Goal: Task Accomplishment & Management: Manage account settings

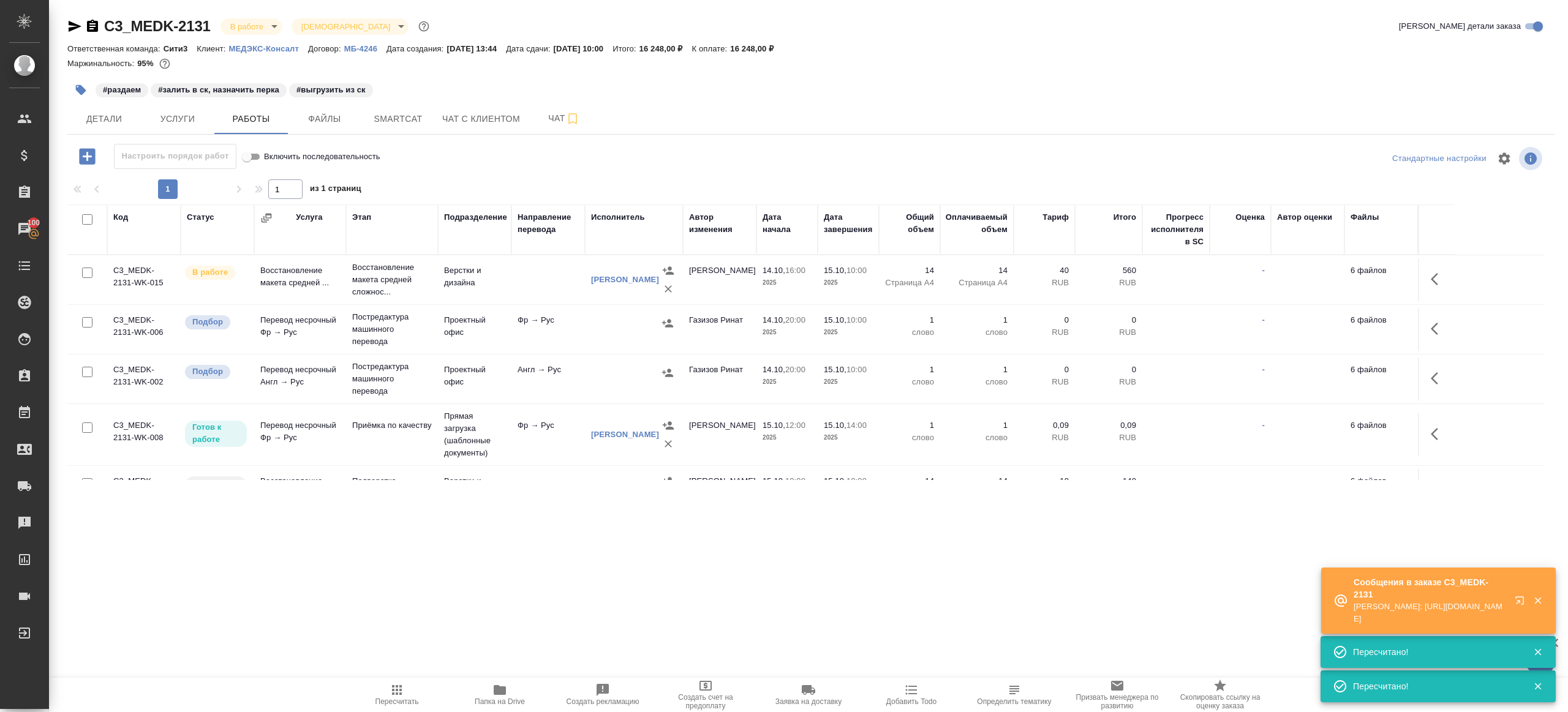
click at [404, 694] on span "Пересчитать" at bounding box center [397, 694] width 88 height 23
click at [404, 693] on span "Пересчитать" at bounding box center [397, 694] width 88 height 23
click at [477, 613] on div ".cls-1 fill:#fff; AWATERA Gazizov Rinat Клиенты Спецификации Заказы 100 Чаты To…" at bounding box center [784, 356] width 1568 height 712
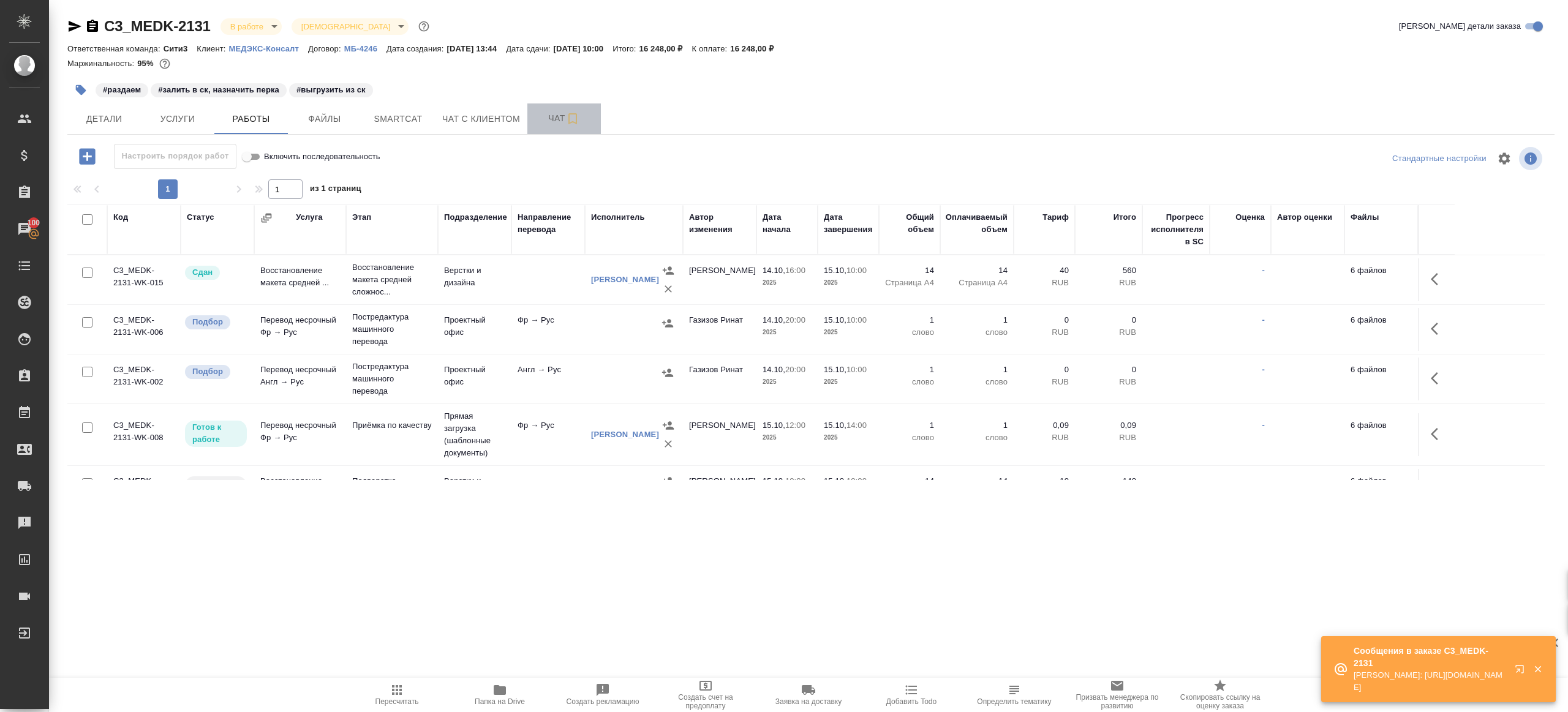
click at [543, 121] on span "Чат" at bounding box center [564, 118] width 59 height 16
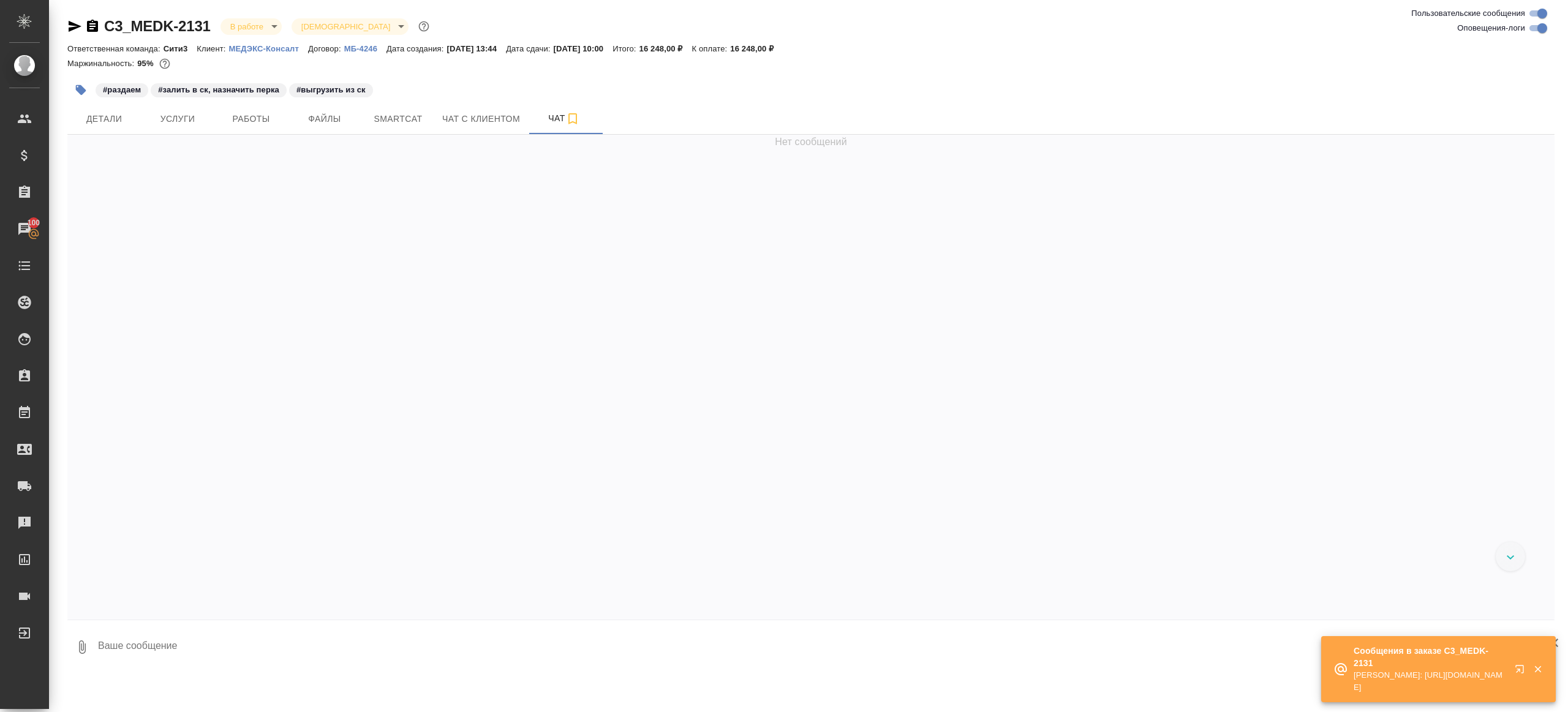
scroll to position [10792, 0]
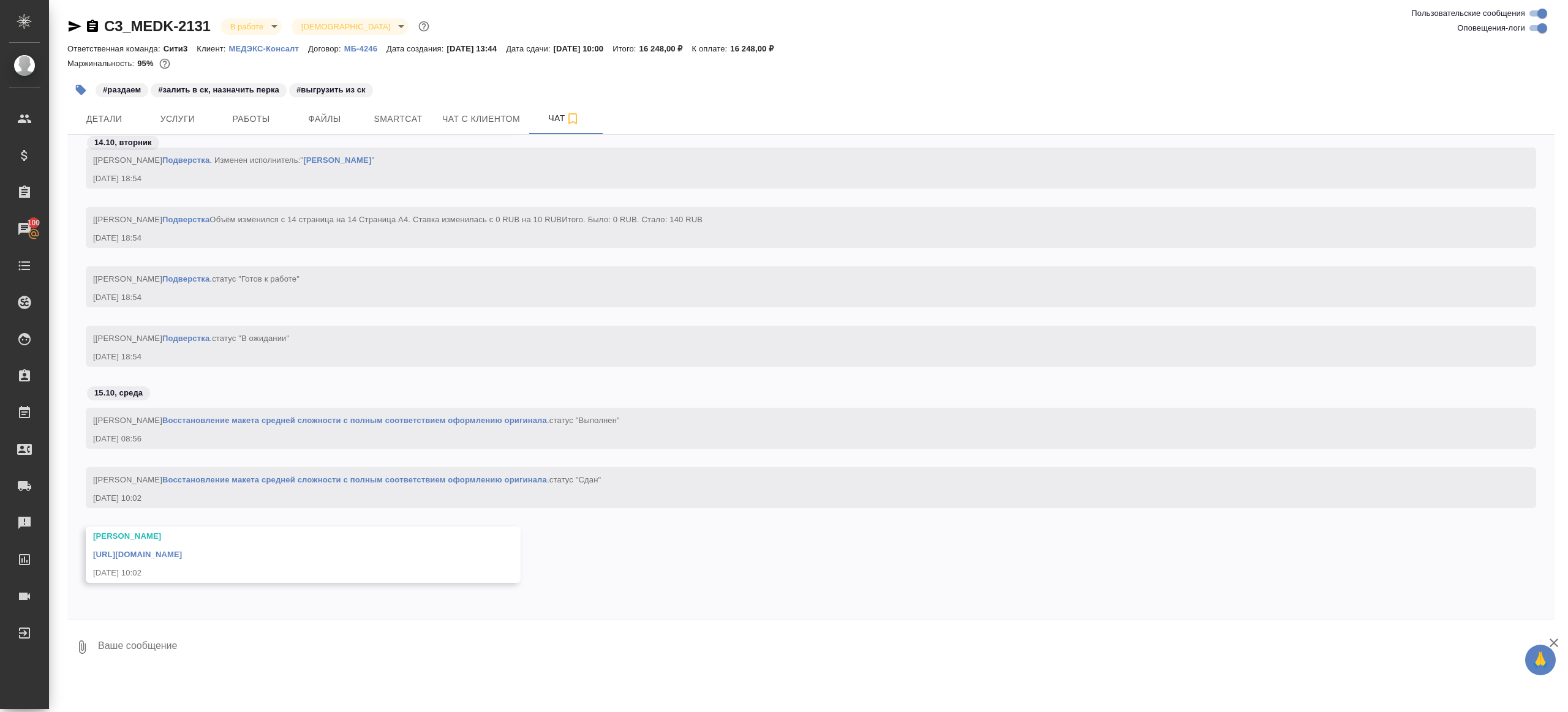
click at [182, 553] on link "https://drive.awatera.com/apps/files/files/10706244?dir=/Shares/%D0%9C%D0%95%D0…" at bounding box center [138, 554] width 89 height 9
click at [256, 122] on span "Работы" at bounding box center [251, 119] width 59 height 16
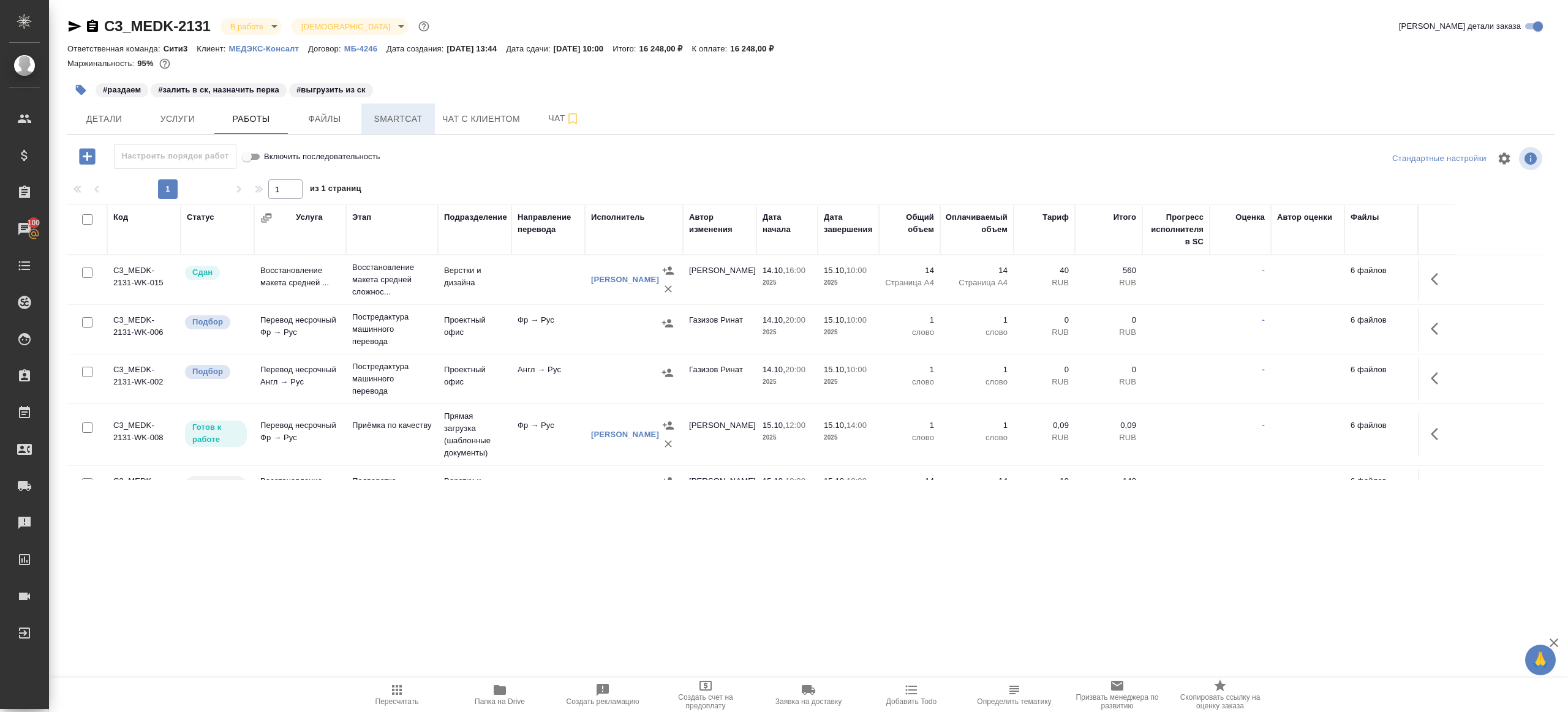
click at [389, 123] on span "Smartcat" at bounding box center [398, 119] width 59 height 16
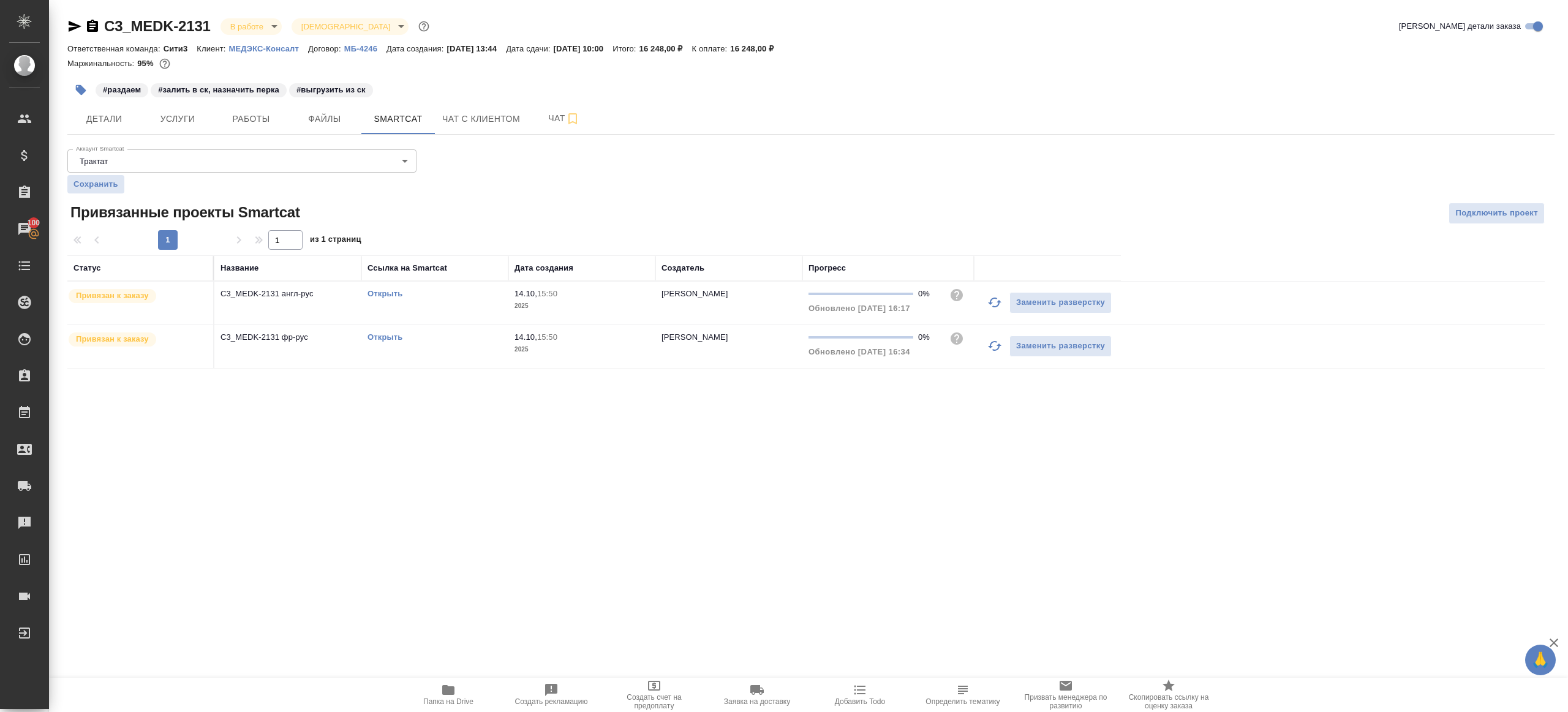
click at [393, 288] on div "Открыть" at bounding box center [435, 293] width 135 height 12
click at [386, 289] on link "Открыть" at bounding box center [385, 293] width 35 height 9
click at [390, 338] on link "Открыть" at bounding box center [385, 337] width 35 height 9
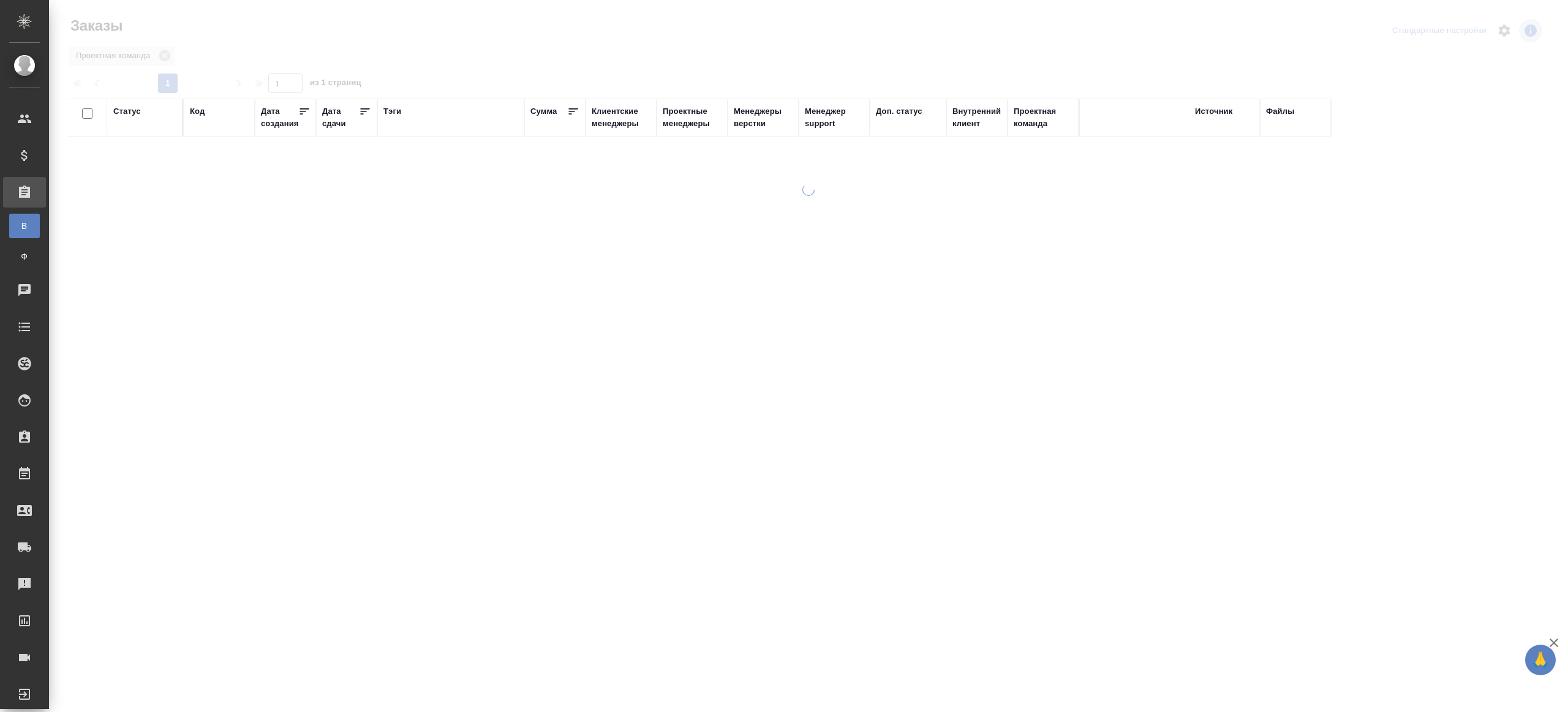
click at [395, 106] on div "Тэги" at bounding box center [392, 111] width 17 height 12
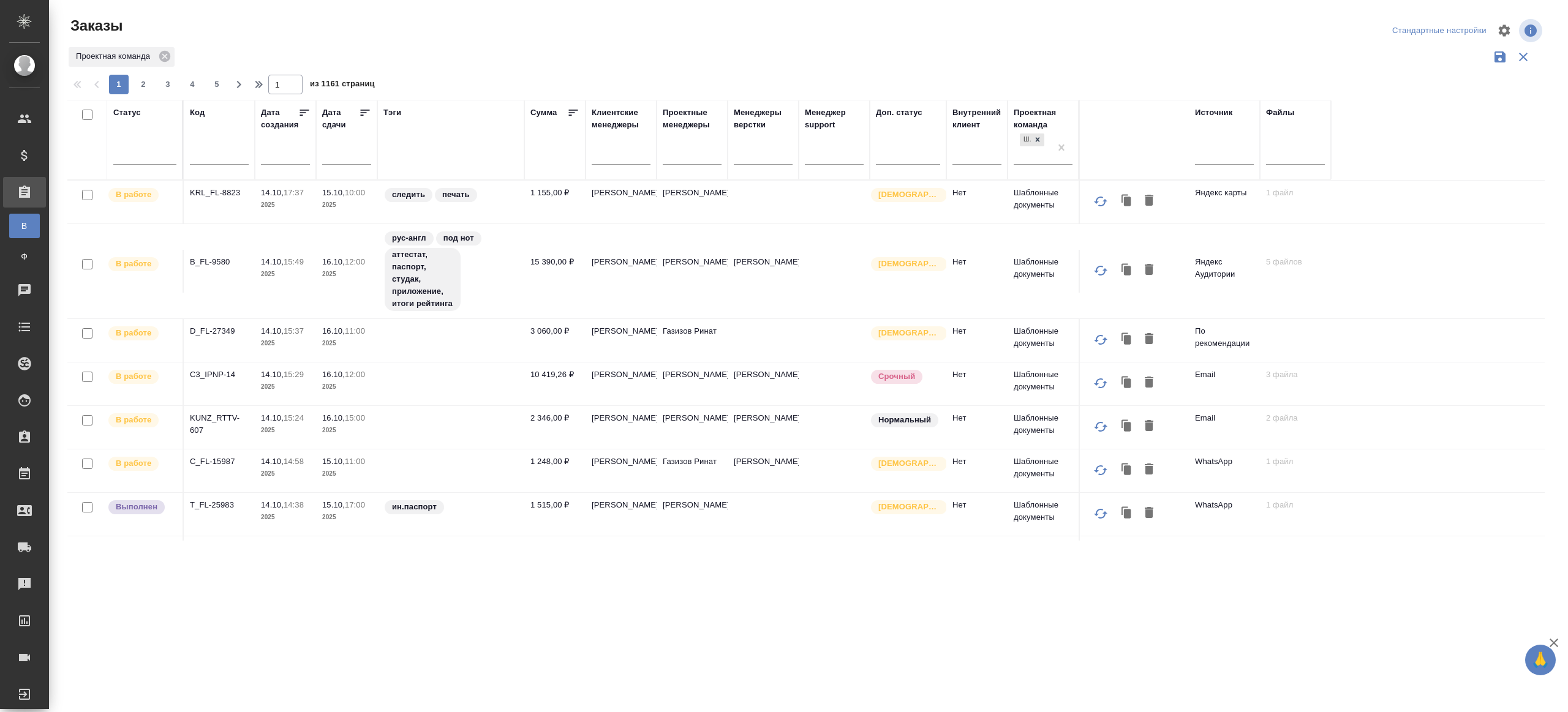
click at [393, 108] on div "Тэги" at bounding box center [392, 112] width 17 height 12
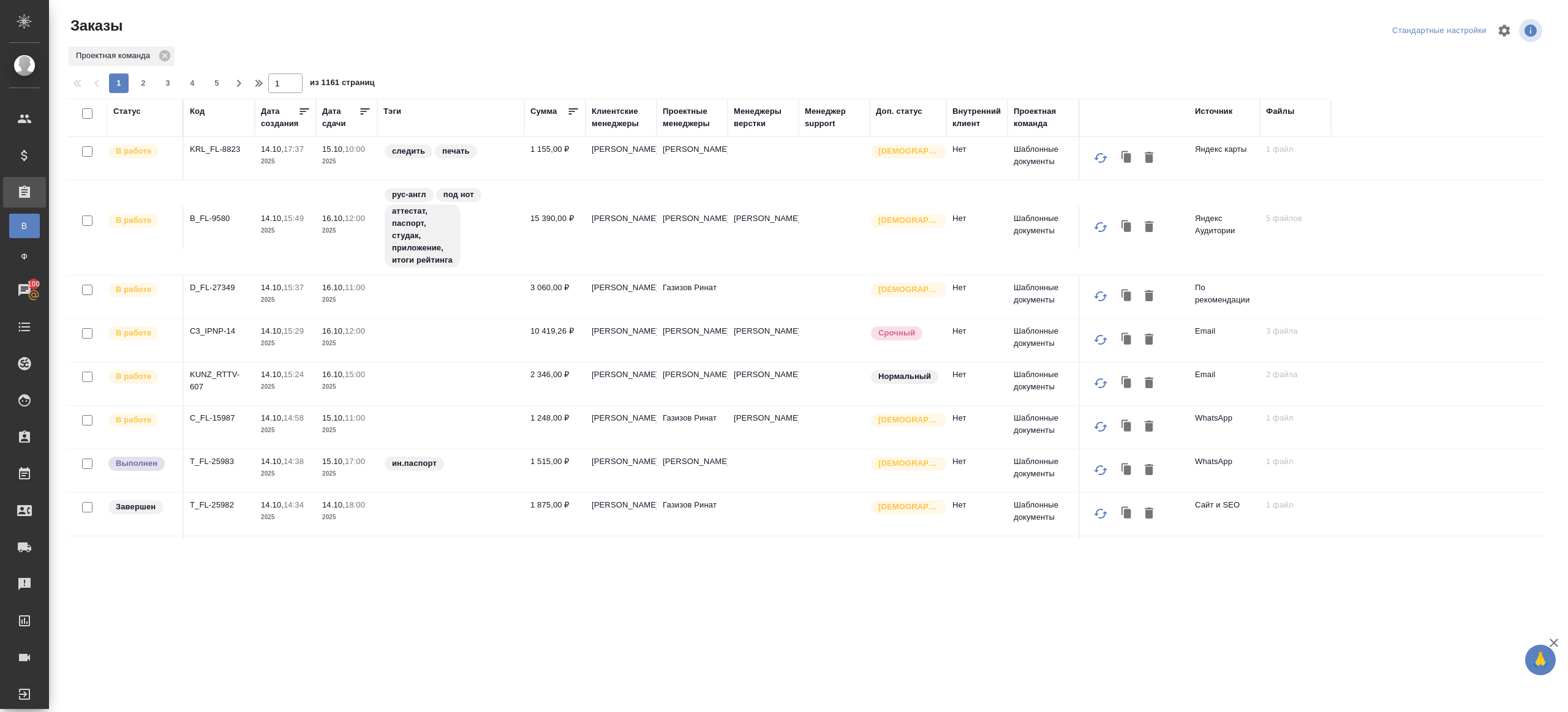
click at [387, 114] on div "Тэги" at bounding box center [392, 111] width 17 height 12
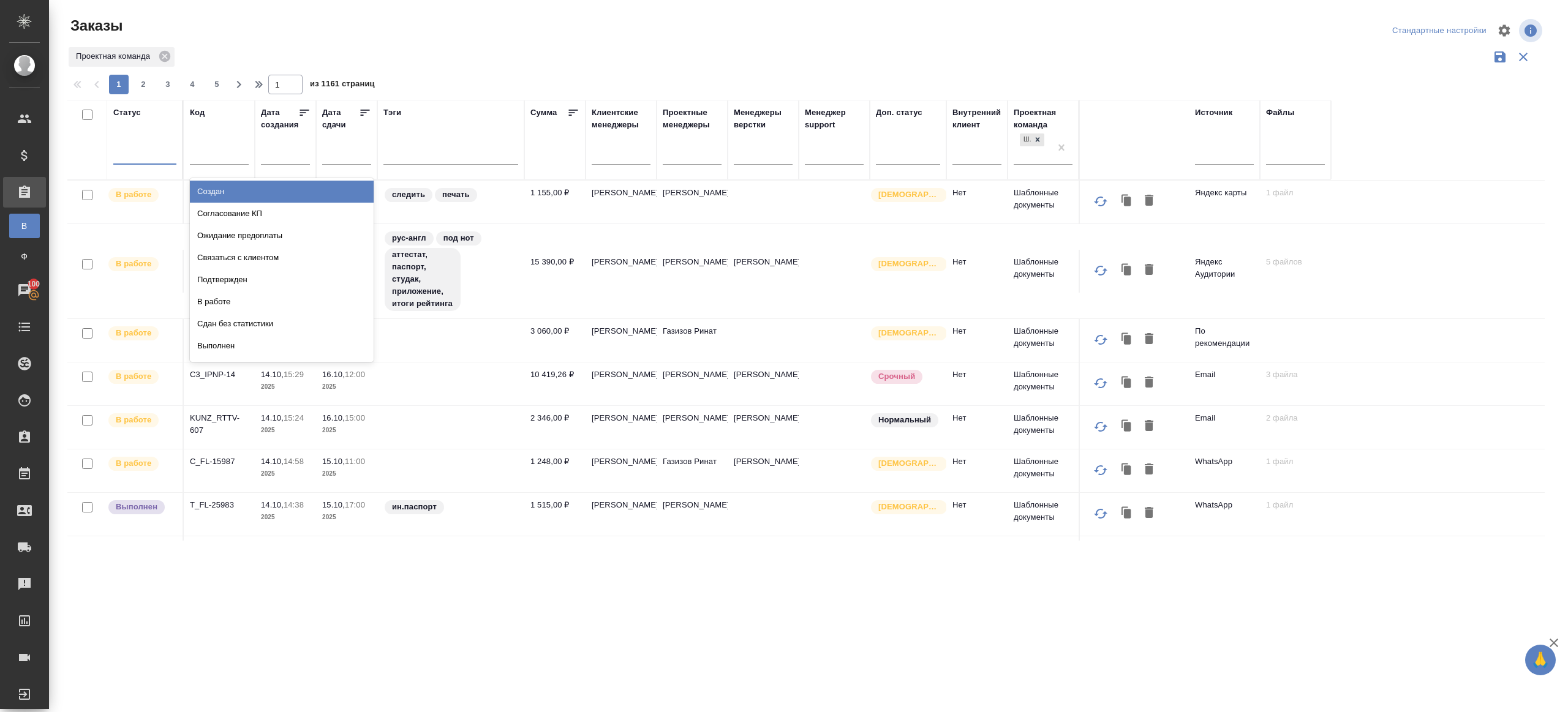
click at [138, 161] on div at bounding box center [145, 152] width 63 height 23
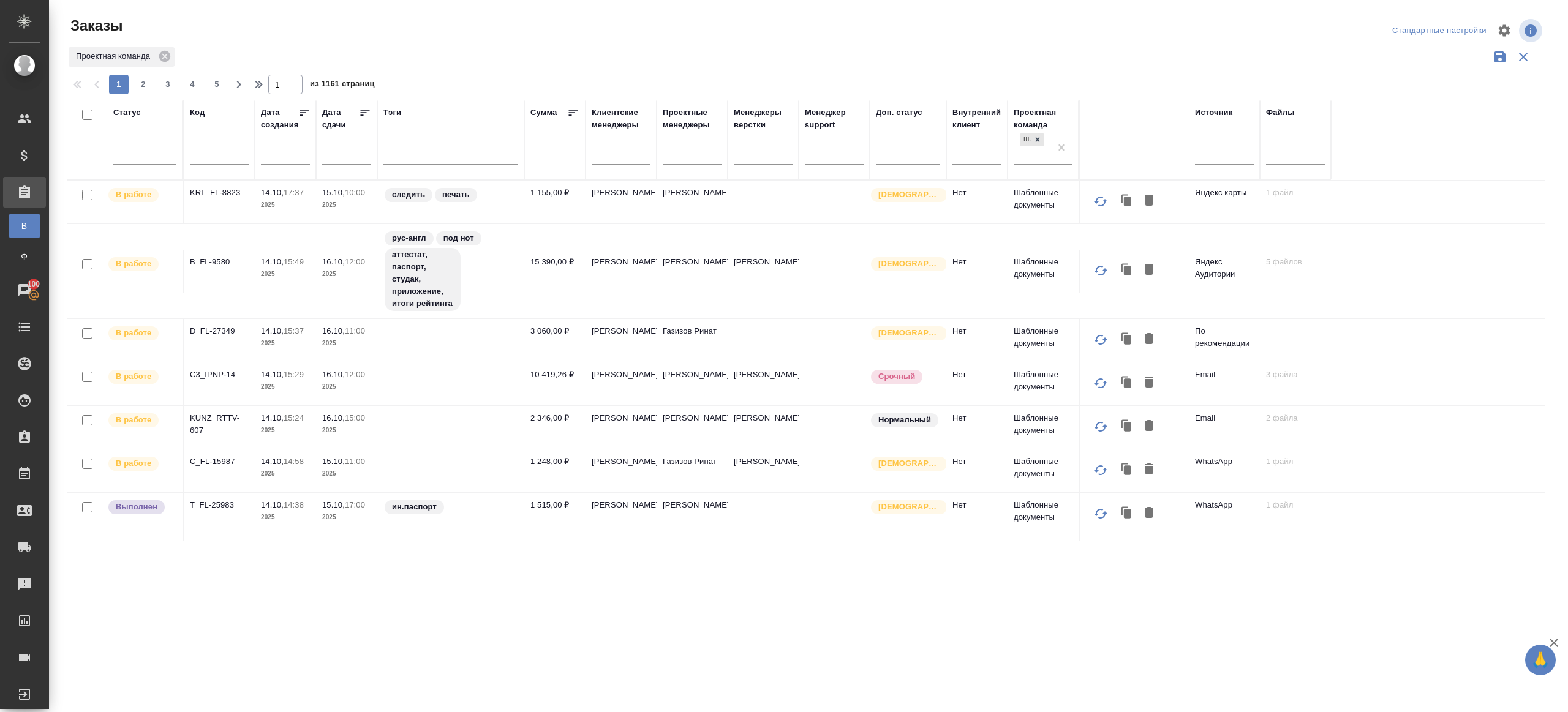
click at [433, 53] on div "Проектная команда" at bounding box center [805, 56] width 1477 height 23
click at [457, 159] on div at bounding box center [450, 151] width 135 height 17
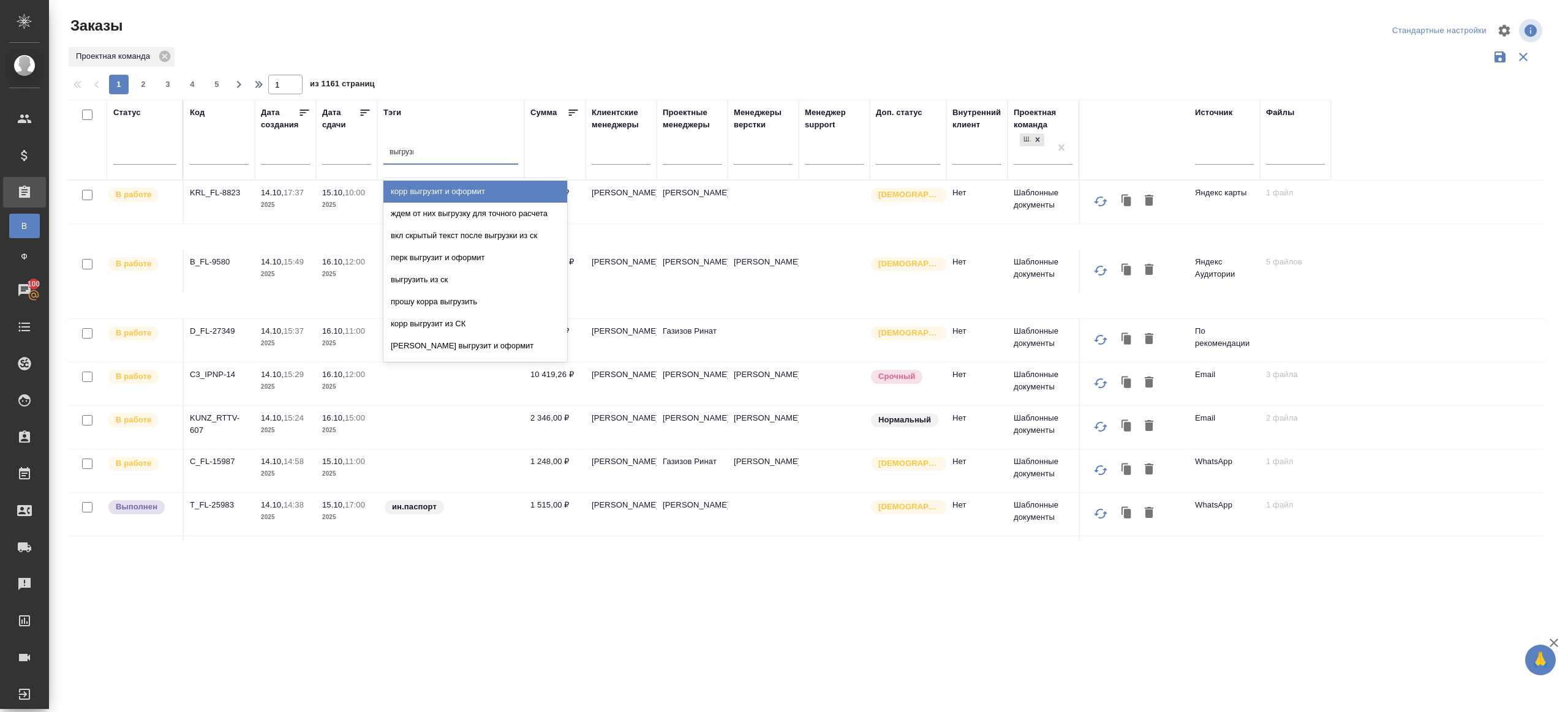
type input "выгрузить"
click at [466, 187] on div "выгрузить из ск" at bounding box center [475, 192] width 183 height 22
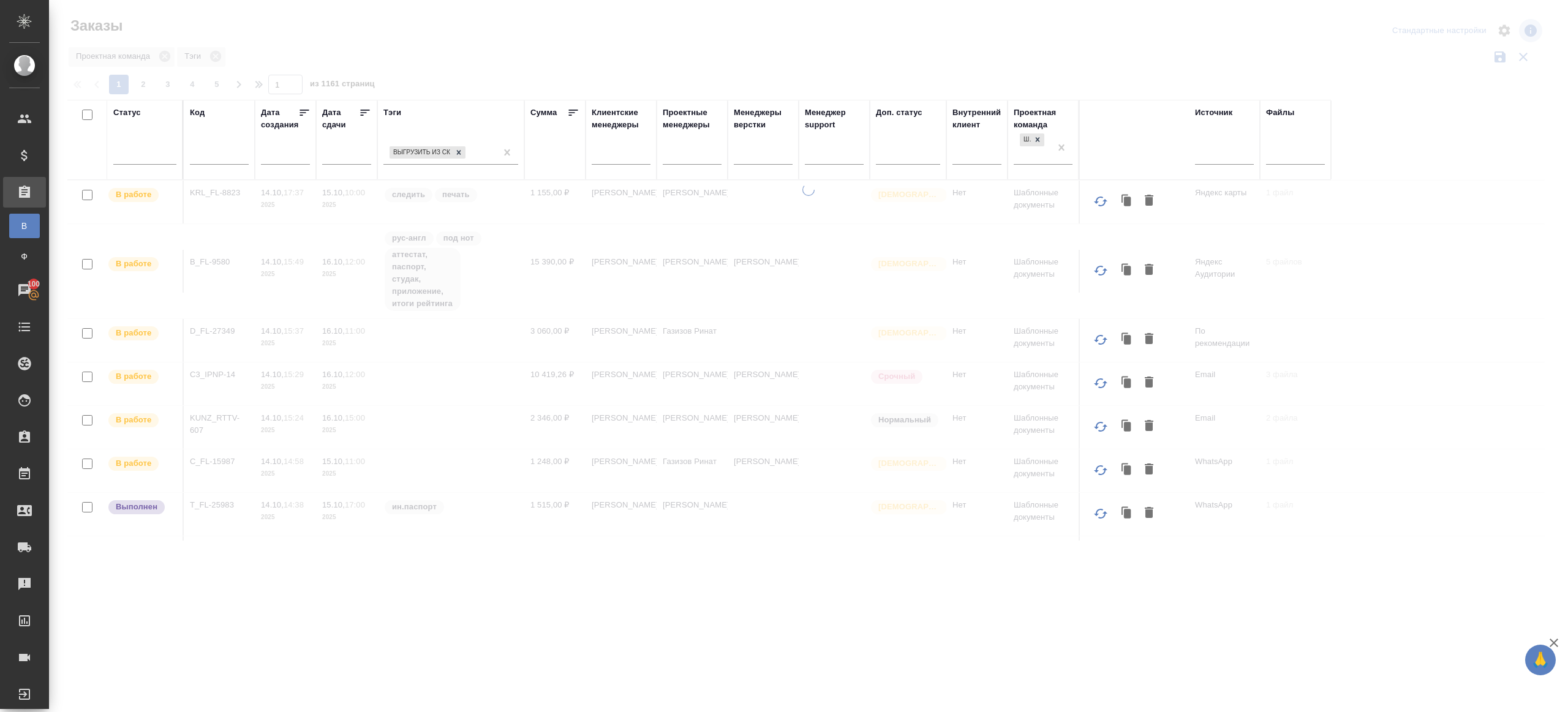
click at [360, 112] on icon at bounding box center [365, 113] width 9 height 6
click at [456, 52] on div at bounding box center [808, 273] width 1518 height 547
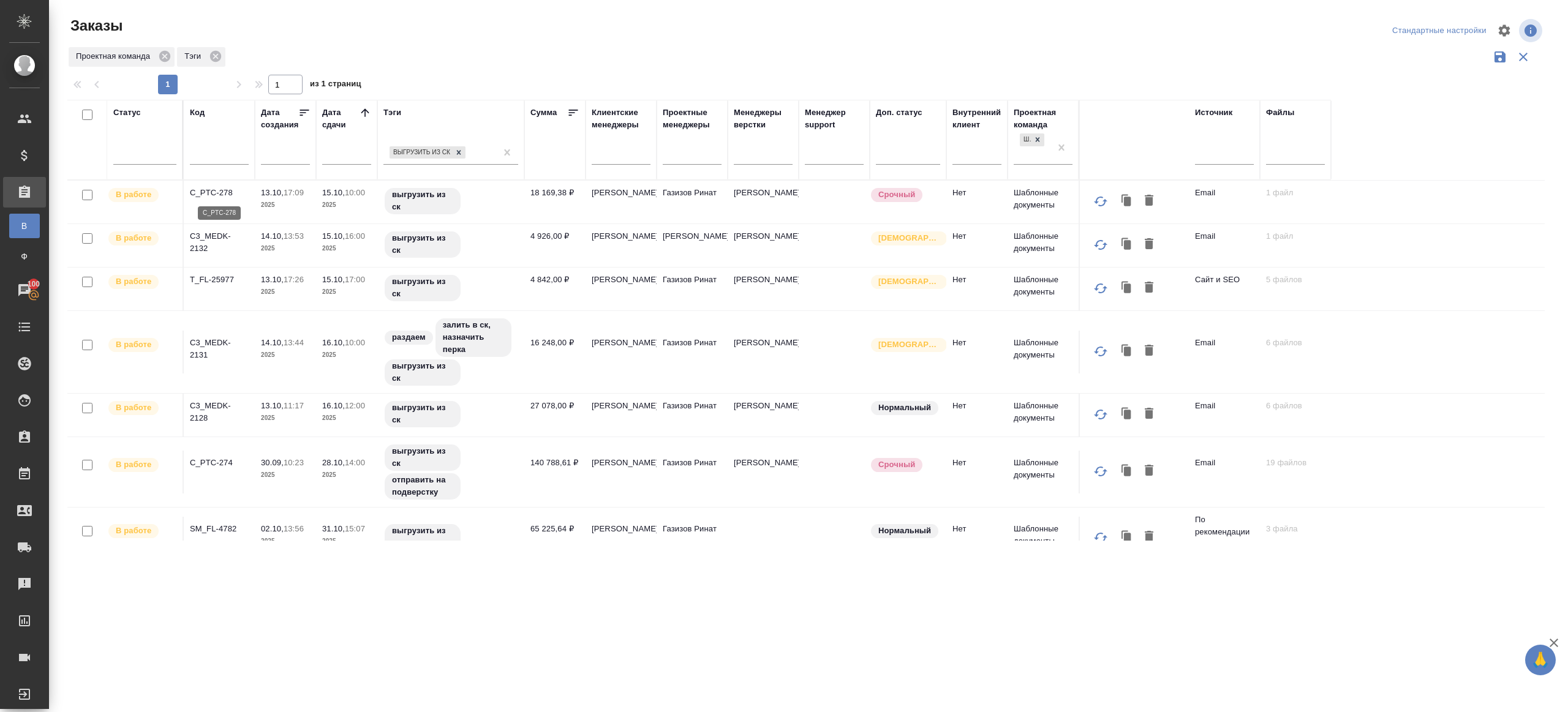
click at [215, 194] on p "C_PTC-278" at bounding box center [219, 192] width 59 height 12
click at [211, 232] on p "C3_MEDK-2132" at bounding box center [219, 242] width 59 height 25
click at [211, 274] on p "T_FL-25977" at bounding box center [219, 279] width 59 height 12
click at [213, 337] on p "C3_MEDK-2131" at bounding box center [219, 348] width 59 height 25
click at [196, 408] on p "C3_MEDK-2128" at bounding box center [219, 411] width 59 height 25
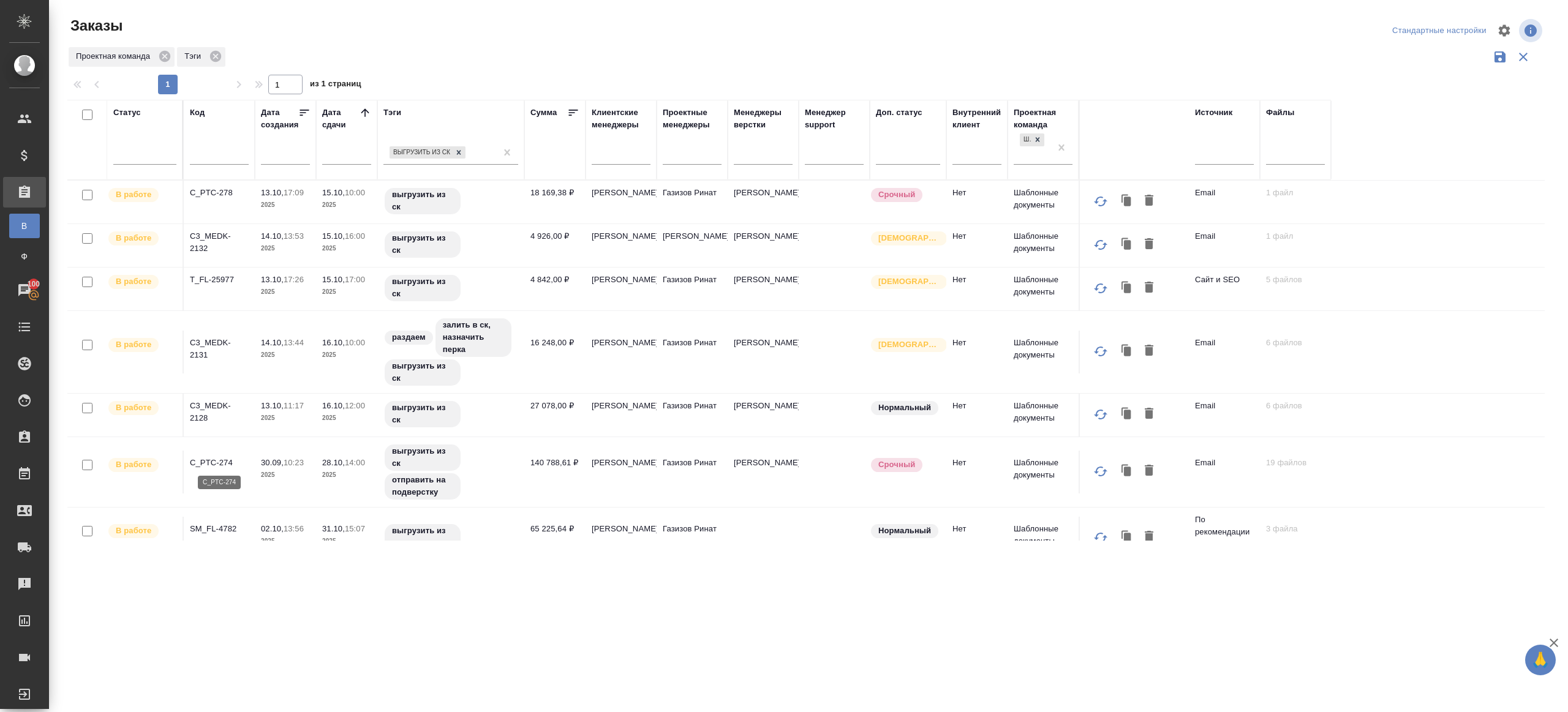
click at [211, 462] on p "C_PTC-274" at bounding box center [219, 462] width 59 height 12
click at [212, 526] on p "SM_FL-4782" at bounding box center [219, 528] width 59 height 12
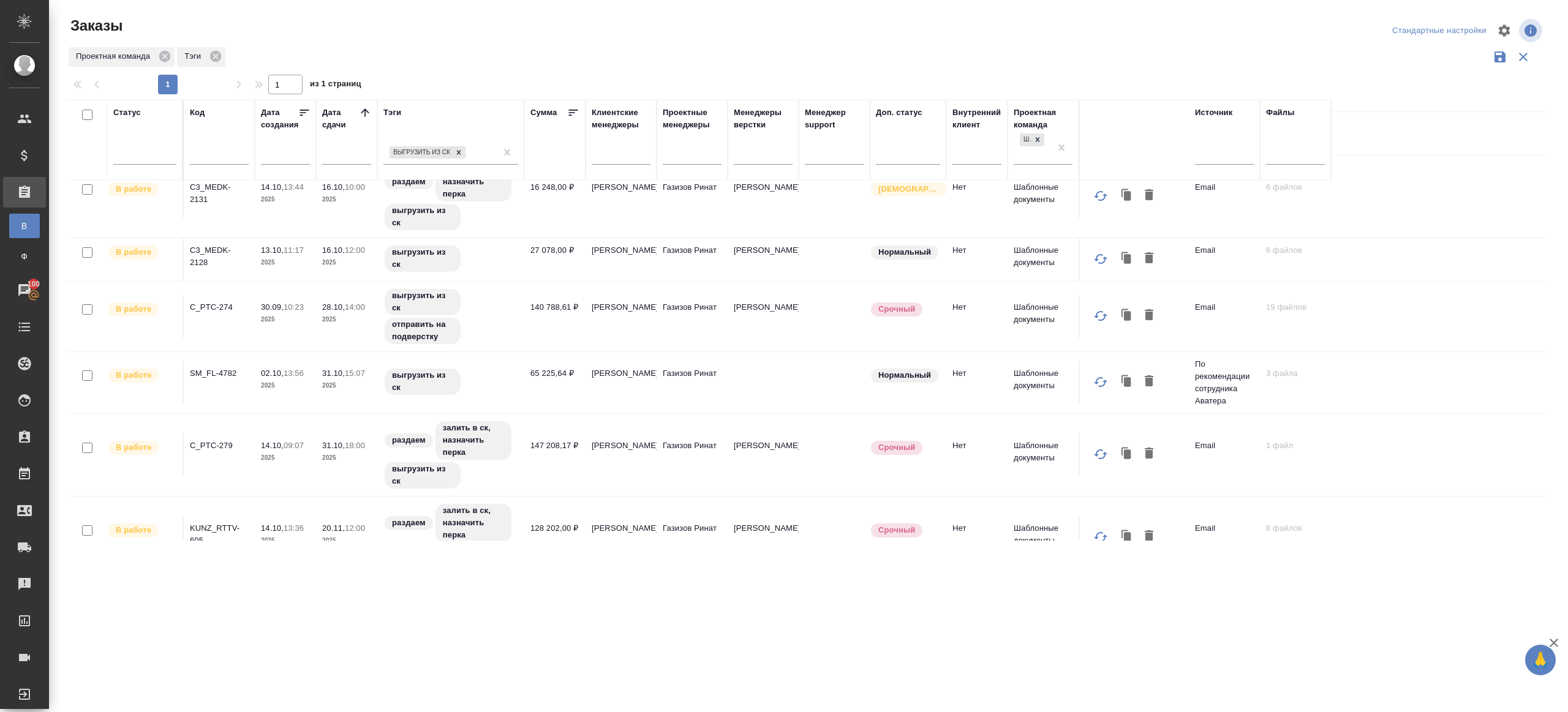
scroll to position [191, 0]
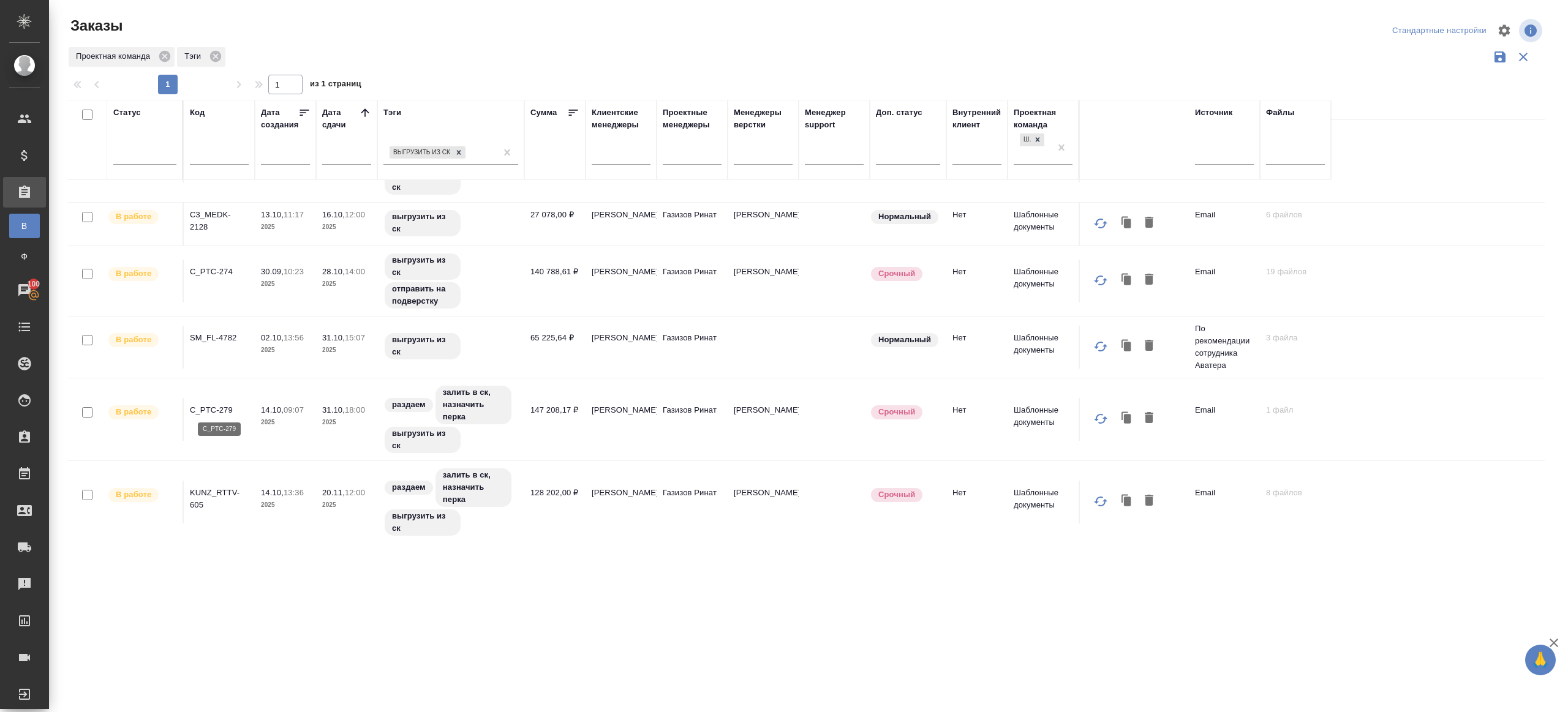
click at [215, 412] on p "C_PTC-279" at bounding box center [219, 410] width 59 height 12
click at [199, 491] on p "KUNZ_RTTV-605" at bounding box center [219, 498] width 59 height 25
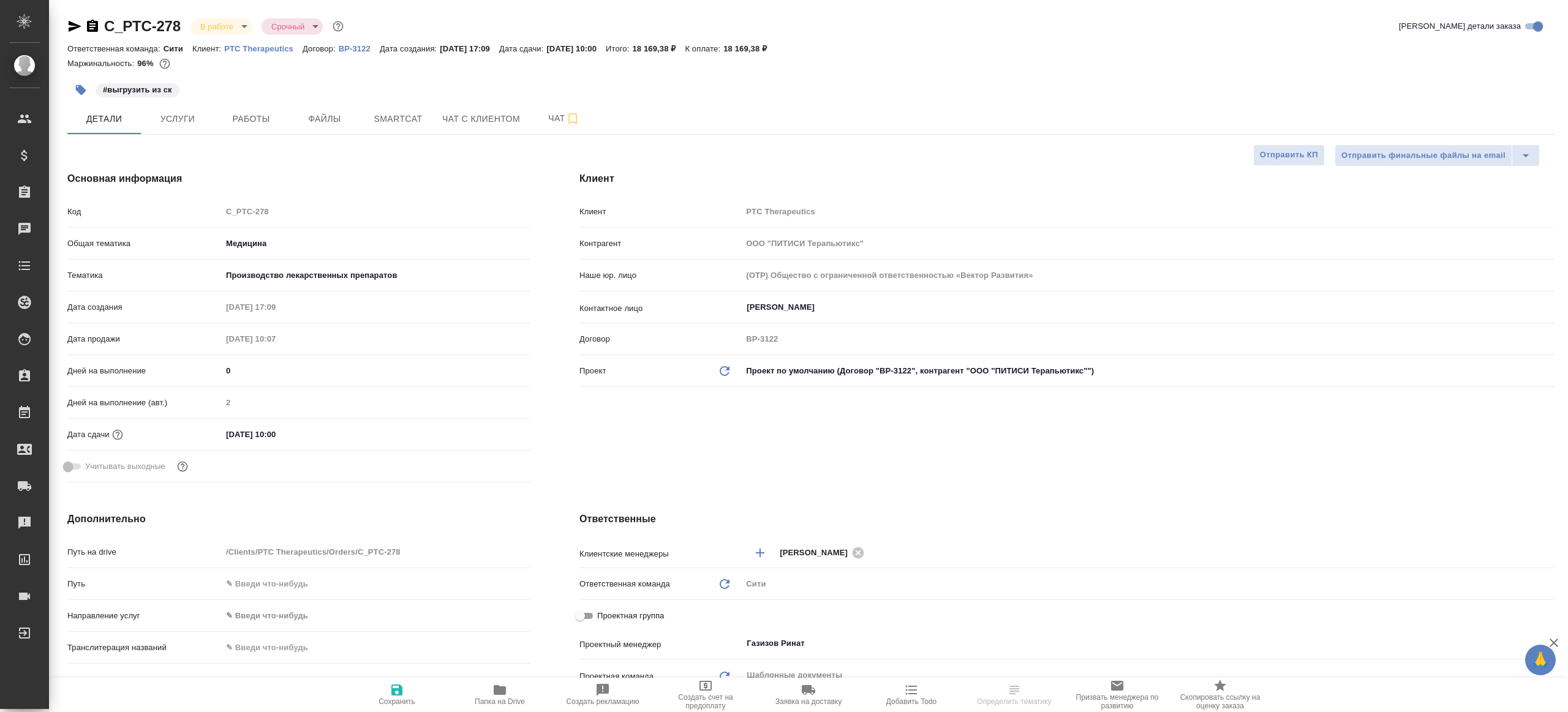
select select "RU"
click at [266, 121] on span "Работы" at bounding box center [251, 119] width 59 height 16
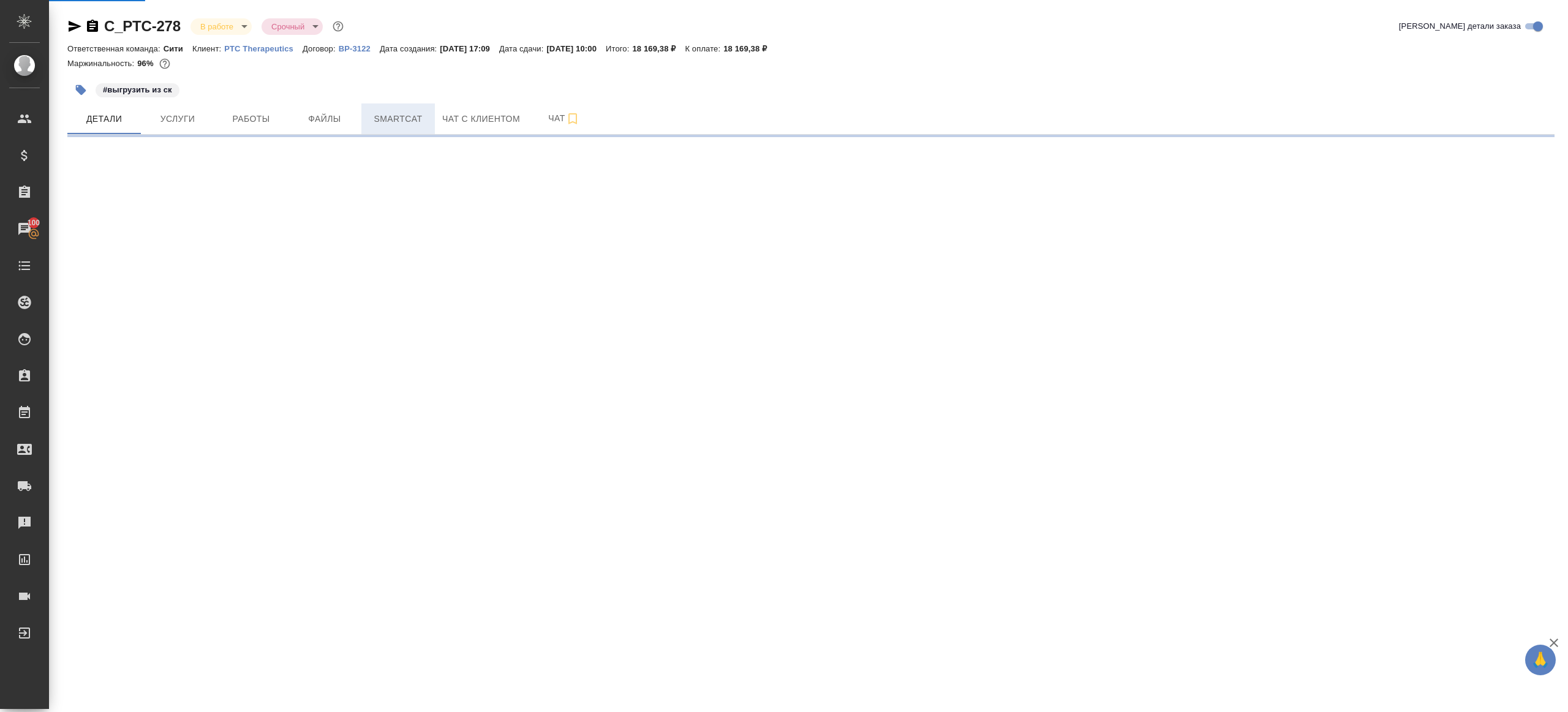
select select "RU"
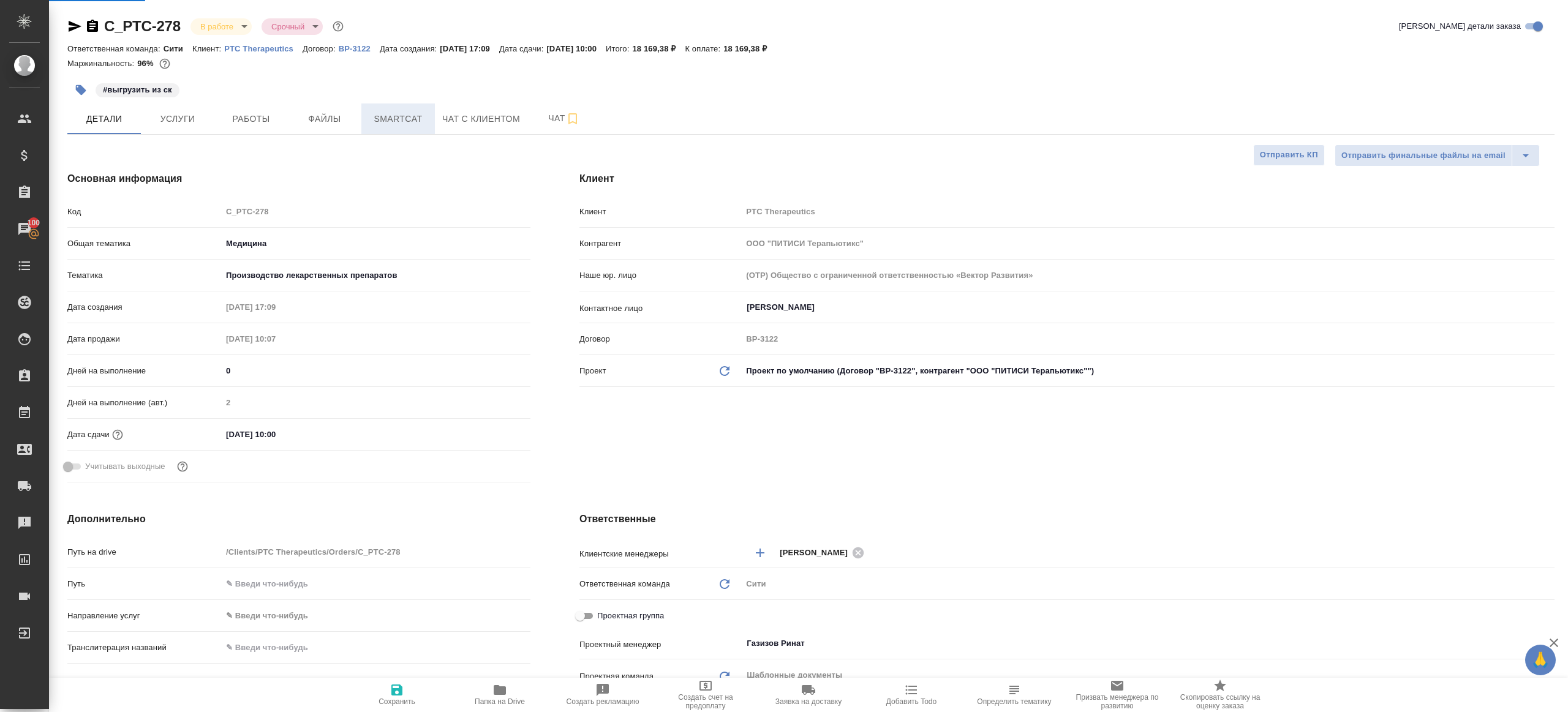
type textarea "x"
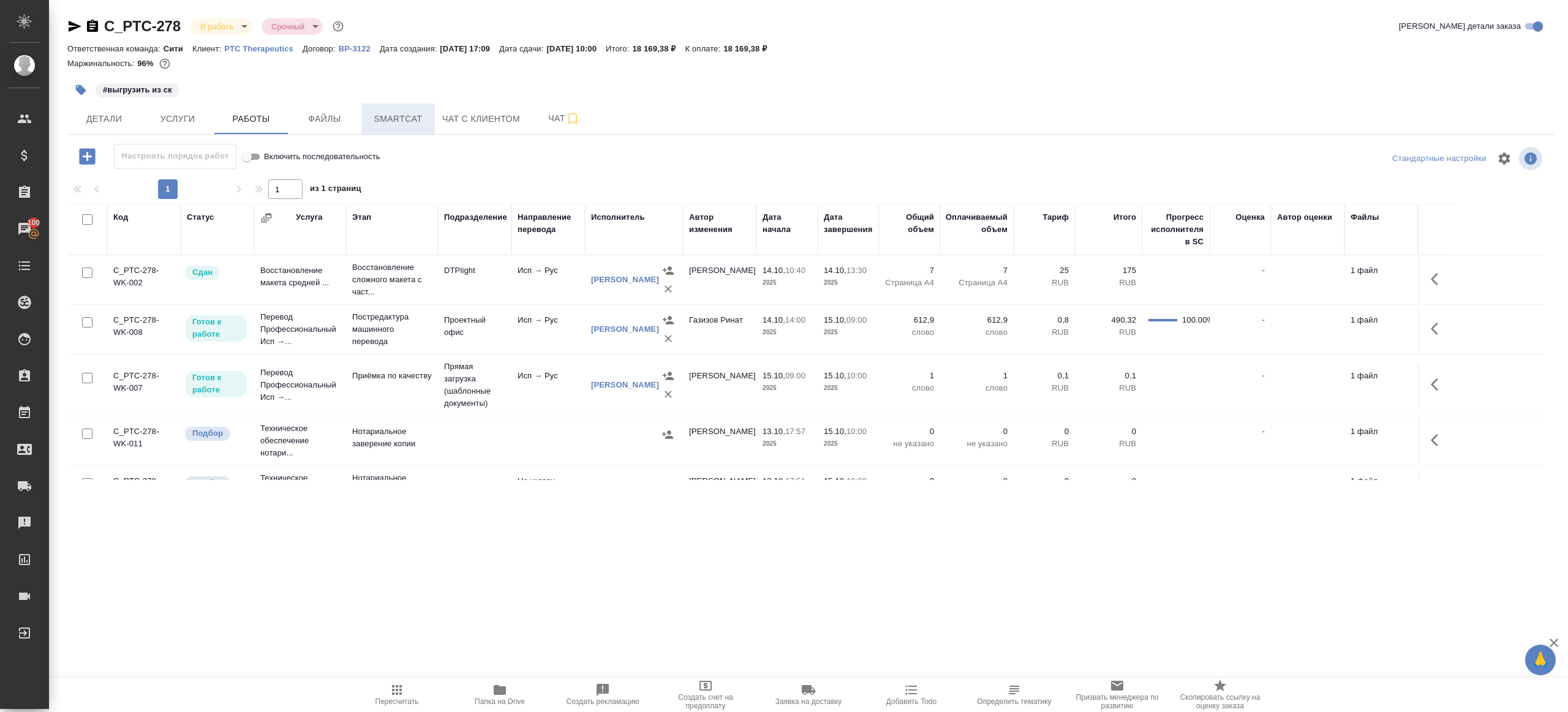
click at [396, 122] on span "Smartcat" at bounding box center [398, 119] width 59 height 16
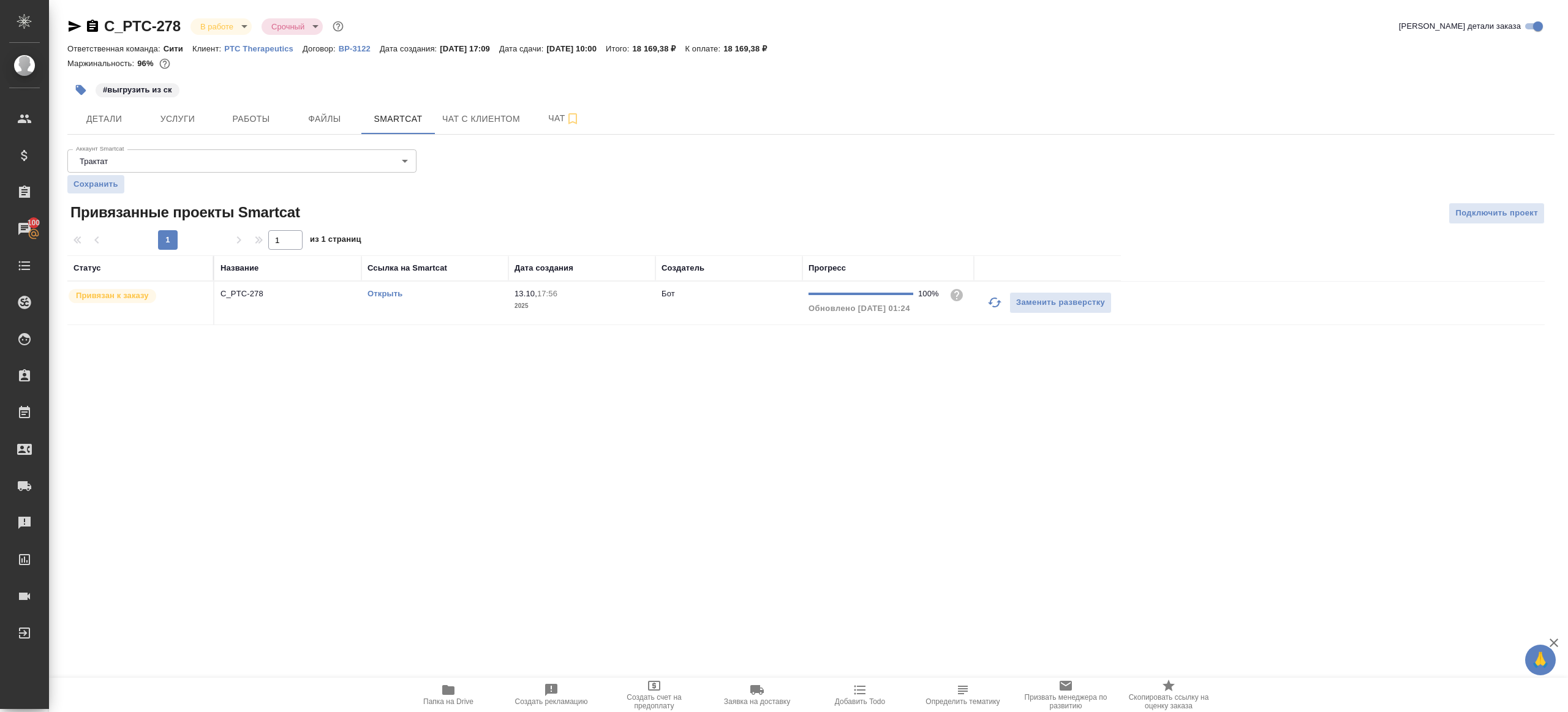
click at [388, 291] on link "Открыть" at bounding box center [385, 293] width 35 height 9
click at [265, 110] on button "Работы" at bounding box center [251, 118] width 73 height 30
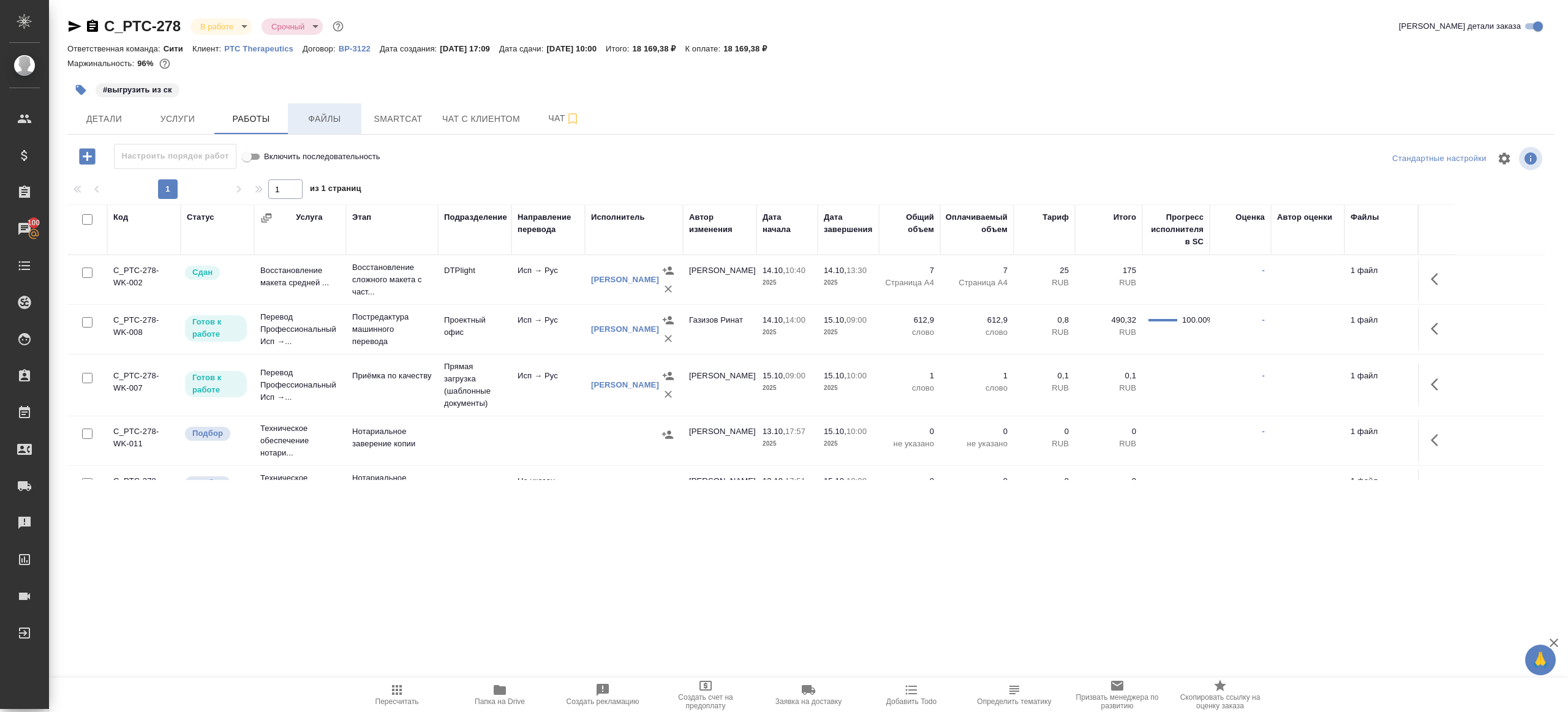
click at [318, 126] on button "Файлы" at bounding box center [325, 118] width 73 height 30
click at [399, 121] on span "Smartcat" at bounding box center [398, 119] width 59 height 16
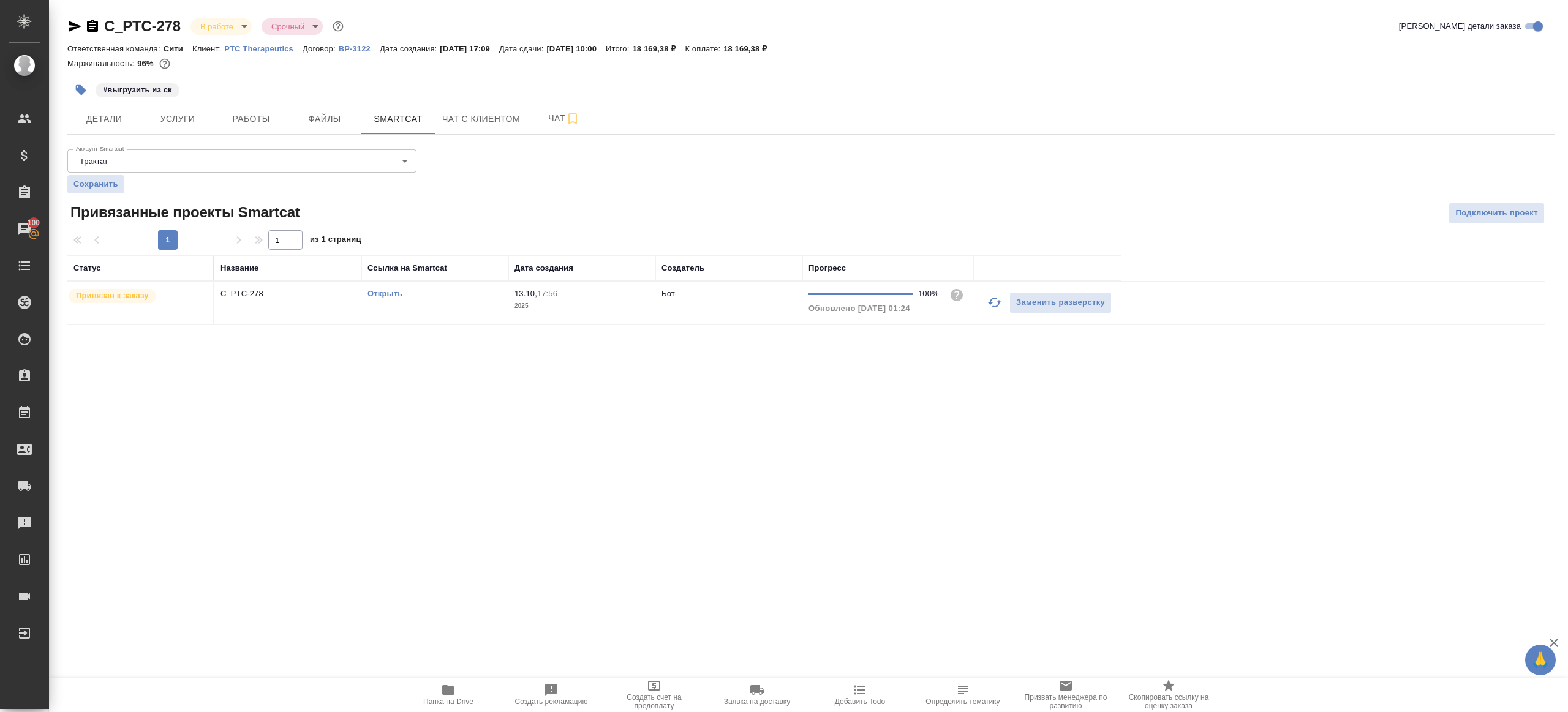
click at [442, 292] on div "Открыть" at bounding box center [435, 293] width 135 height 12
click at [248, 122] on span "Работы" at bounding box center [251, 119] width 59 height 16
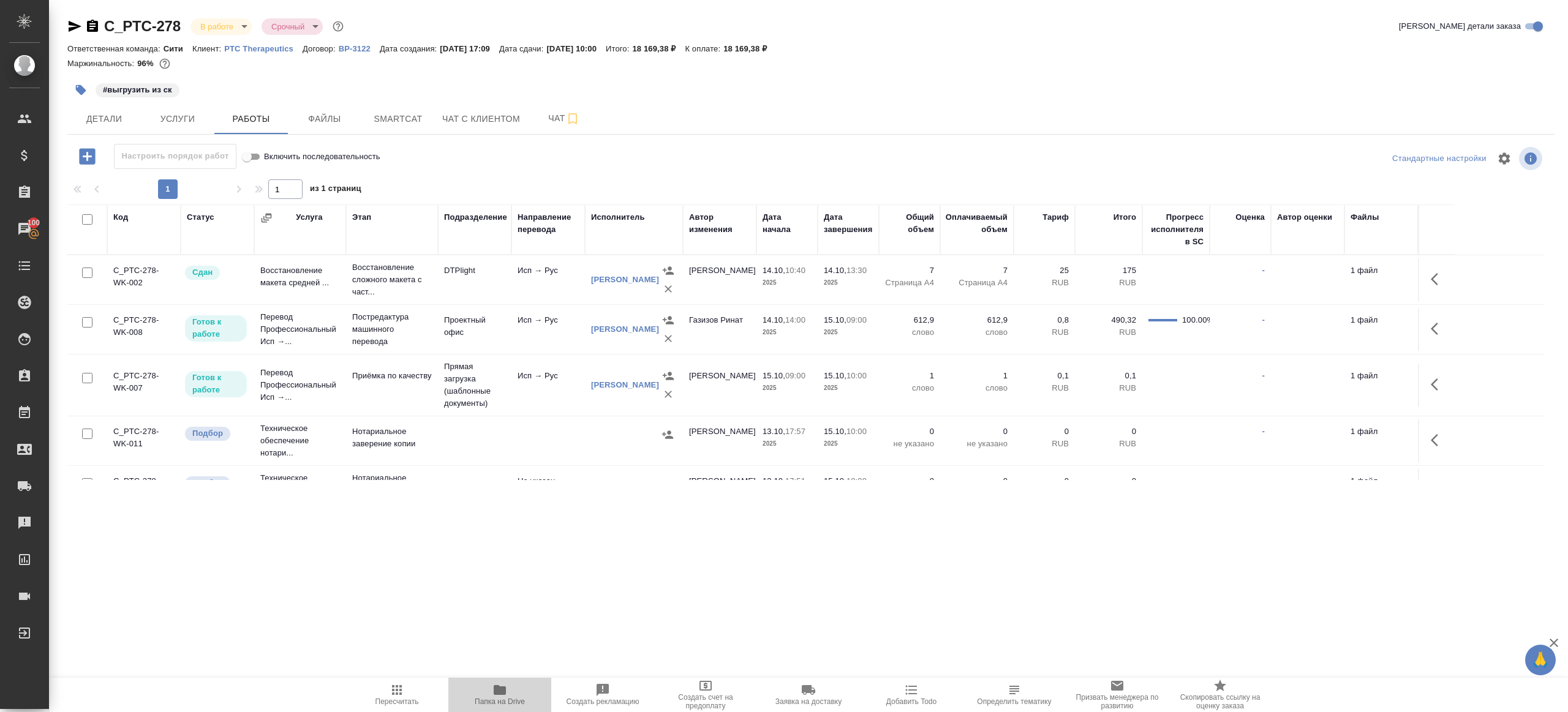
click at [494, 681] on button "Папка на Drive" at bounding box center [500, 694] width 103 height 34
click at [1445, 331] on button "button" at bounding box center [1438, 329] width 29 height 29
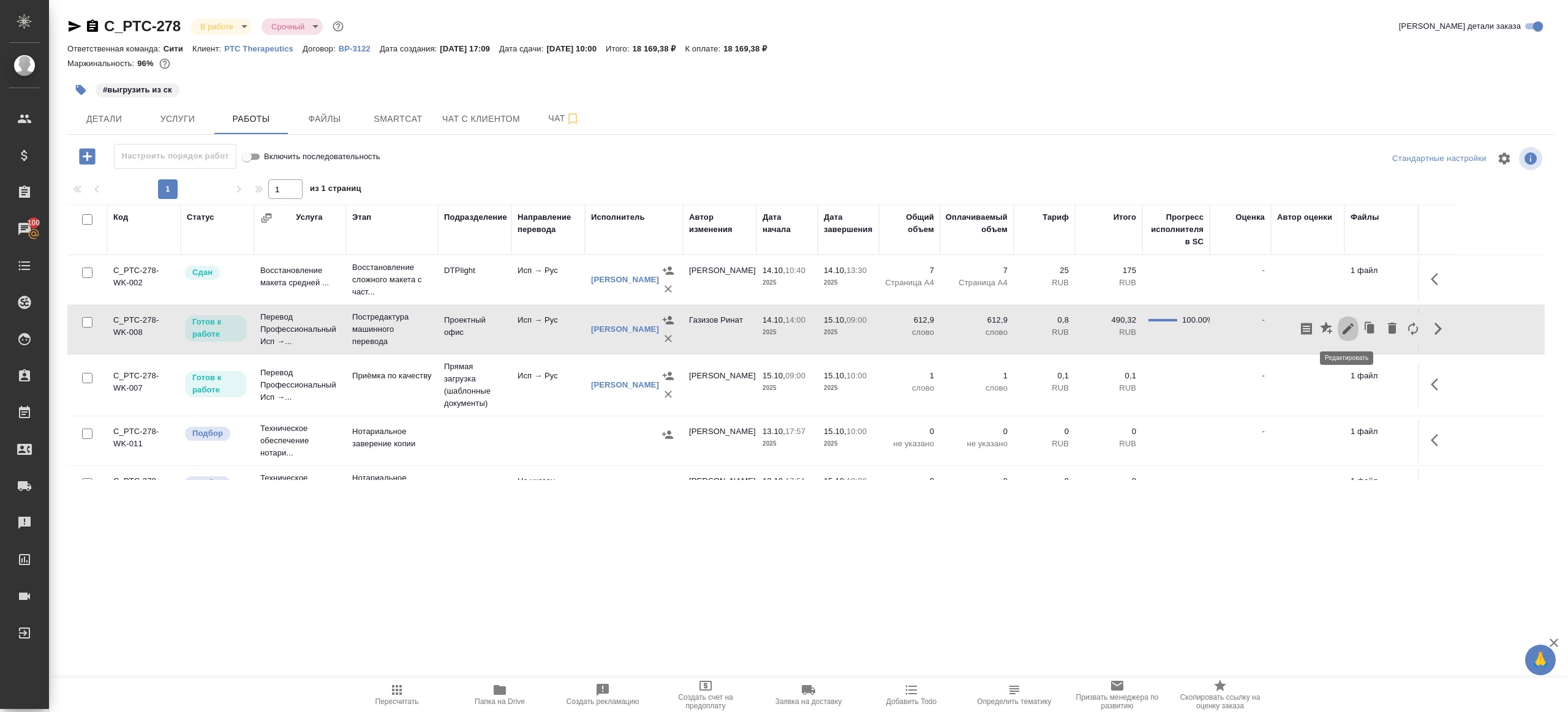
click at [1347, 330] on icon "button" at bounding box center [1348, 329] width 11 height 11
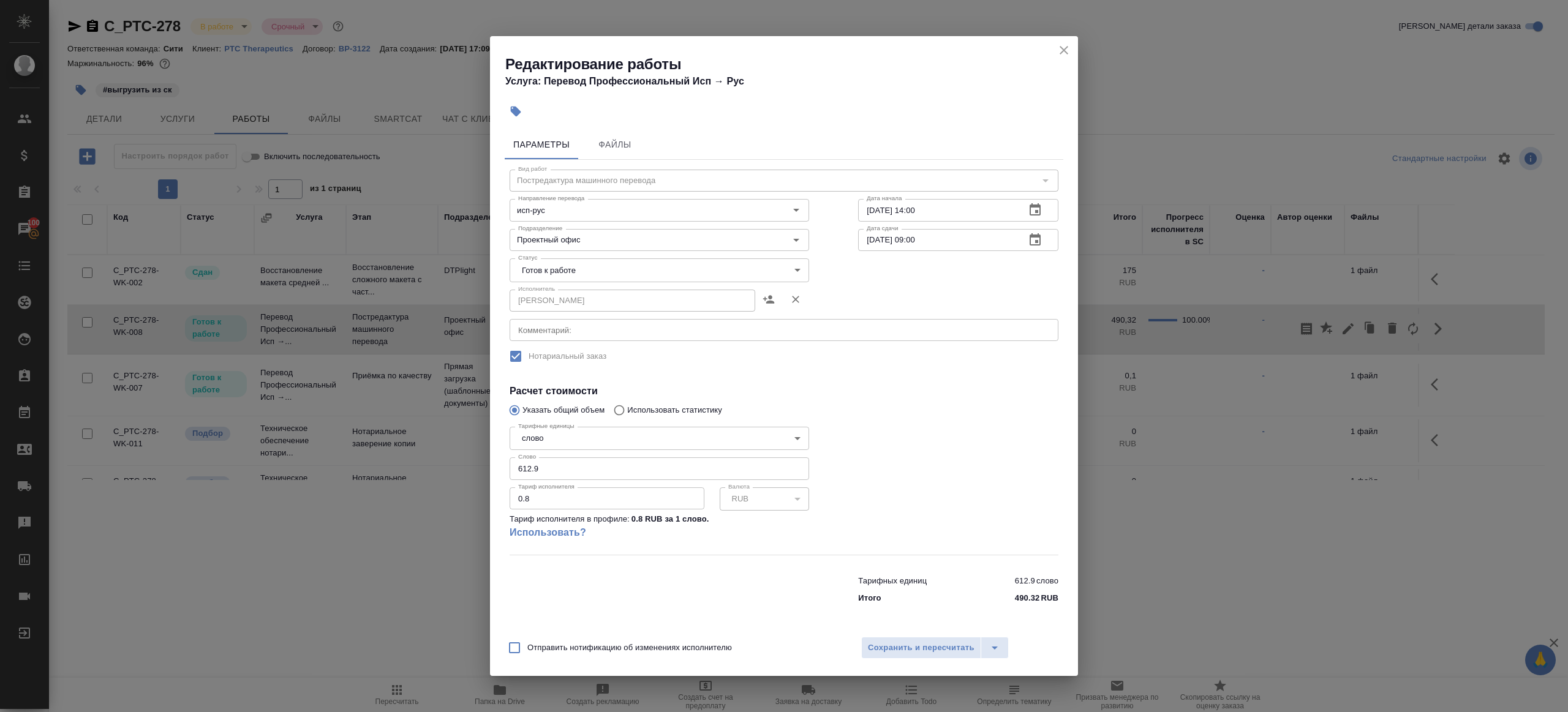
click at [558, 276] on body "🙏 .cls-1 fill:#fff; AWATERA Gazizov Rinat Клиенты Спецификации Заказы 100 Чаты …" at bounding box center [784, 356] width 1568 height 712
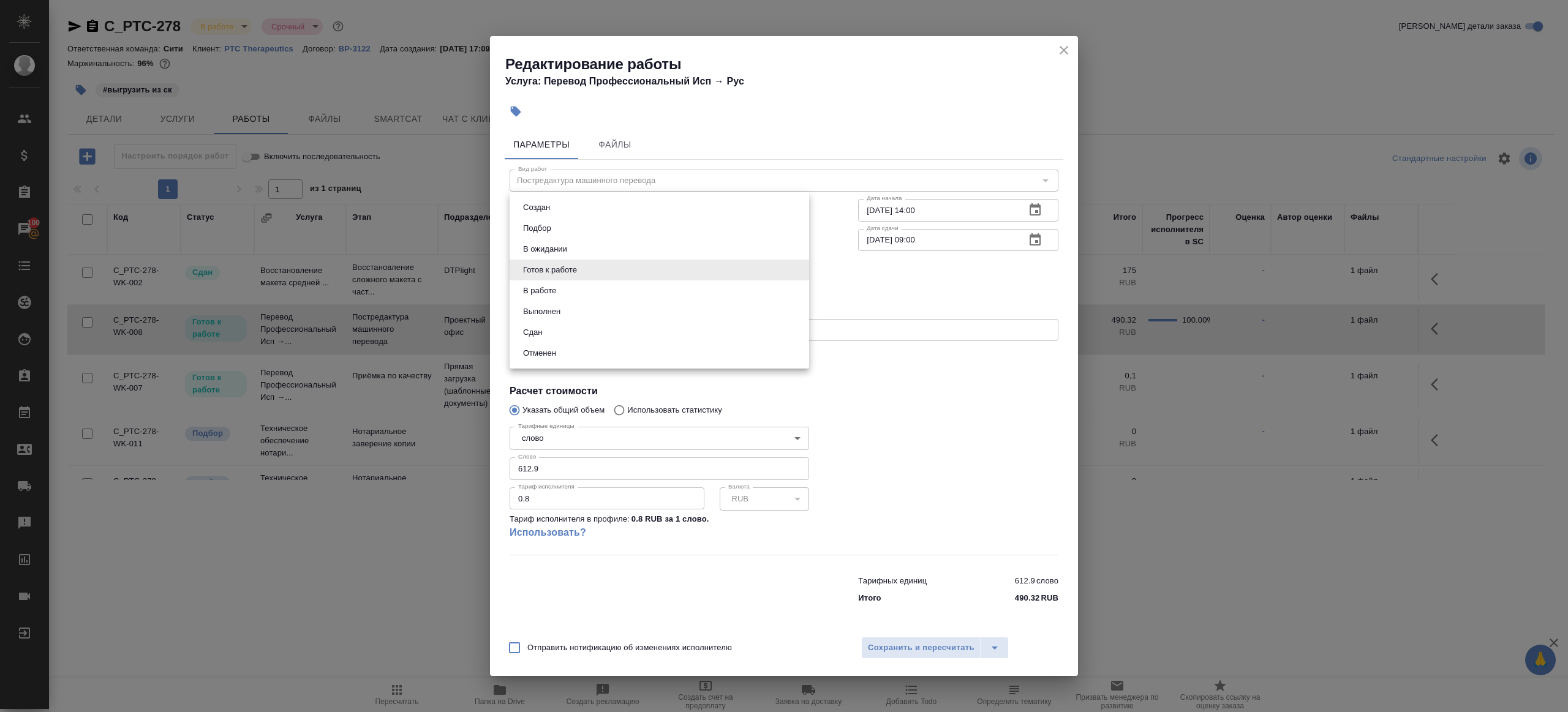
click at [569, 306] on li "Выполнен" at bounding box center [659, 312] width 300 height 21
type input "completed"
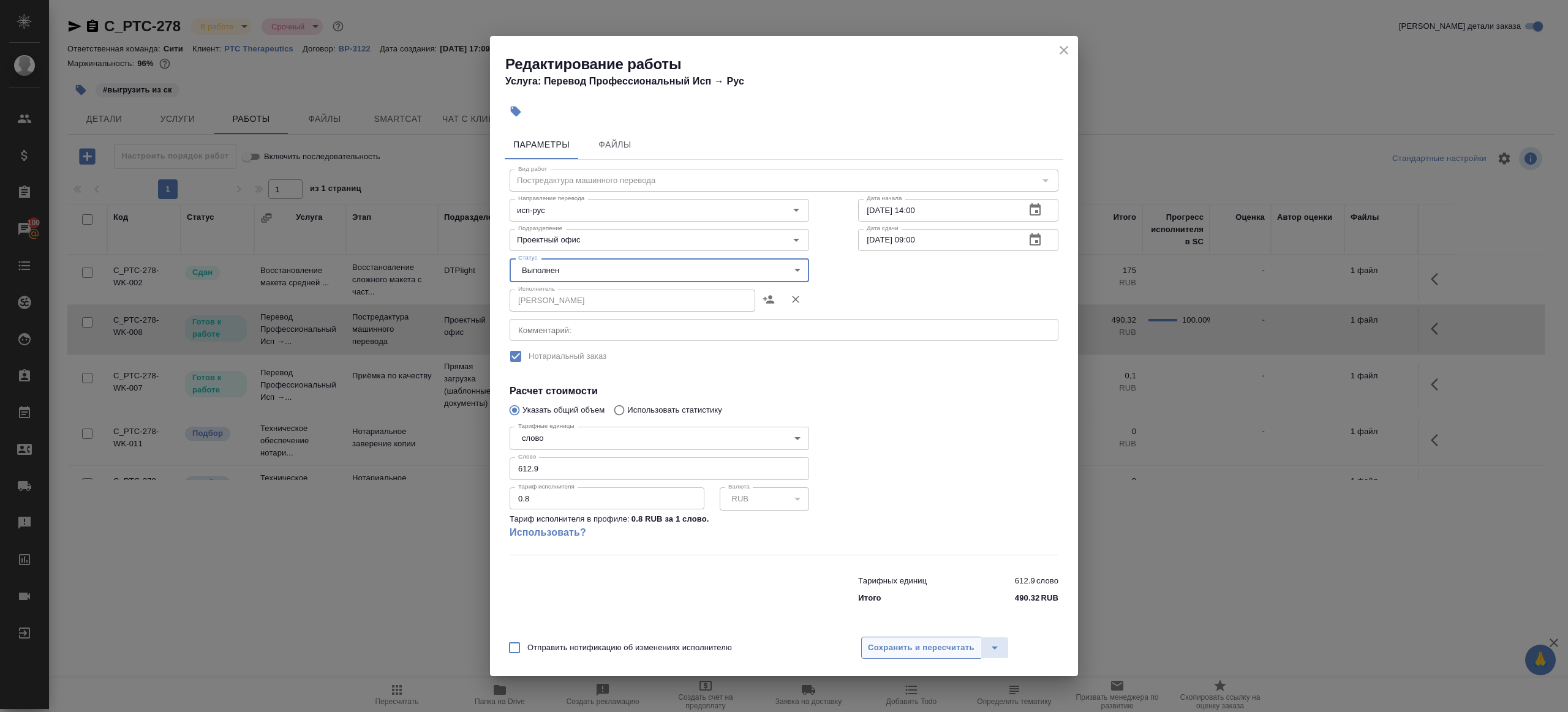
click at [911, 652] on span "Сохранить и пересчитать" at bounding box center [921, 647] width 106 height 14
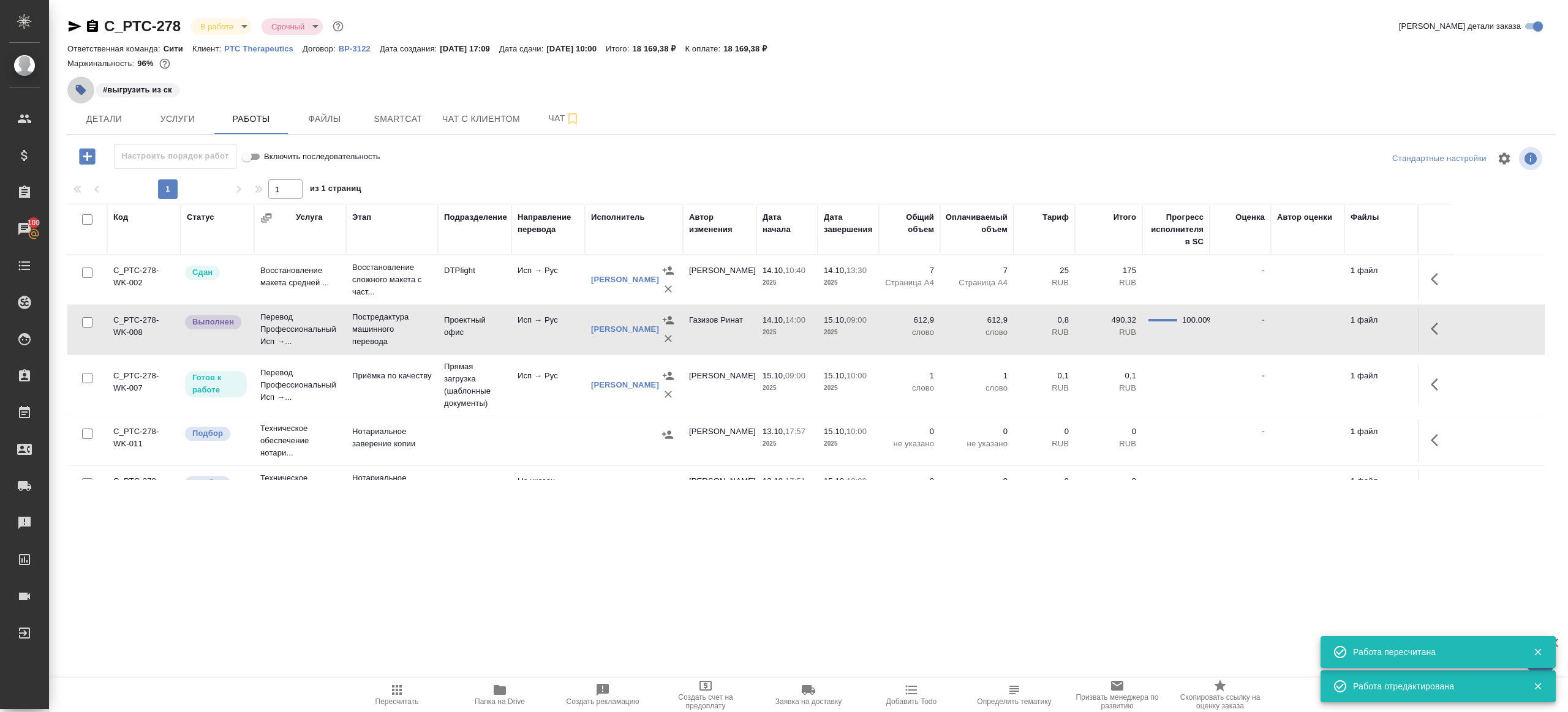
click at [67, 90] on button "button" at bounding box center [80, 89] width 27 height 27
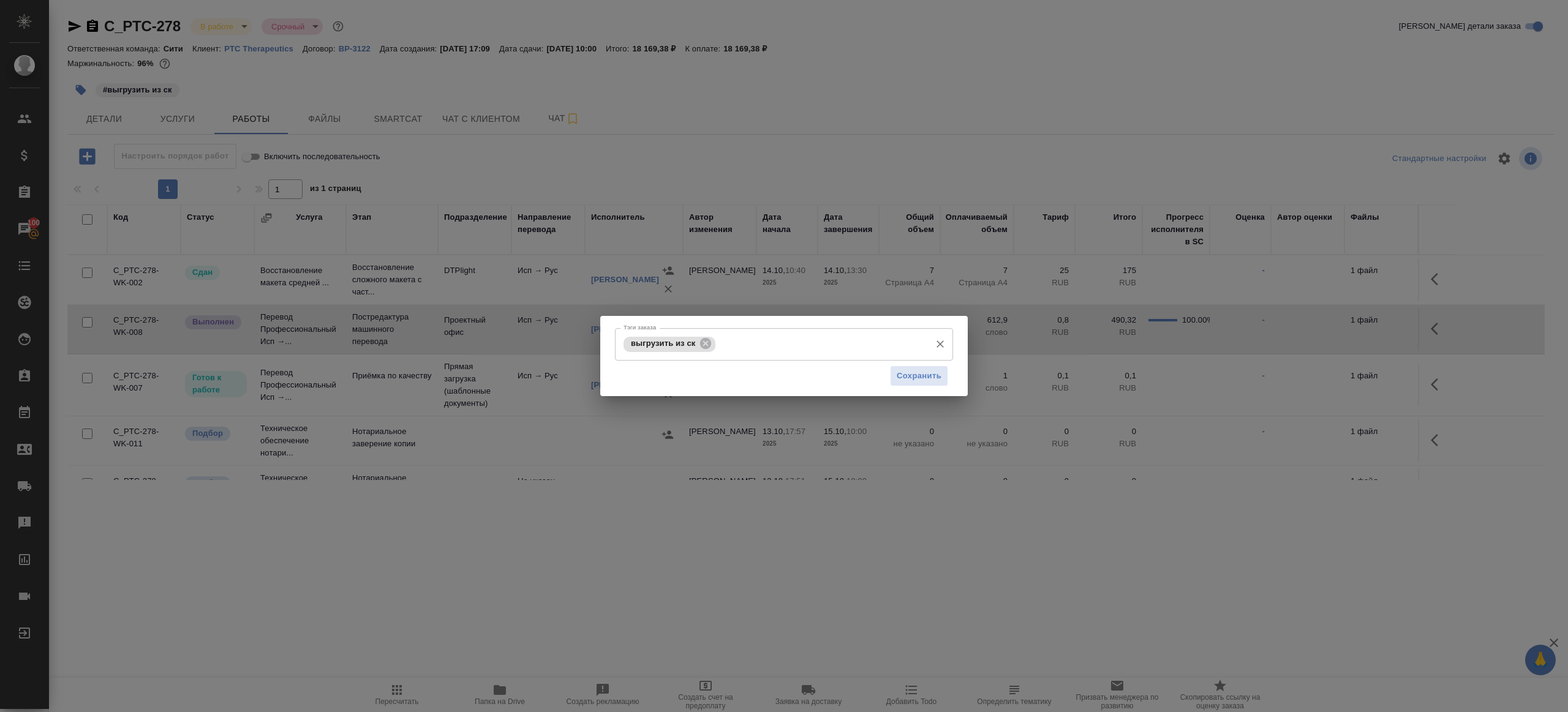
click at [714, 348] on div "выгрузить из ск" at bounding box center [669, 344] width 92 height 16
click at [709, 342] on icon at bounding box center [705, 344] width 11 height 11
click at [908, 367] on button "Сохранить" at bounding box center [918, 375] width 58 height 21
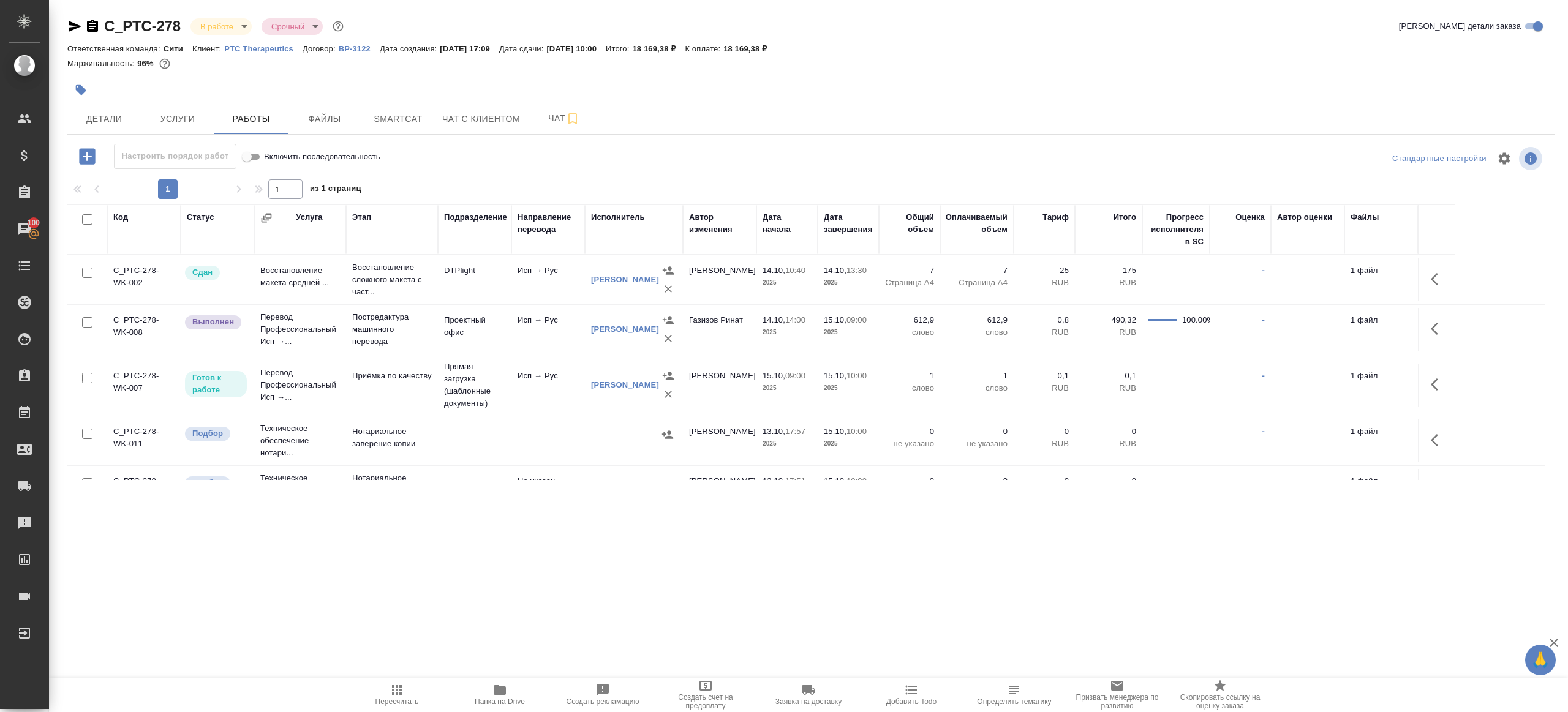
click at [373, 679] on button "Пересчитать" at bounding box center [397, 694] width 103 height 34
click at [562, 625] on div ".cls-1 fill:#fff; AWATERA Gazizov Rinat Клиенты Спецификации Заказы 100 Чаты To…" at bounding box center [784, 356] width 1568 height 712
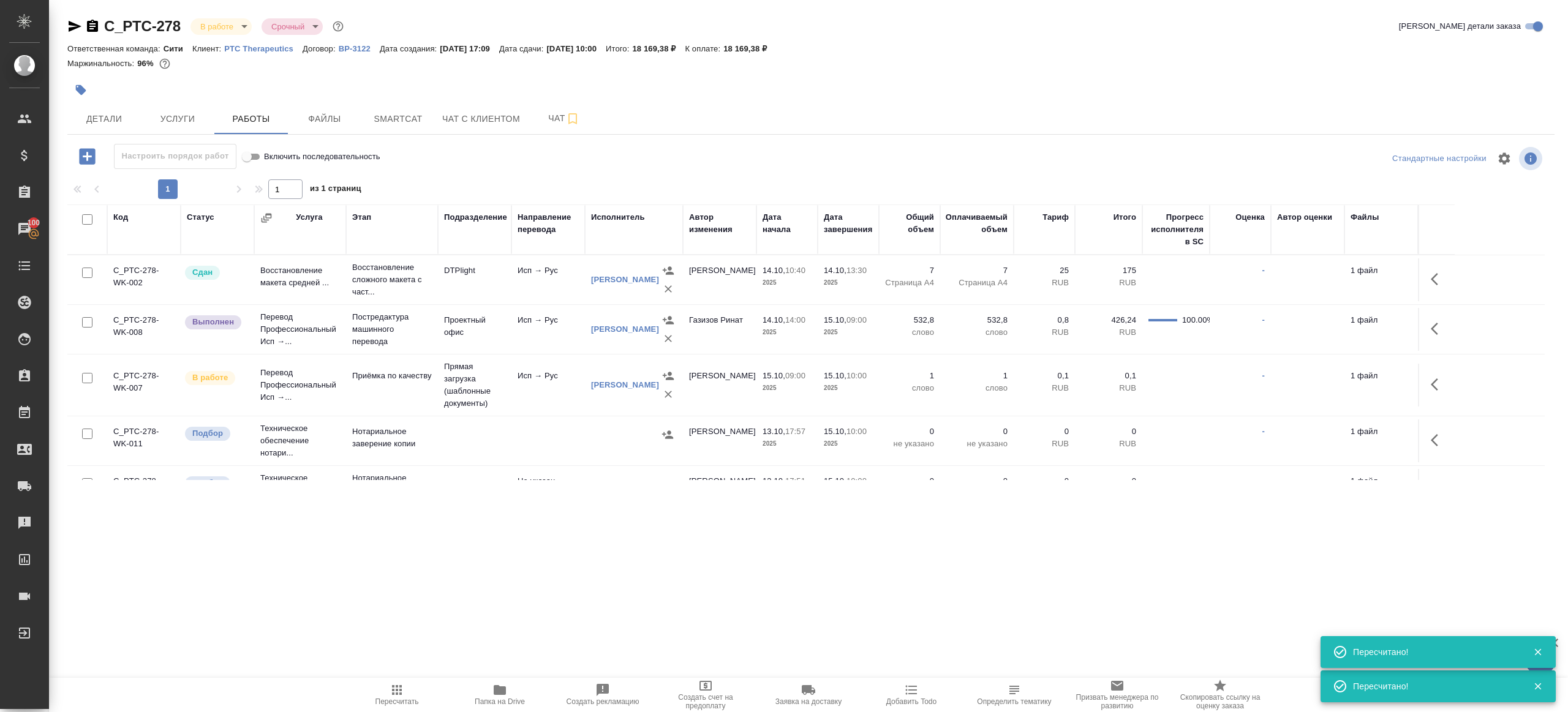
click at [1441, 327] on icon "button" at bounding box center [1438, 329] width 15 height 15
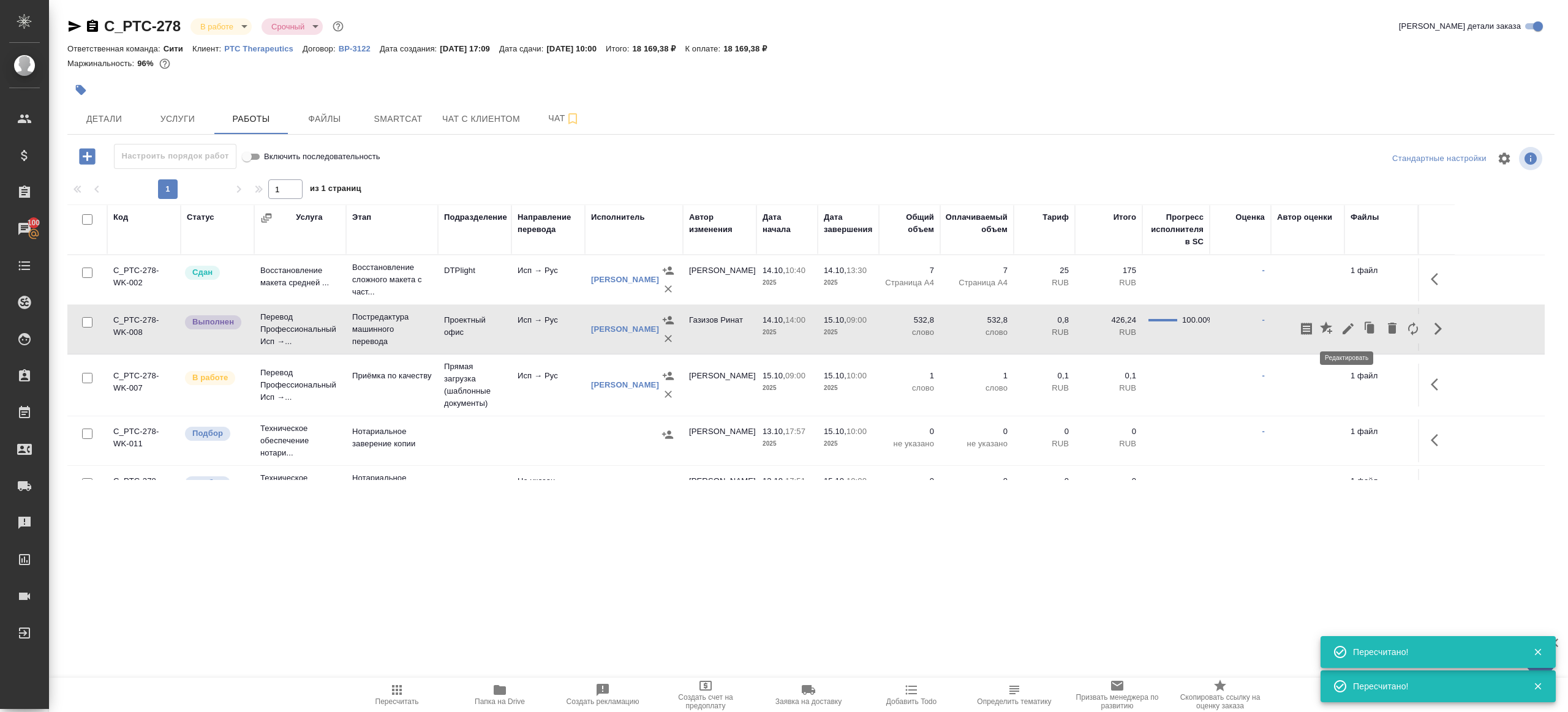
click at [1345, 331] on icon "button" at bounding box center [1348, 329] width 11 height 11
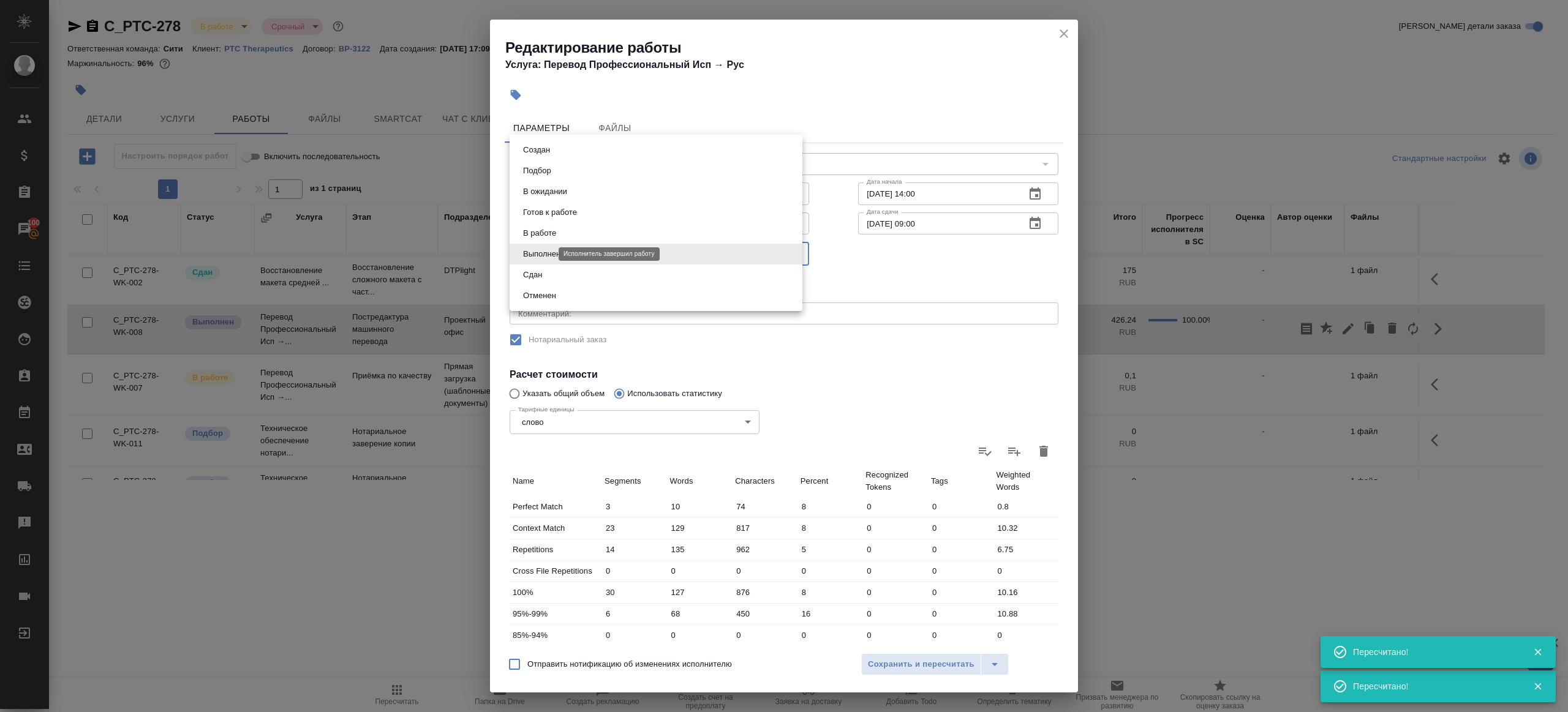
click at [542, 250] on body "🙏 .cls-1 fill:#fff; AWATERA Gazizov Rinat Клиенты Спецификации Заказы 100 Чаты …" at bounding box center [784, 356] width 1568 height 712
click at [568, 285] on li "Сдан" at bounding box center [656, 275] width 293 height 21
type input "closed"
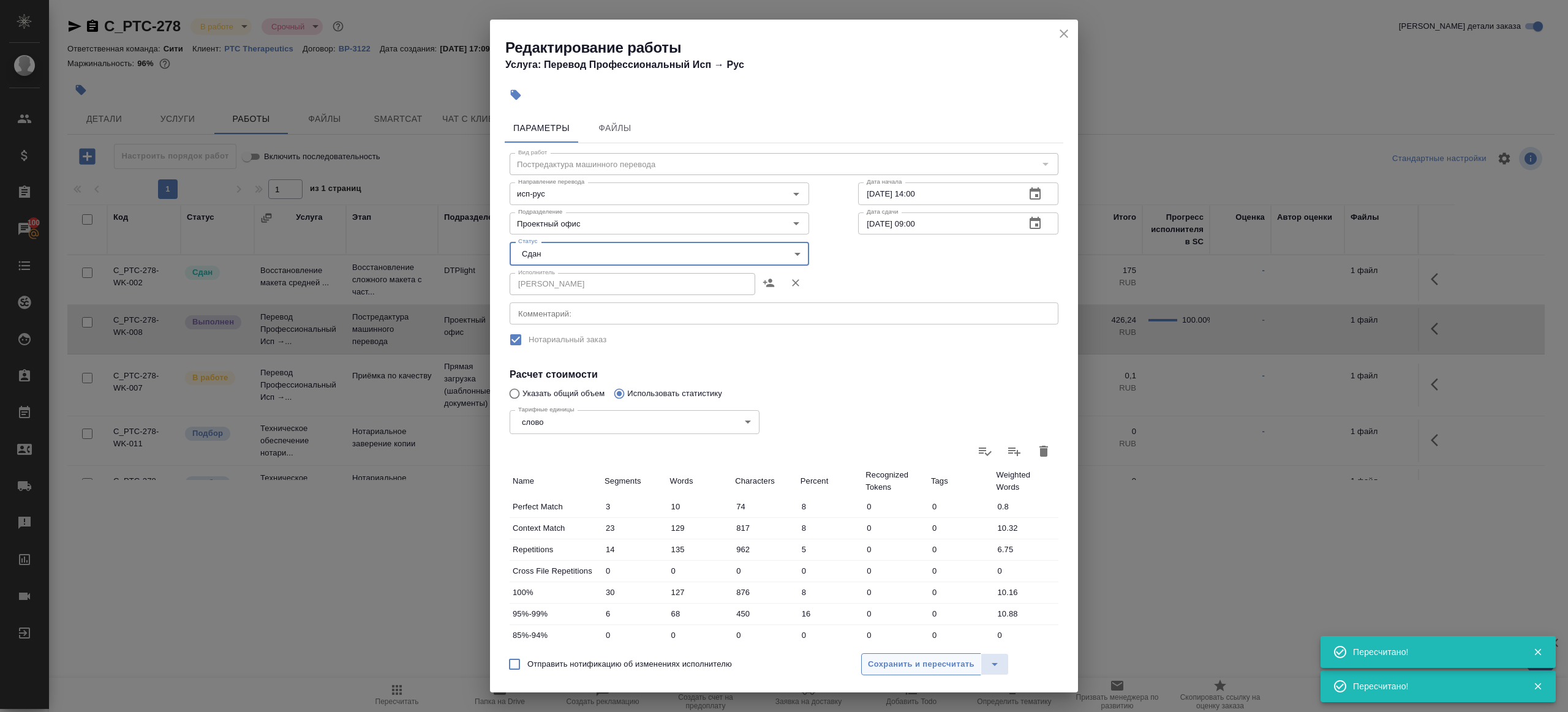
click at [883, 669] on span "Сохранить и пересчитать" at bounding box center [921, 663] width 106 height 14
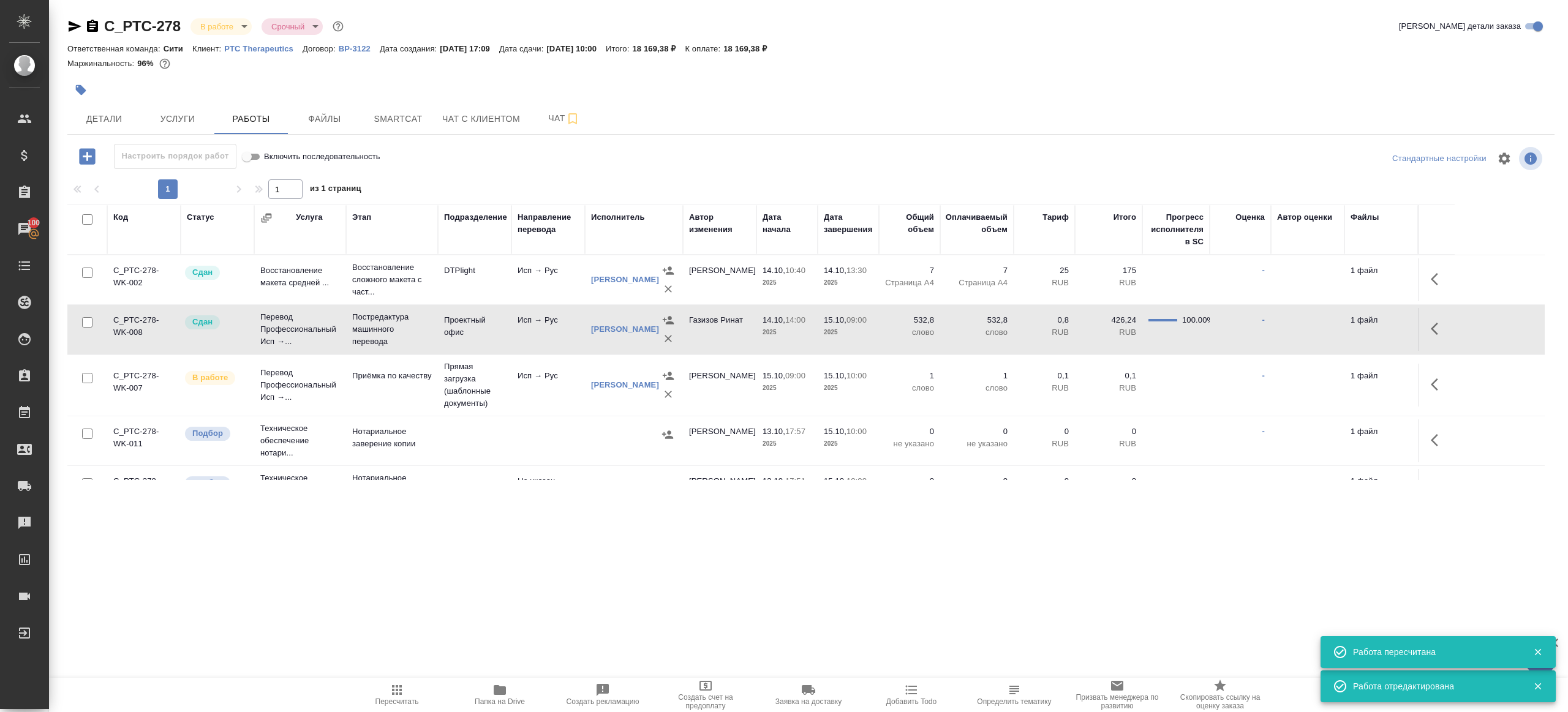
click at [385, 685] on span "Пересчитать" at bounding box center [397, 694] width 88 height 23
click at [421, 569] on div ".cls-1 fill:#fff; AWATERA Gazizov Rinat Клиенты Спецификации Заказы 100 Чаты To…" at bounding box center [784, 356] width 1568 height 712
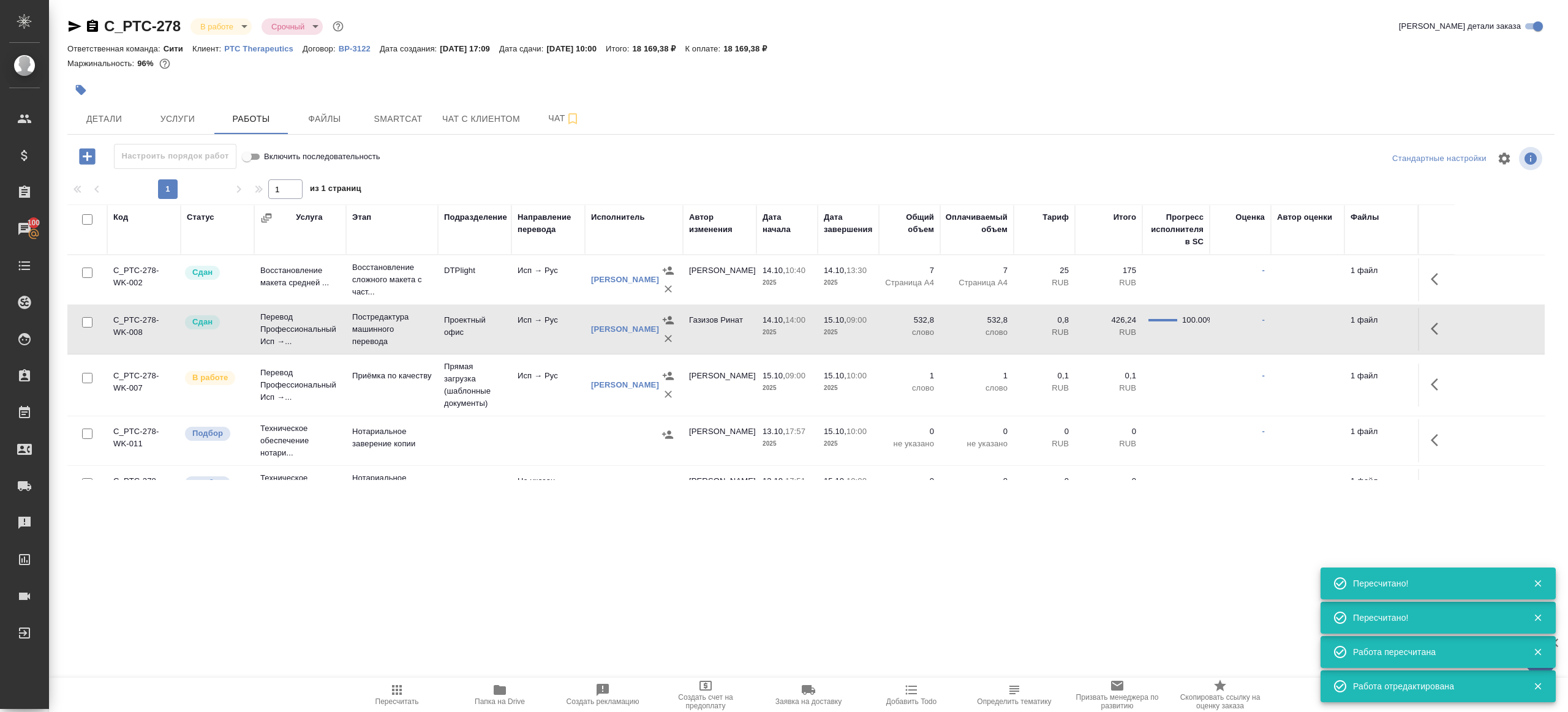
click at [391, 692] on icon "button" at bounding box center [397, 690] width 15 height 15
click at [531, 598] on div ".cls-1 fill:#fff; AWATERA Gazizov Rinat Клиенты Спецификации Заказы 100 Чаты To…" at bounding box center [784, 356] width 1568 height 712
click at [176, 123] on span "Услуги" at bounding box center [178, 119] width 59 height 16
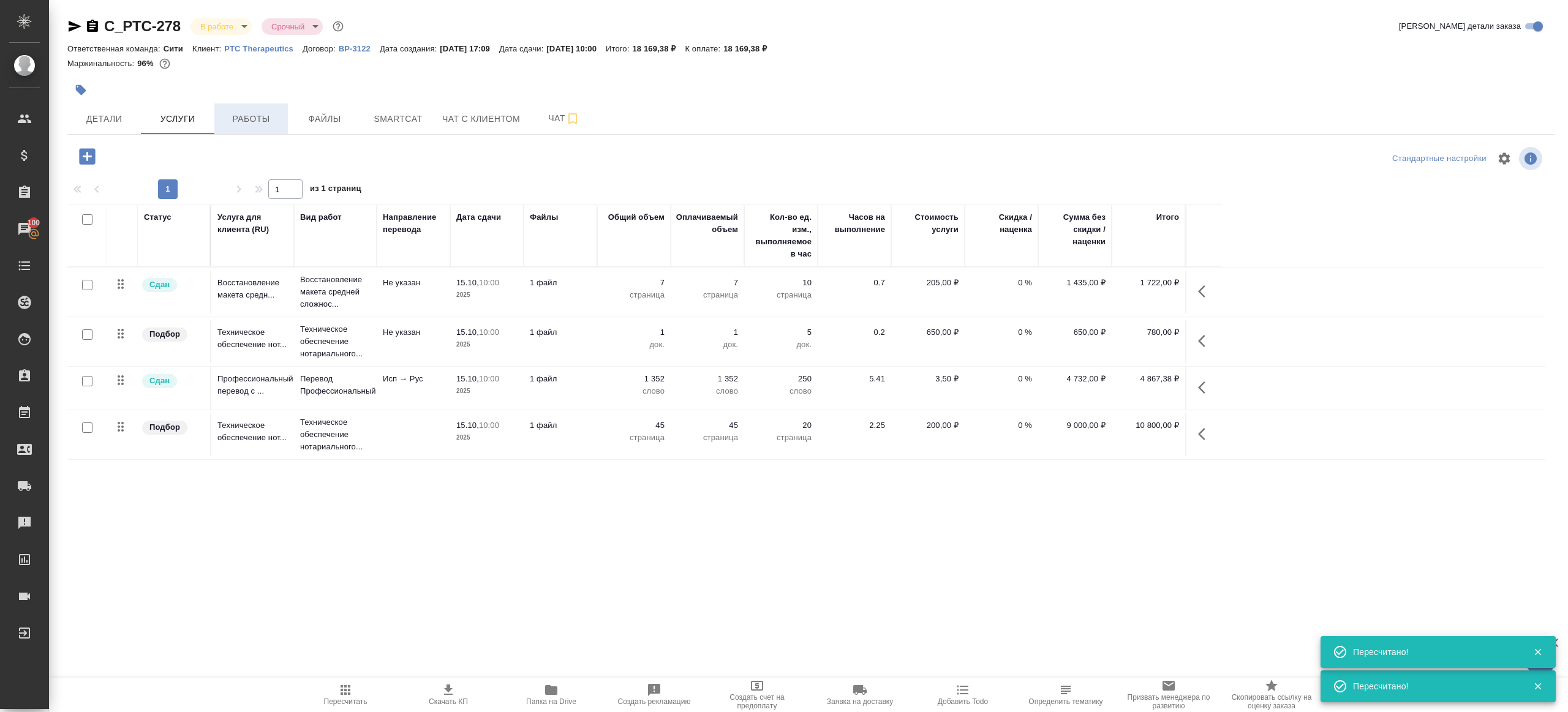
click at [251, 118] on span "Работы" at bounding box center [251, 119] width 59 height 16
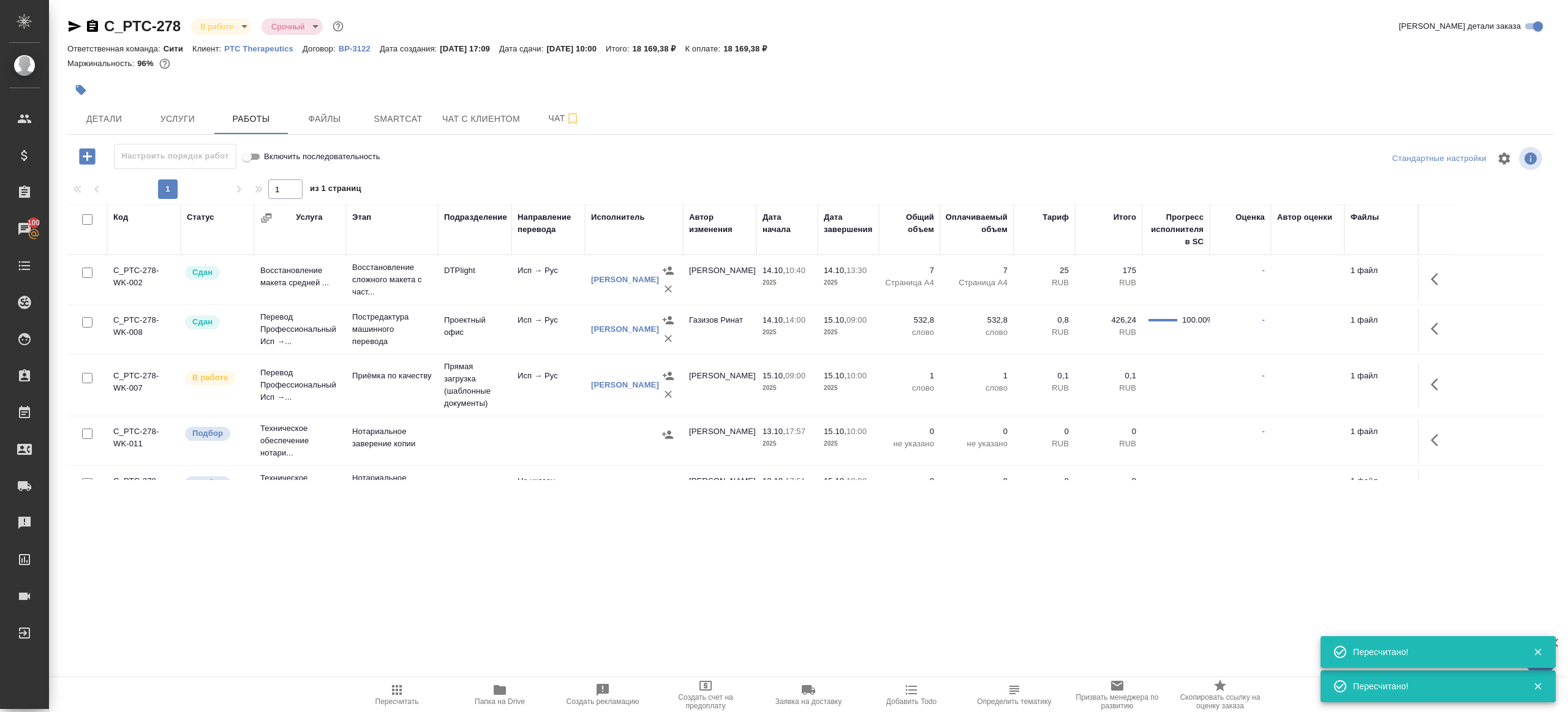
click at [397, 693] on icon "button" at bounding box center [396, 689] width 10 height 10
drag, startPoint x: 396, startPoint y: 693, endPoint x: 404, endPoint y: 683, distance: 12.8
click at [396, 692] on icon "button" at bounding box center [396, 689] width 10 height 10
click at [460, 617] on div ".cls-1 fill:#fff; AWATERA Gazizov Rinat Клиенты Спецификации Заказы 100 Чаты To…" at bounding box center [784, 356] width 1568 height 712
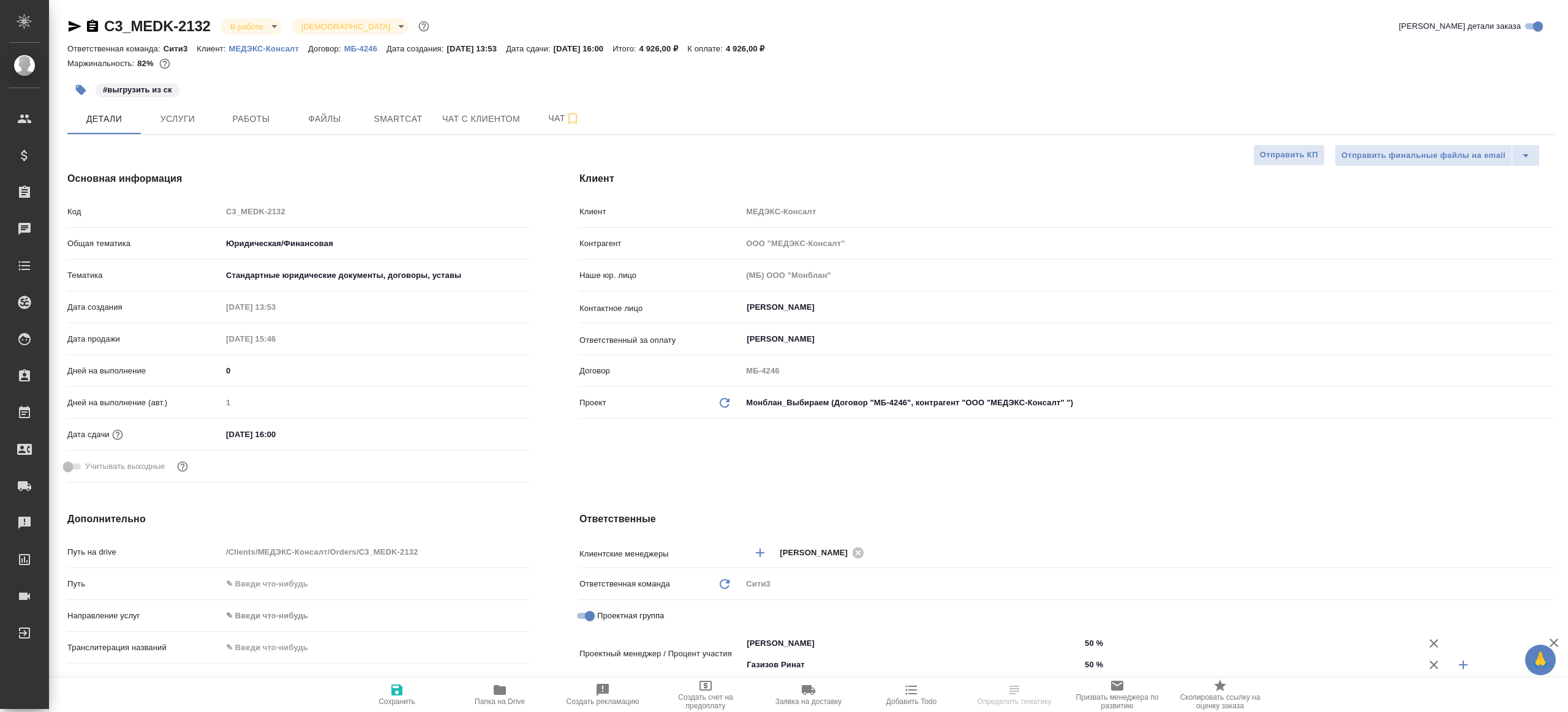
select select "RU"
type textarea "x"
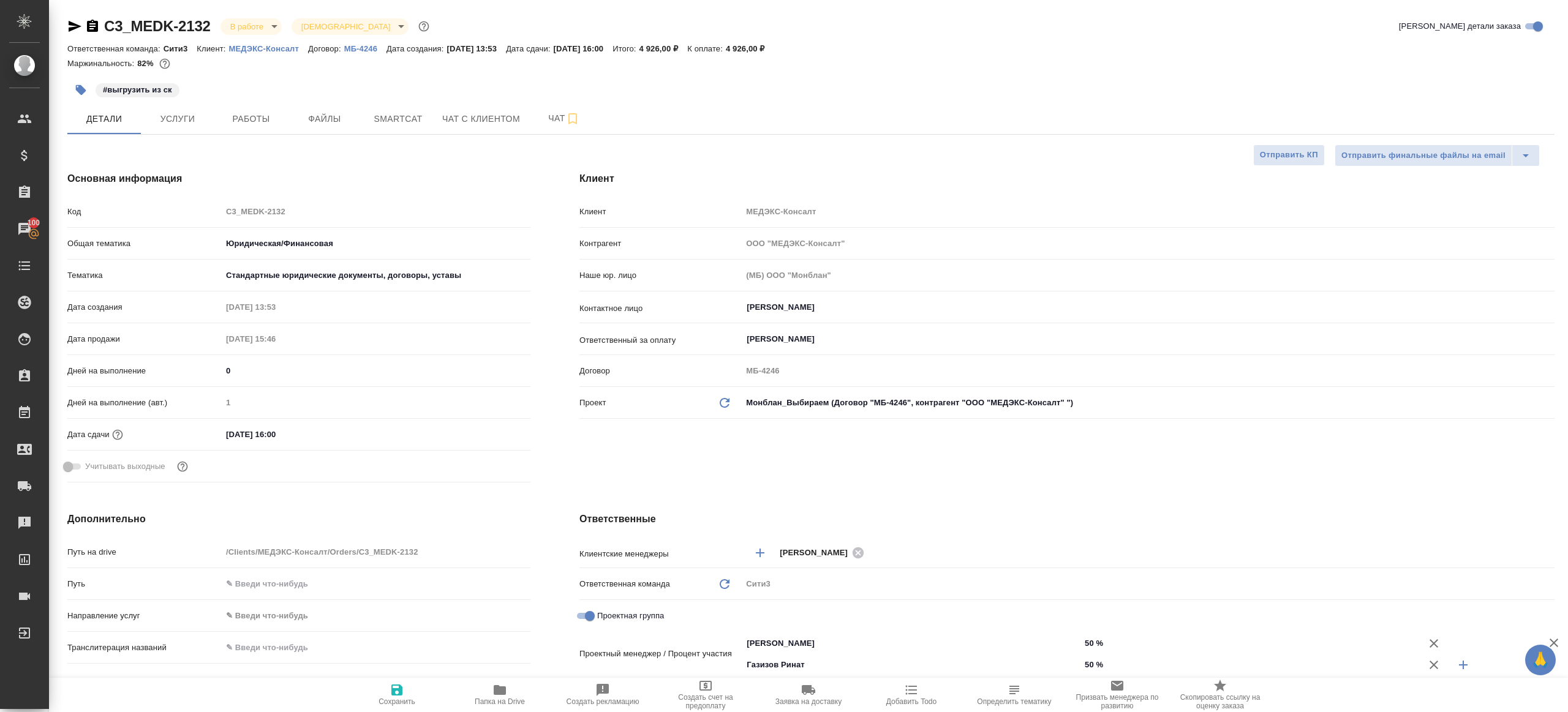
type textarea "x"
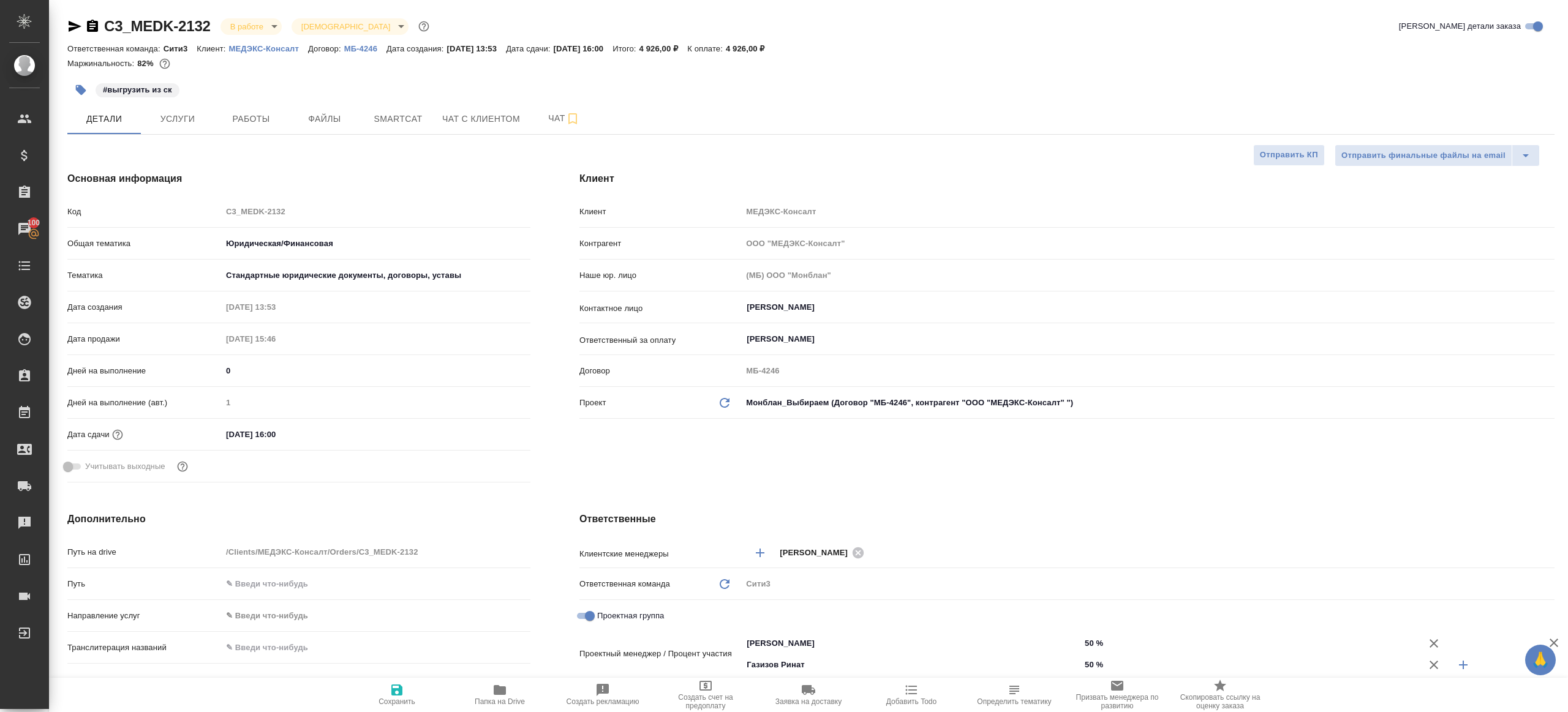
type textarea "x"
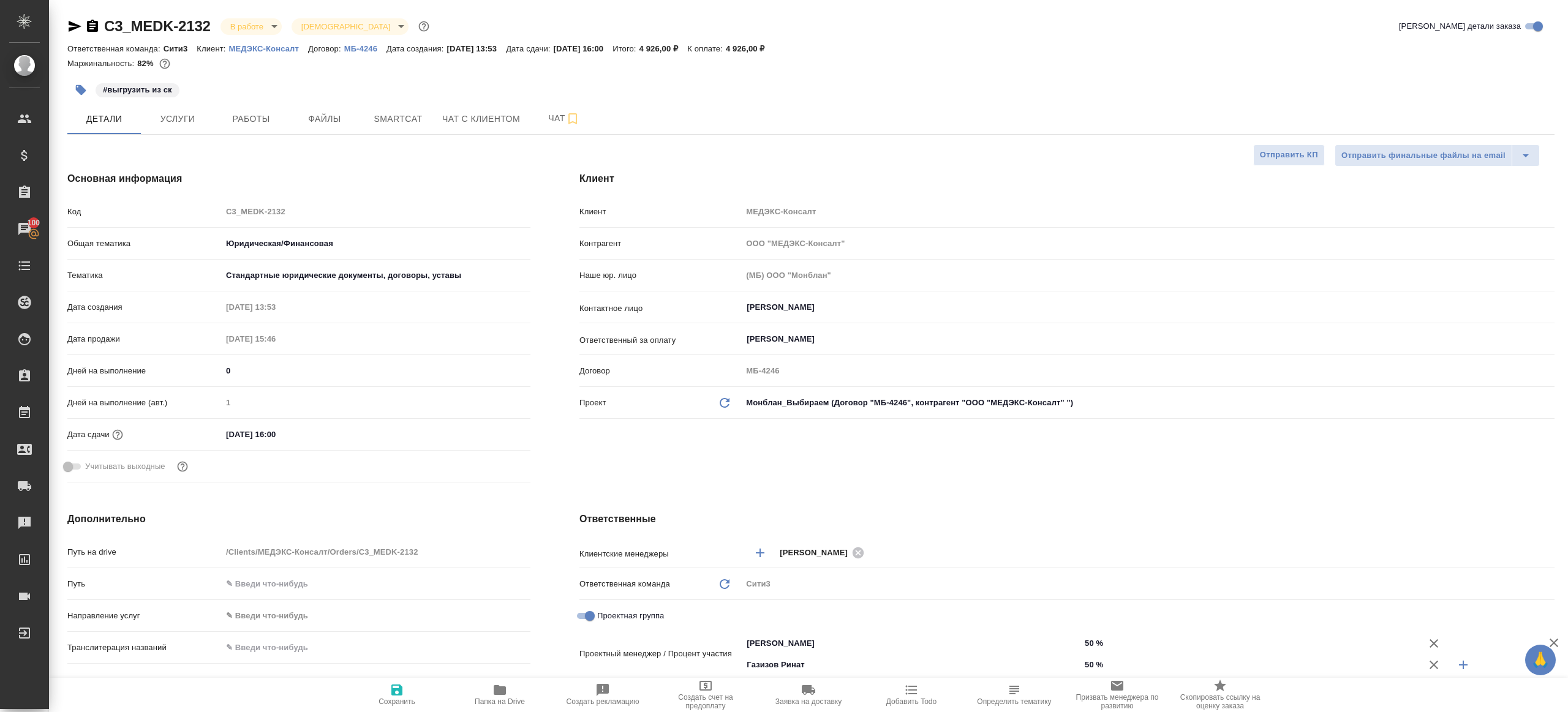
type textarea "x"
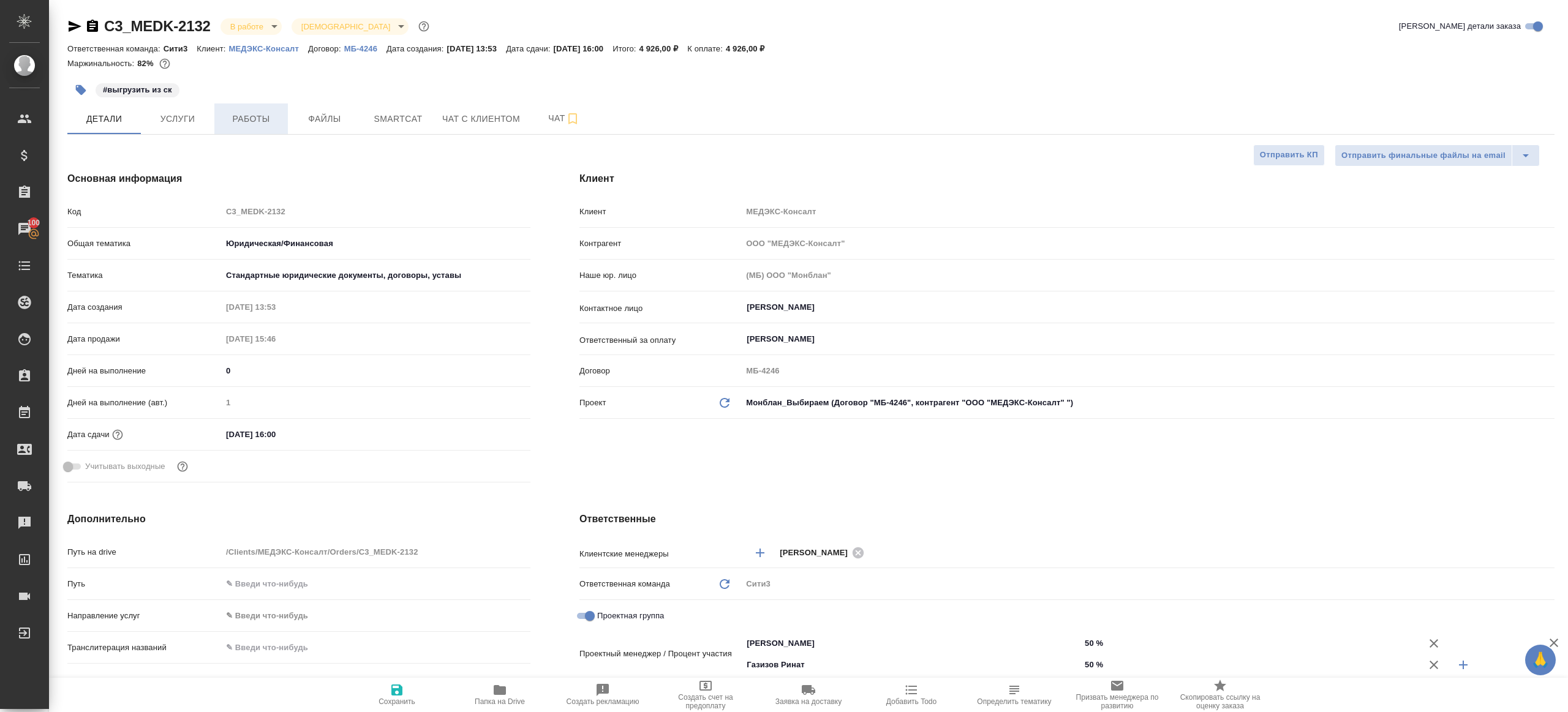
click at [271, 126] on span "Работы" at bounding box center [251, 119] width 59 height 16
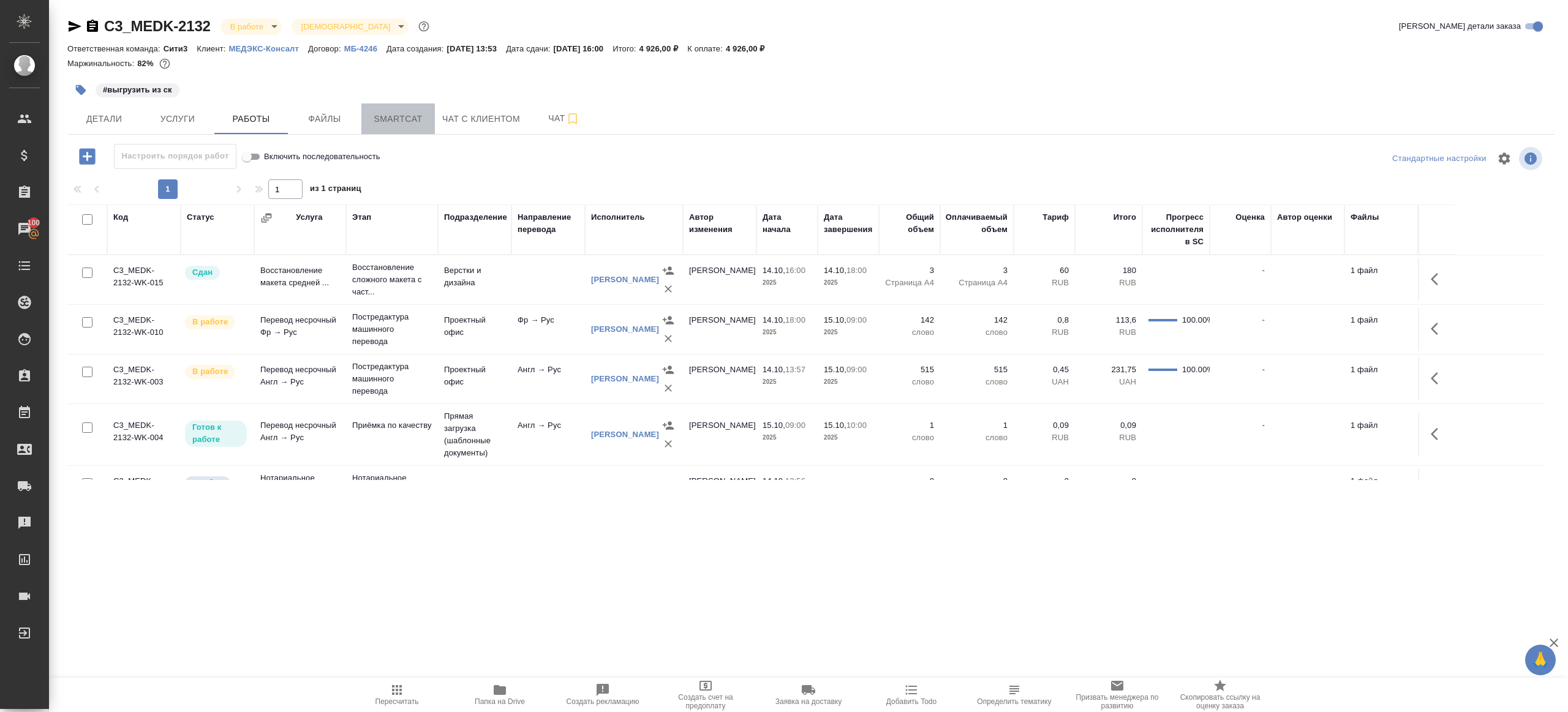
click at [400, 125] on span "Smartcat" at bounding box center [398, 119] width 59 height 16
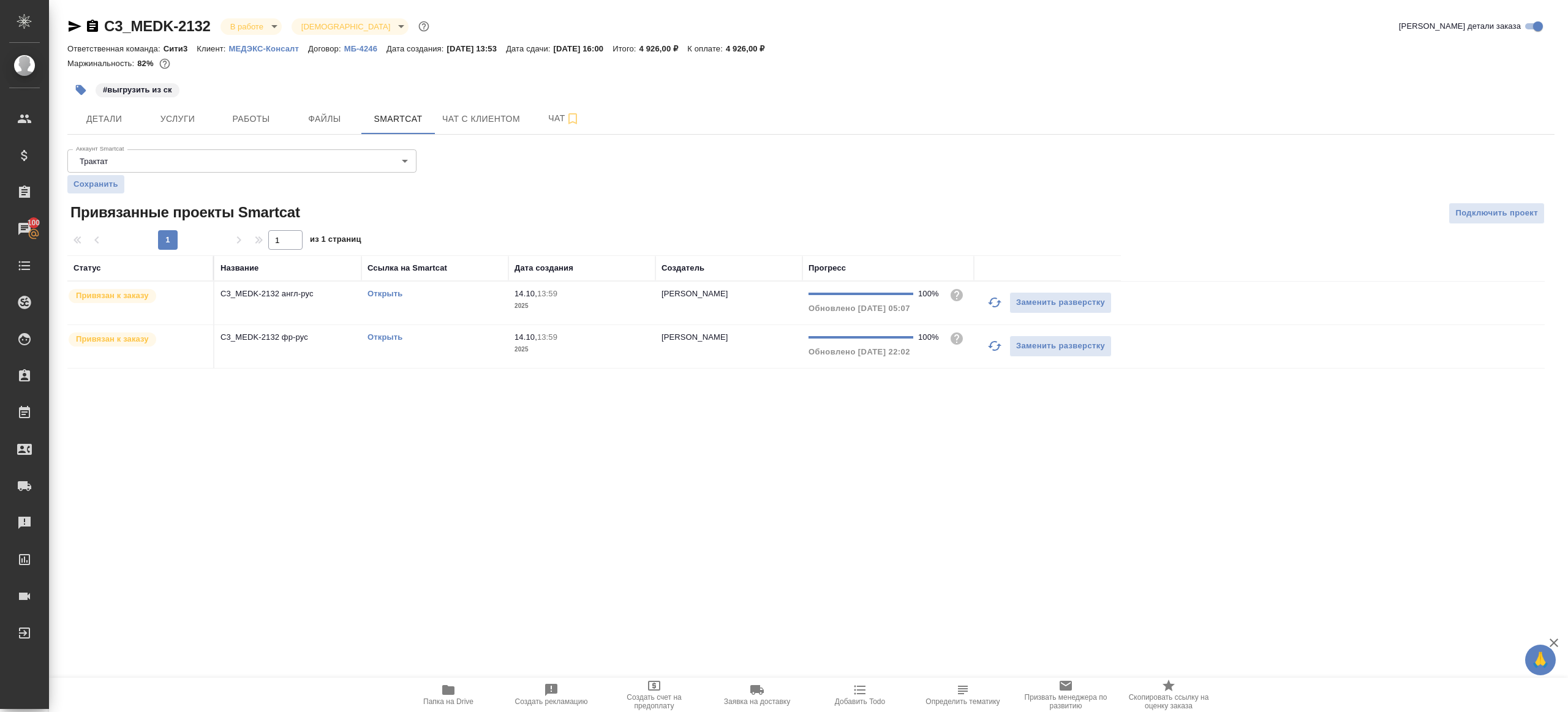
click at [393, 293] on link "Открыть" at bounding box center [385, 293] width 35 height 9
click at [384, 337] on link "Открыть" at bounding box center [385, 337] width 35 height 9
click at [464, 300] on td "Открыть" at bounding box center [435, 302] width 147 height 43
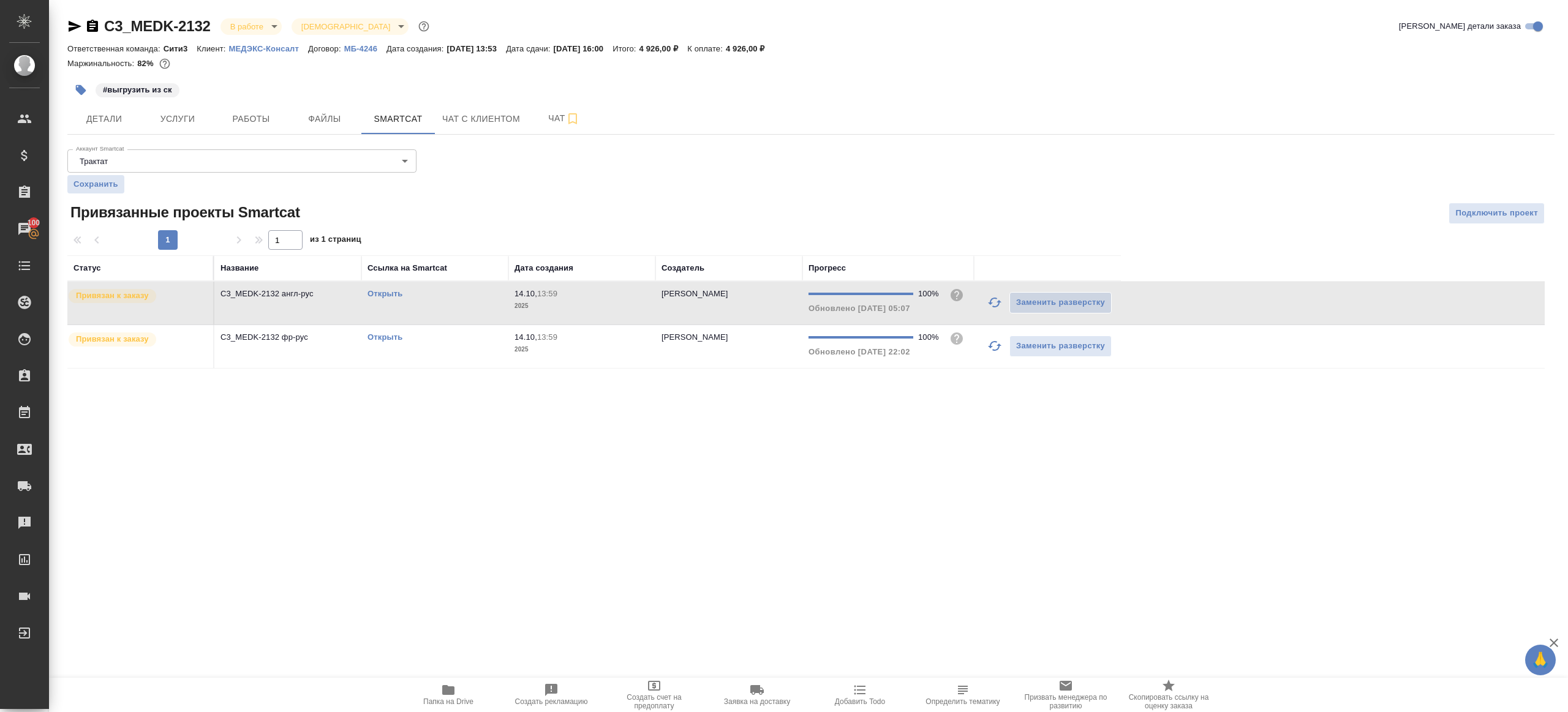
click at [465, 301] on td "Открыть" at bounding box center [435, 302] width 147 height 43
click at [467, 345] on td "Открыть" at bounding box center [435, 346] width 147 height 43
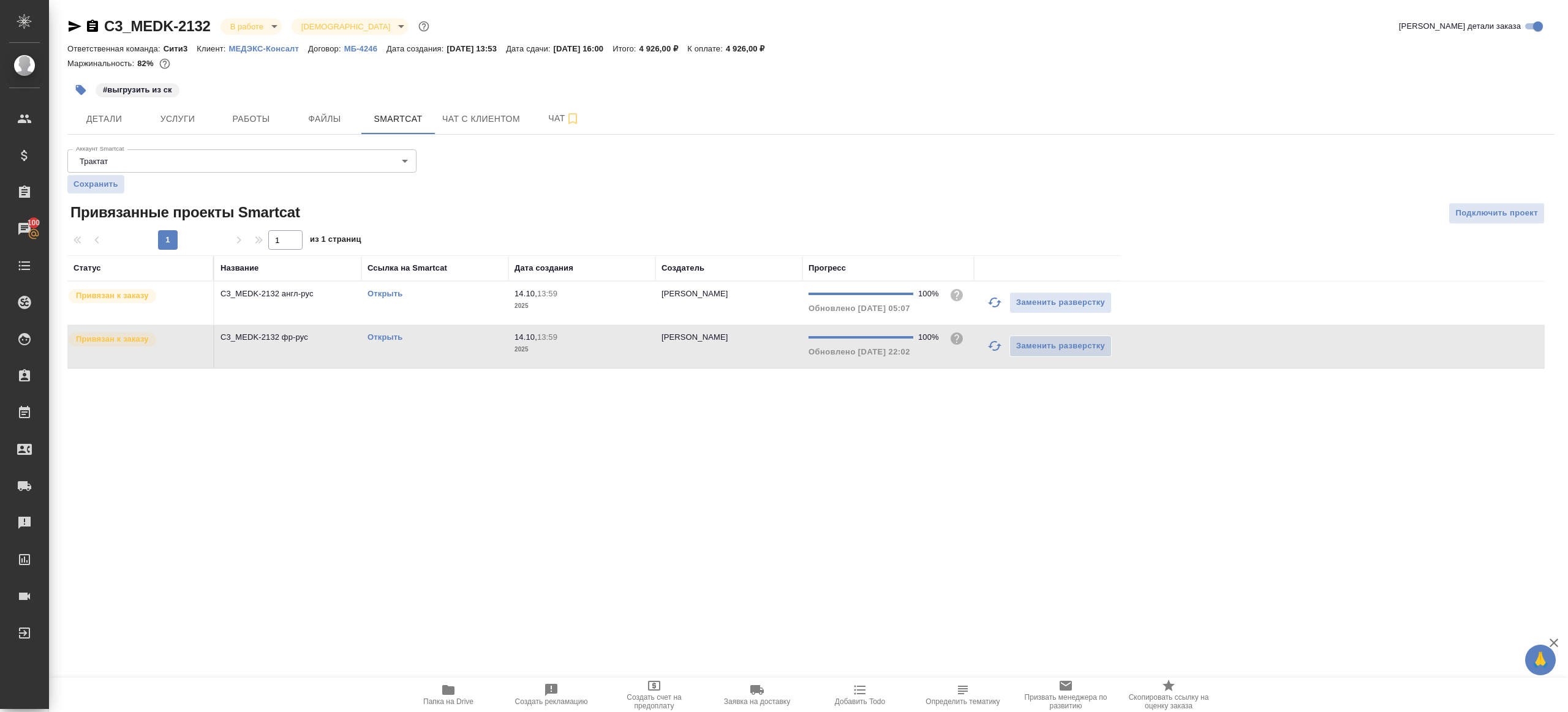
click at [467, 345] on td "Открыть" at bounding box center [435, 346] width 147 height 43
click at [256, 110] on button "Работы" at bounding box center [251, 118] width 73 height 30
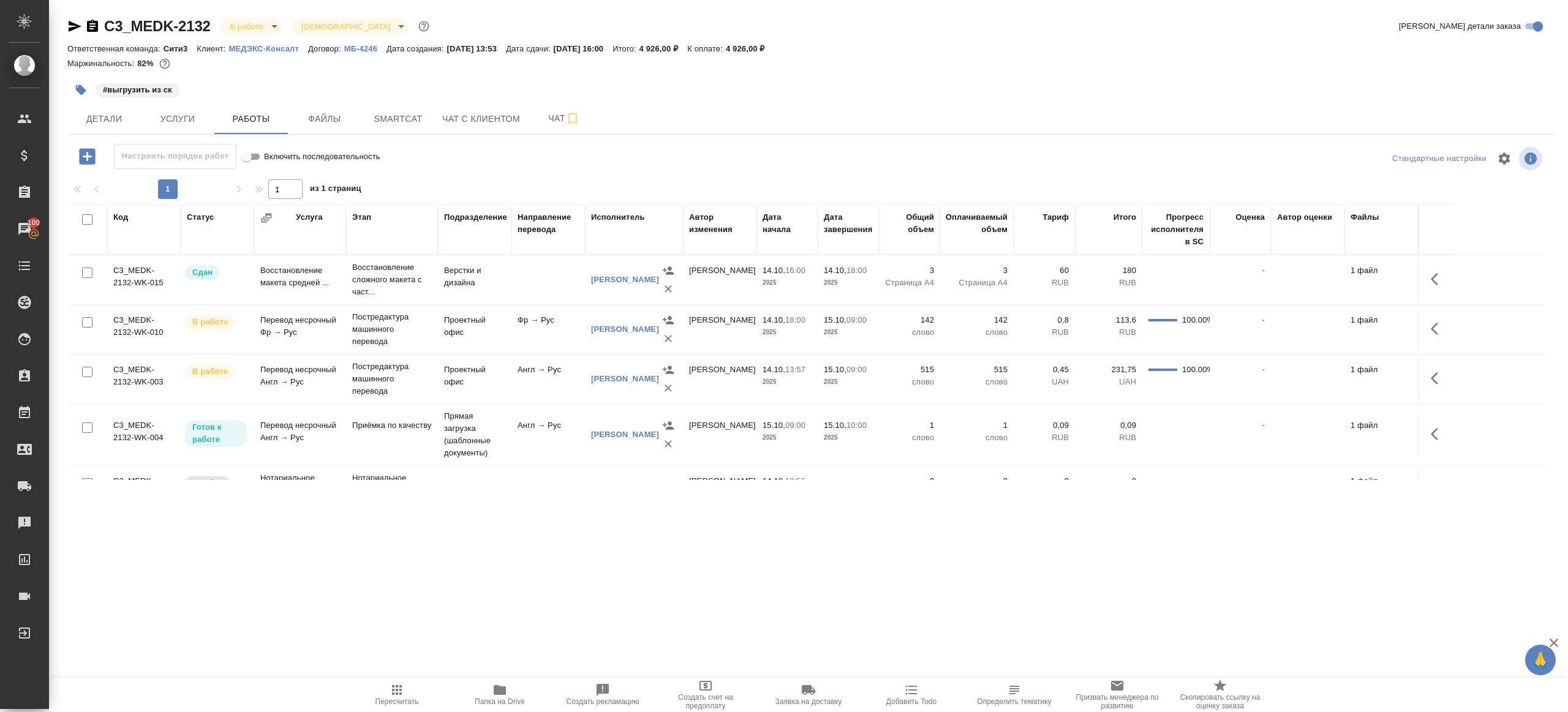
click at [489, 331] on td "Проектный офис" at bounding box center [475, 329] width 73 height 43
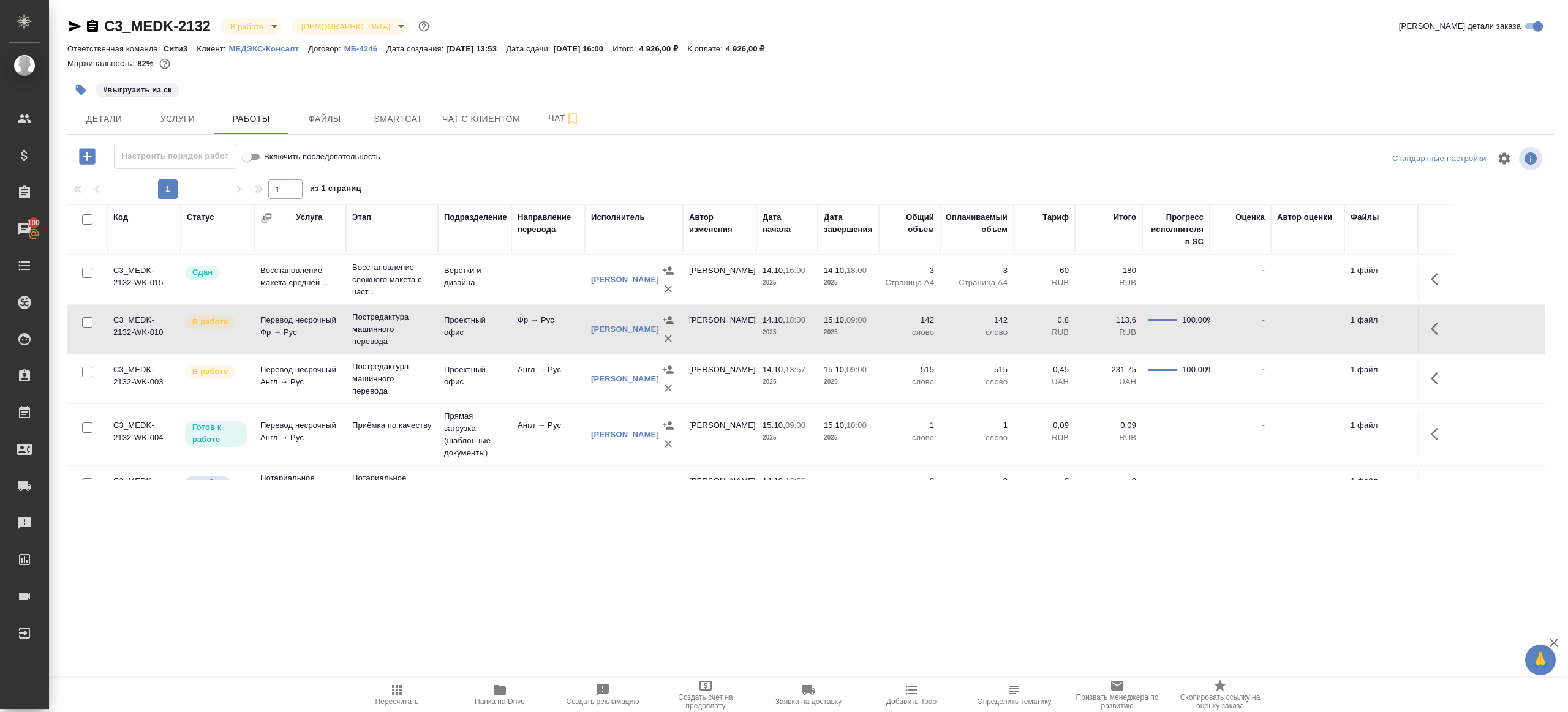
click at [477, 385] on td "Проектный офис" at bounding box center [475, 378] width 73 height 43
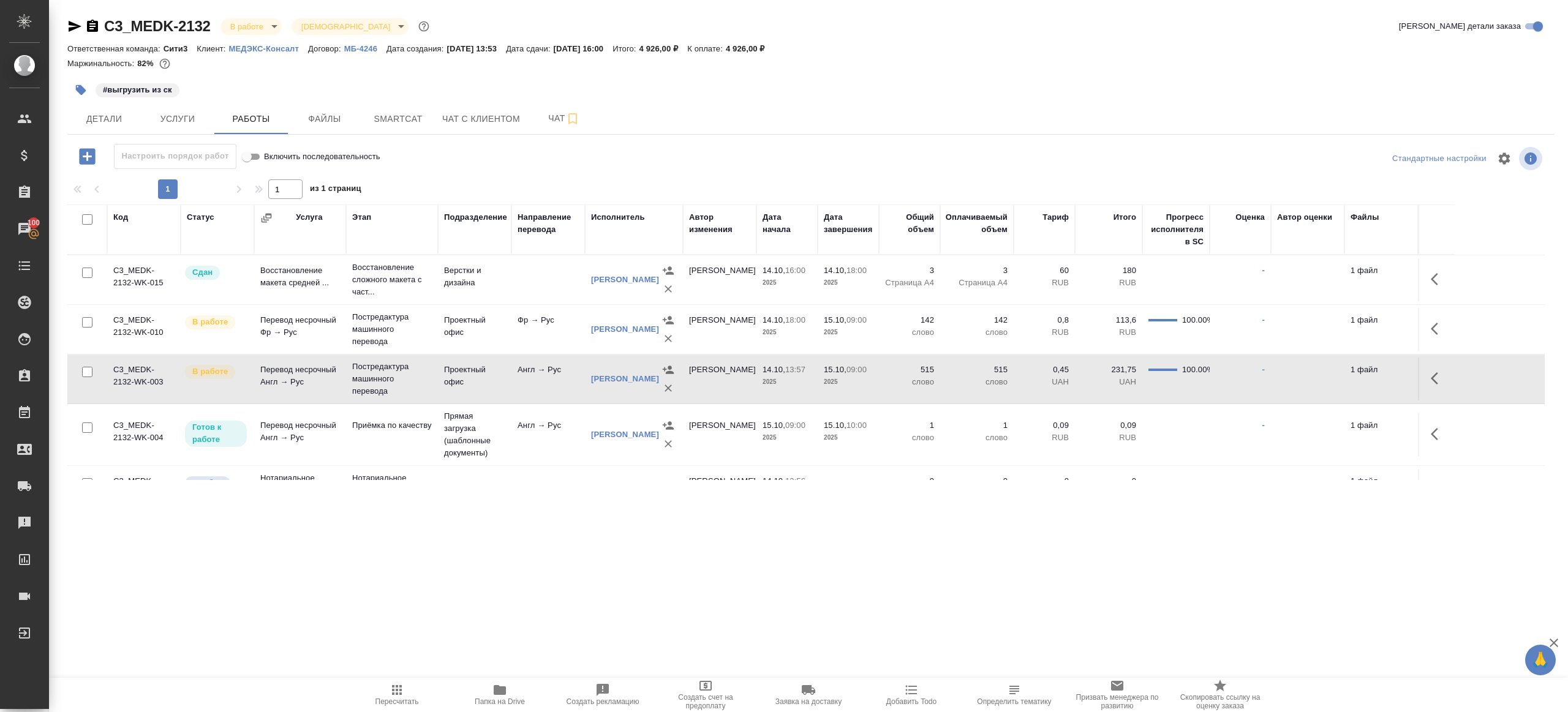
click at [477, 385] on td "Проектный офис" at bounding box center [475, 378] width 73 height 43
click at [1446, 369] on button "button" at bounding box center [1438, 378] width 29 height 29
click at [1350, 375] on icon "button" at bounding box center [1348, 378] width 11 height 11
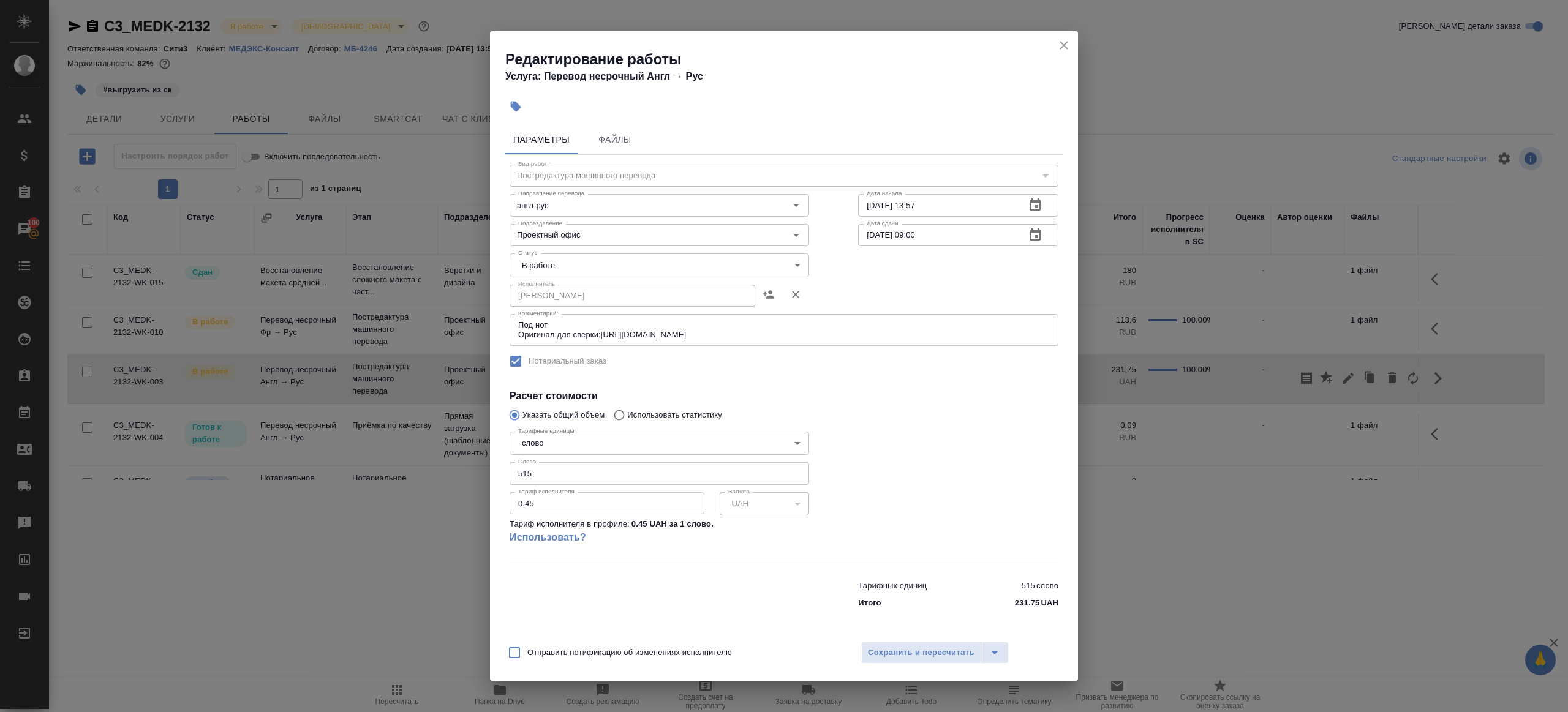
click at [548, 267] on body "🙏 .cls-1 fill:#fff; AWATERA Gazizov Rinat Клиенты Спецификации Заказы 100 Чаты …" at bounding box center [784, 356] width 1568 height 712
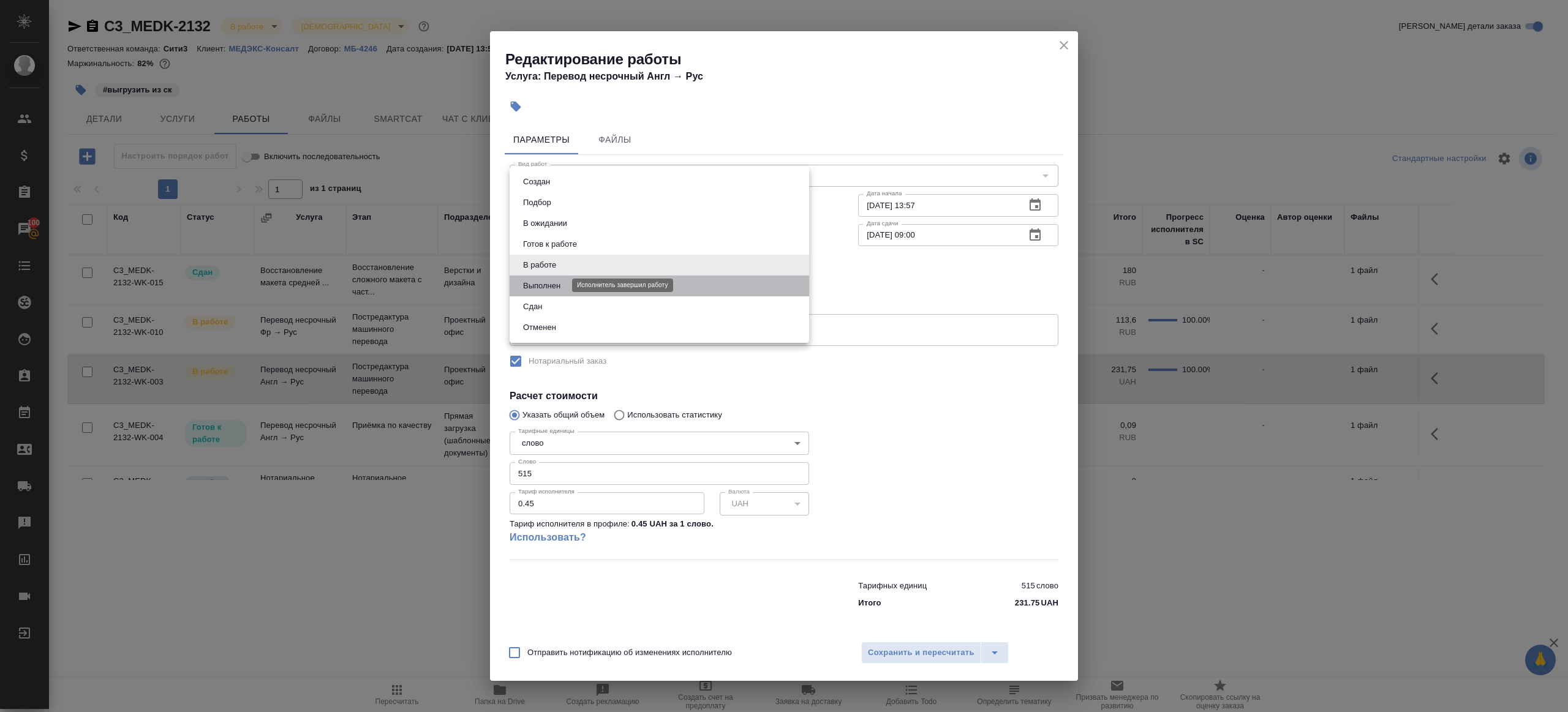
click at [558, 288] on button "Выполнен" at bounding box center [541, 286] width 45 height 14
type input "completed"
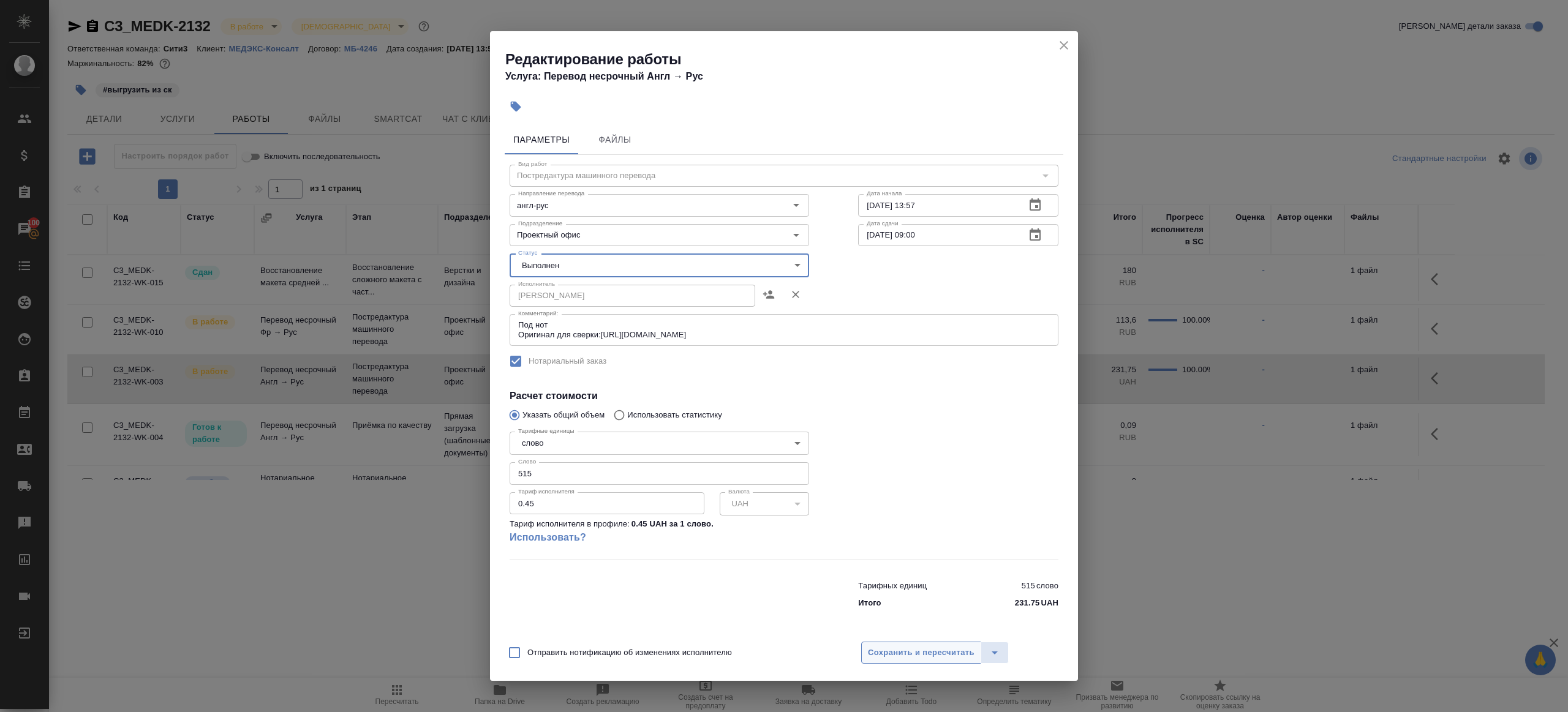
click at [923, 644] on button "Сохранить и пересчитать" at bounding box center [921, 652] width 120 height 22
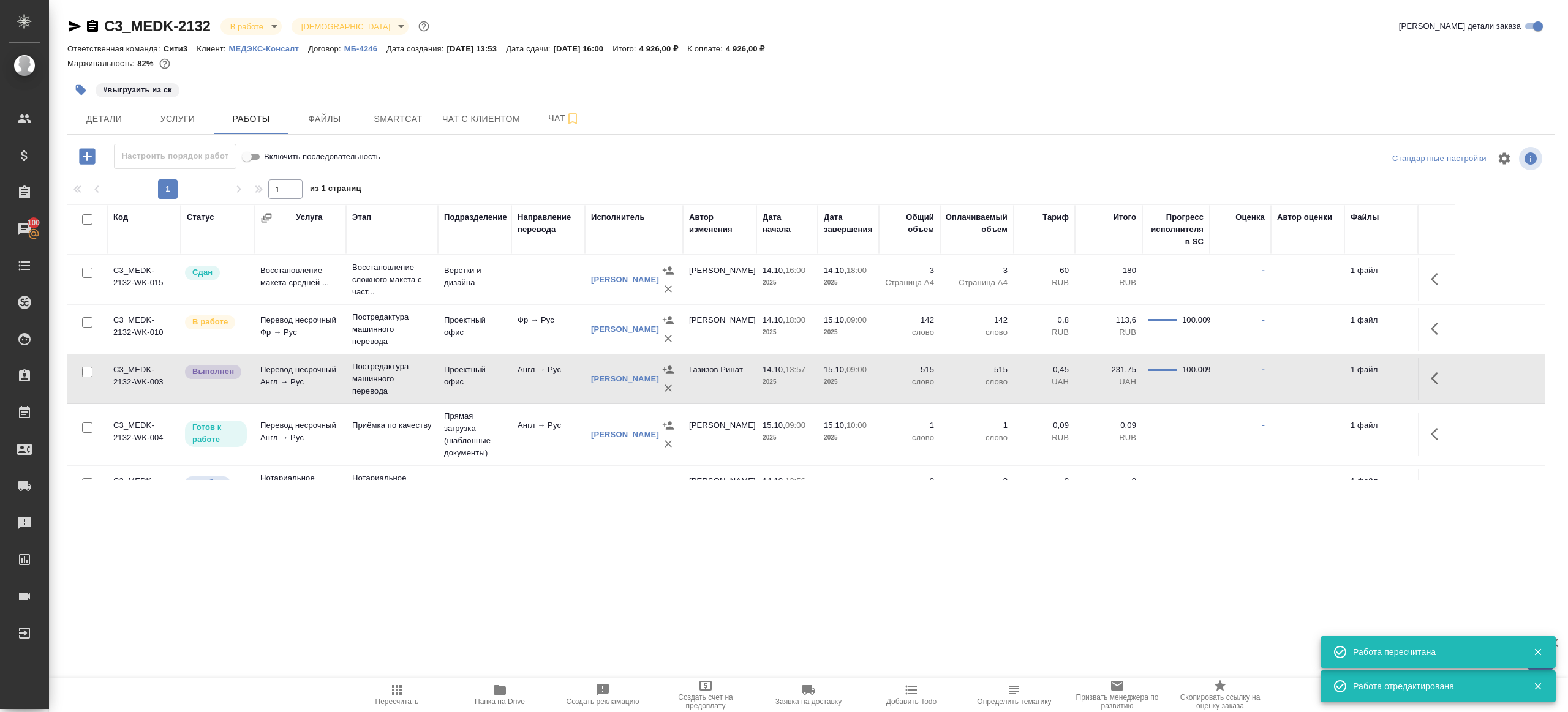
click at [512, 346] on td "Фр → Рус" at bounding box center [548, 329] width 73 height 43
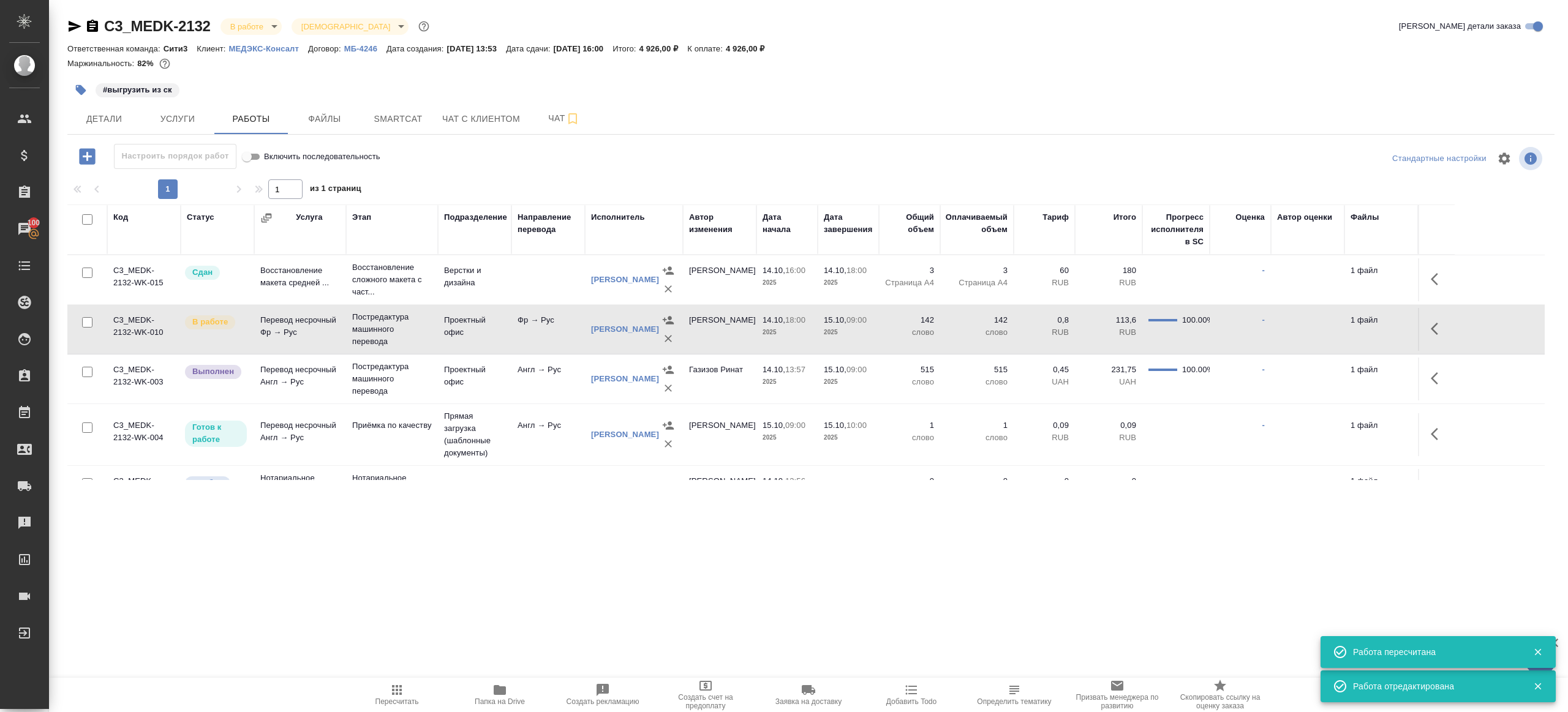
click at [512, 346] on td "Фр → Рус" at bounding box center [548, 329] width 73 height 43
click at [390, 693] on icon "button" at bounding box center [397, 690] width 15 height 15
drag, startPoint x: 390, startPoint y: 692, endPoint x: 515, endPoint y: 615, distance: 146.8
click at [390, 692] on icon "button" at bounding box center [397, 690] width 15 height 15
click at [535, 605] on div ".cls-1 fill:#fff; AWATERA Gazizov Rinat Клиенты Спецификации Заказы 100 Чаты To…" at bounding box center [784, 356] width 1568 height 712
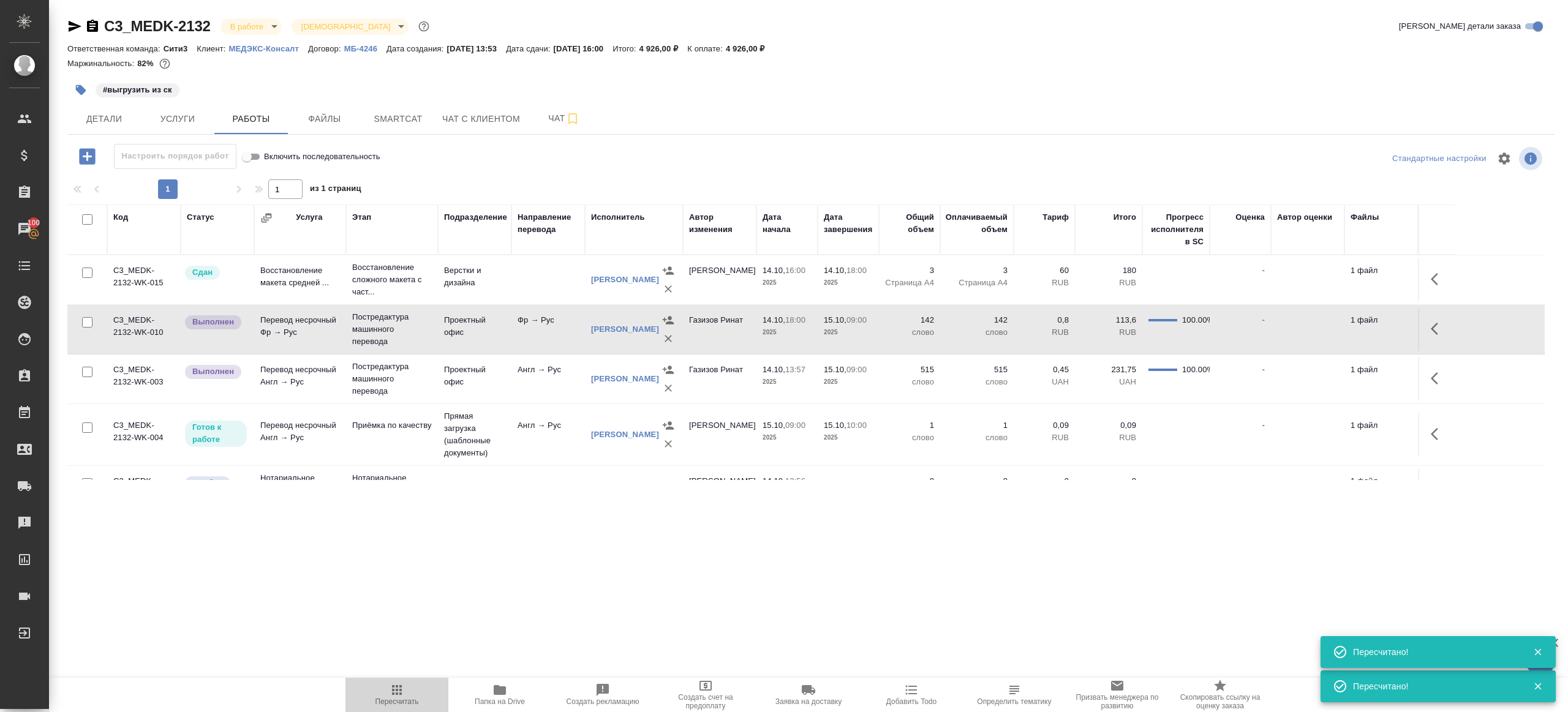
click at [390, 688] on icon "button" at bounding box center [397, 690] width 15 height 15
click at [437, 600] on div ".cls-1 fill:#fff; AWATERA Gazizov Rinat Клиенты Спецификации Заказы 100 Чаты To…" at bounding box center [784, 356] width 1568 height 712
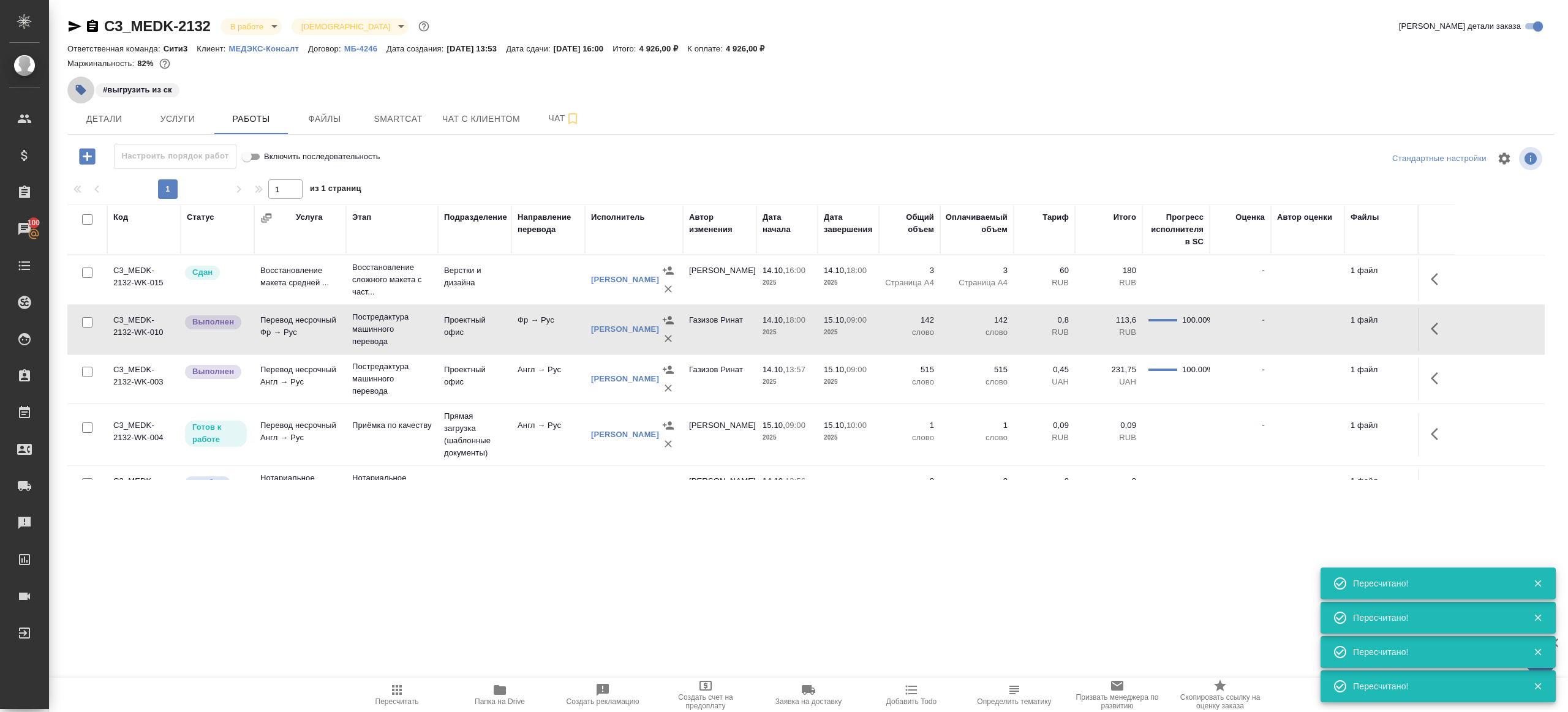
click at [90, 88] on button "button" at bounding box center [80, 89] width 27 height 27
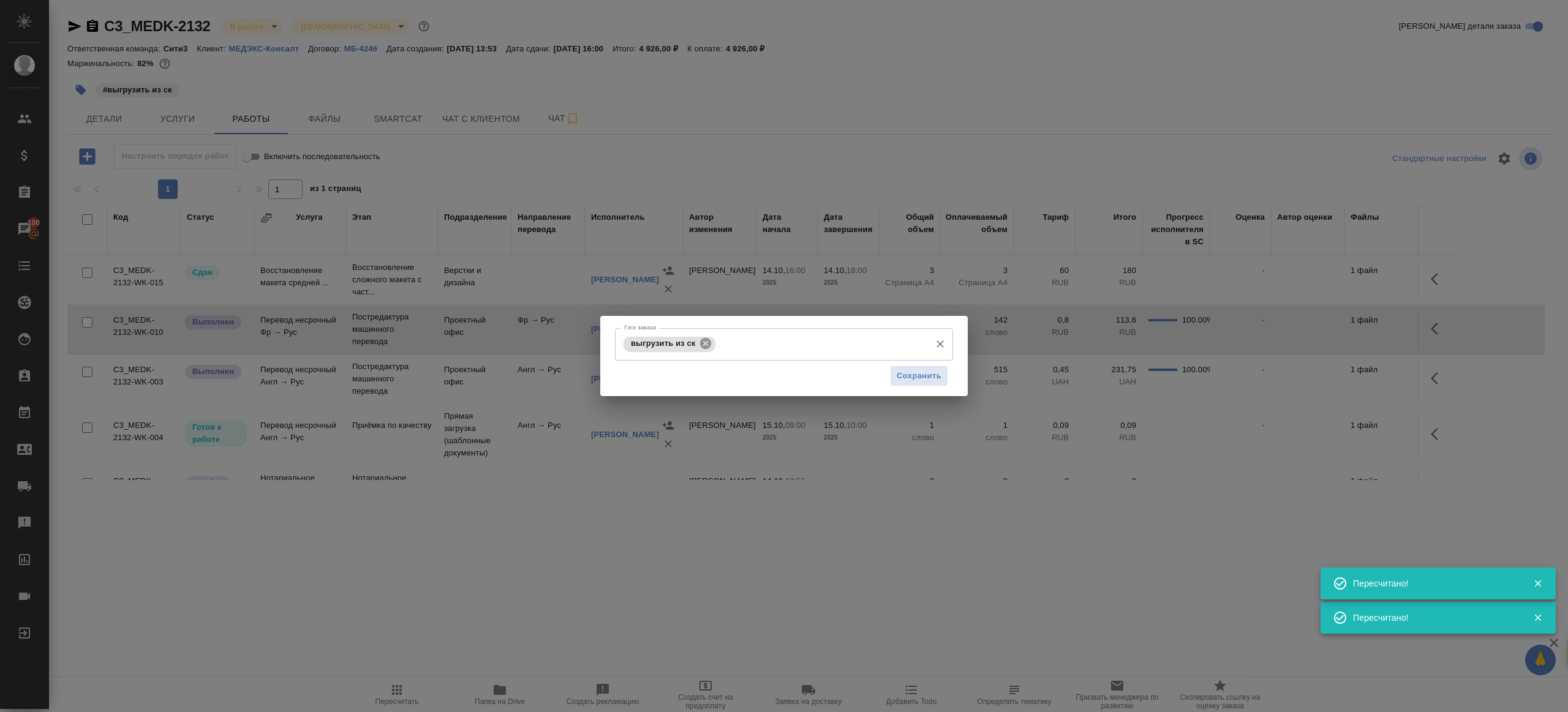
click at [704, 344] on icon at bounding box center [705, 344] width 11 height 11
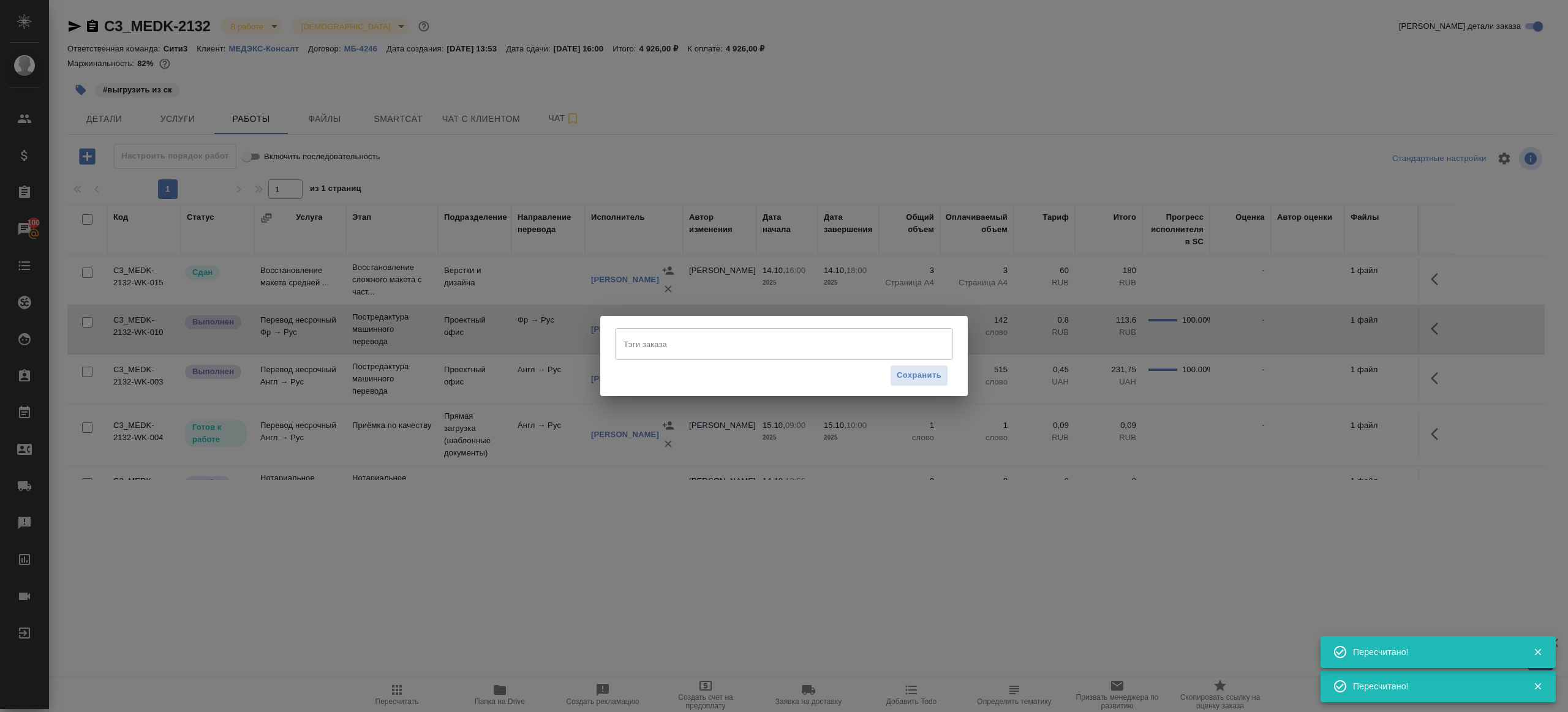
click at [888, 370] on div "Сохранить" at bounding box center [784, 376] width 338 height 31
click at [893, 377] on button "Сохранить" at bounding box center [918, 375] width 58 height 21
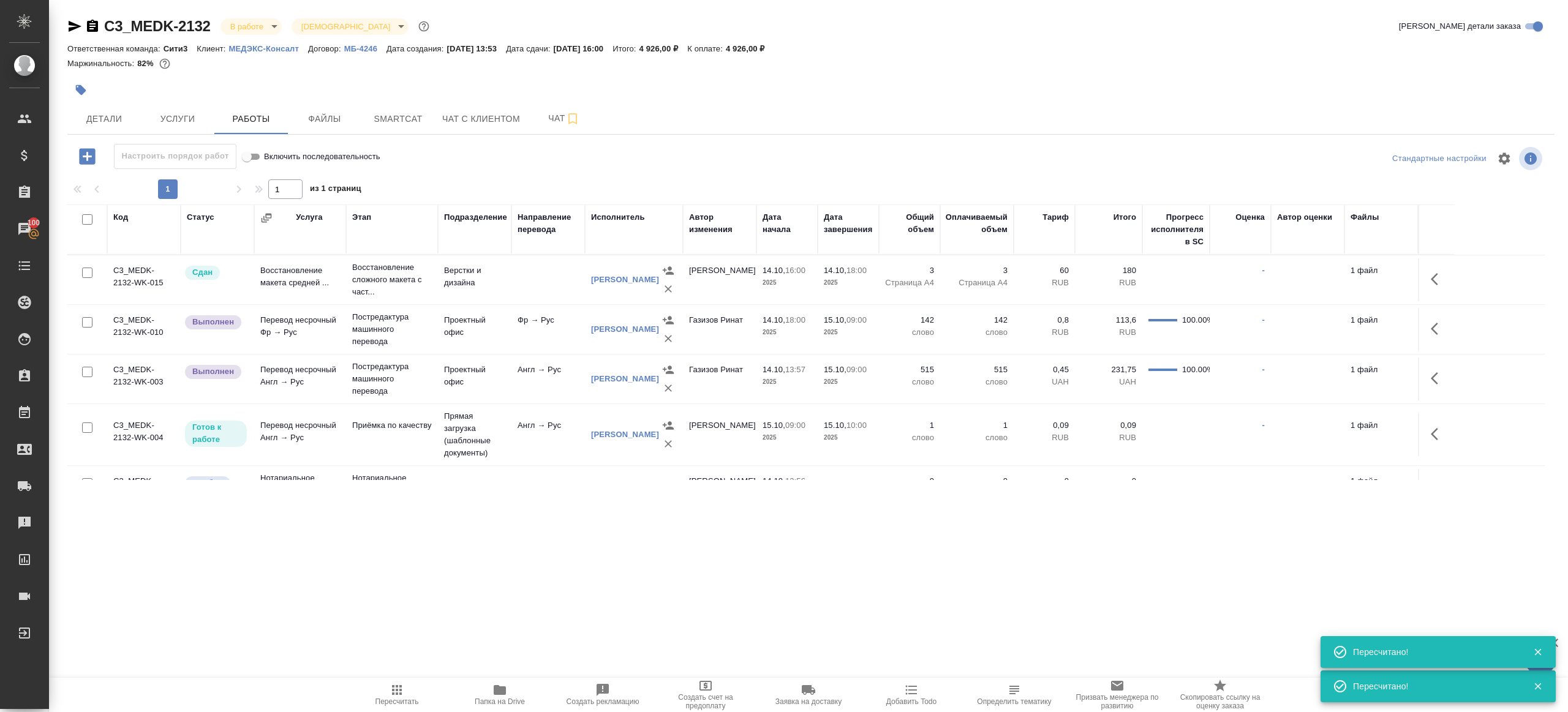
scroll to position [34, 0]
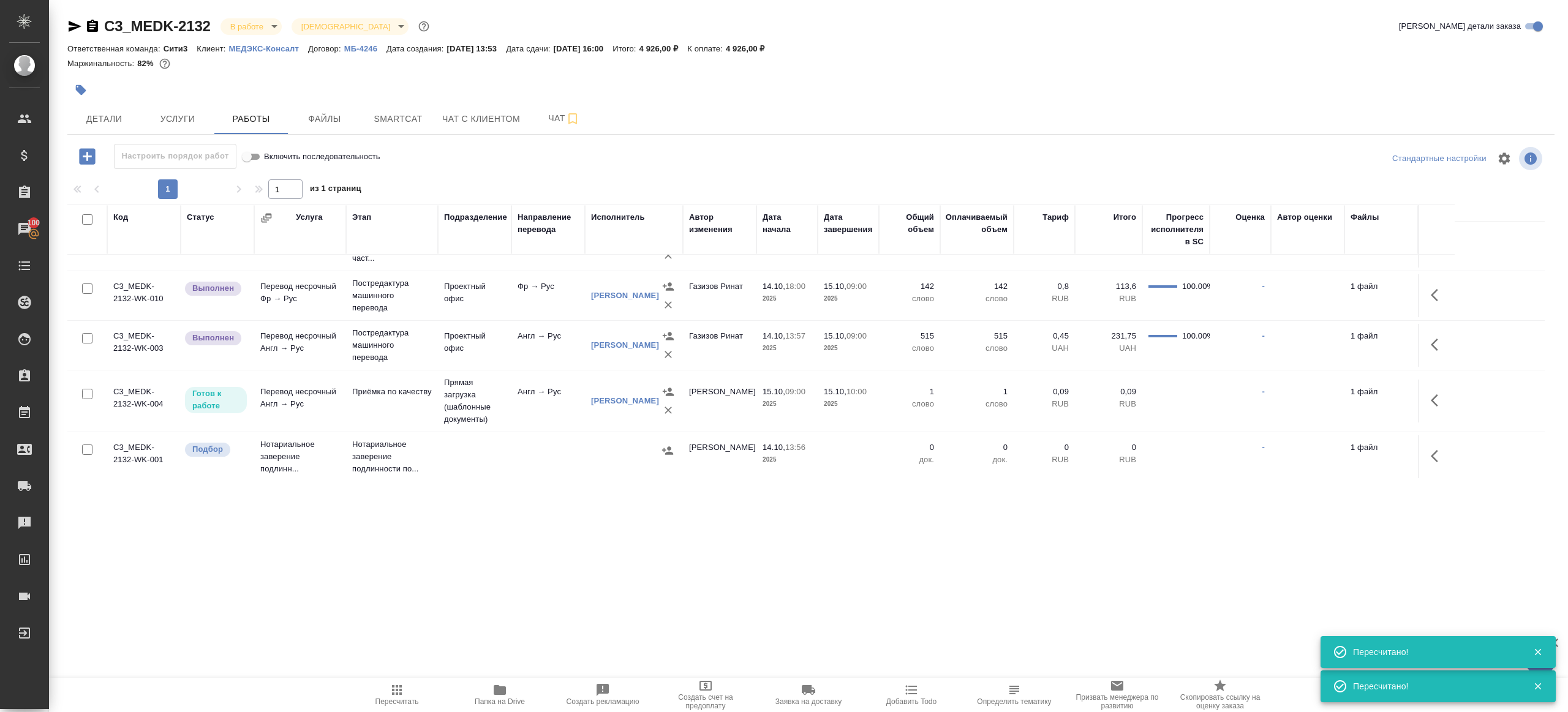
click at [390, 696] on icon "button" at bounding box center [397, 690] width 15 height 15
click at [1437, 288] on icon "button" at bounding box center [1438, 295] width 15 height 15
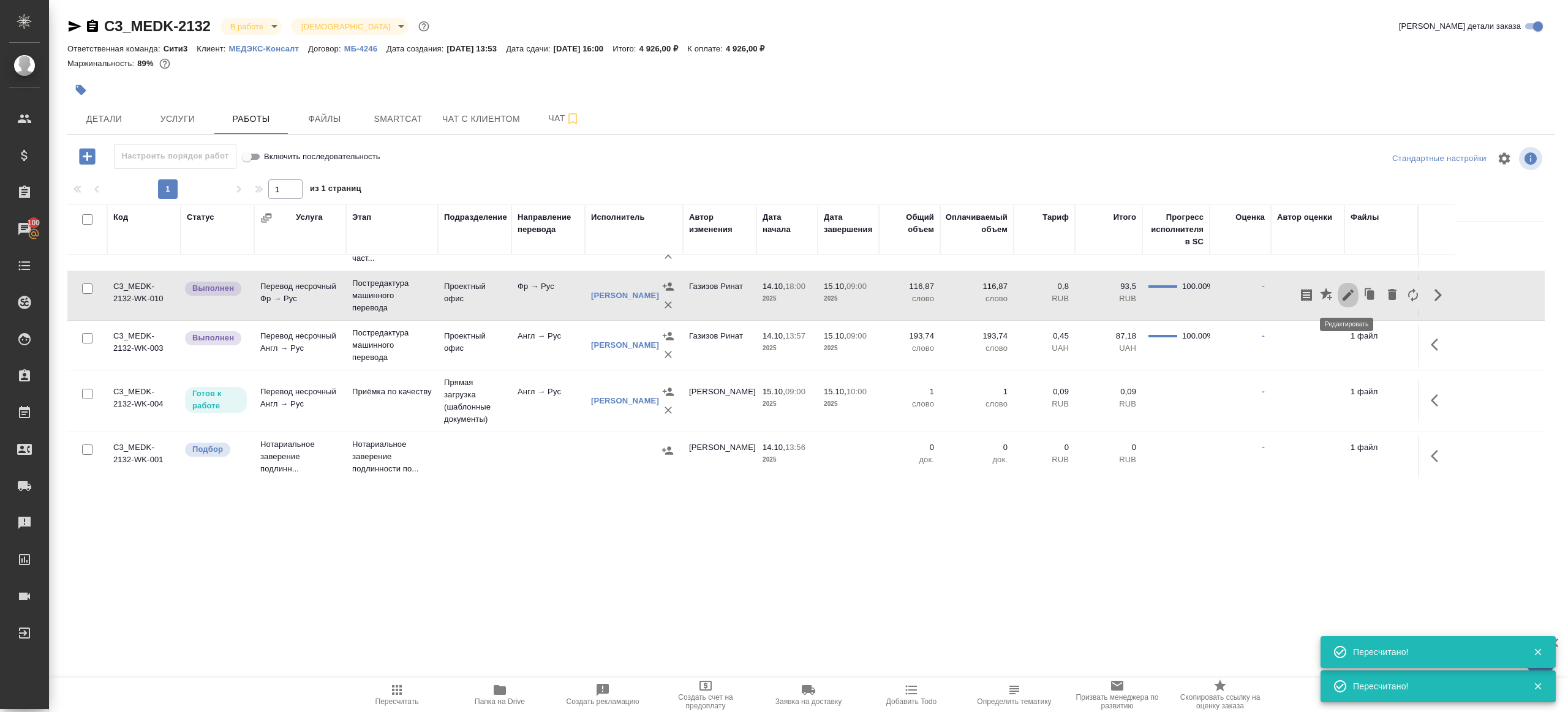
click at [1358, 293] on button "button" at bounding box center [1348, 295] width 21 height 29
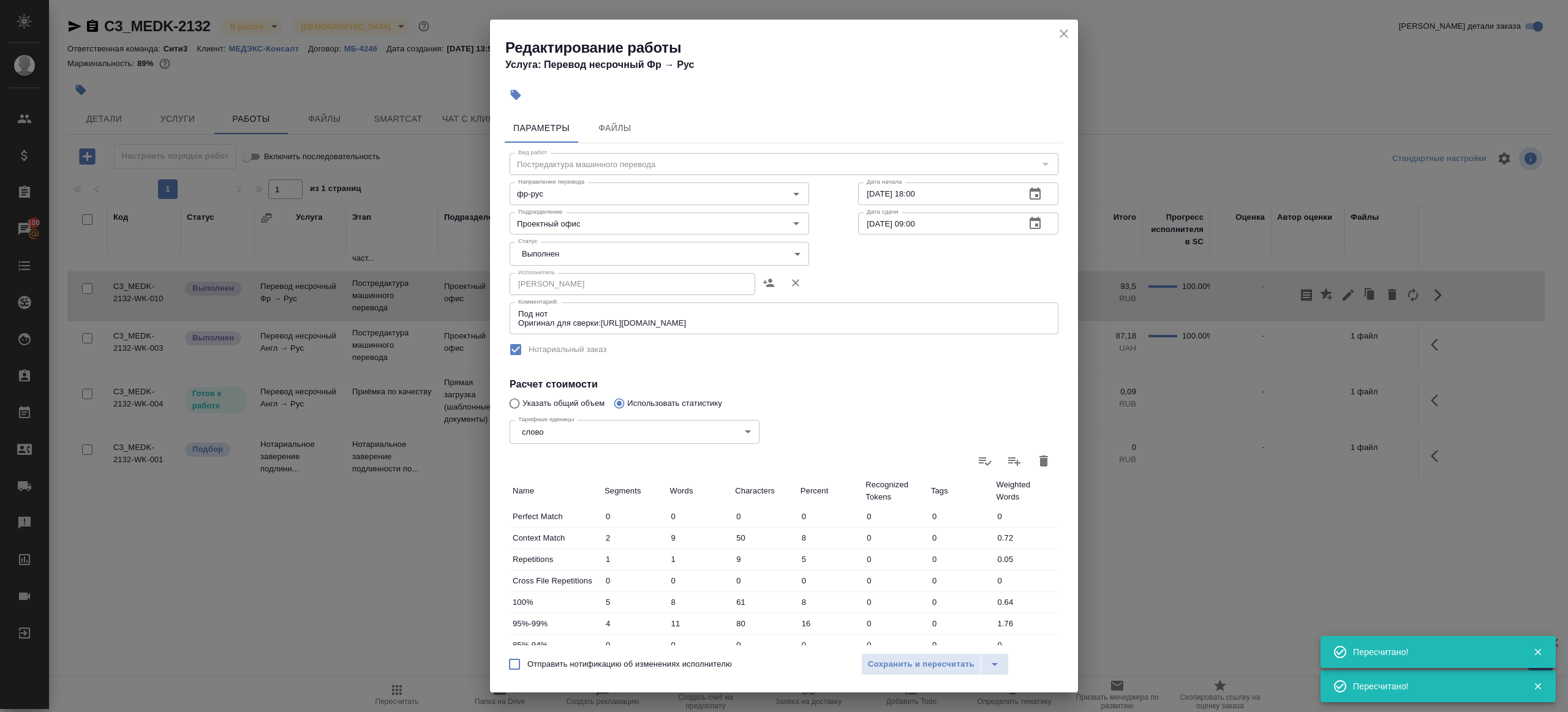
click at [608, 258] on body "🙏 .cls-1 fill:#fff; AWATERA Gazizov Rinat Клиенты Спецификации Заказы 100 Чаты …" at bounding box center [784, 356] width 1568 height 712
click at [591, 272] on li "Сдан" at bounding box center [656, 275] width 293 height 21
type input "closed"
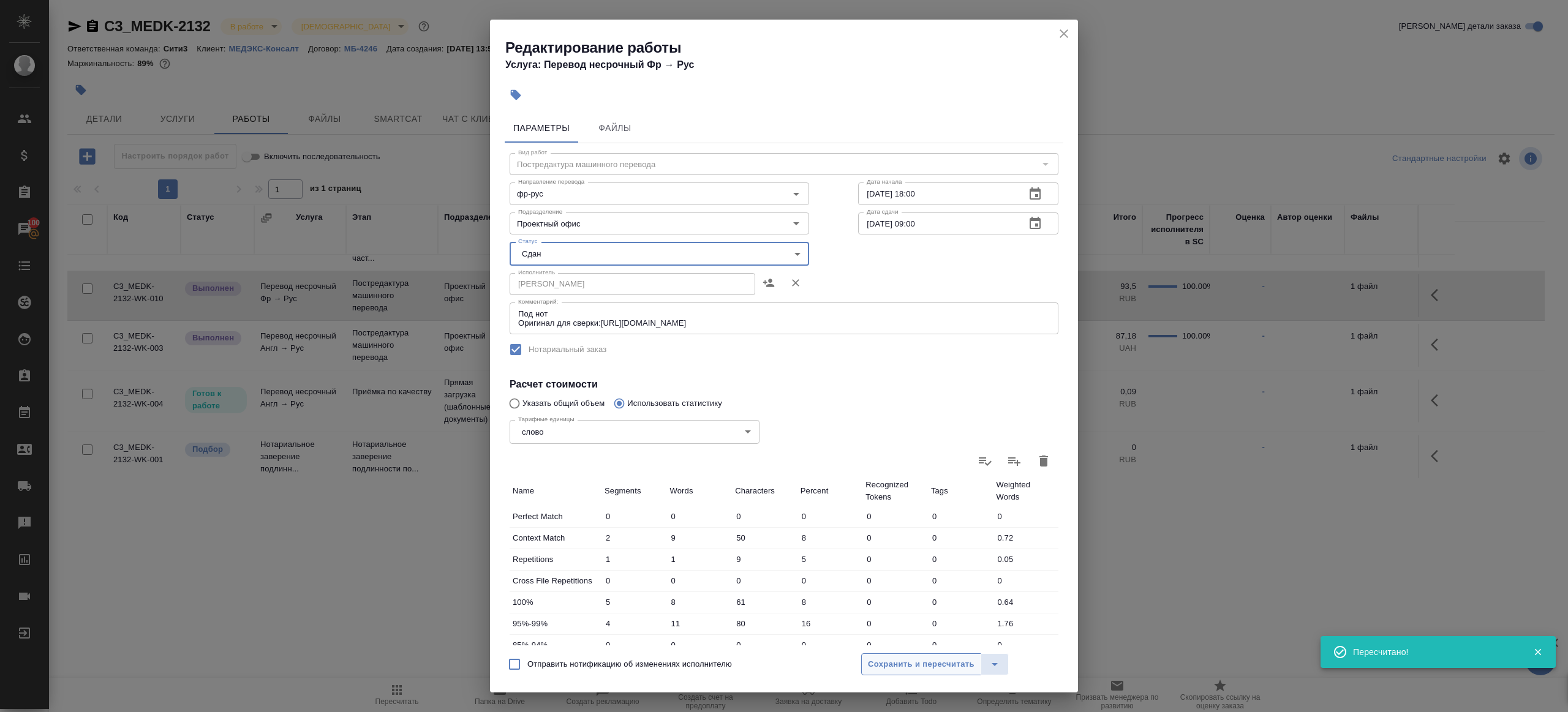
click at [884, 663] on span "Сохранить и пересчитать" at bounding box center [921, 663] width 106 height 14
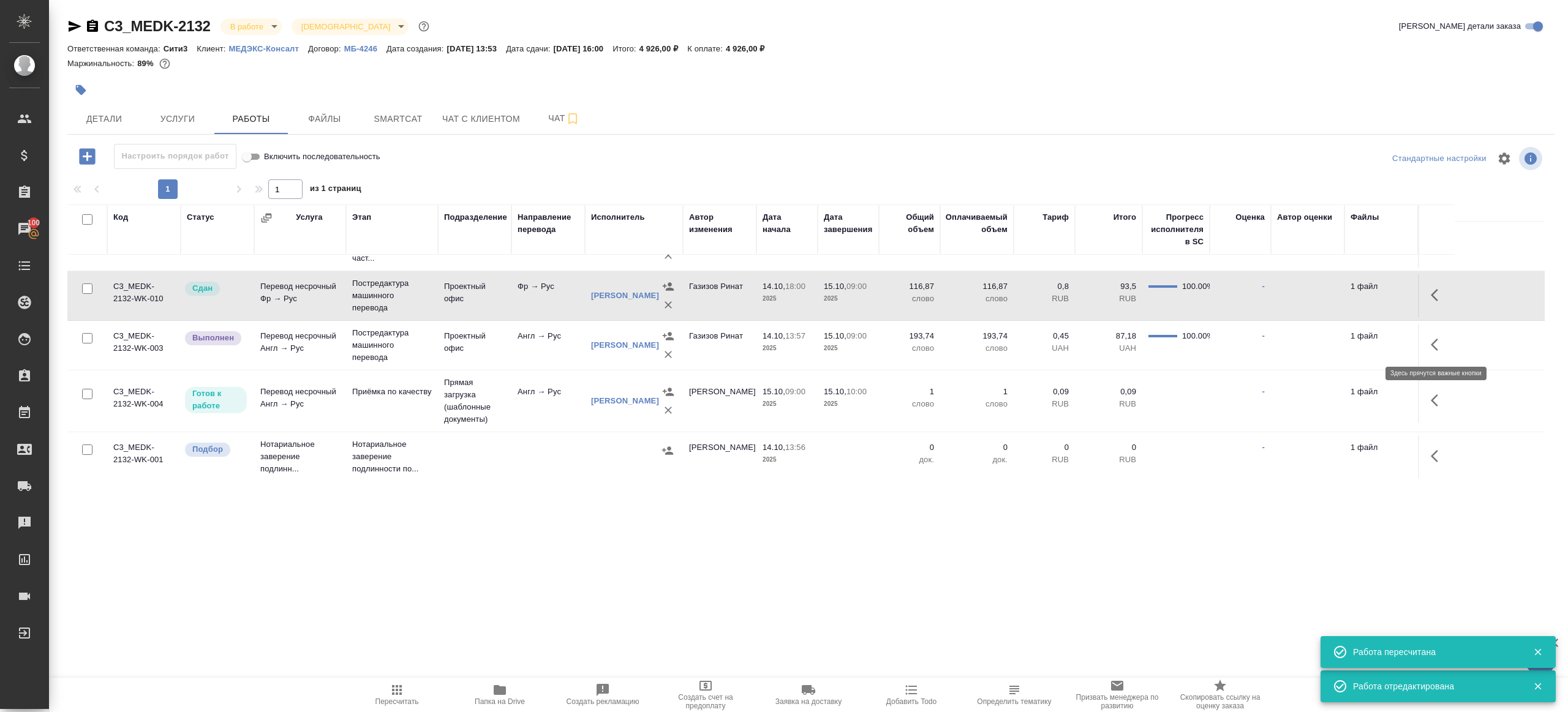
click at [1434, 346] on icon "button" at bounding box center [1434, 344] width 7 height 12
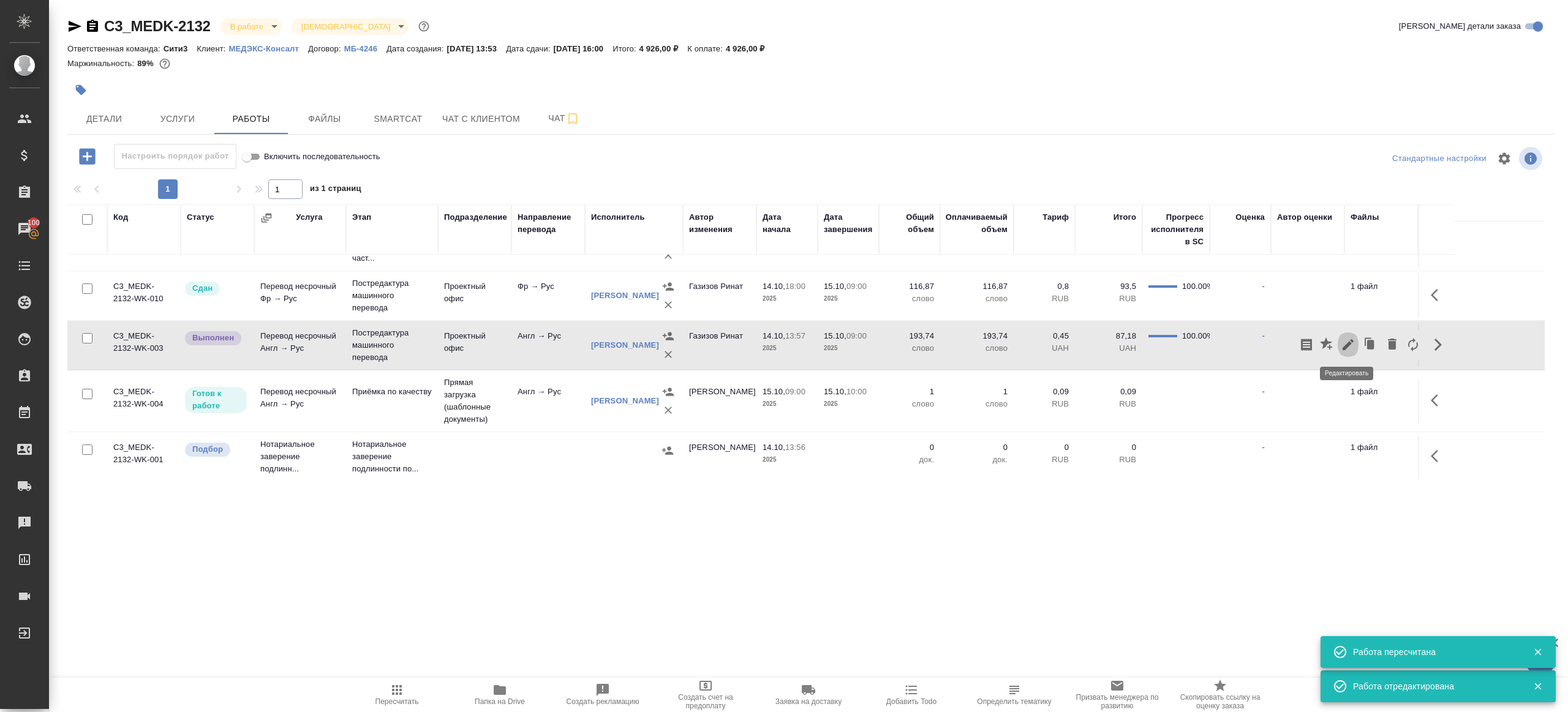
click at [1342, 345] on icon "button" at bounding box center [1348, 345] width 15 height 15
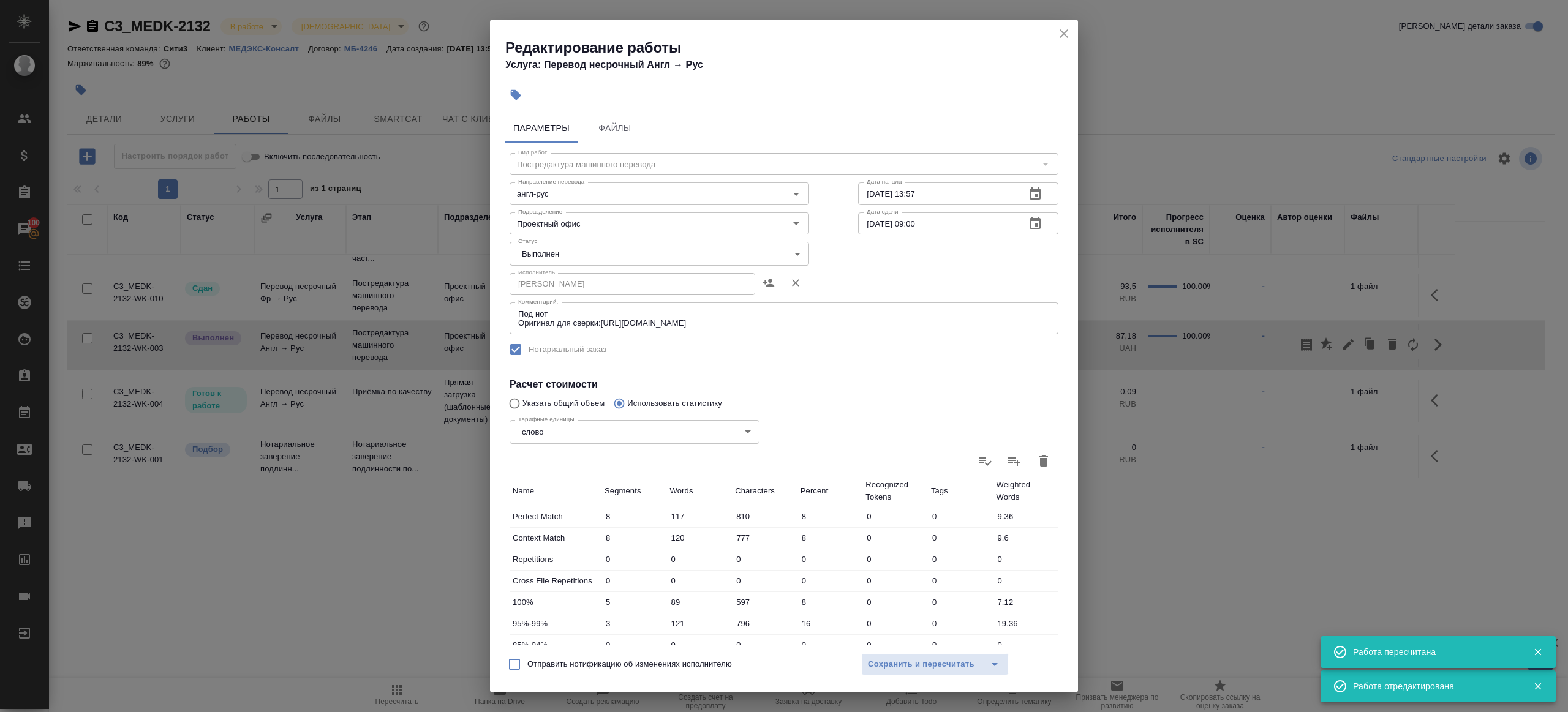
click at [580, 261] on body "🙏 .cls-1 fill:#fff; AWATERA Gazizov Rinat Клиенты Спецификации Заказы 100 Чаты …" at bounding box center [784, 356] width 1568 height 712
click at [577, 280] on li "Сдан" at bounding box center [656, 275] width 293 height 21
type input "closed"
click at [915, 670] on span "Сохранить и пересчитать" at bounding box center [921, 663] width 106 height 14
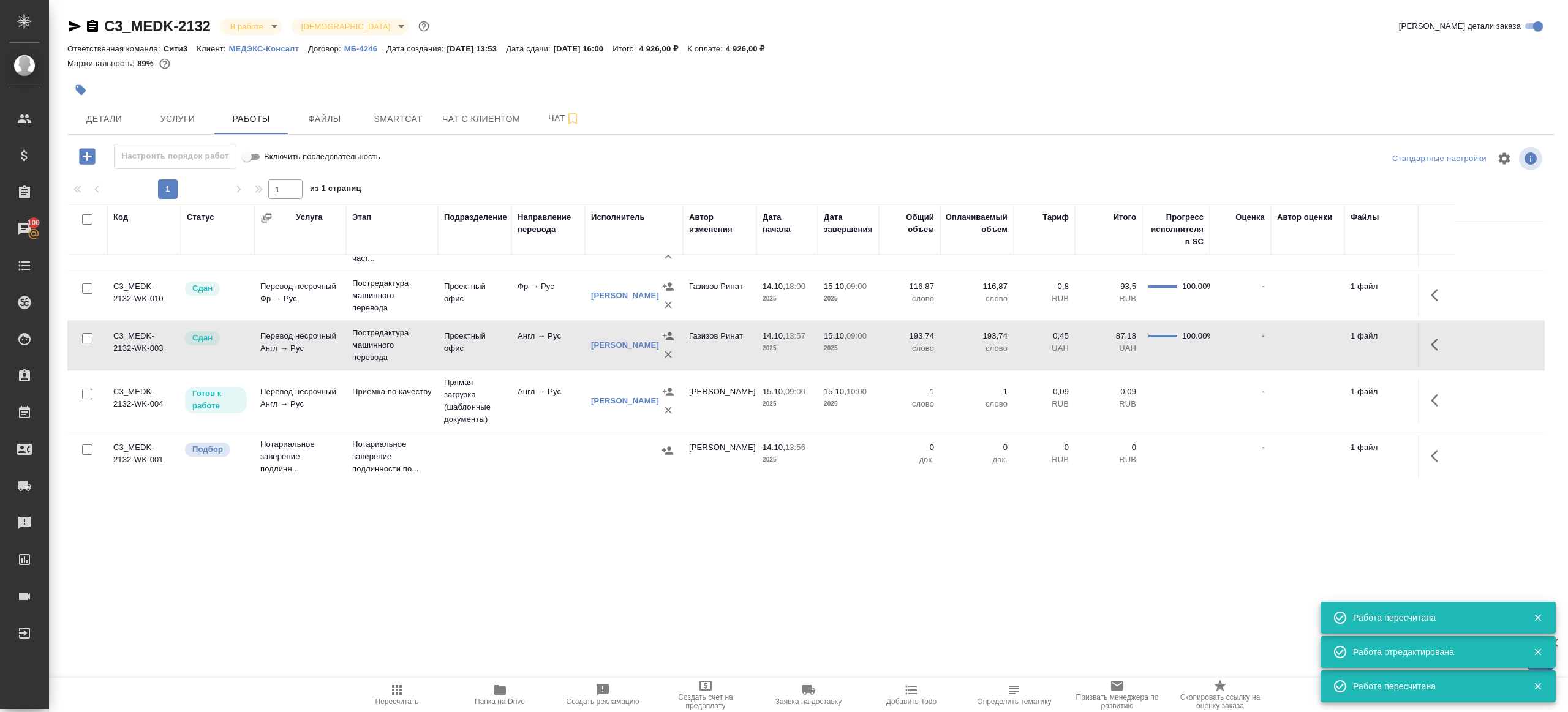
click at [402, 697] on span "Пересчитать" at bounding box center [396, 701] width 43 height 8
click at [402, 696] on span "Пересчитать" at bounding box center [397, 694] width 88 height 23
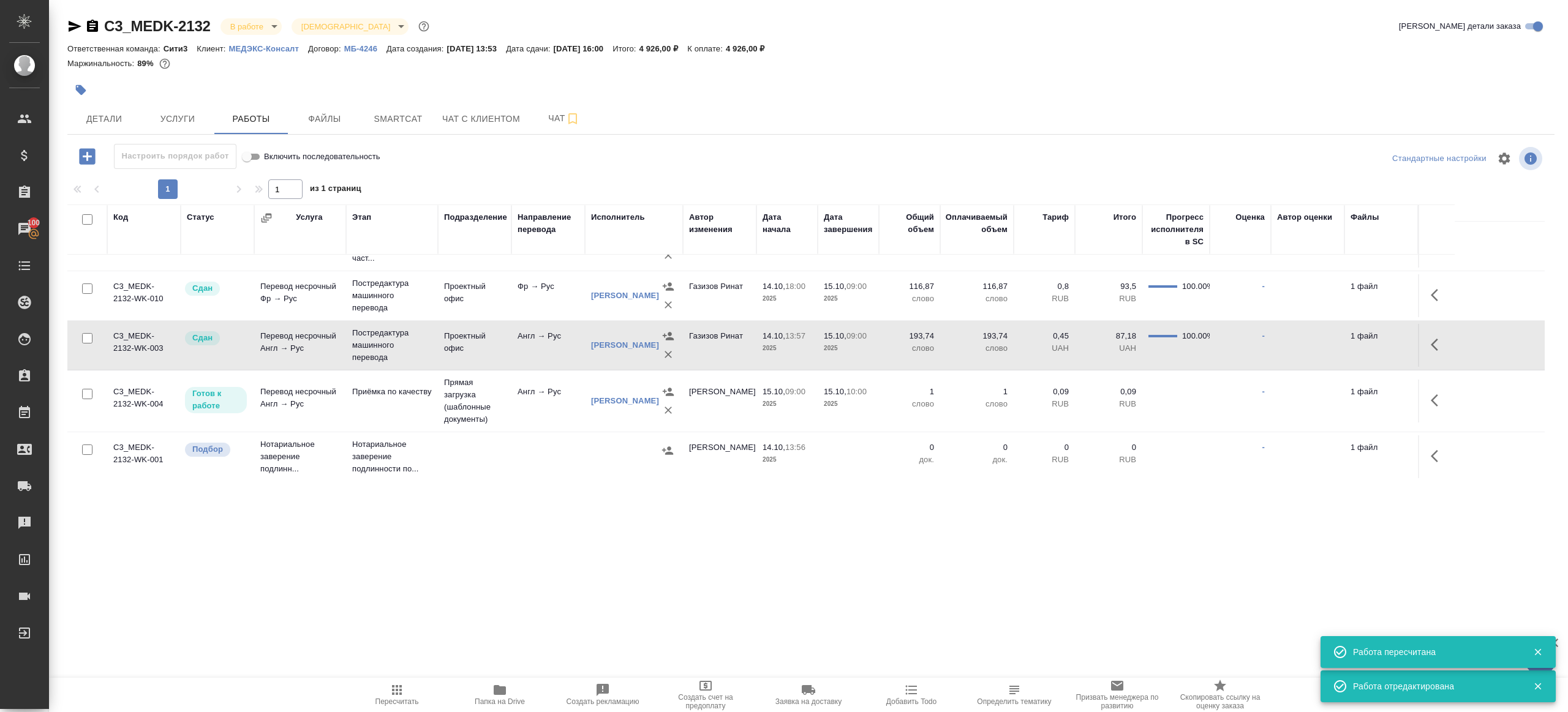
scroll to position [0, 0]
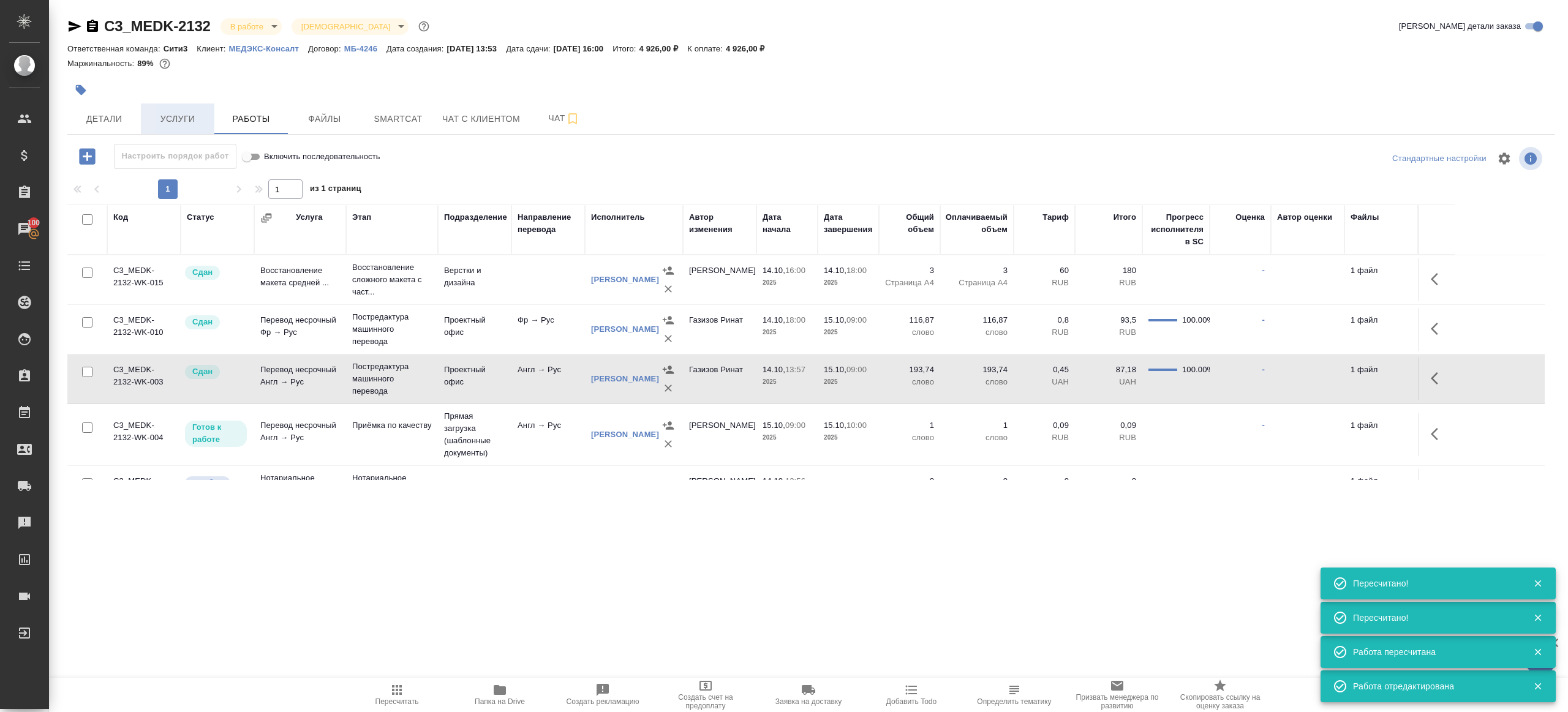
click at [150, 115] on span "Услуги" at bounding box center [178, 119] width 59 height 16
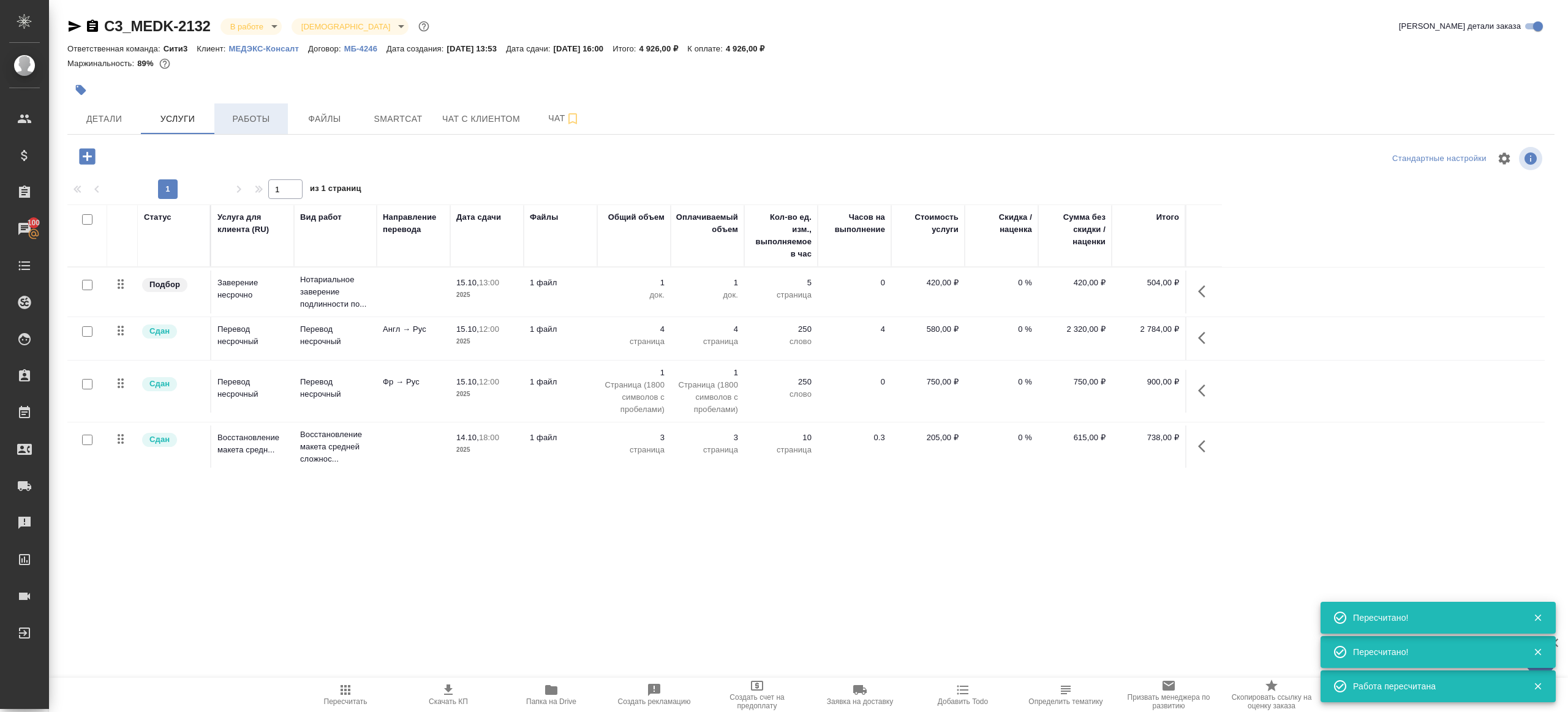
click at [257, 115] on span "Работы" at bounding box center [251, 119] width 59 height 16
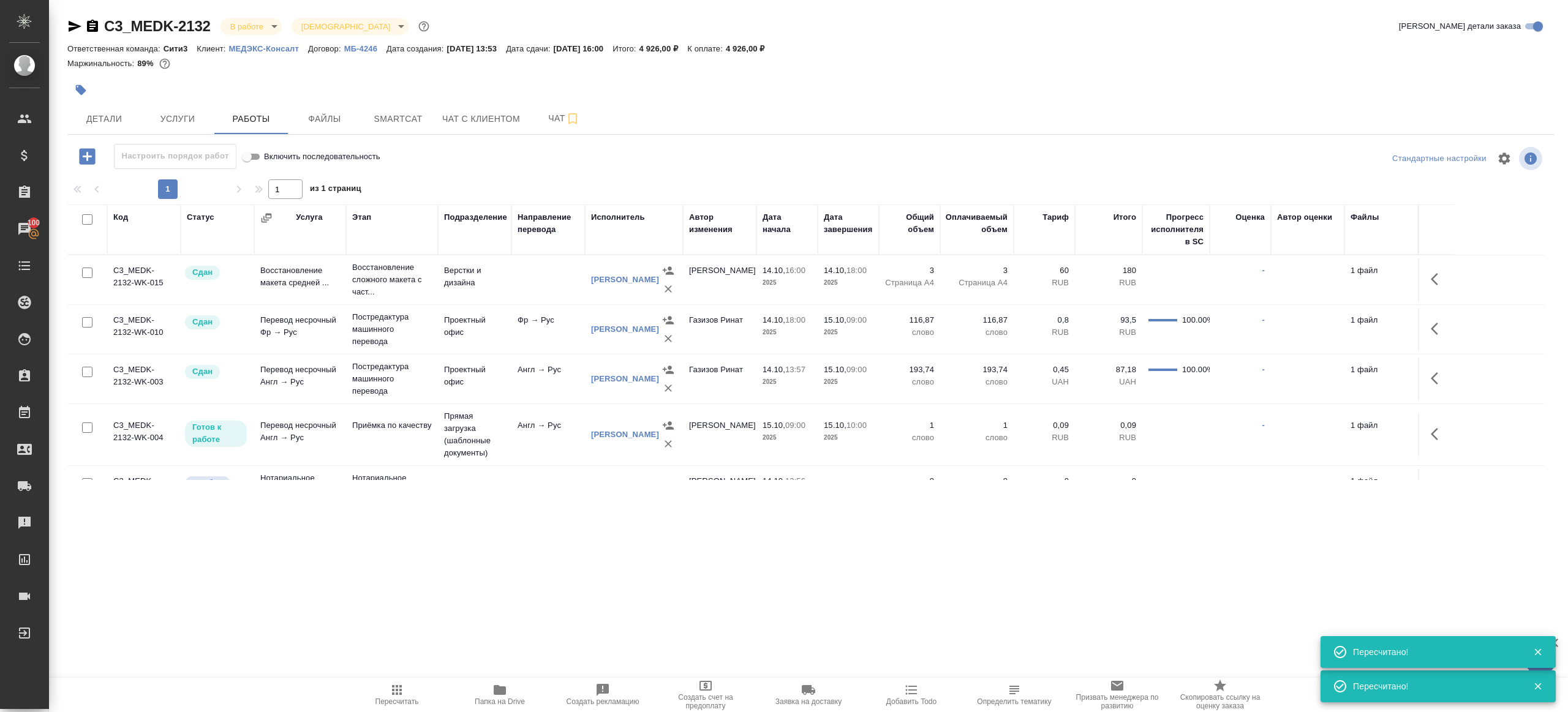
click at [1435, 423] on button "button" at bounding box center [1438, 433] width 29 height 29
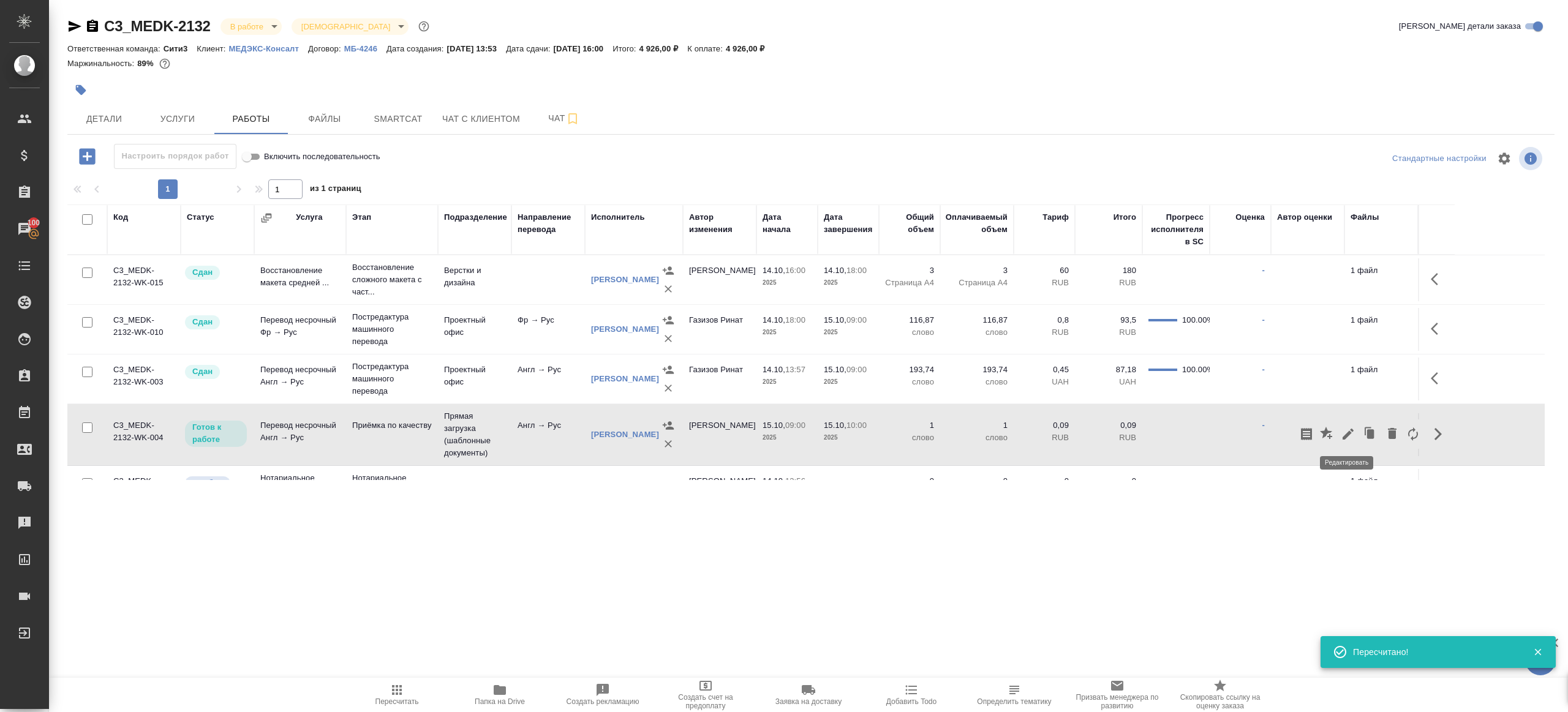
click at [1353, 428] on icon "button" at bounding box center [1348, 434] width 15 height 15
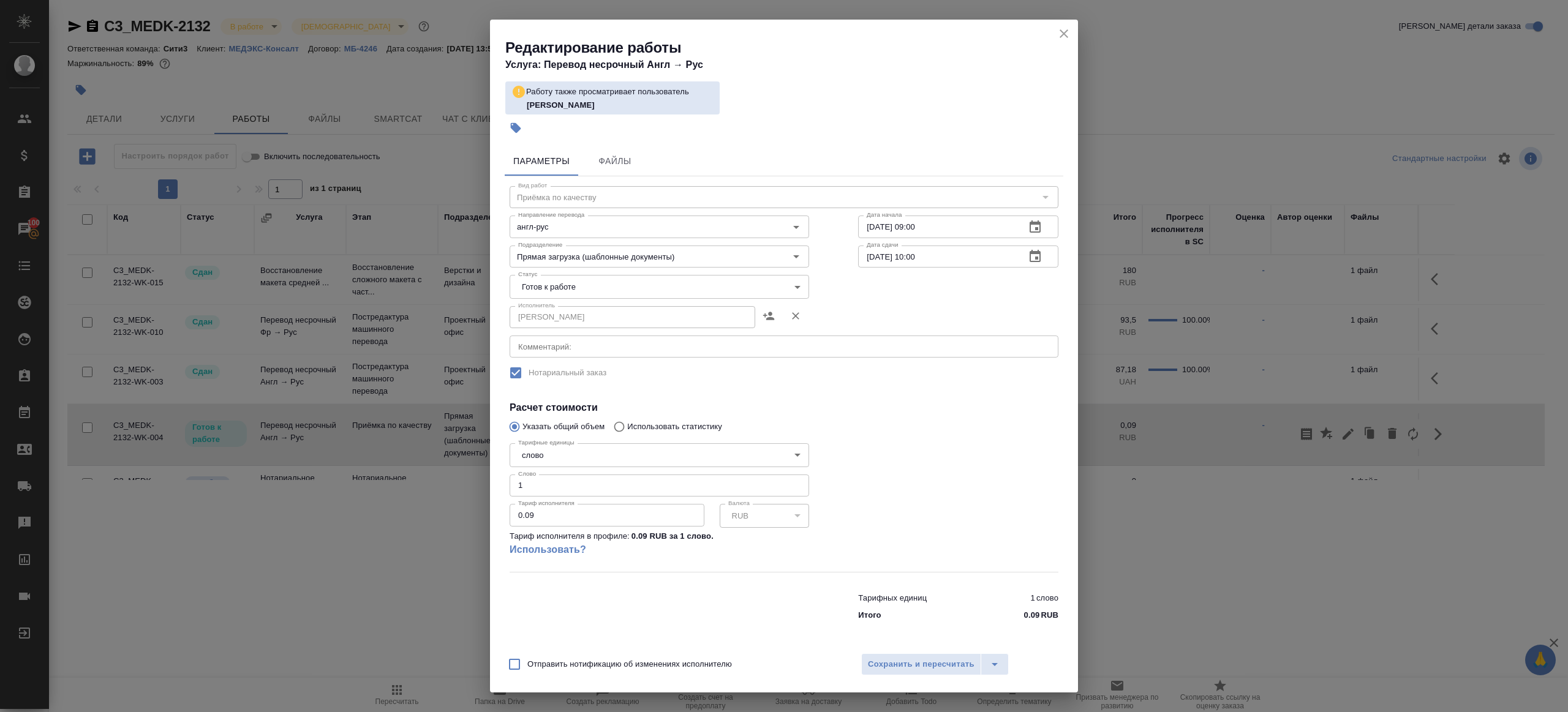
click at [911, 256] on input "15.10.2025 10:00" at bounding box center [937, 257] width 158 height 22
type input "15.10.2025 11:00"
click at [942, 659] on span "Сохранить и пересчитать" at bounding box center [921, 663] width 106 height 14
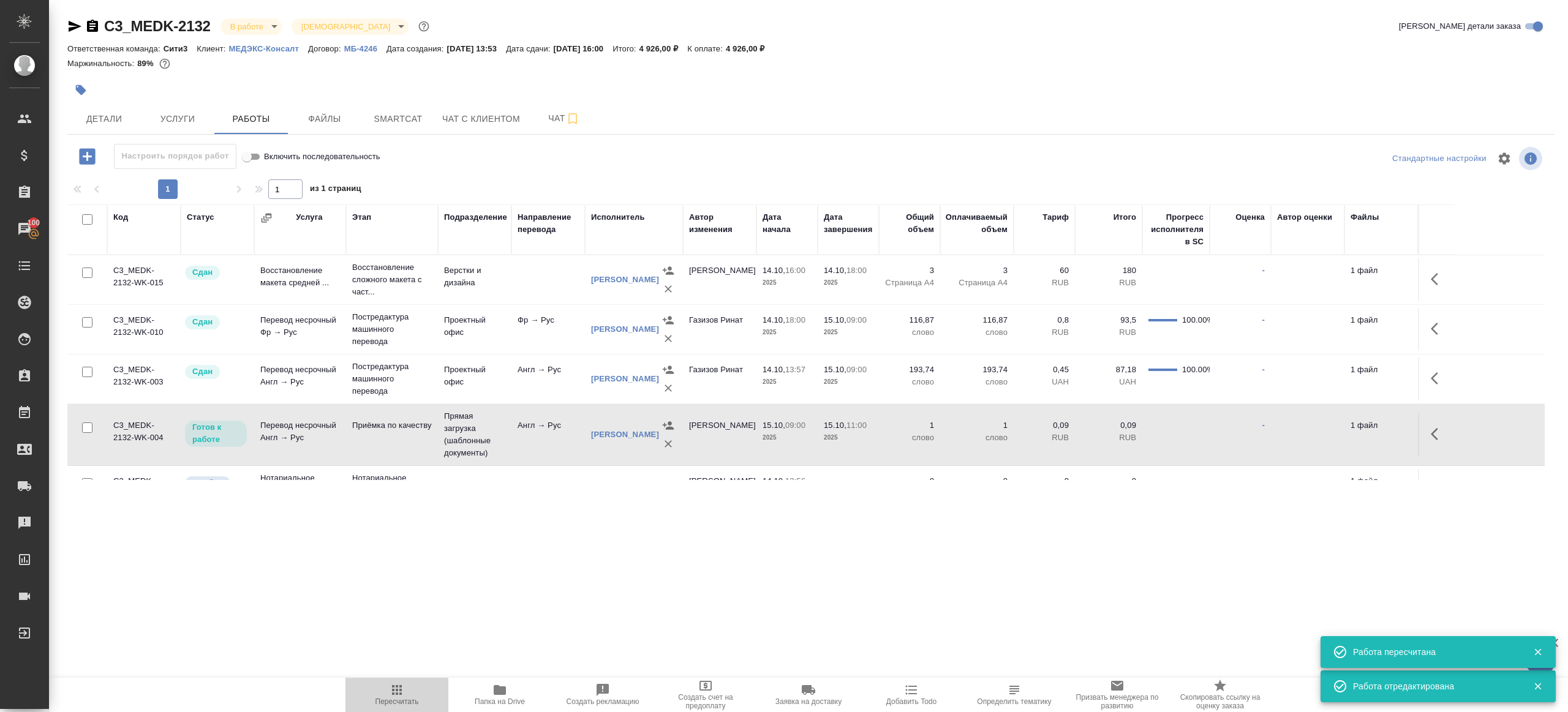
click at [365, 688] on span "Пересчитать" at bounding box center [397, 694] width 88 height 23
drag, startPoint x: 365, startPoint y: 688, endPoint x: 382, endPoint y: 513, distance: 175.8
click at [365, 688] on span "Пересчитать" at bounding box center [397, 694] width 88 height 23
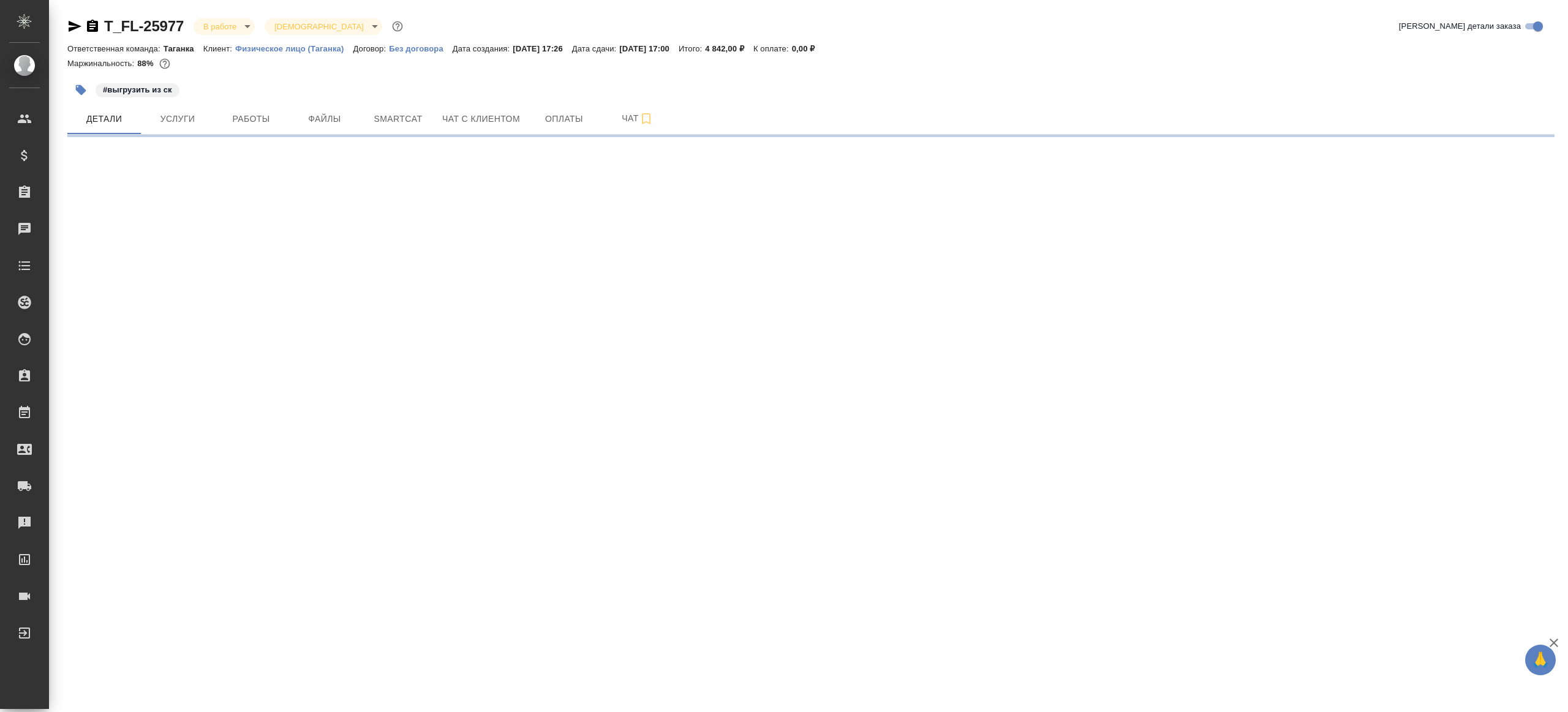
select select "RU"
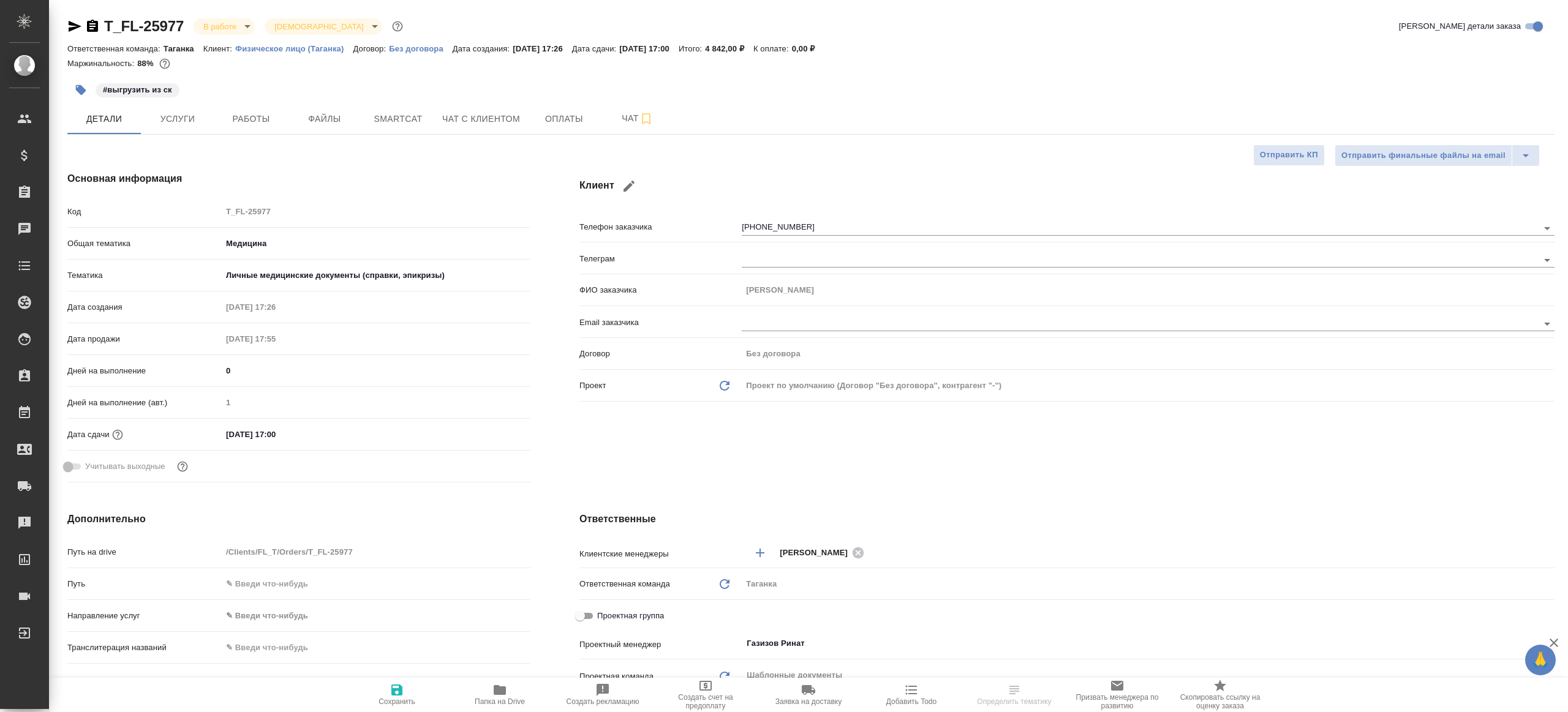
type textarea "x"
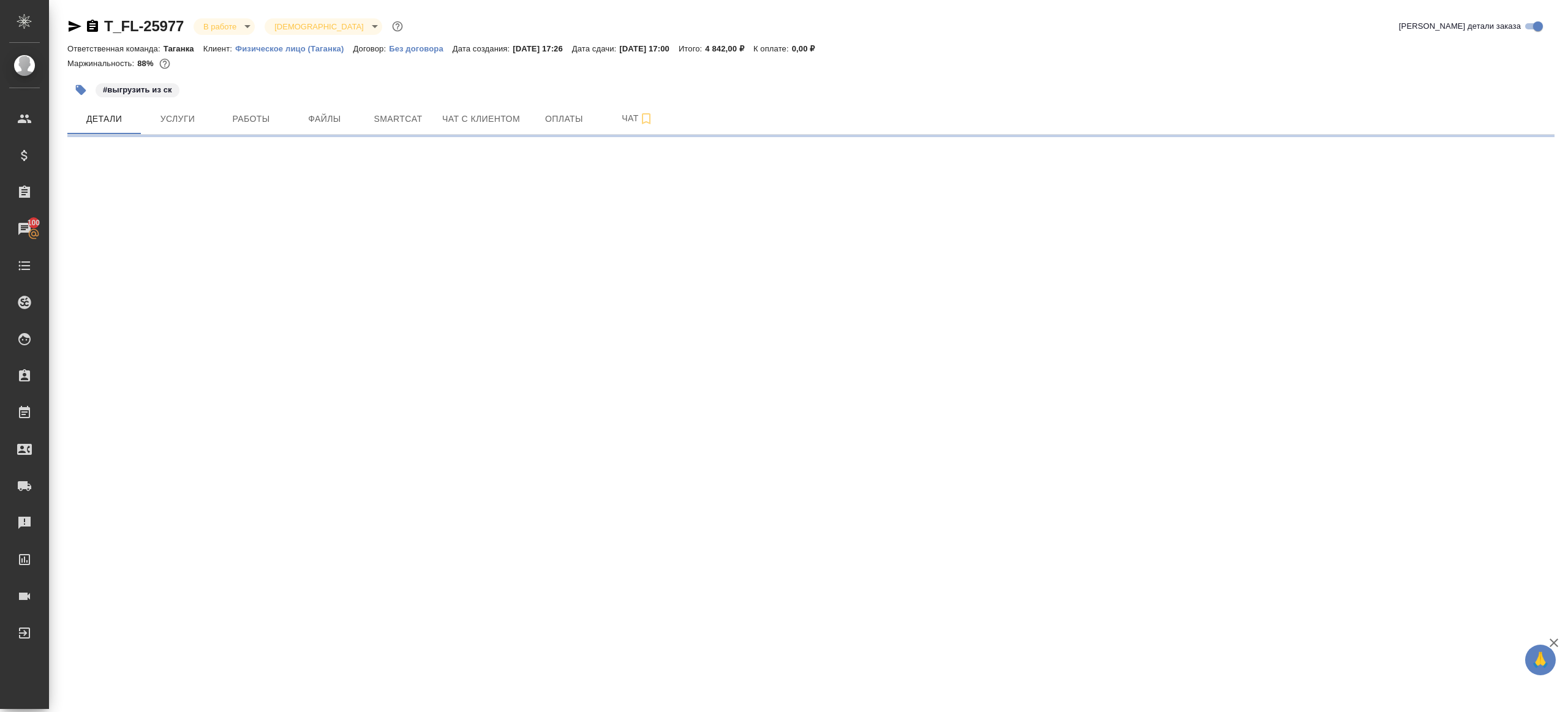
select select "RU"
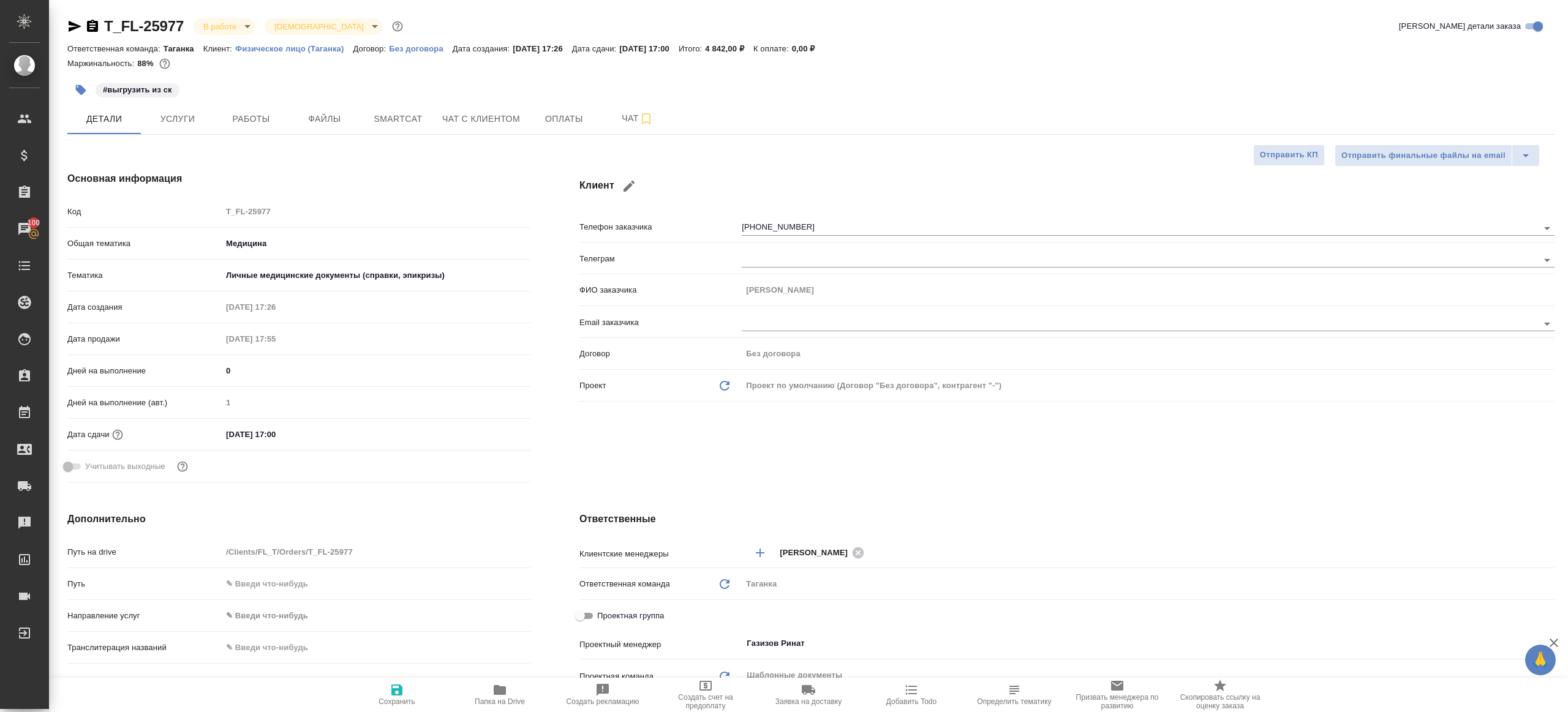
type textarea "x"
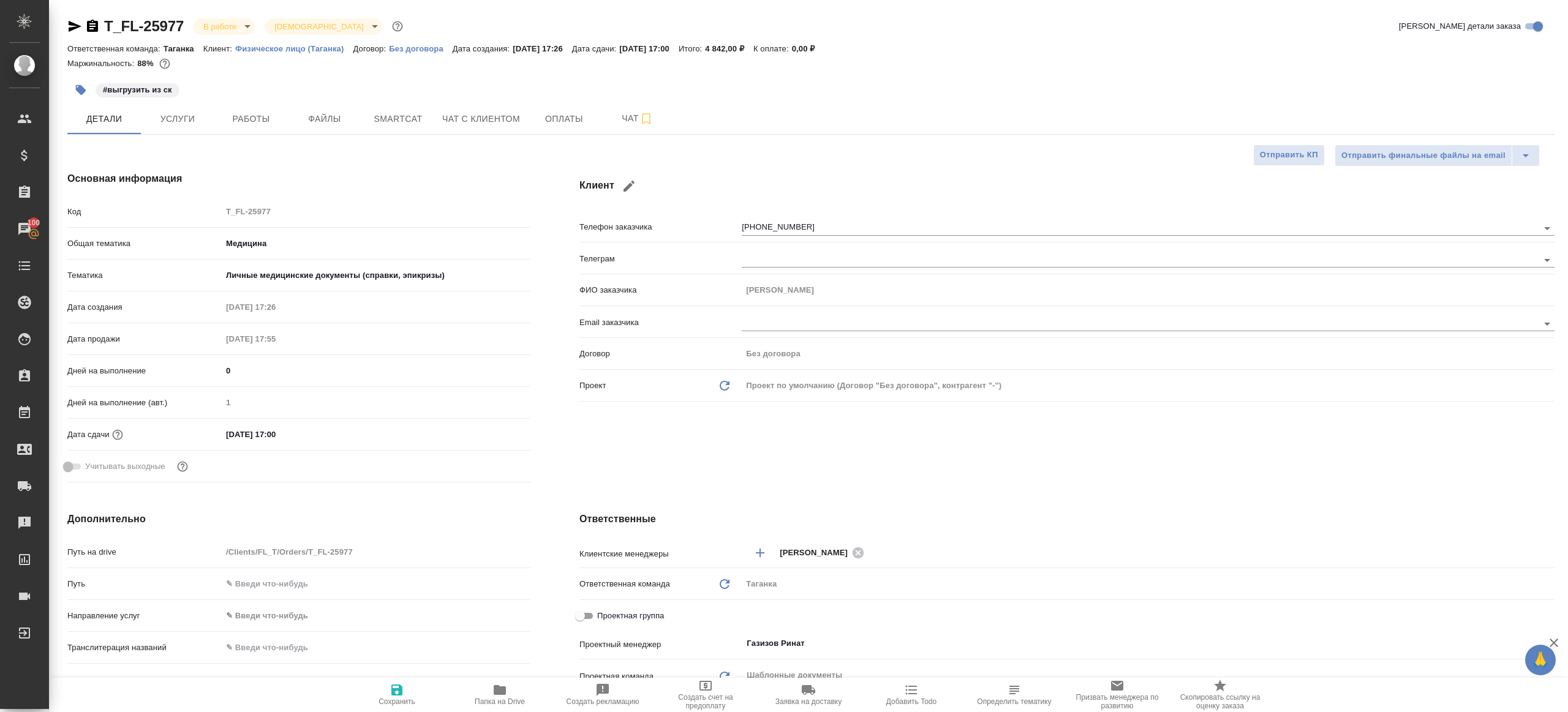
type textarea "x"
click at [264, 119] on span "Работы" at bounding box center [251, 119] width 59 height 16
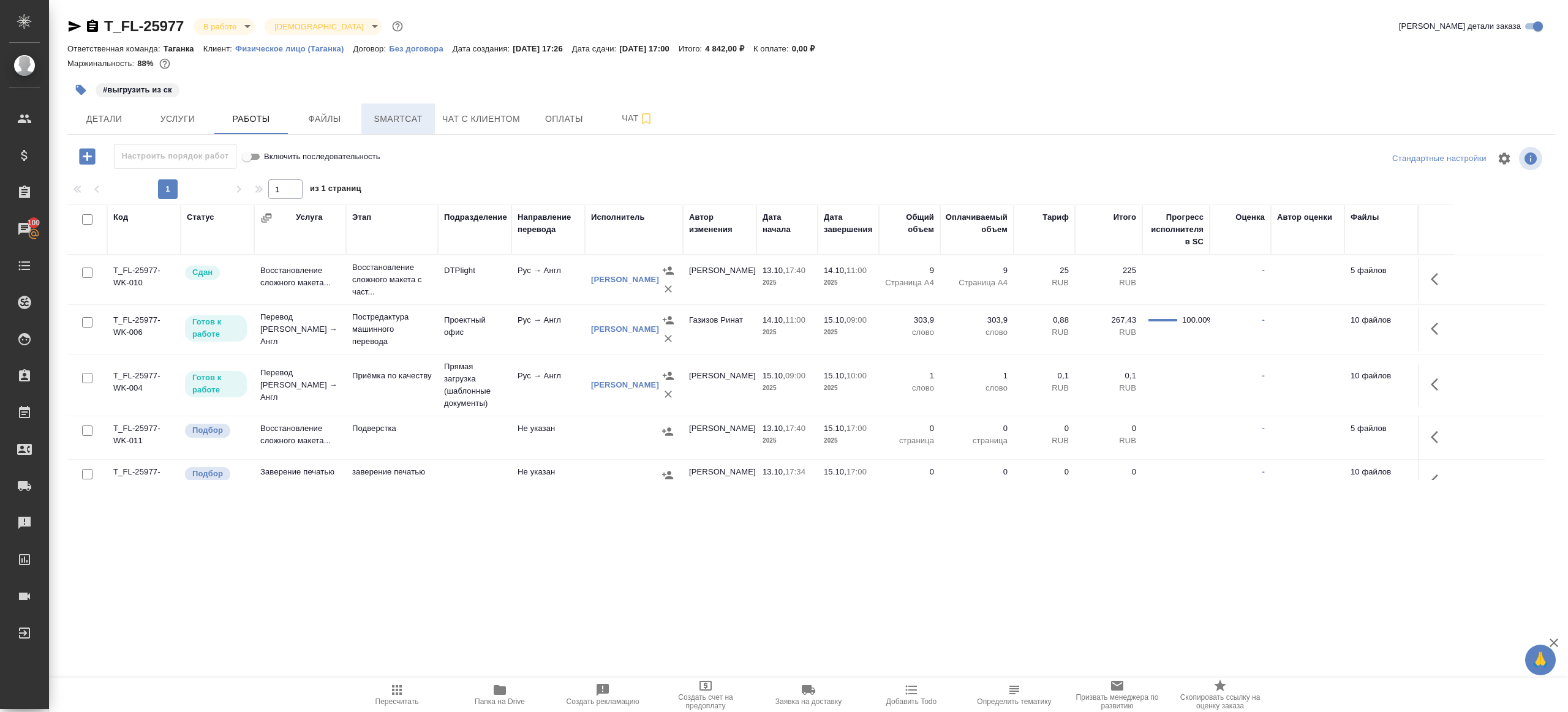
click at [398, 126] on button "Smartcat" at bounding box center [398, 118] width 73 height 30
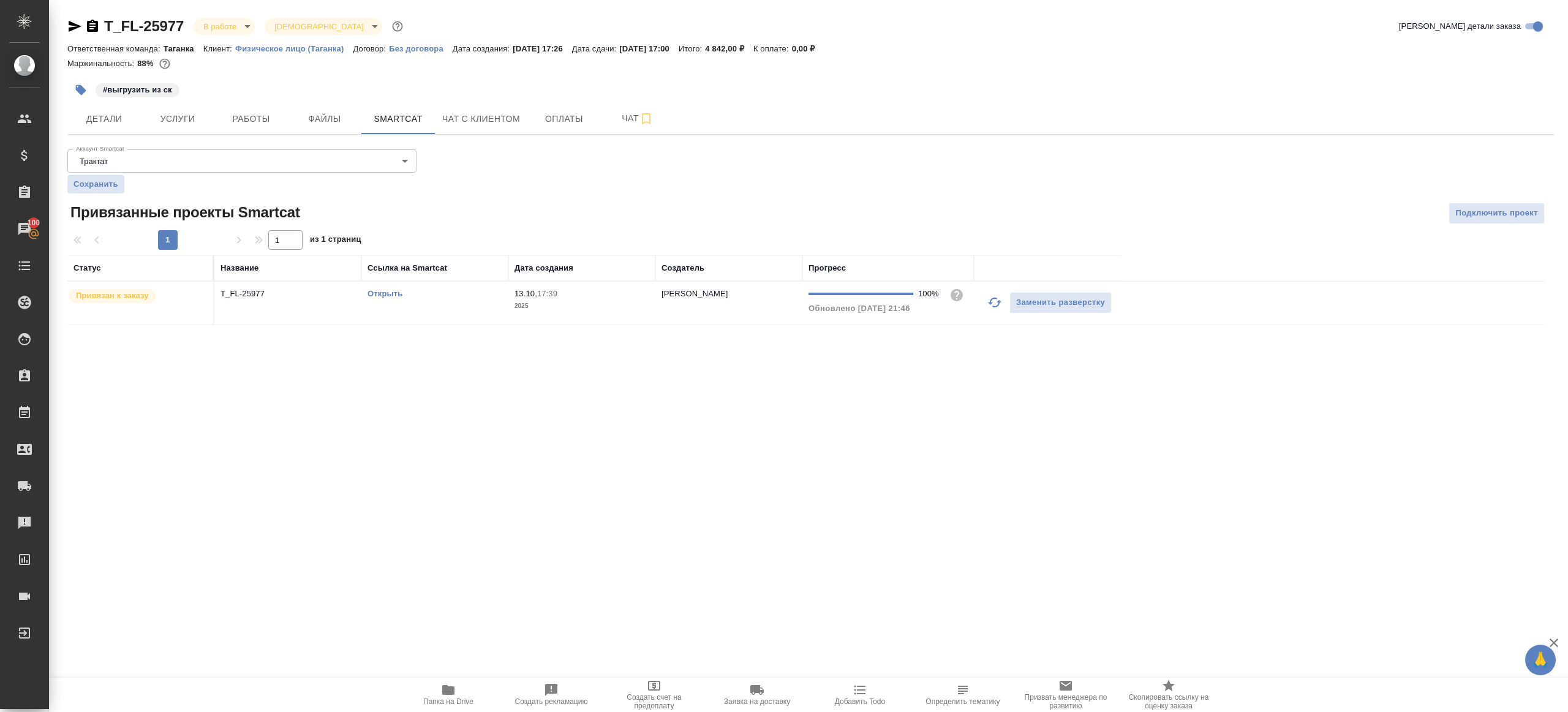
click at [377, 292] on link "Открыть" at bounding box center [385, 293] width 35 height 9
click at [254, 117] on span "Работы" at bounding box center [251, 119] width 59 height 16
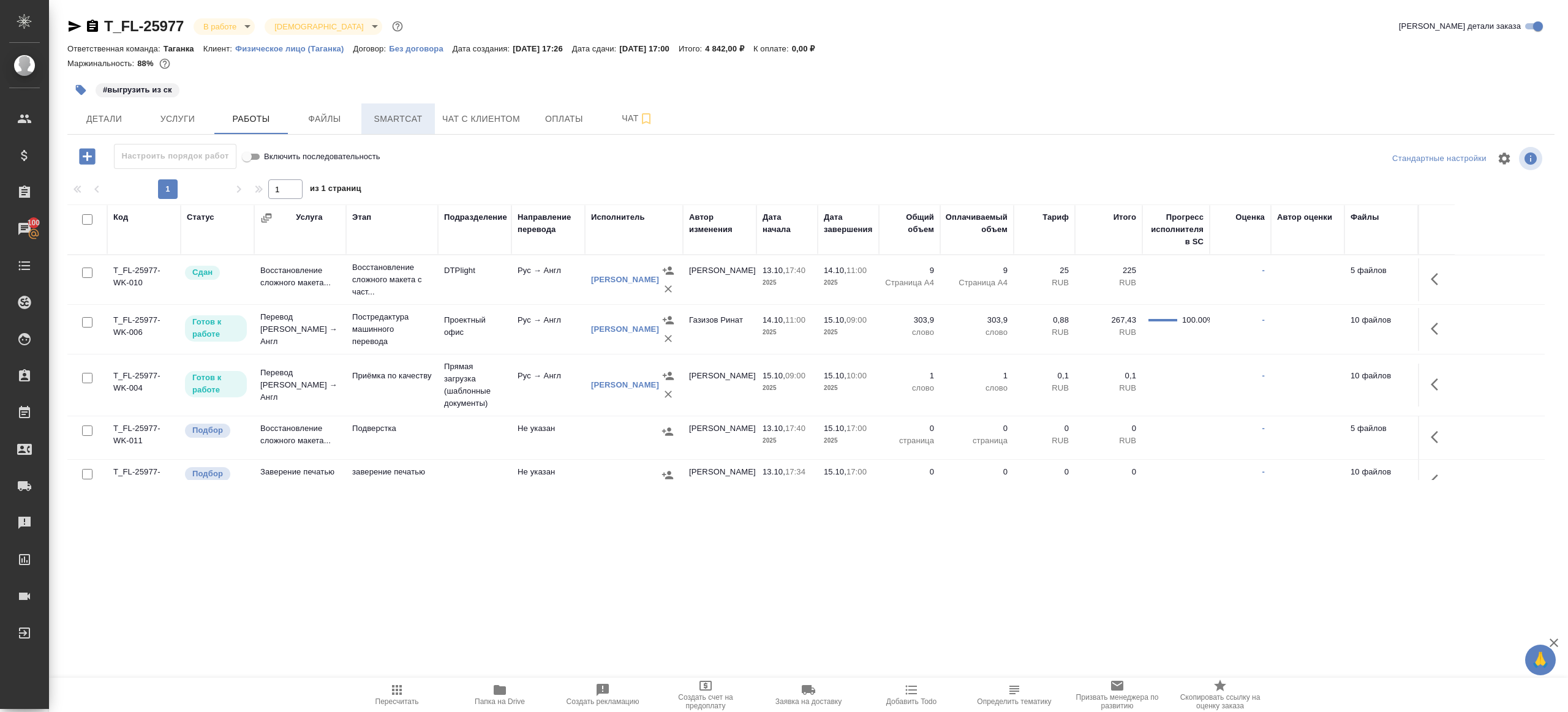
click at [399, 108] on button "Smartcat" at bounding box center [398, 118] width 73 height 30
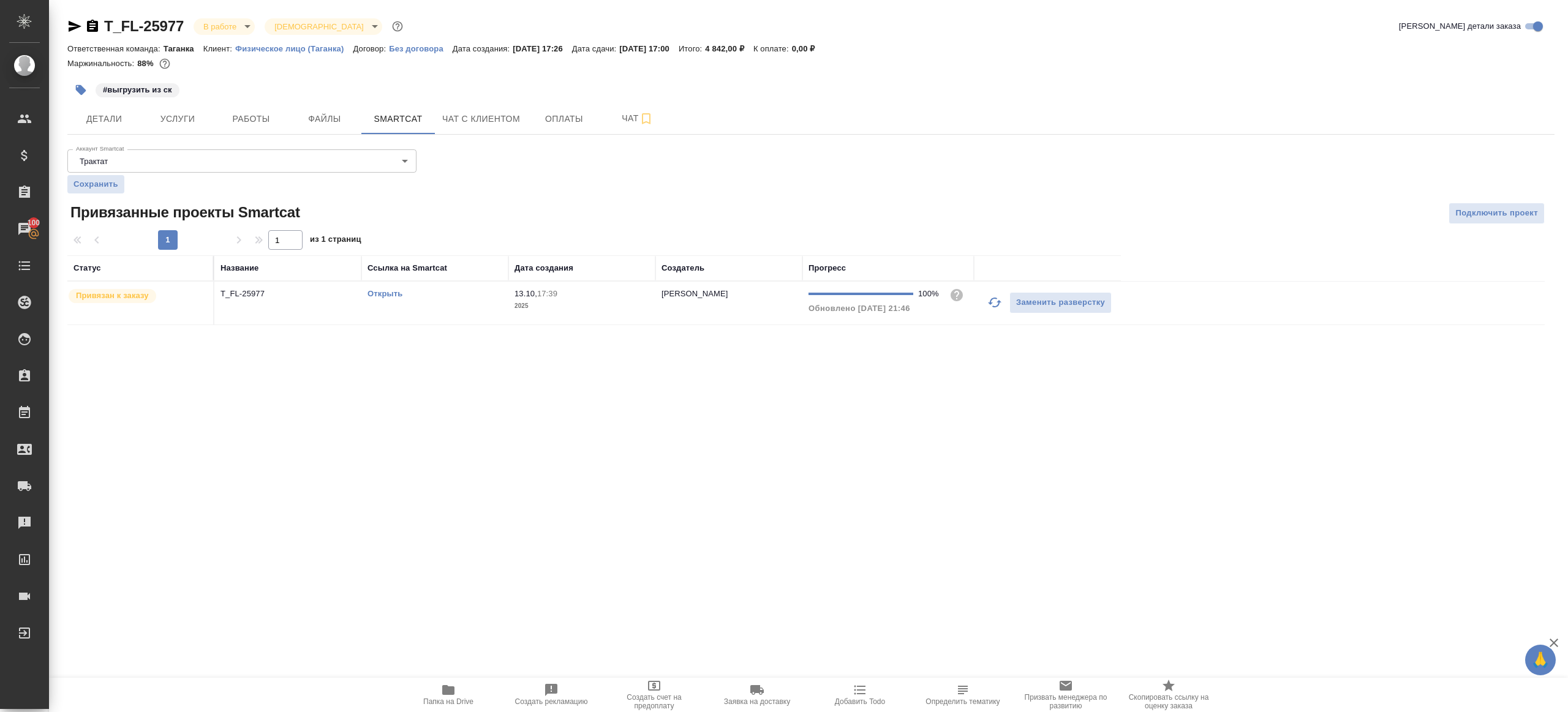
click at [486, 312] on td "Открыть" at bounding box center [435, 302] width 147 height 43
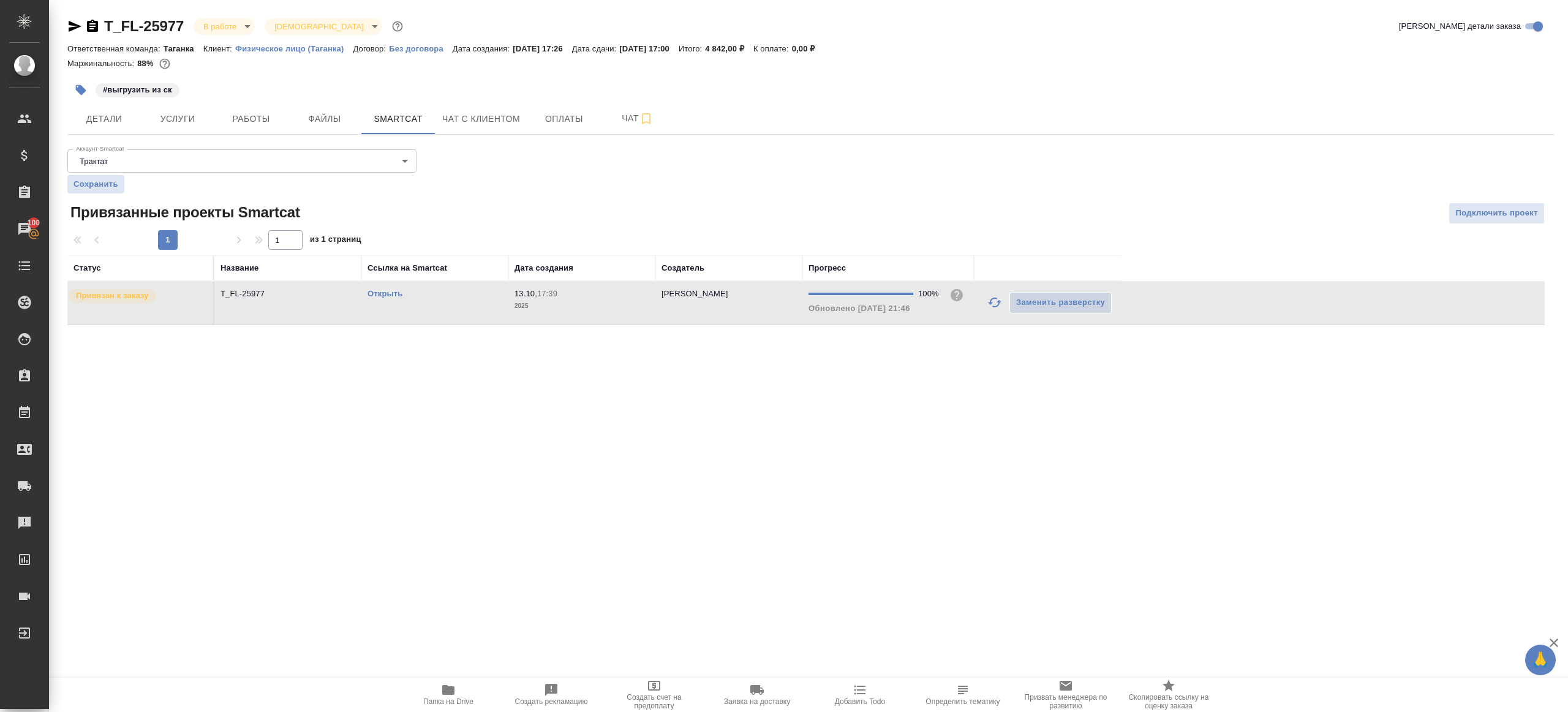
click at [486, 312] on td "Открыть" at bounding box center [435, 302] width 147 height 43
click at [269, 129] on button "Работы" at bounding box center [251, 118] width 73 height 30
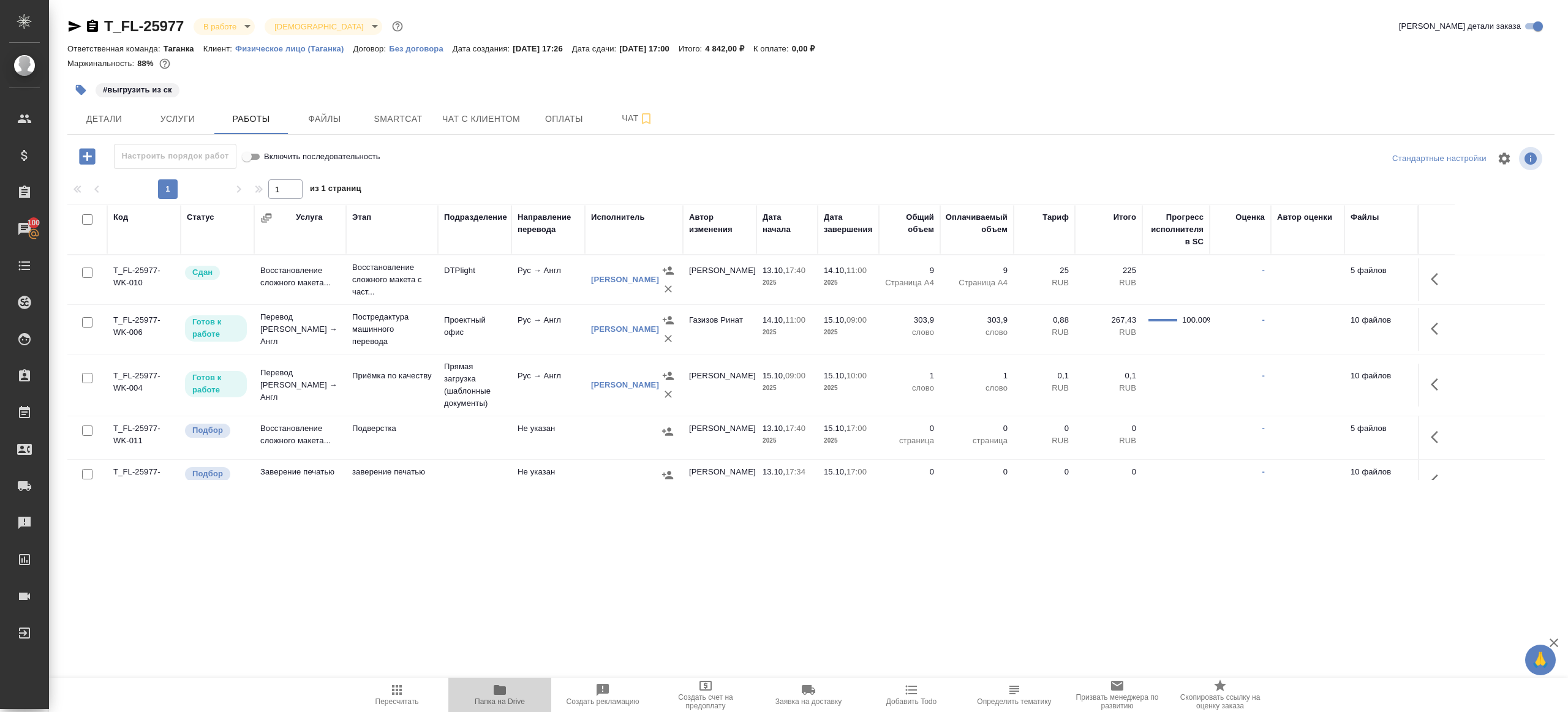
click at [493, 705] on span "Папка на Drive" at bounding box center [500, 701] width 50 height 8
click at [381, 693] on span "Пересчитать" at bounding box center [397, 694] width 88 height 23
drag, startPoint x: 381, startPoint y: 693, endPoint x: 417, endPoint y: 668, distance: 43.8
click at [382, 692] on span "Пересчитать" at bounding box center [397, 694] width 88 height 23
click at [510, 614] on div ".cls-1 fill:#fff; AWATERA Gazizov Rinat Клиенты Спецификации Заказы 100 Чаты To…" at bounding box center [784, 356] width 1568 height 712
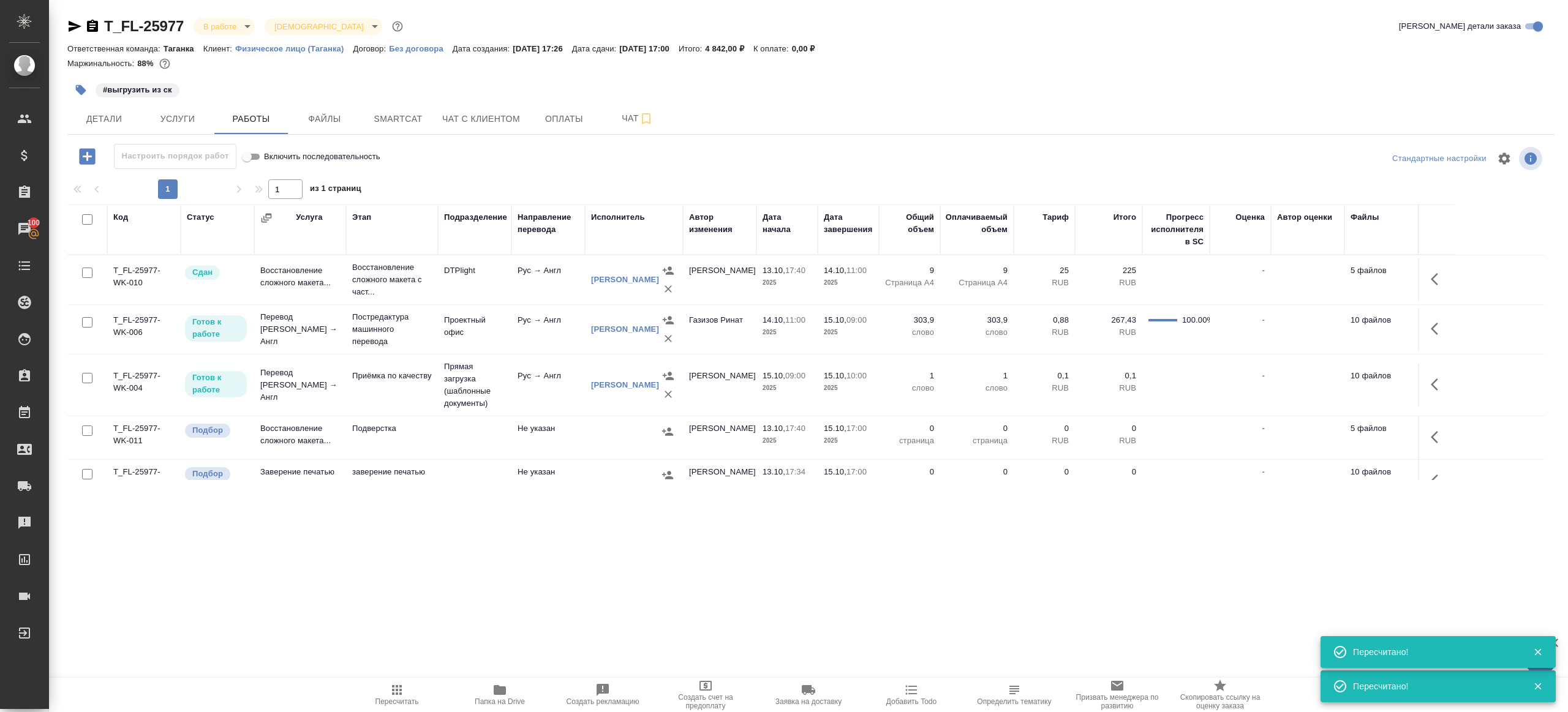
click at [1445, 333] on icon "button" at bounding box center [1438, 329] width 15 height 15
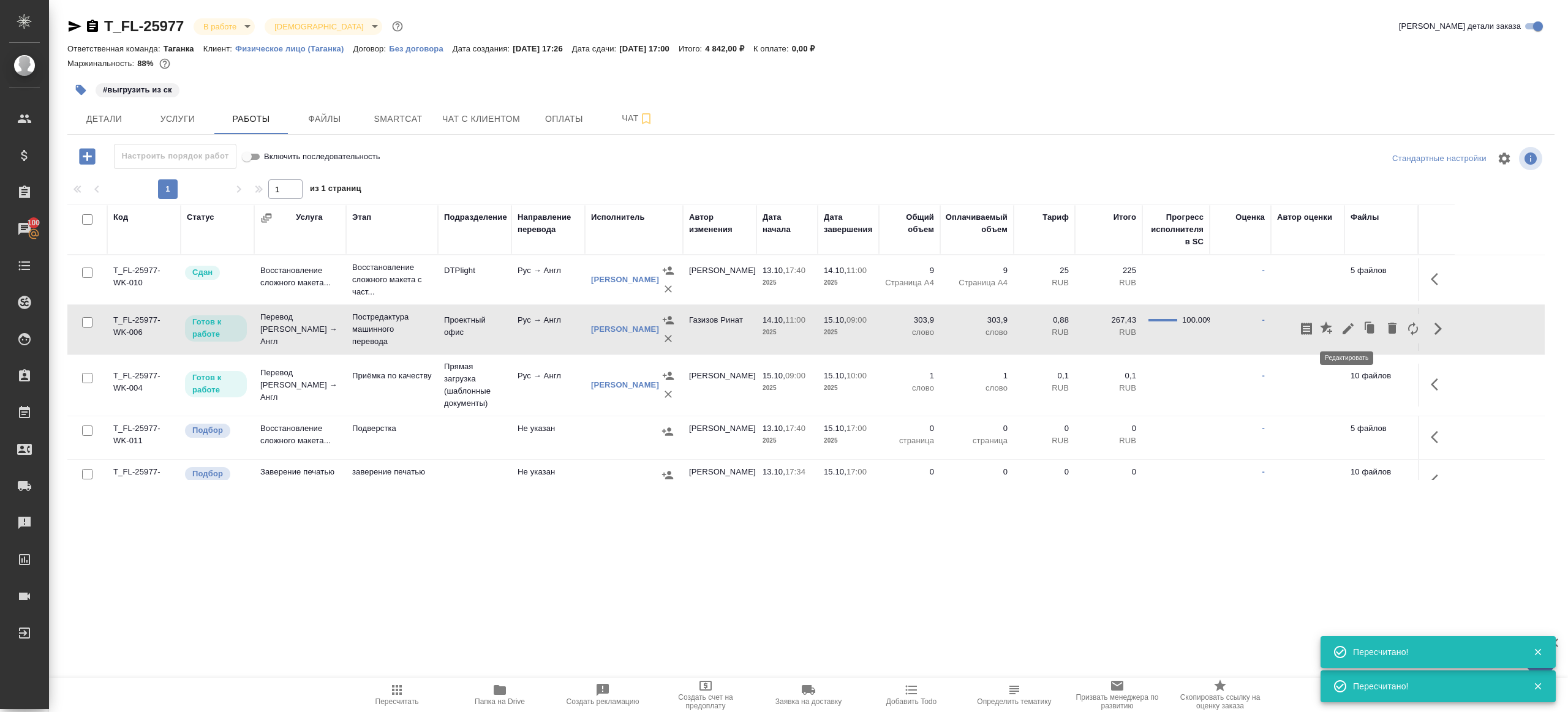
click at [1344, 331] on icon "button" at bounding box center [1348, 329] width 11 height 11
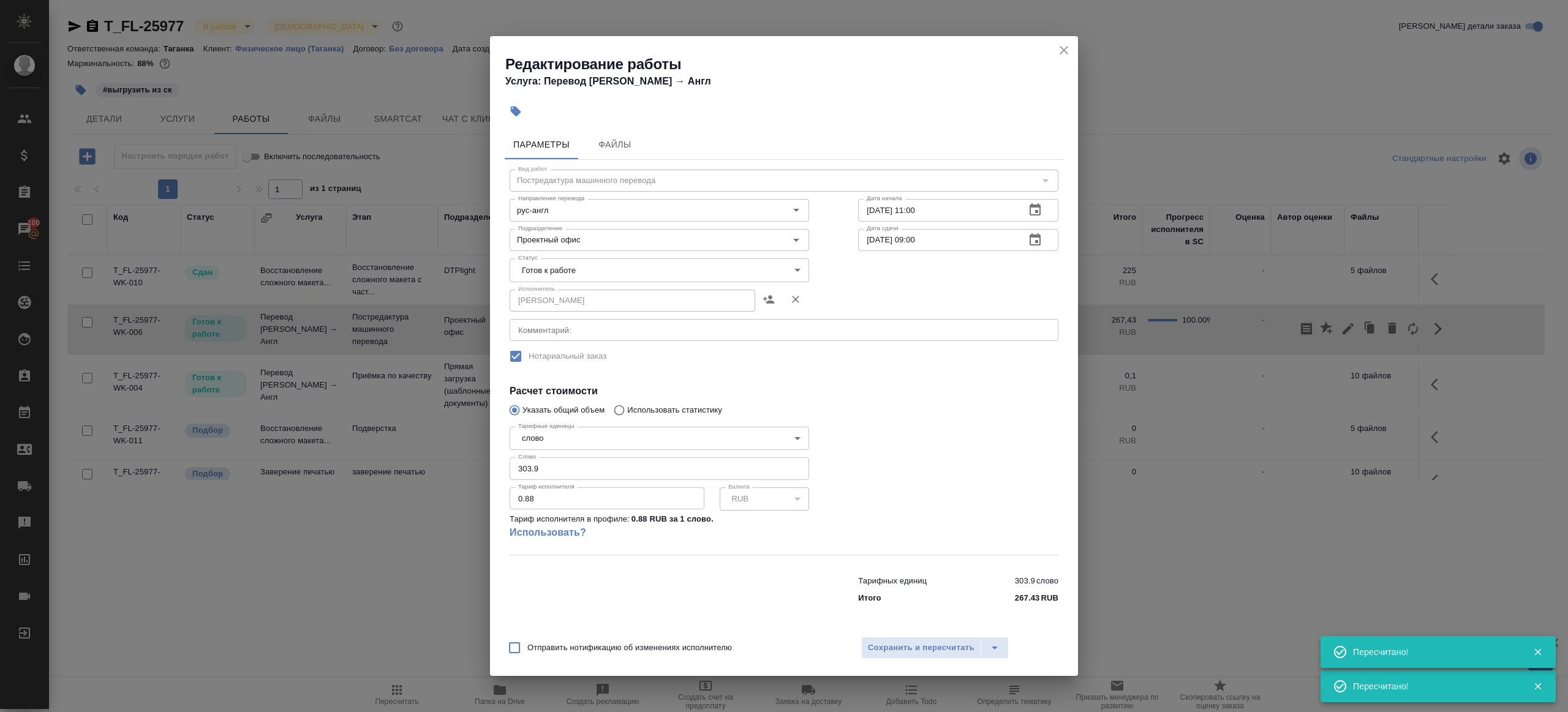
click at [608, 285] on div "Исполнитель Шурандина Юлия Сергеевна Исполнитель" at bounding box center [659, 300] width 300 height 29
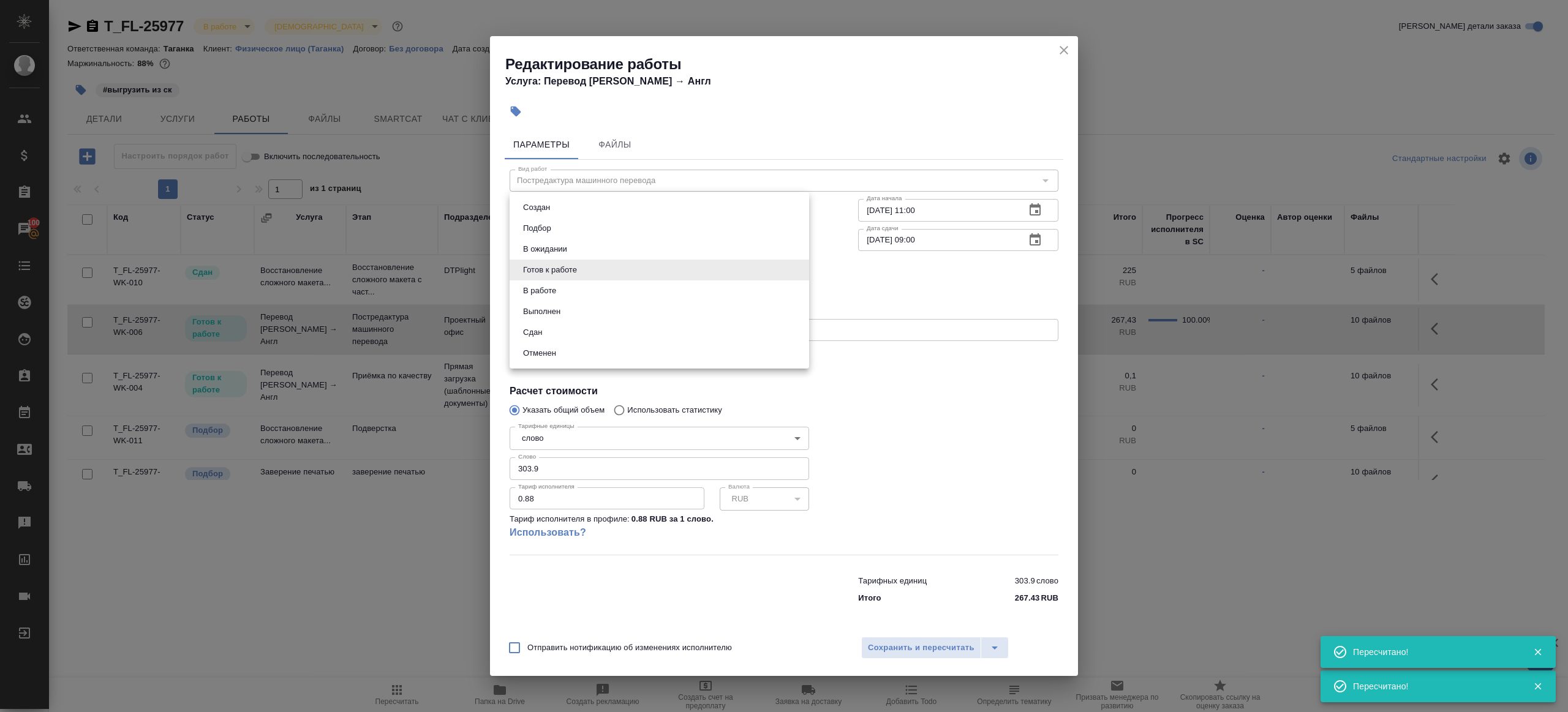
click at [603, 275] on body "🙏 .cls-1 fill:#fff; AWATERA Gazizov Rinat Клиенты Спецификации Заказы 100 Чаты …" at bounding box center [784, 356] width 1568 height 712
click at [592, 303] on li "Выполнен" at bounding box center [659, 312] width 300 height 21
type input "completed"
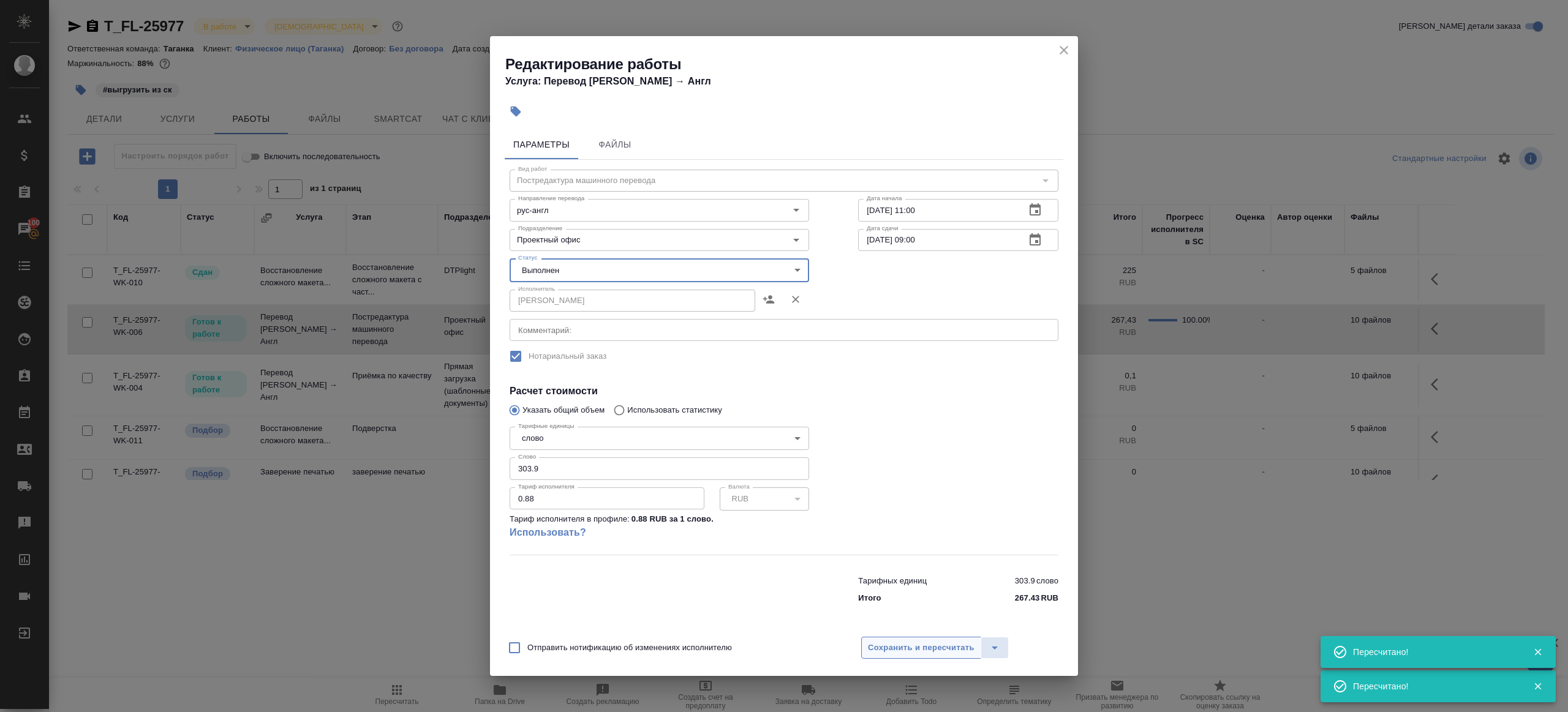
click at [896, 644] on span "Сохранить и пересчитать" at bounding box center [921, 647] width 106 height 14
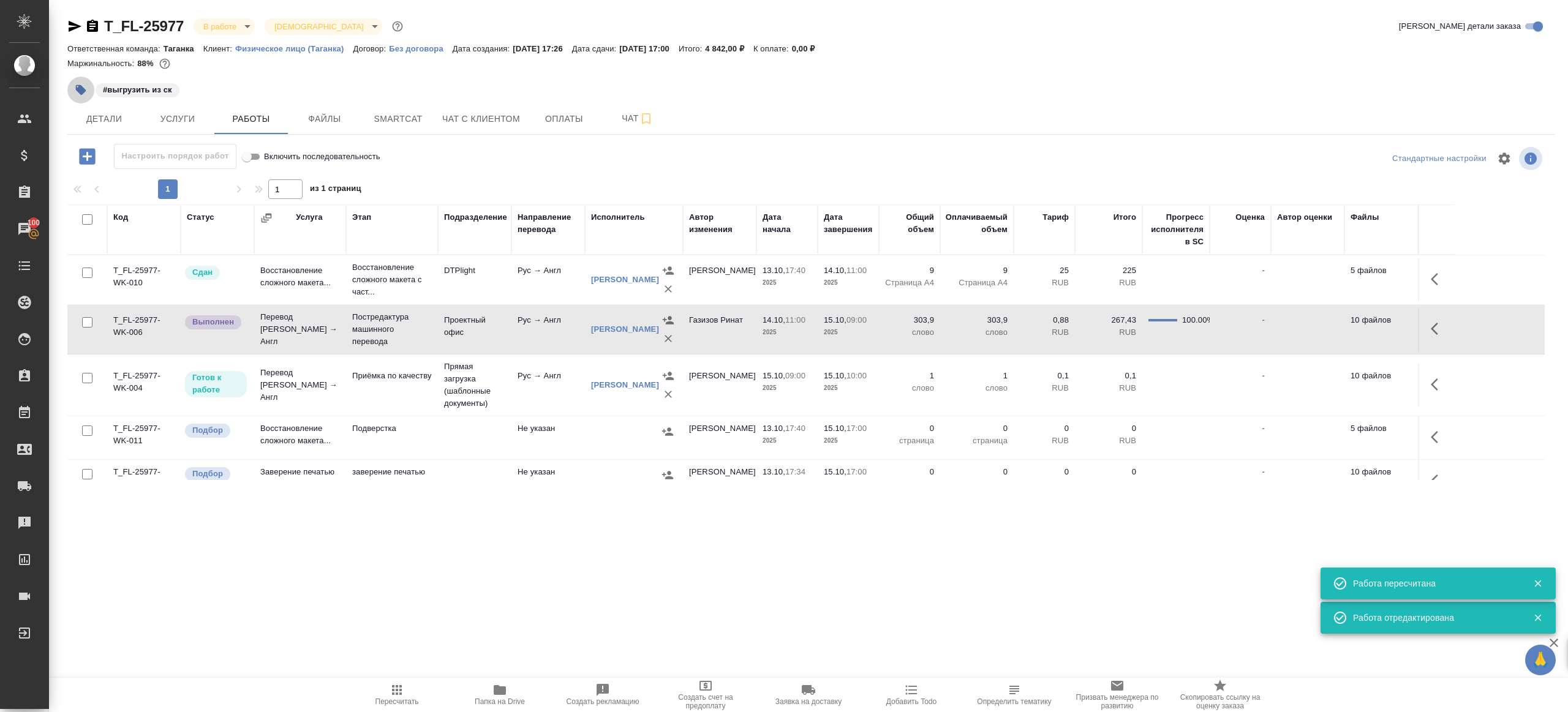
click at [83, 87] on icon "button" at bounding box center [80, 89] width 12 height 12
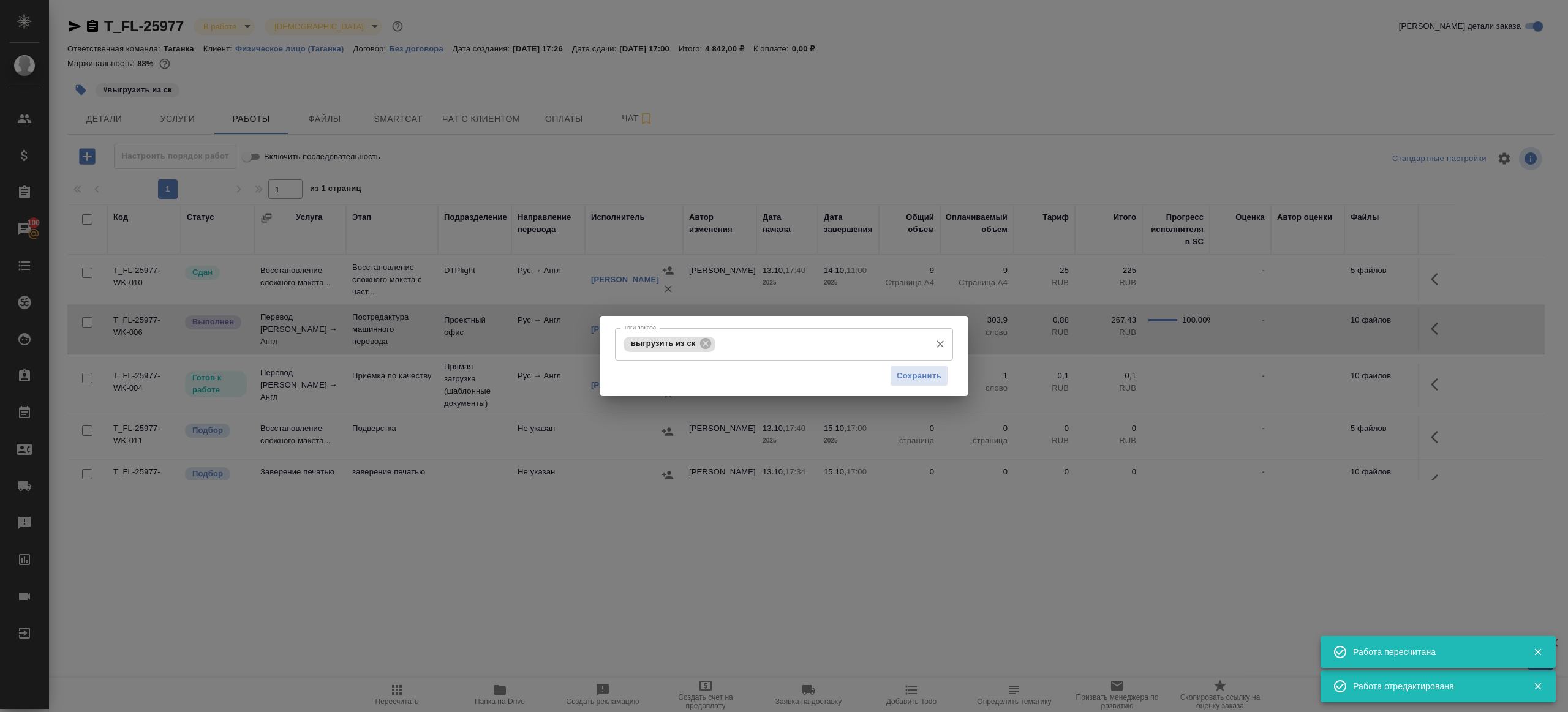
click at [698, 342] on span "выгрузить из ск" at bounding box center [663, 343] width 79 height 9
click at [705, 343] on icon at bounding box center [705, 343] width 14 height 14
click at [924, 378] on span "Сохранить" at bounding box center [919, 375] width 45 height 14
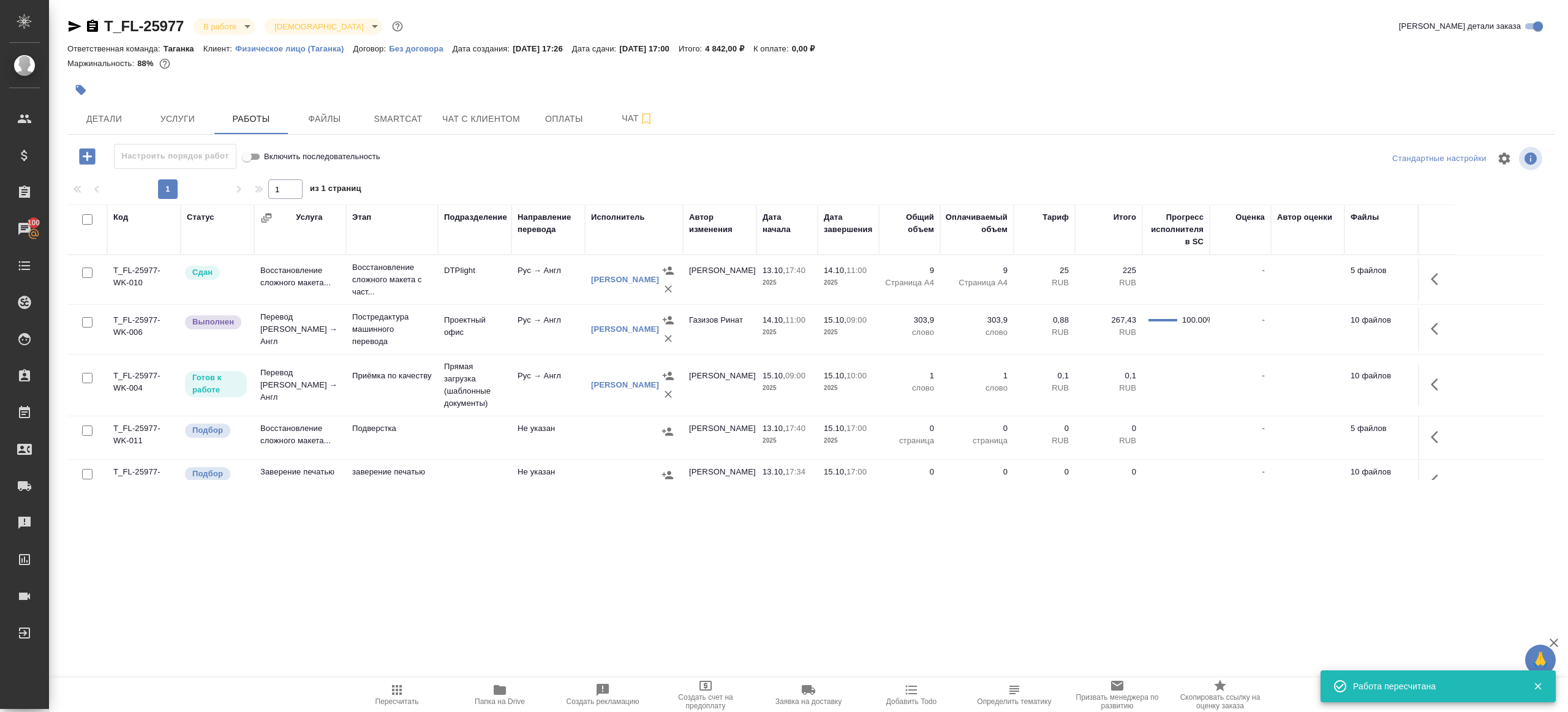
click at [404, 688] on span "Пересчитать" at bounding box center [397, 694] width 88 height 23
click at [1440, 327] on icon "button" at bounding box center [1438, 329] width 15 height 15
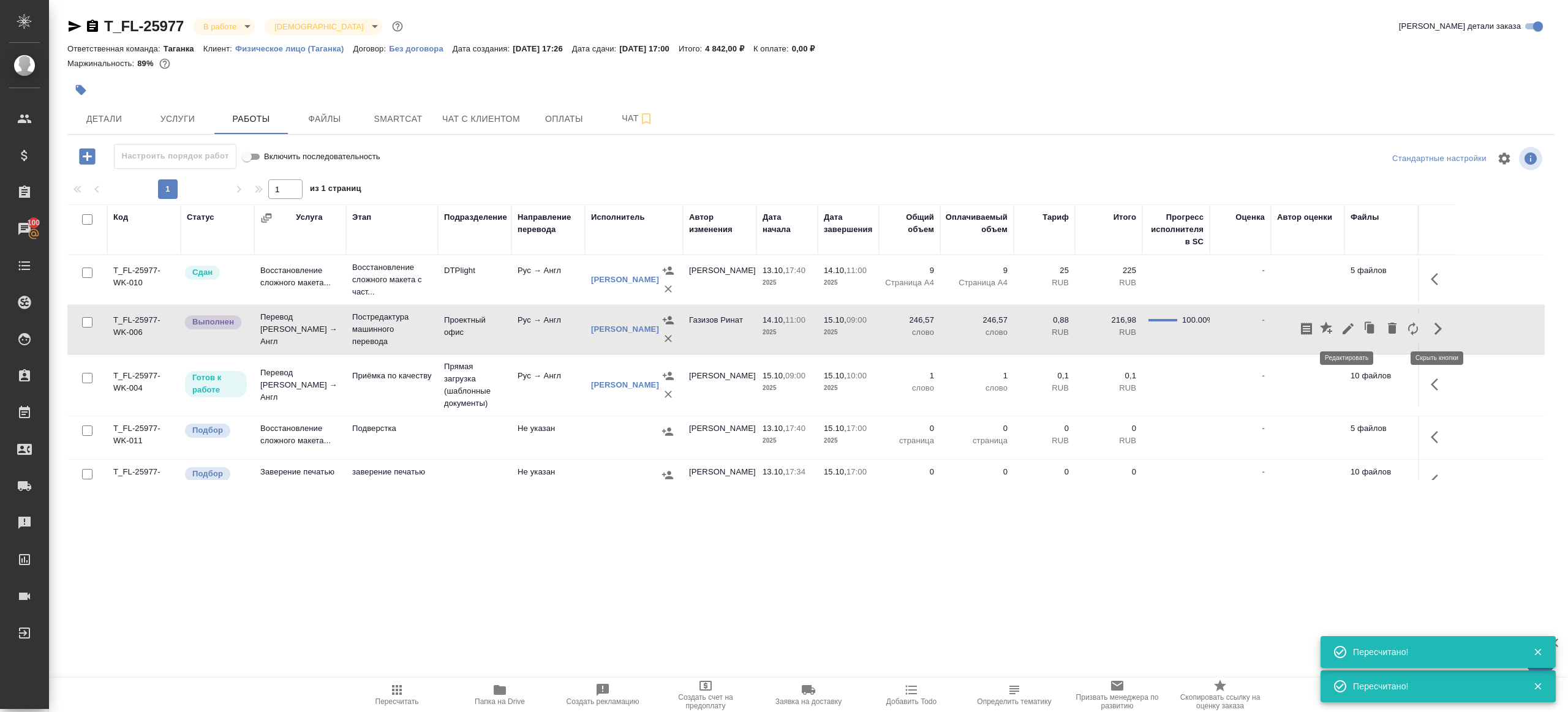
click at [1349, 329] on icon "button" at bounding box center [1348, 329] width 15 height 15
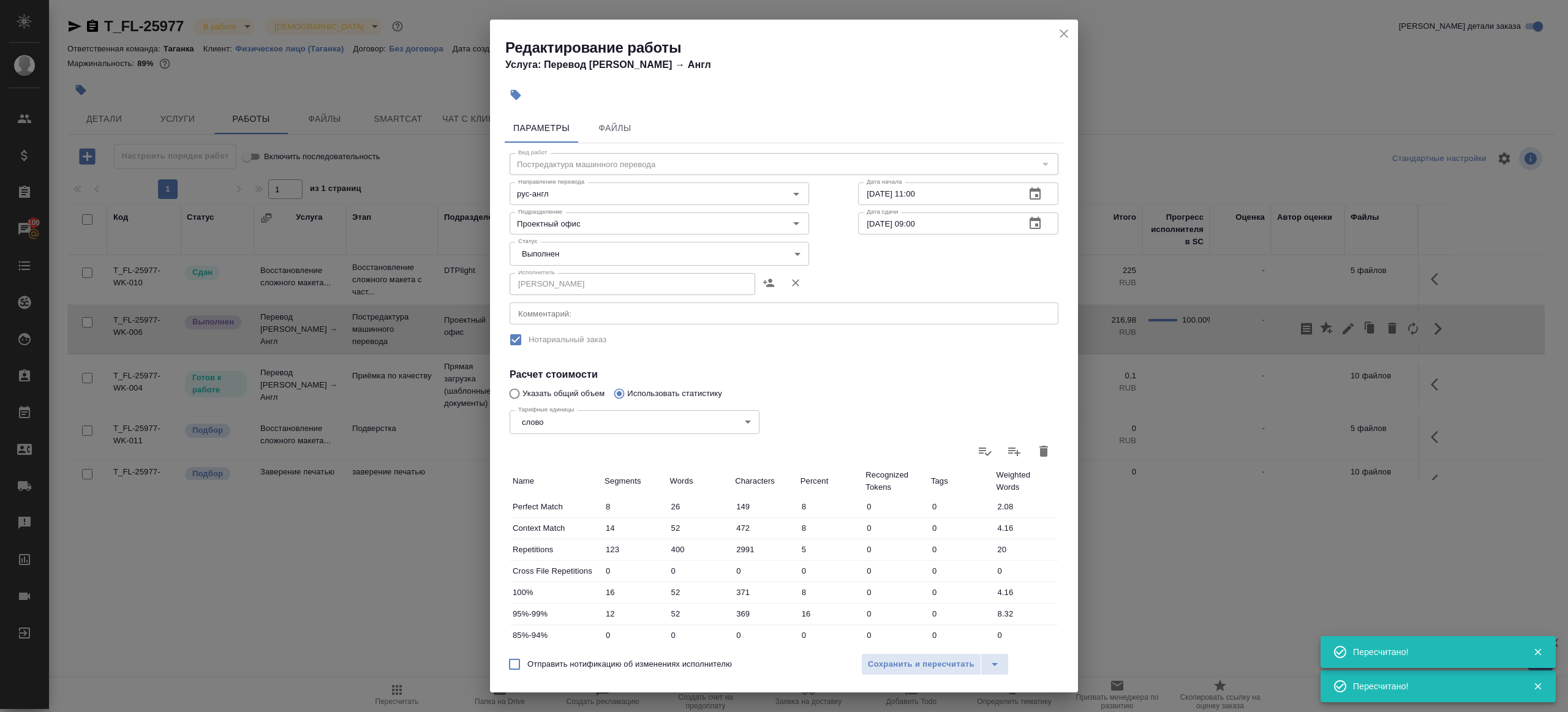
click at [562, 246] on body "🙏 .cls-1 fill:#fff; AWATERA Gazizov Rinat Клиенты Спецификации Заказы 100 Чаты …" at bounding box center [784, 356] width 1568 height 712
click at [567, 272] on li "Сдан" at bounding box center [656, 275] width 293 height 21
type input "closed"
click at [908, 668] on span "Сохранить и пересчитать" at bounding box center [921, 663] width 106 height 14
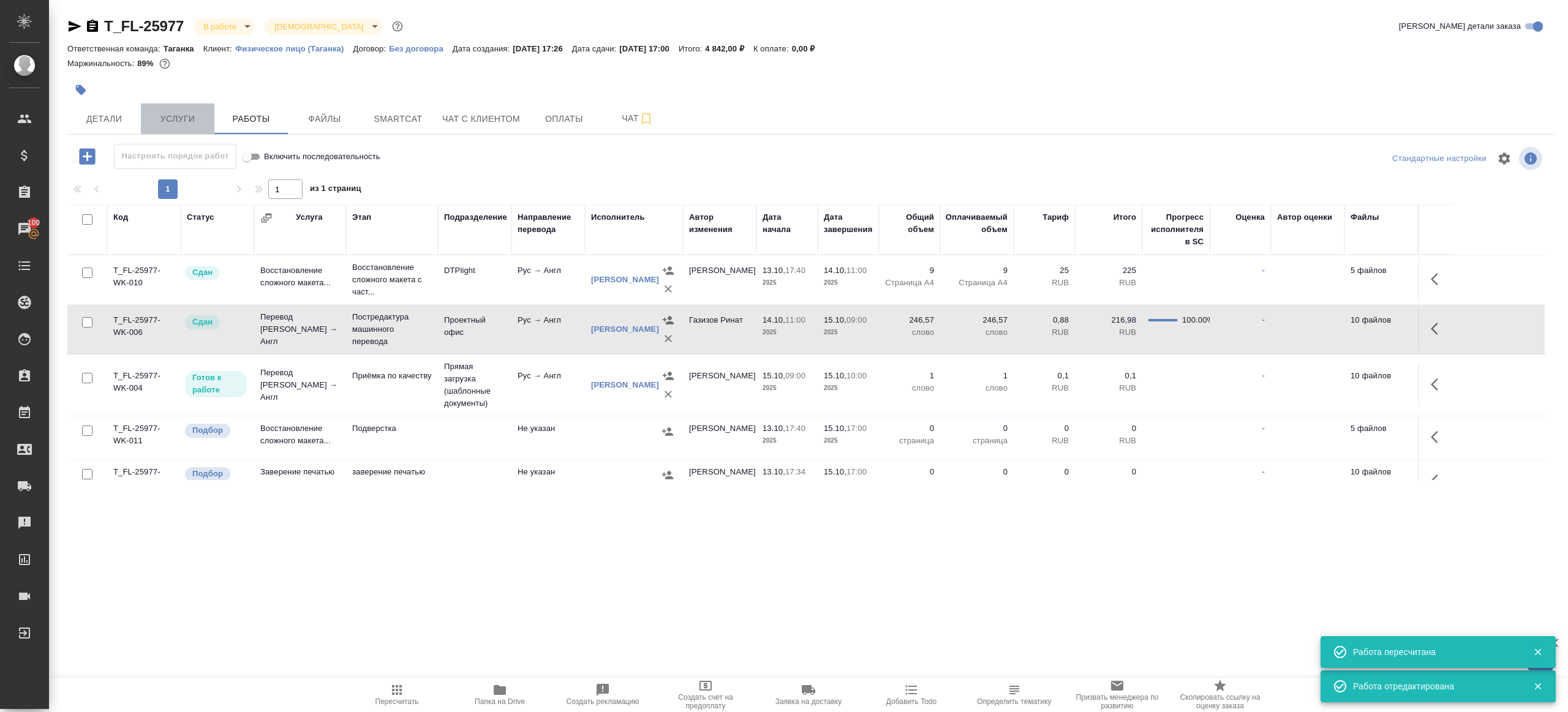
click at [190, 131] on button "Услуги" at bounding box center [178, 118] width 73 height 30
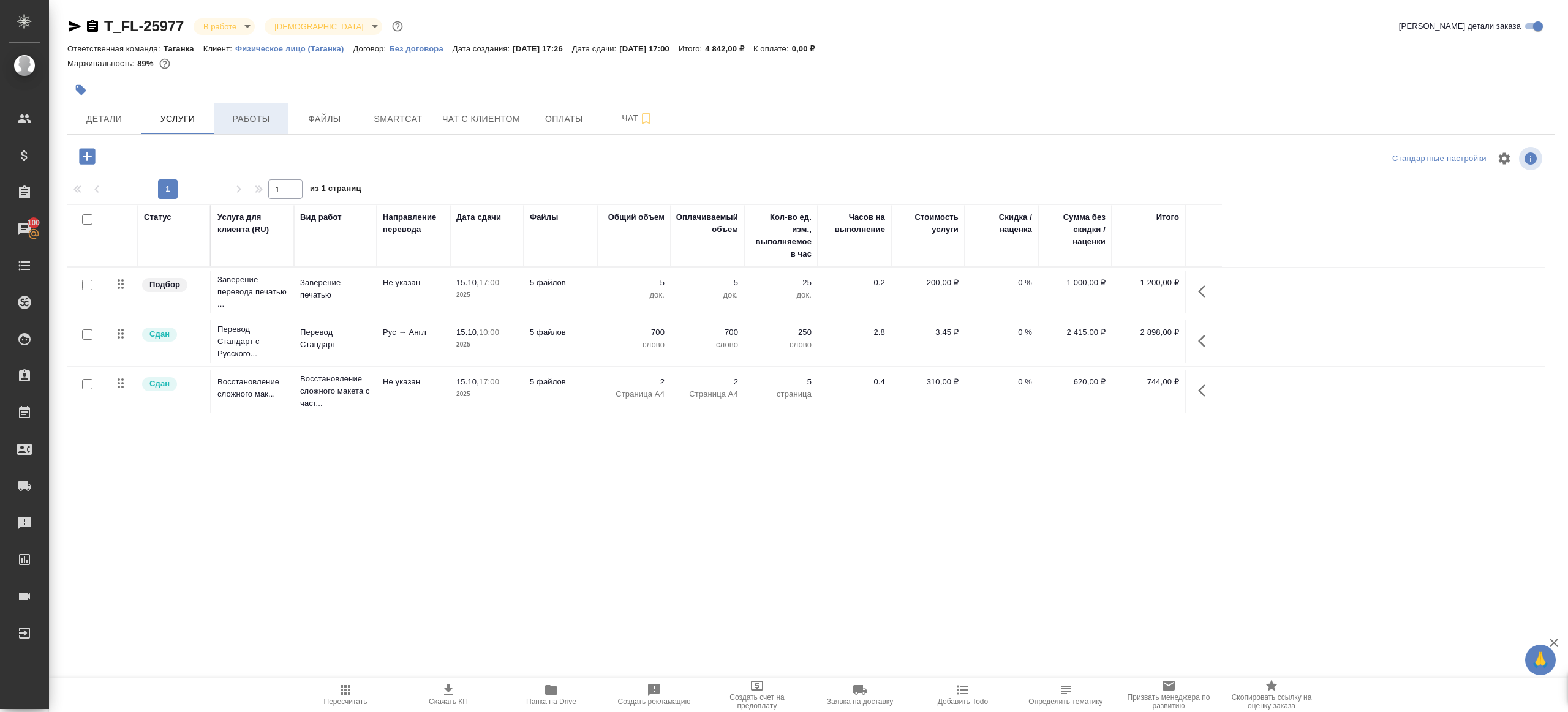
click at [238, 124] on span "Работы" at bounding box center [251, 119] width 59 height 16
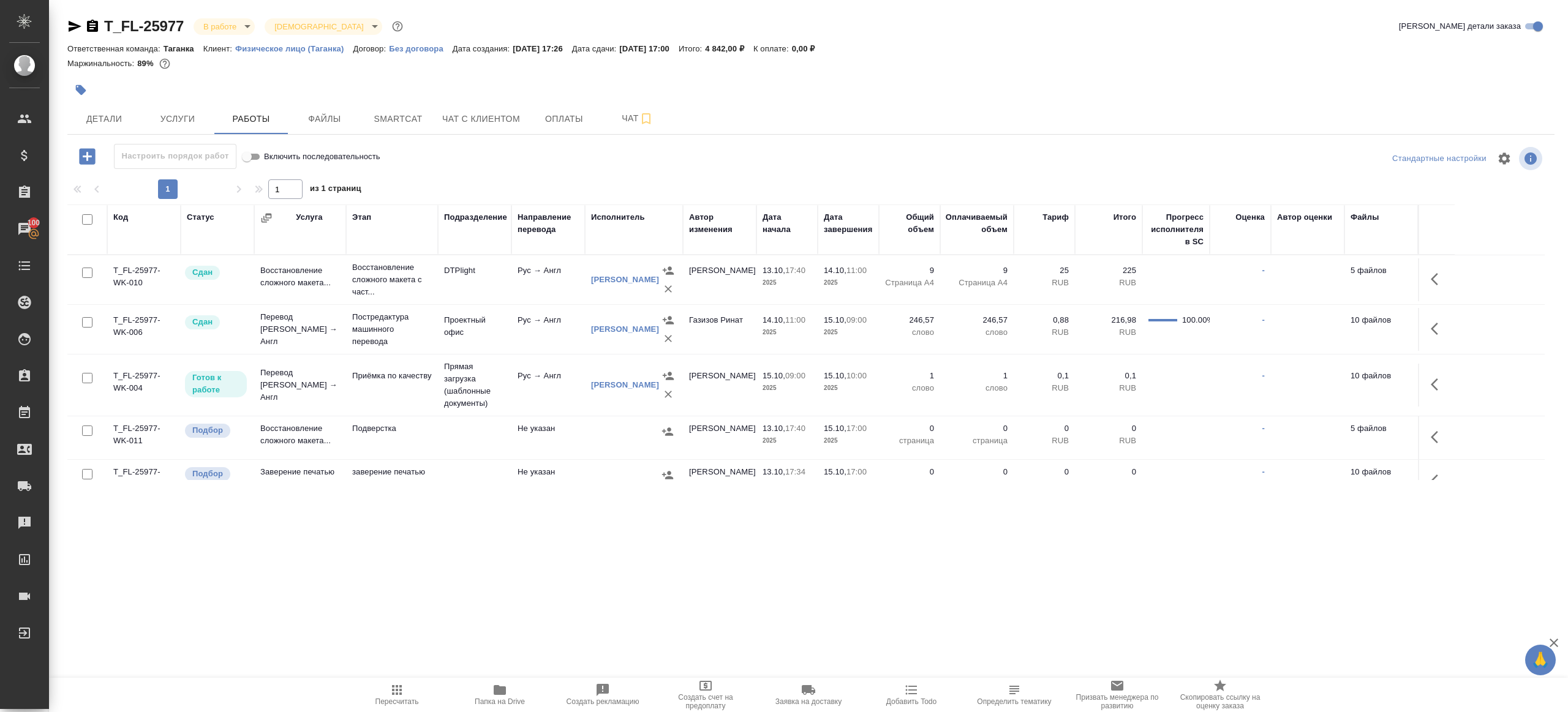
click at [375, 693] on span "Пересчитать" at bounding box center [397, 694] width 88 height 23
drag, startPoint x: 476, startPoint y: 607, endPoint x: 480, endPoint y: 597, distance: 10.8
click at [476, 607] on div ".cls-1 fill:#fff; AWATERA Gazizov Rinat Клиенты Спецификации Заказы 100 Чаты To…" at bounding box center [784, 356] width 1568 height 712
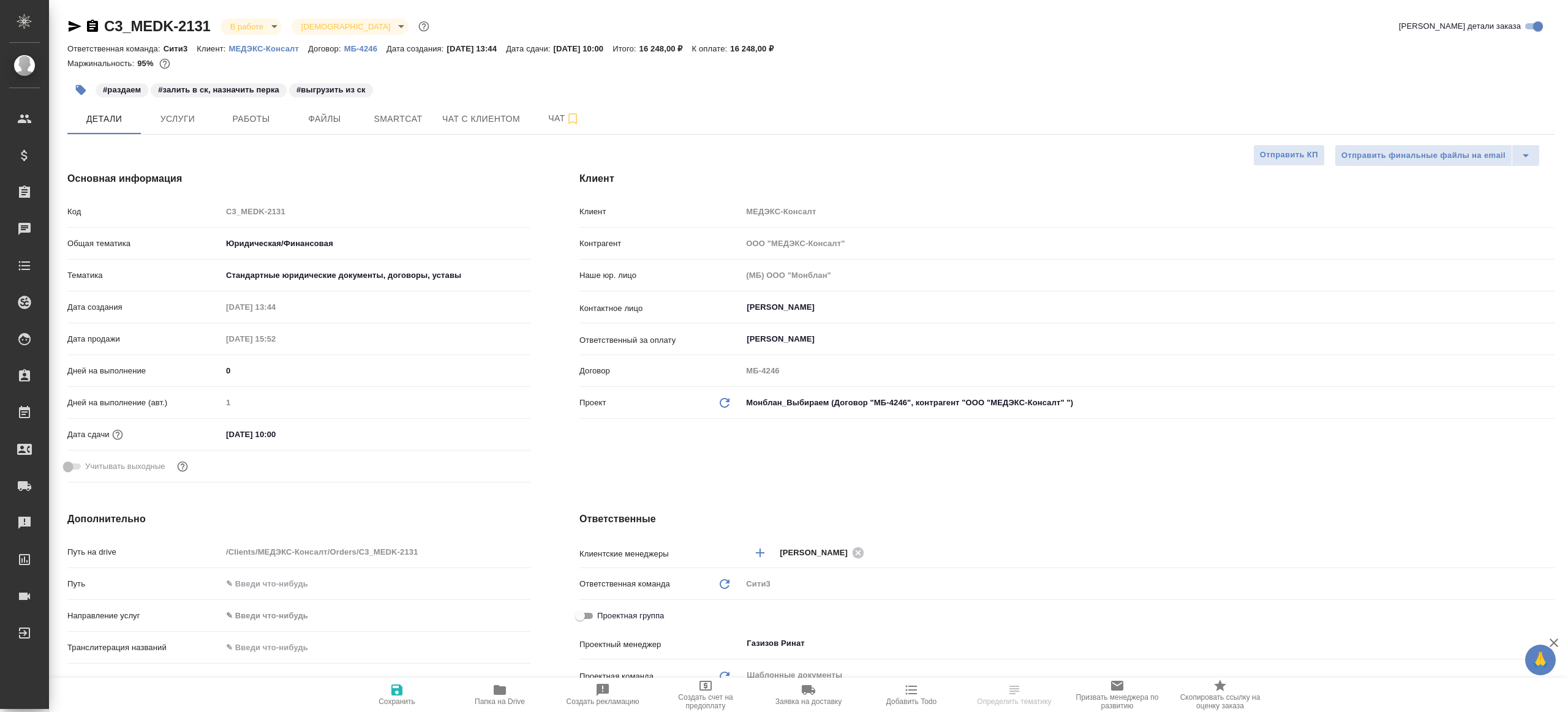
select select "RU"
type textarea "x"
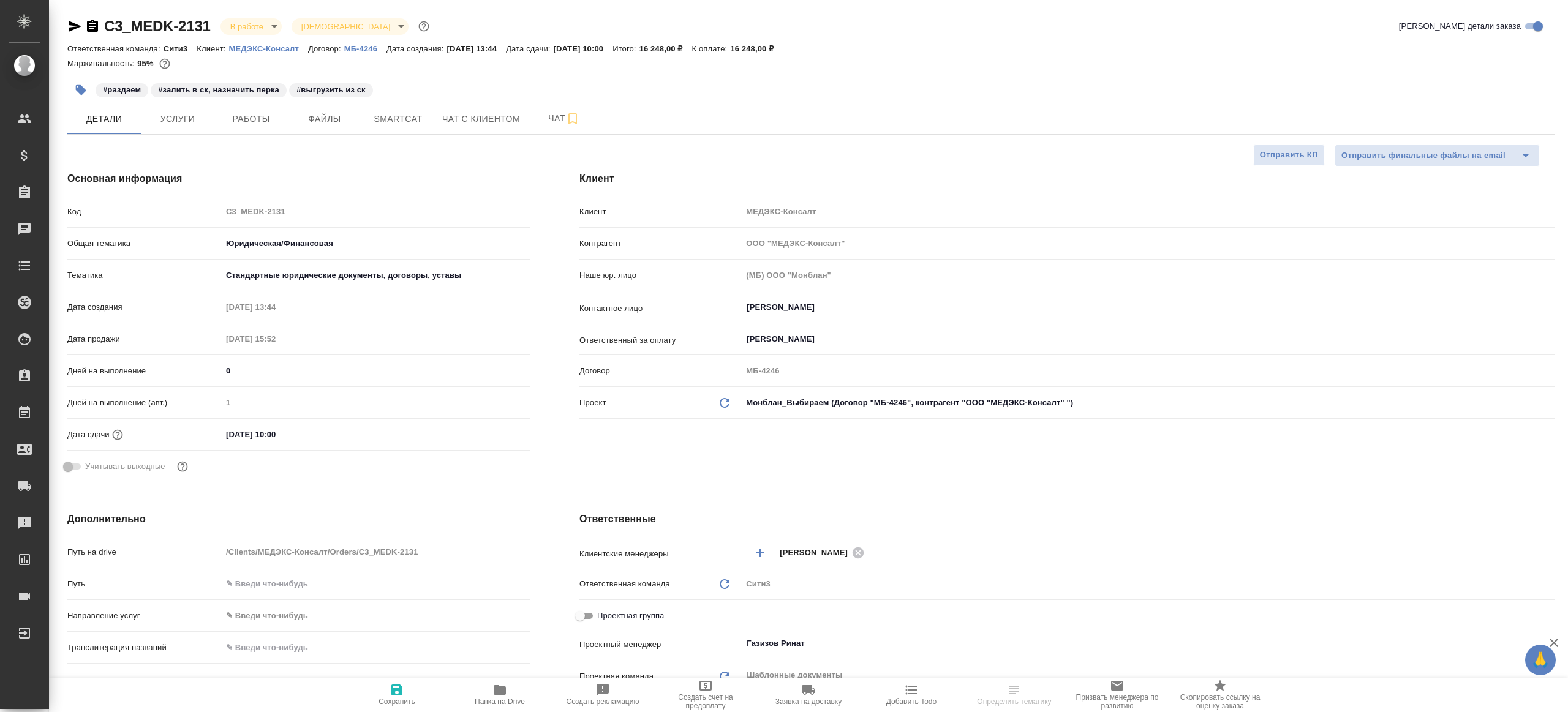
type textarea "x"
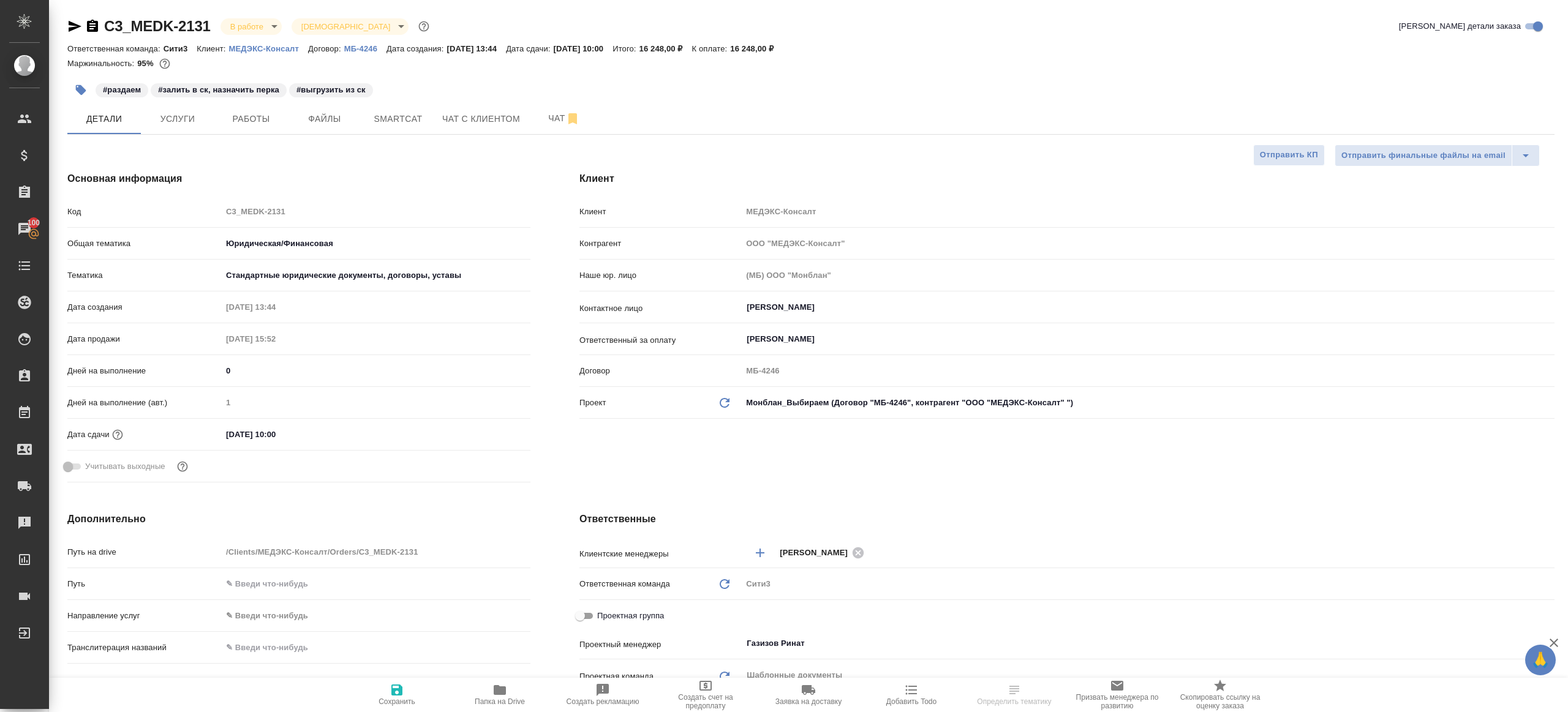
select select "RU"
type textarea "x"
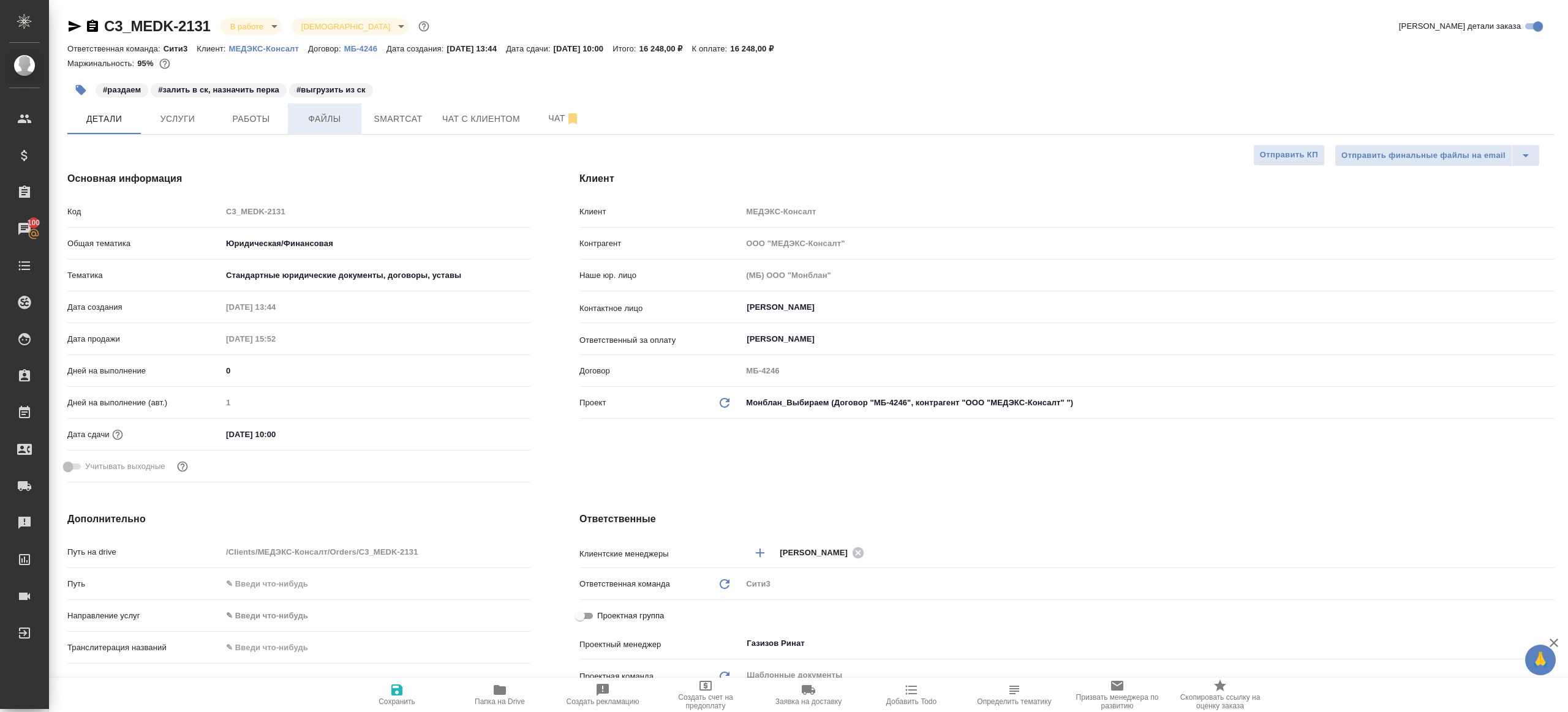
type textarea "x"
click at [267, 121] on span "Работы" at bounding box center [251, 119] width 59 height 16
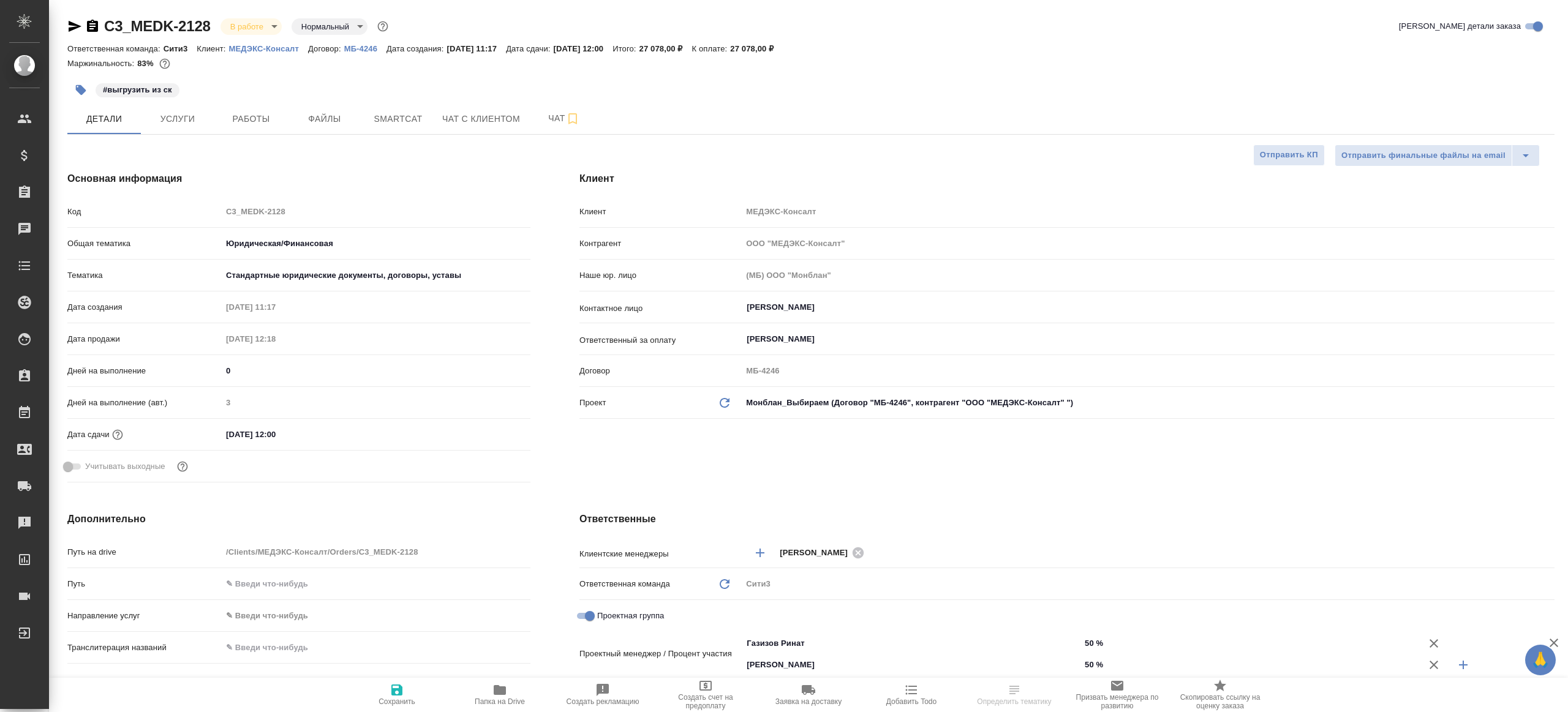
select select "RU"
type textarea "x"
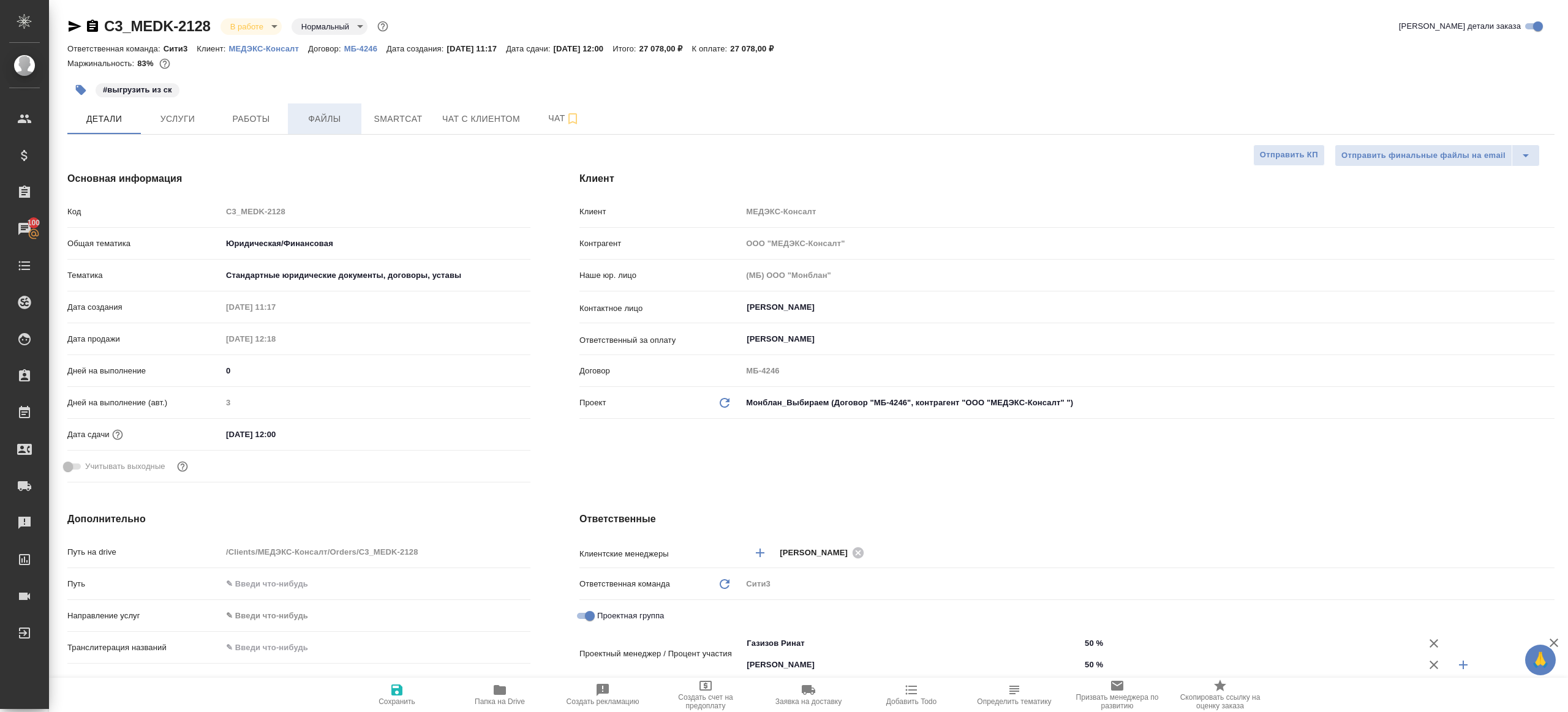
type textarea "x"
click at [257, 125] on span "Работы" at bounding box center [251, 119] width 59 height 16
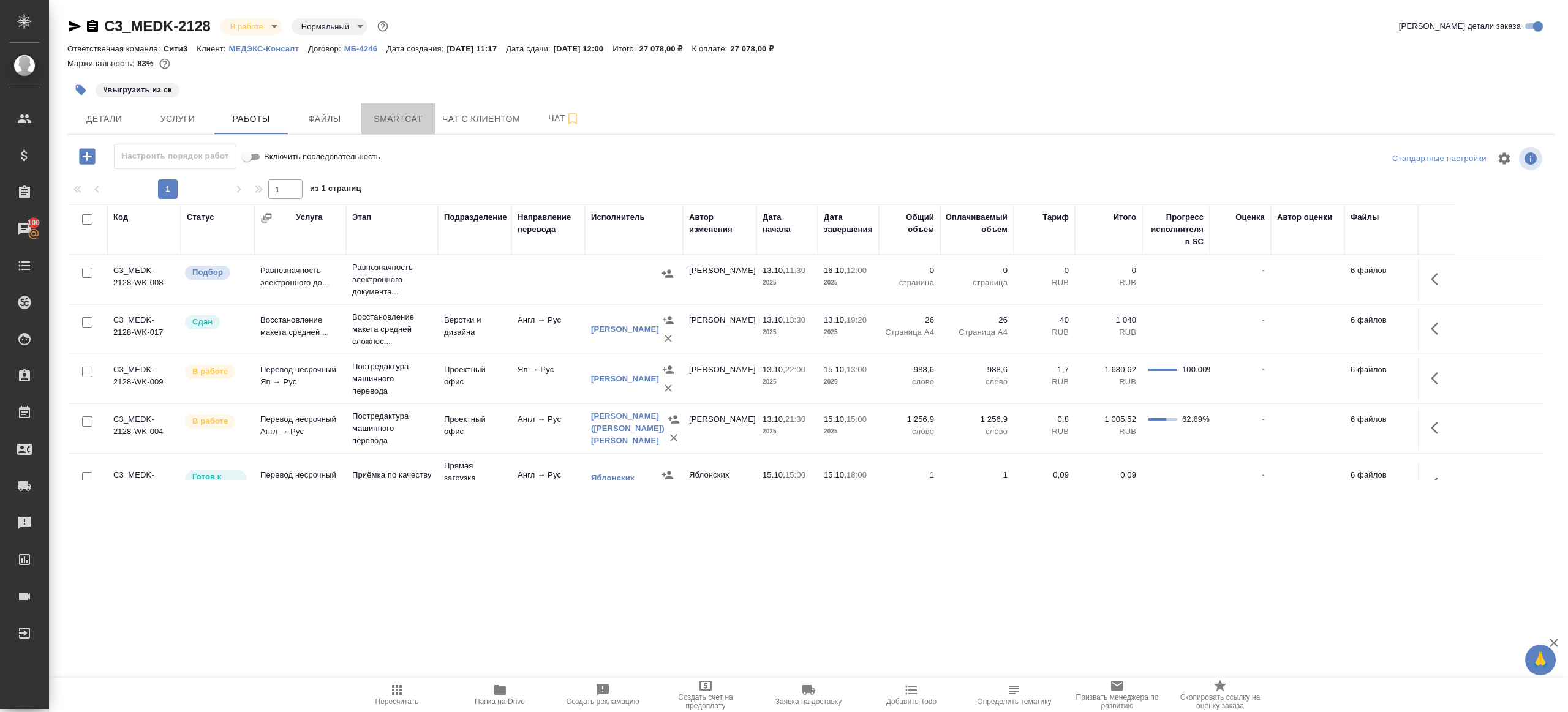
click at [400, 119] on span "Smartcat" at bounding box center [398, 119] width 59 height 16
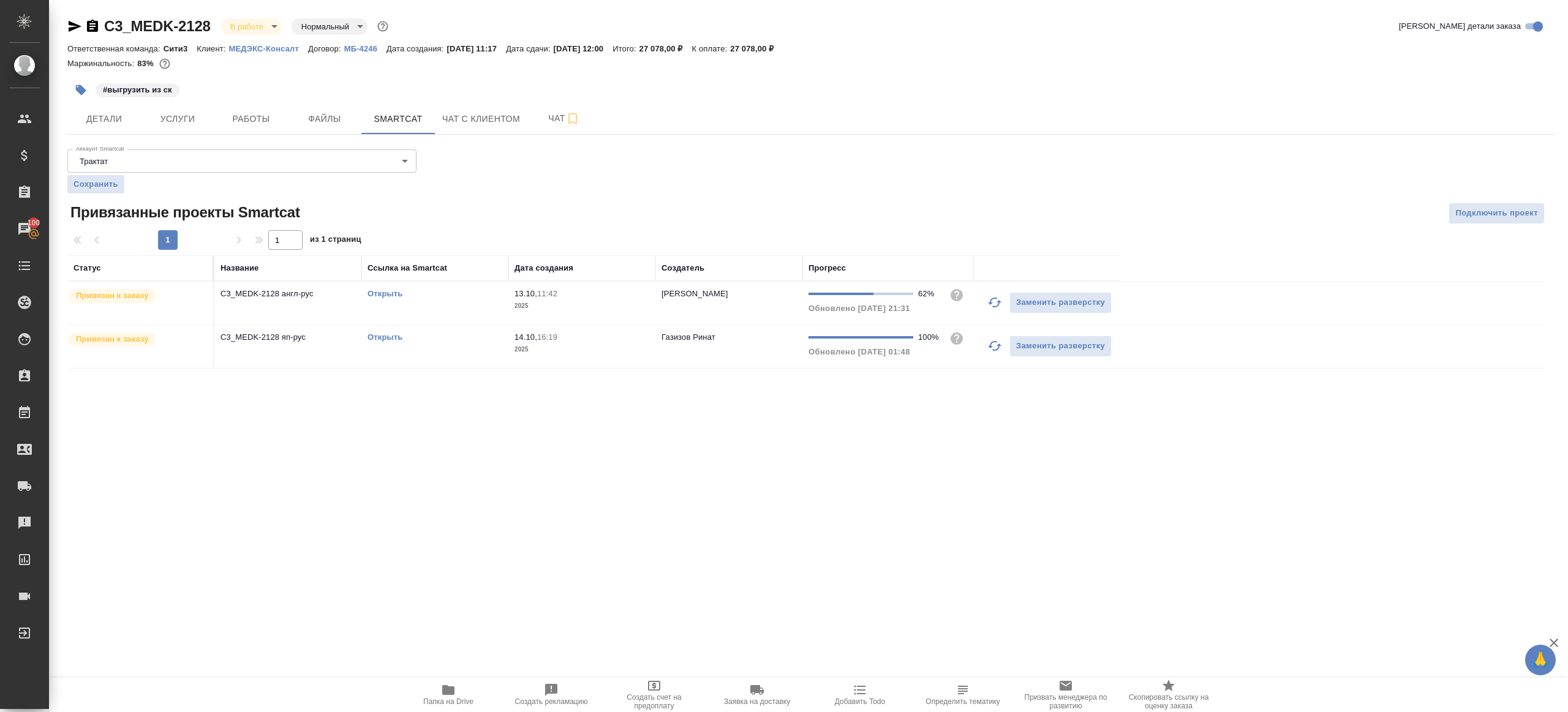
click at [989, 300] on icon "button" at bounding box center [995, 302] width 15 height 15
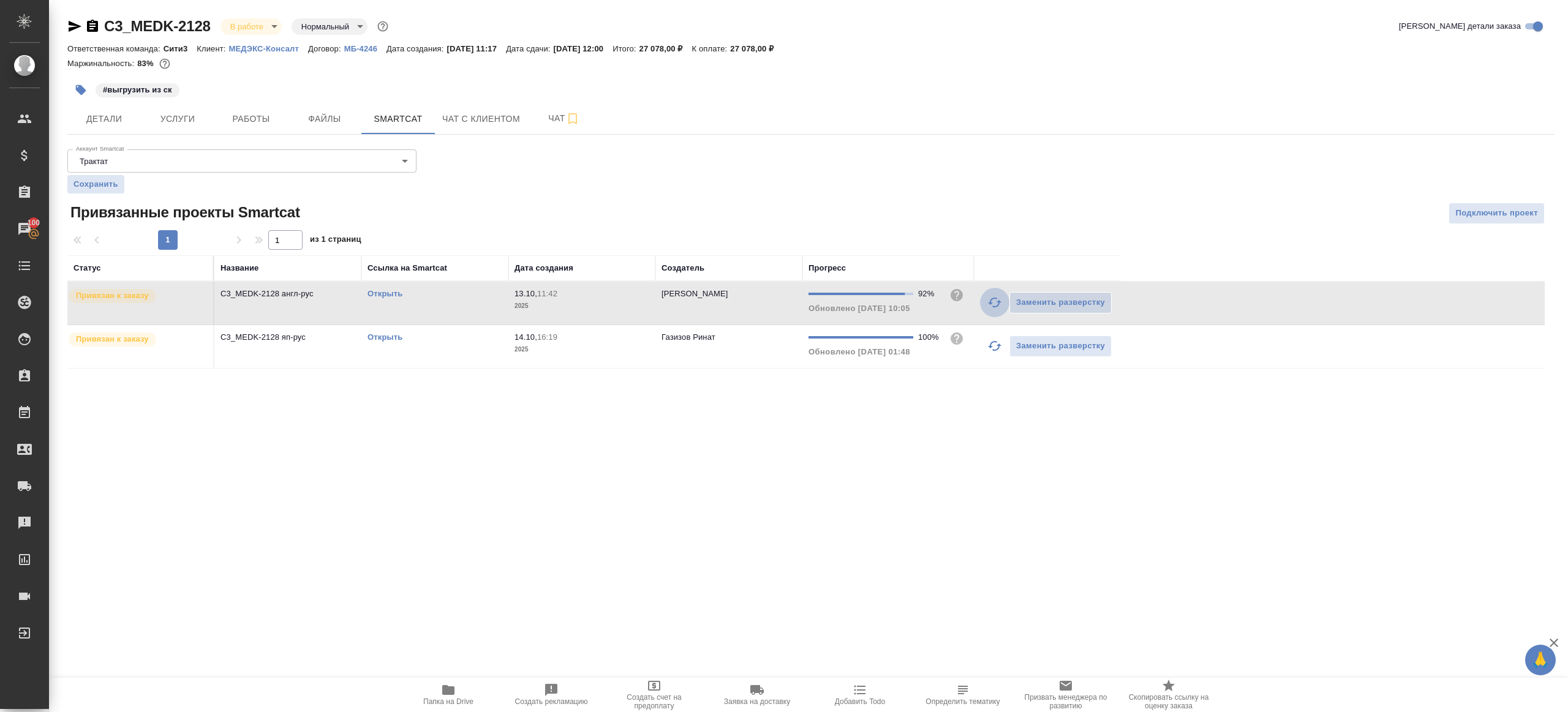
drag, startPoint x: 999, startPoint y: 301, endPoint x: 997, endPoint y: 310, distance: 9.2
click at [999, 301] on icon "button" at bounding box center [994, 302] width 14 height 10
click at [382, 336] on link "Открыть" at bounding box center [385, 337] width 35 height 9
click at [466, 340] on div "Открыть" at bounding box center [435, 336] width 135 height 12
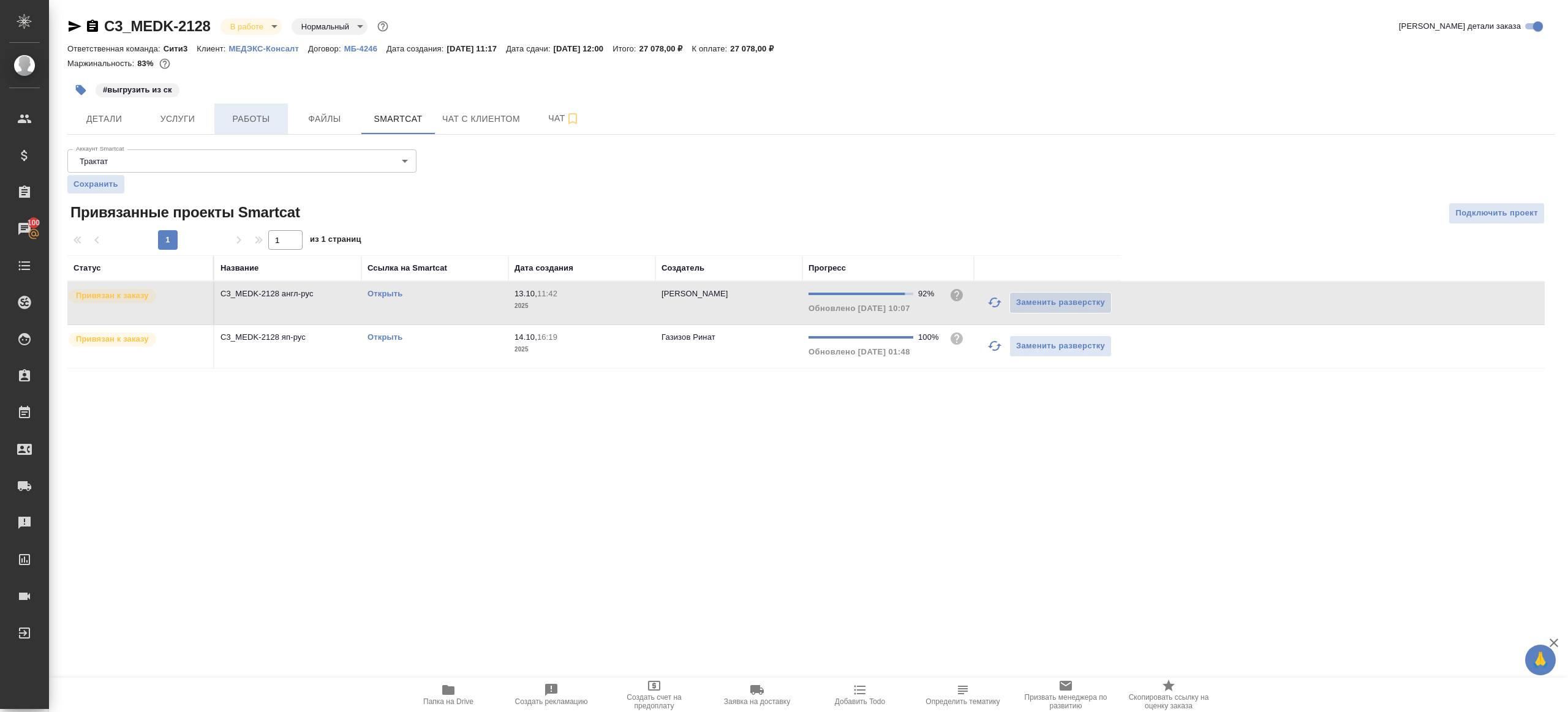
click at [248, 124] on span "Работы" at bounding box center [251, 119] width 59 height 16
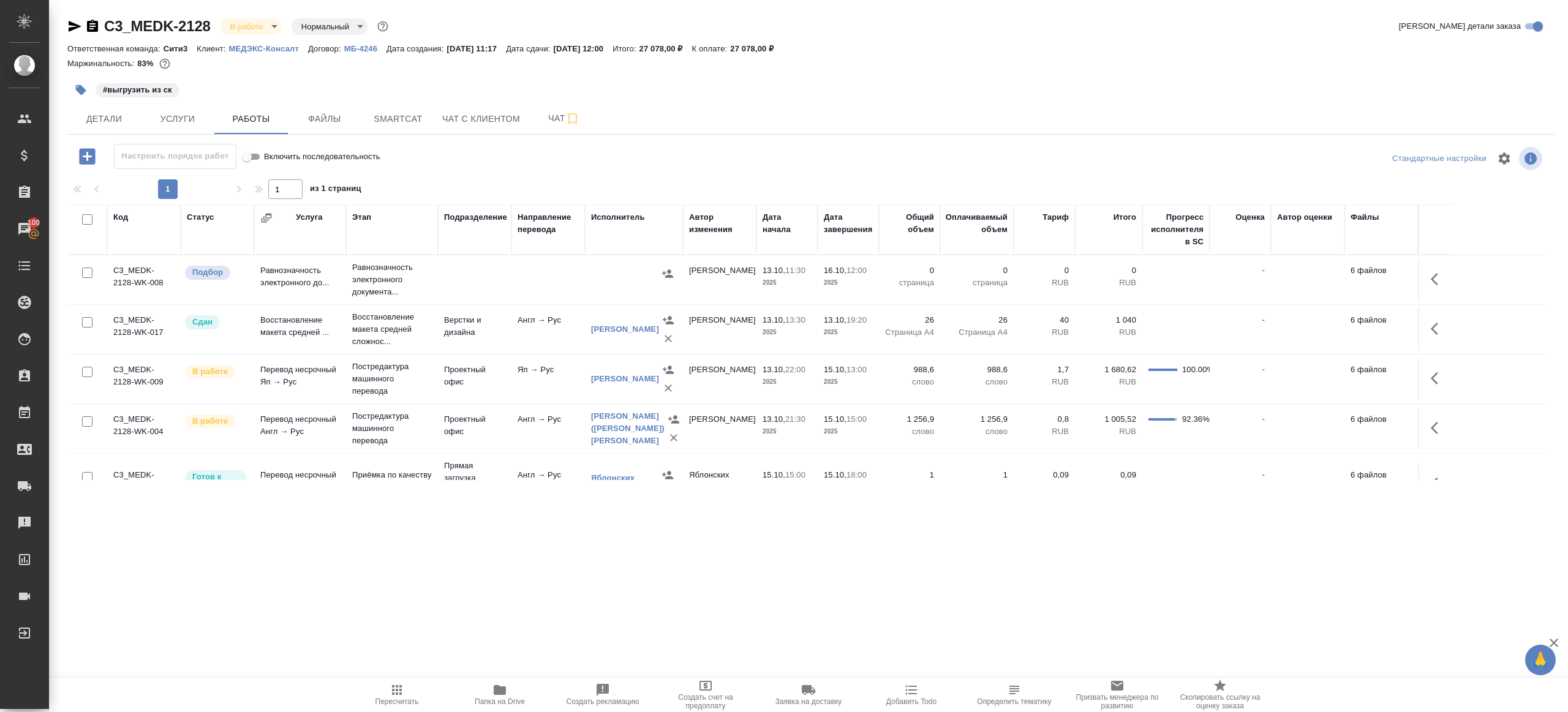
click at [537, 174] on div at bounding box center [811, 176] width 1487 height 6
click at [498, 367] on td "Проектный офис" at bounding box center [475, 378] width 73 height 43
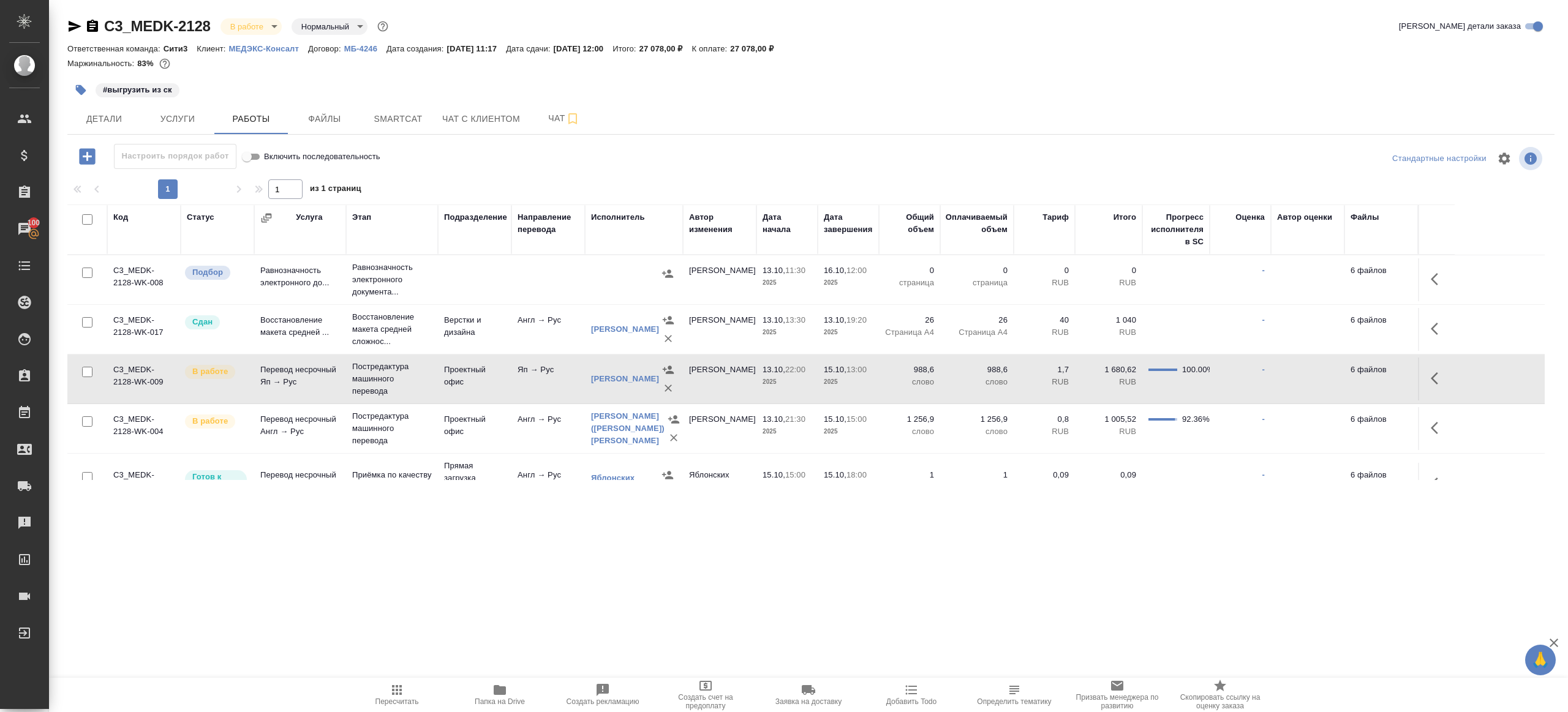
click at [498, 367] on td "Проектный офис" at bounding box center [475, 378] width 73 height 43
click at [1432, 378] on icon "button" at bounding box center [1434, 378] width 7 height 12
click at [1347, 378] on icon "button" at bounding box center [1348, 378] width 11 height 11
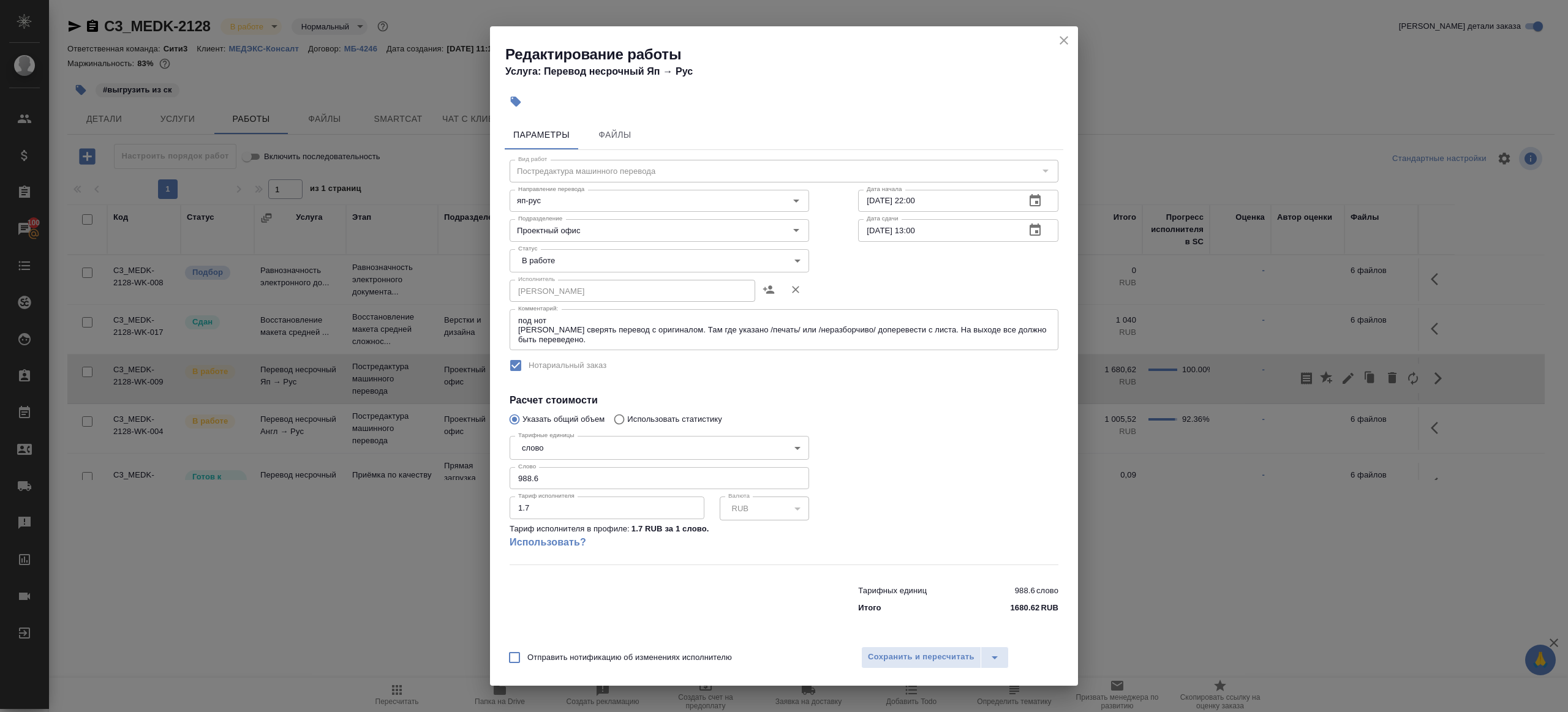
click at [576, 264] on body "🙏 .cls-1 fill:#fff; AWATERA [PERSON_NAME] Клиенты Спецификации Заказы 100 Чаты …" at bounding box center [784, 356] width 1568 height 712
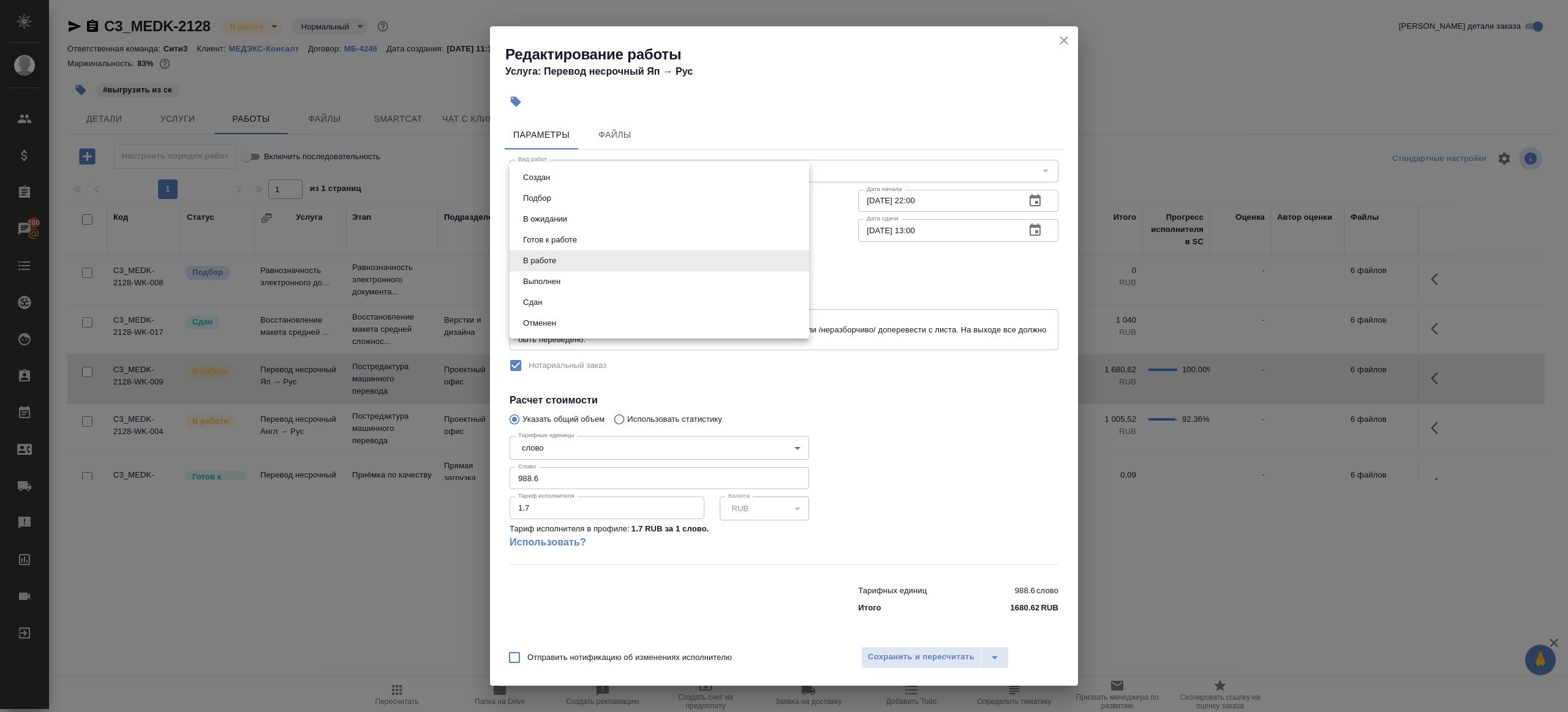
click at [577, 286] on li "Выполнен" at bounding box center [659, 281] width 300 height 21
type input "completed"
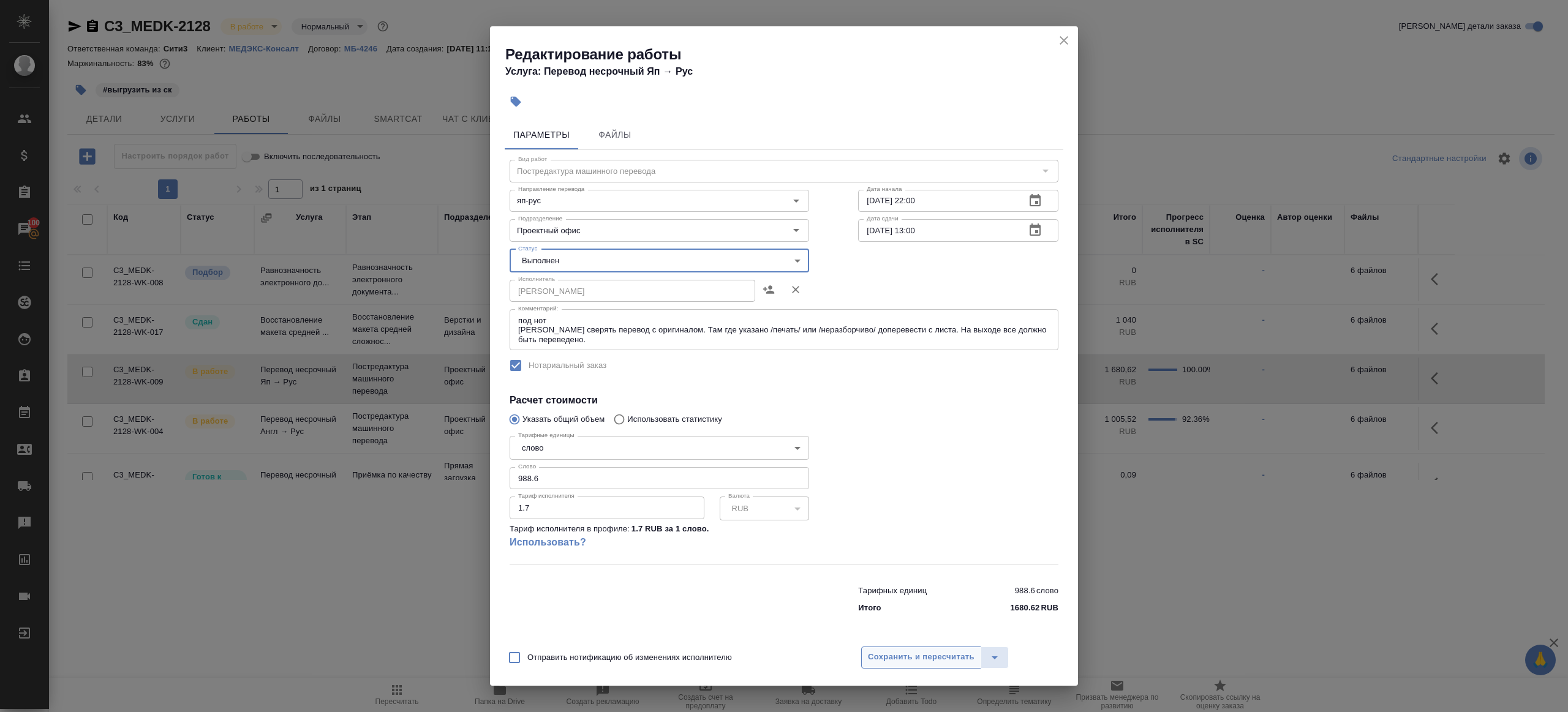
click at [899, 667] on button "Сохранить и пересчитать" at bounding box center [921, 657] width 120 height 22
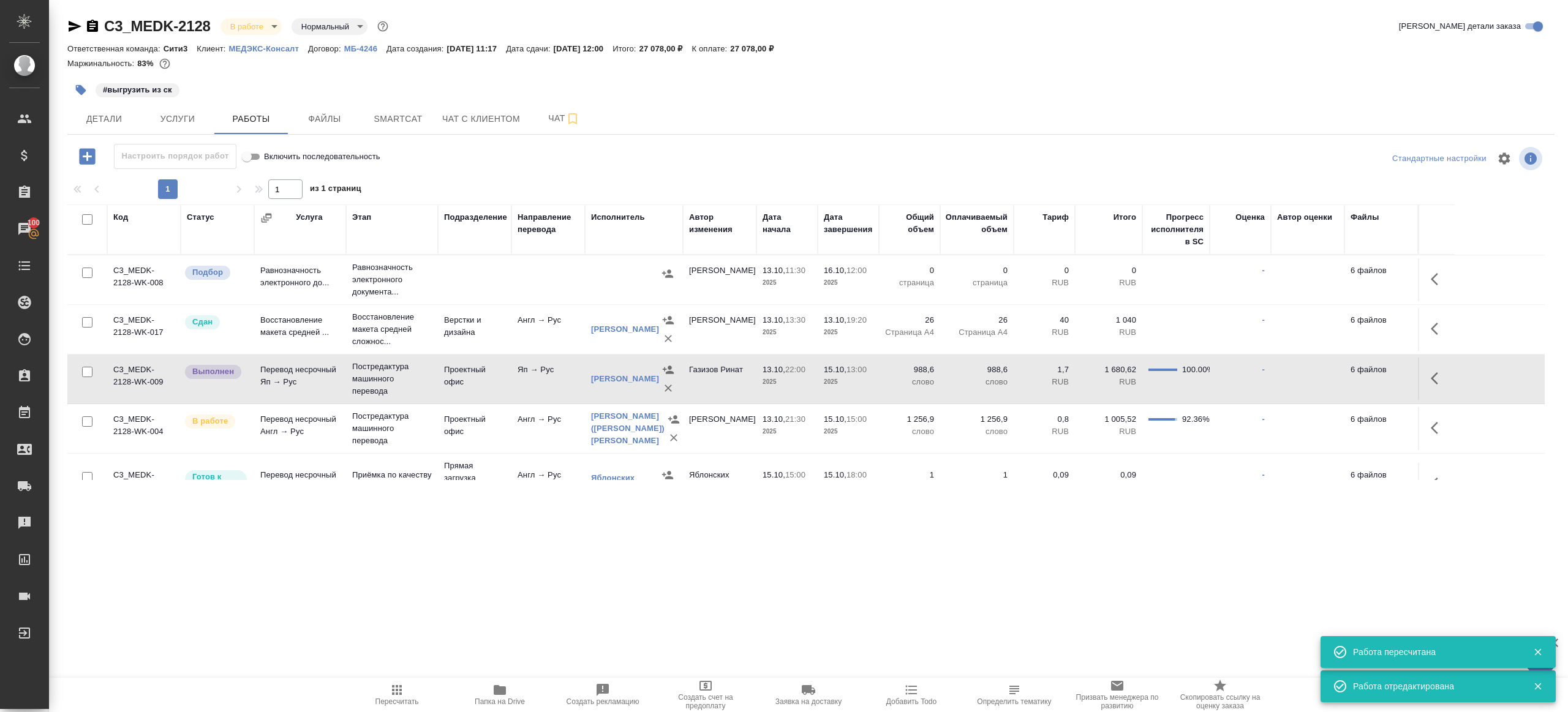
click at [397, 691] on icon "button" at bounding box center [397, 690] width 15 height 15
click at [529, 593] on div ".cls-1 fill:#fff; AWATERA [PERSON_NAME] Клиенты Спецификации Заказы 100 Чаты To…" at bounding box center [784, 356] width 1568 height 712
click at [382, 125] on span "Smartcat" at bounding box center [398, 119] width 59 height 16
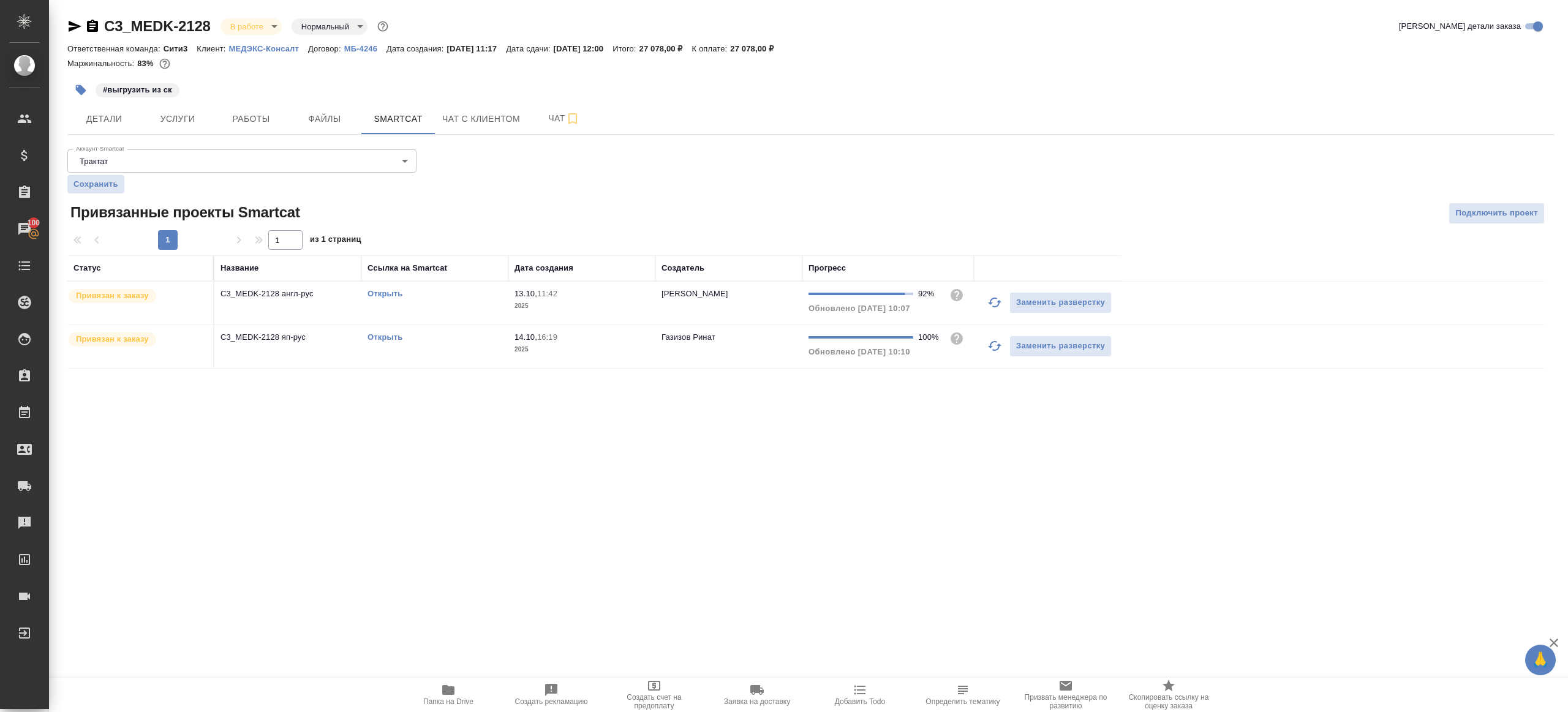
click at [990, 303] on icon "button" at bounding box center [994, 302] width 14 height 10
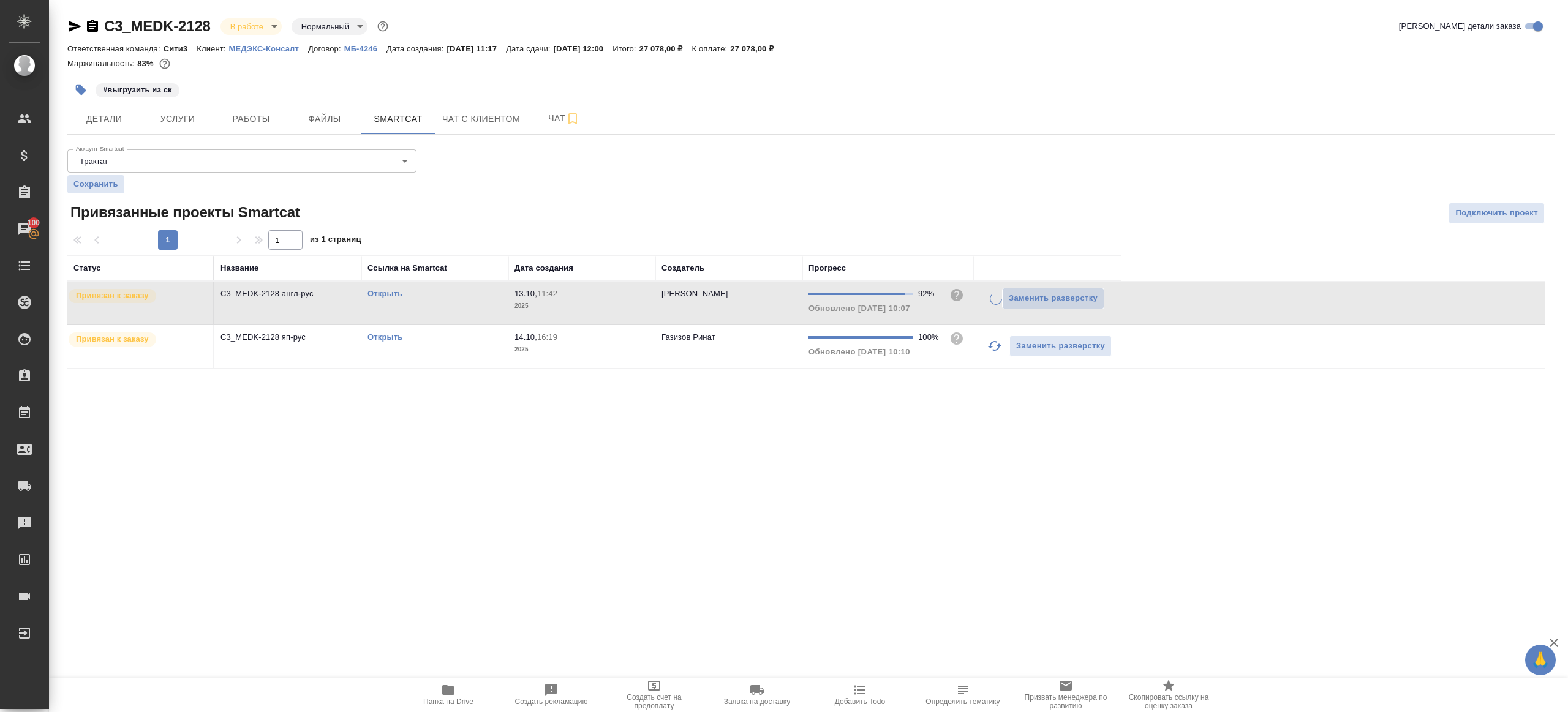
click at [836, 441] on div ".cls-1 fill:#fff; AWATERA [PERSON_NAME] Клиенты Спецификации Заказы 100 Чаты To…" at bounding box center [784, 356] width 1568 height 712
click at [392, 288] on div "Открыть" at bounding box center [435, 293] width 135 height 12
click at [389, 292] on link "Открыть" at bounding box center [385, 293] width 35 height 9
click at [249, 123] on span "Работы" at bounding box center [251, 119] width 59 height 16
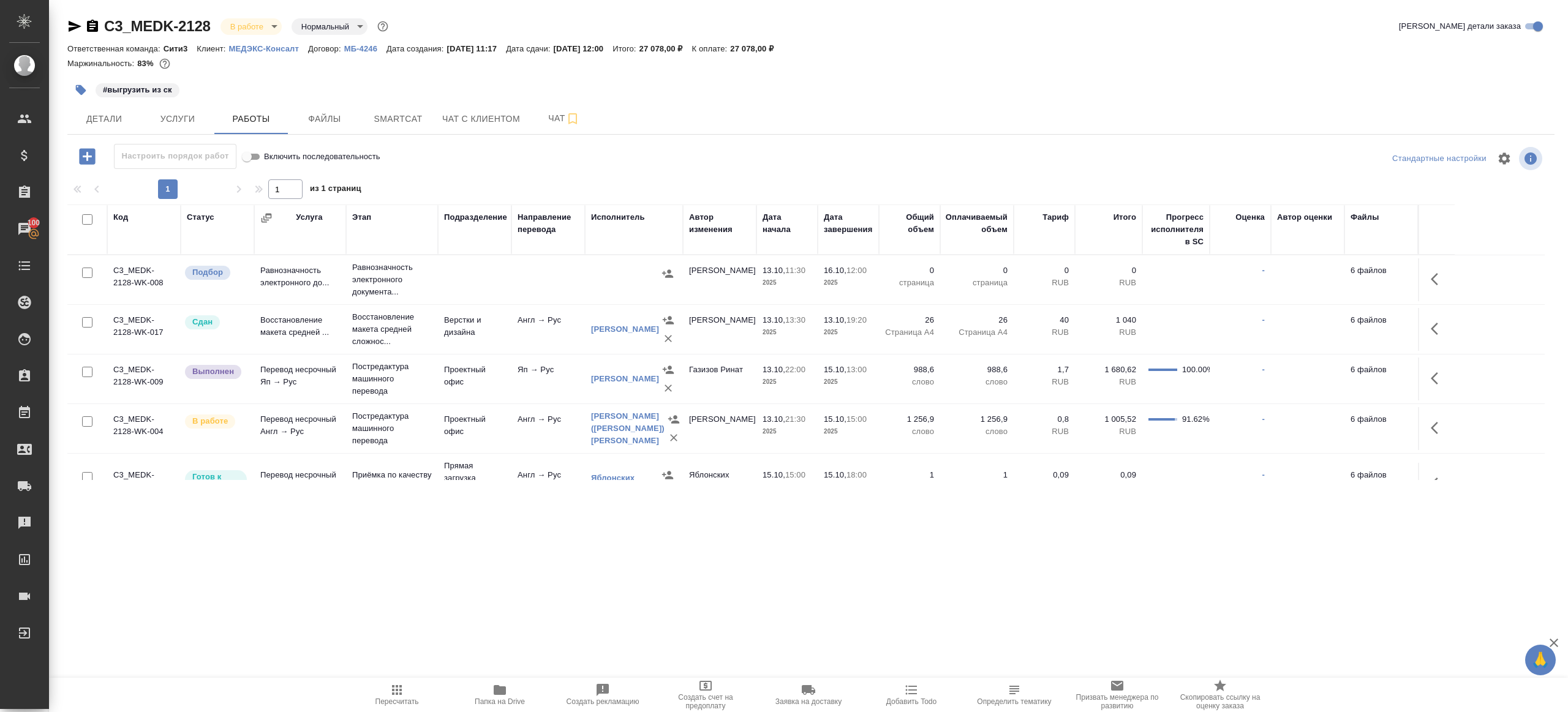
click at [394, 688] on icon "button" at bounding box center [397, 690] width 15 height 15
drag, startPoint x: 394, startPoint y: 688, endPoint x: 416, endPoint y: 668, distance: 29.7
click at [395, 687] on icon "button" at bounding box center [397, 690] width 15 height 15
click at [618, 586] on div ".cls-1 fill:#fff; AWATERA Gazizov Rinat Клиенты Спецификации Заказы 100 Чаты To…" at bounding box center [784, 356] width 1568 height 712
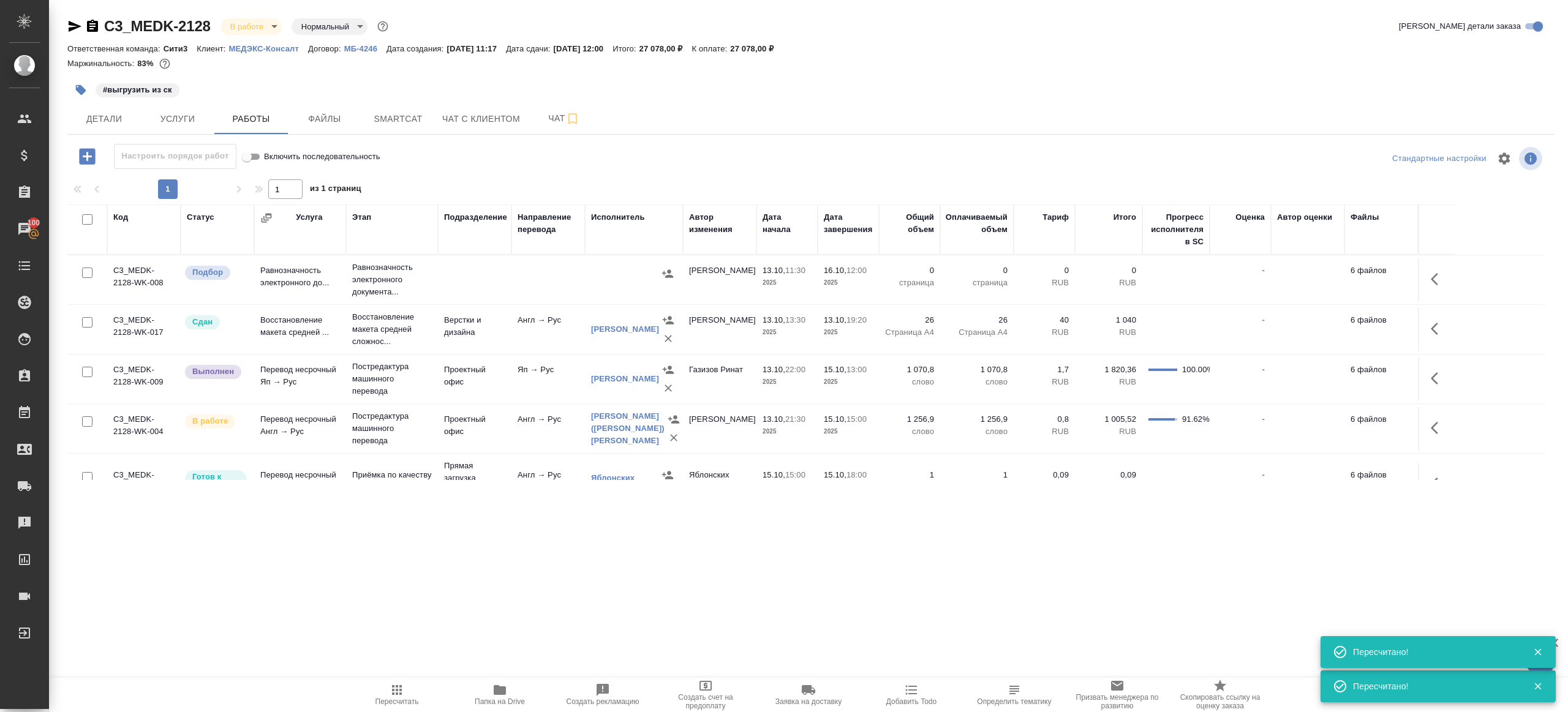
click at [1420, 377] on td at bounding box center [1436, 378] width 37 height 43
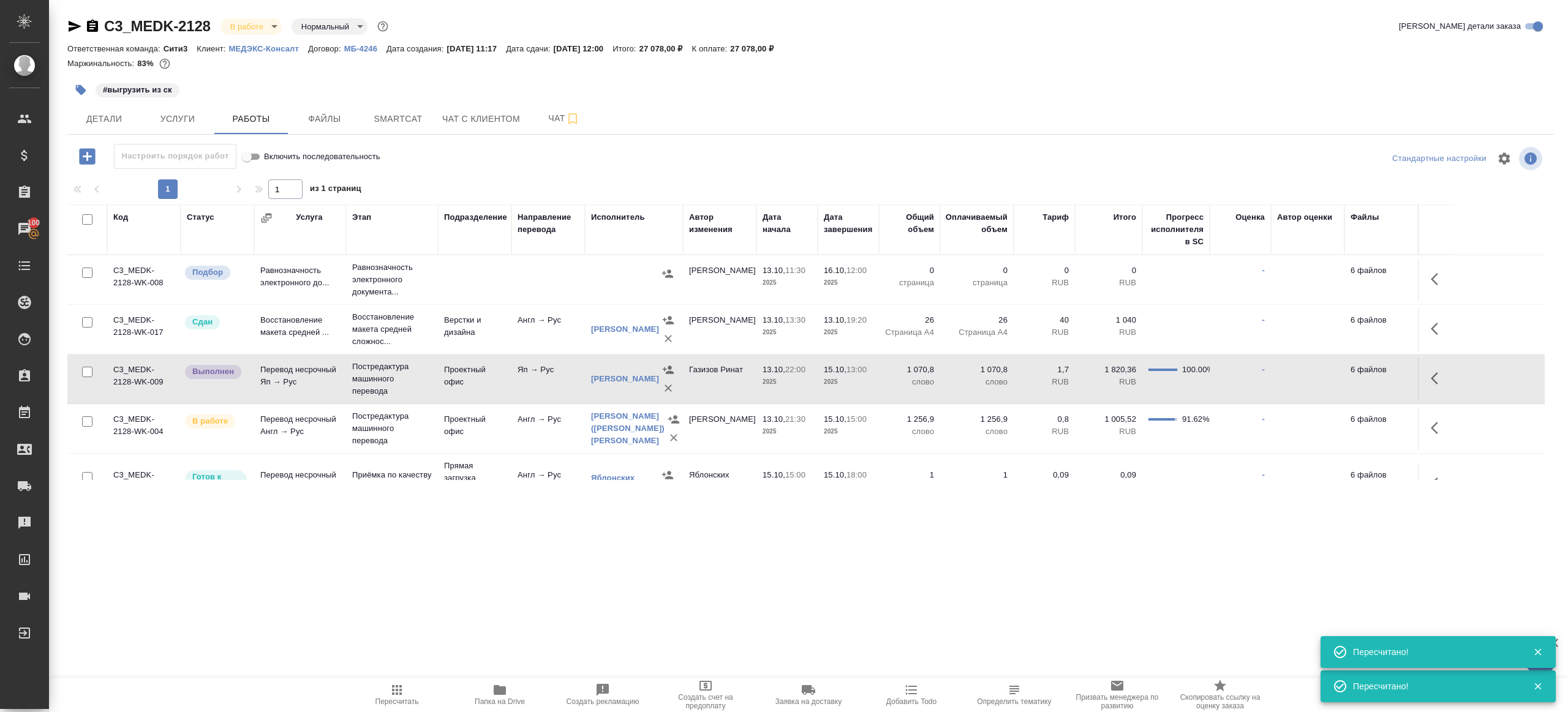
click at [1434, 376] on icon "button" at bounding box center [1438, 378] width 15 height 15
click at [1345, 372] on icon "button" at bounding box center [1348, 378] width 15 height 15
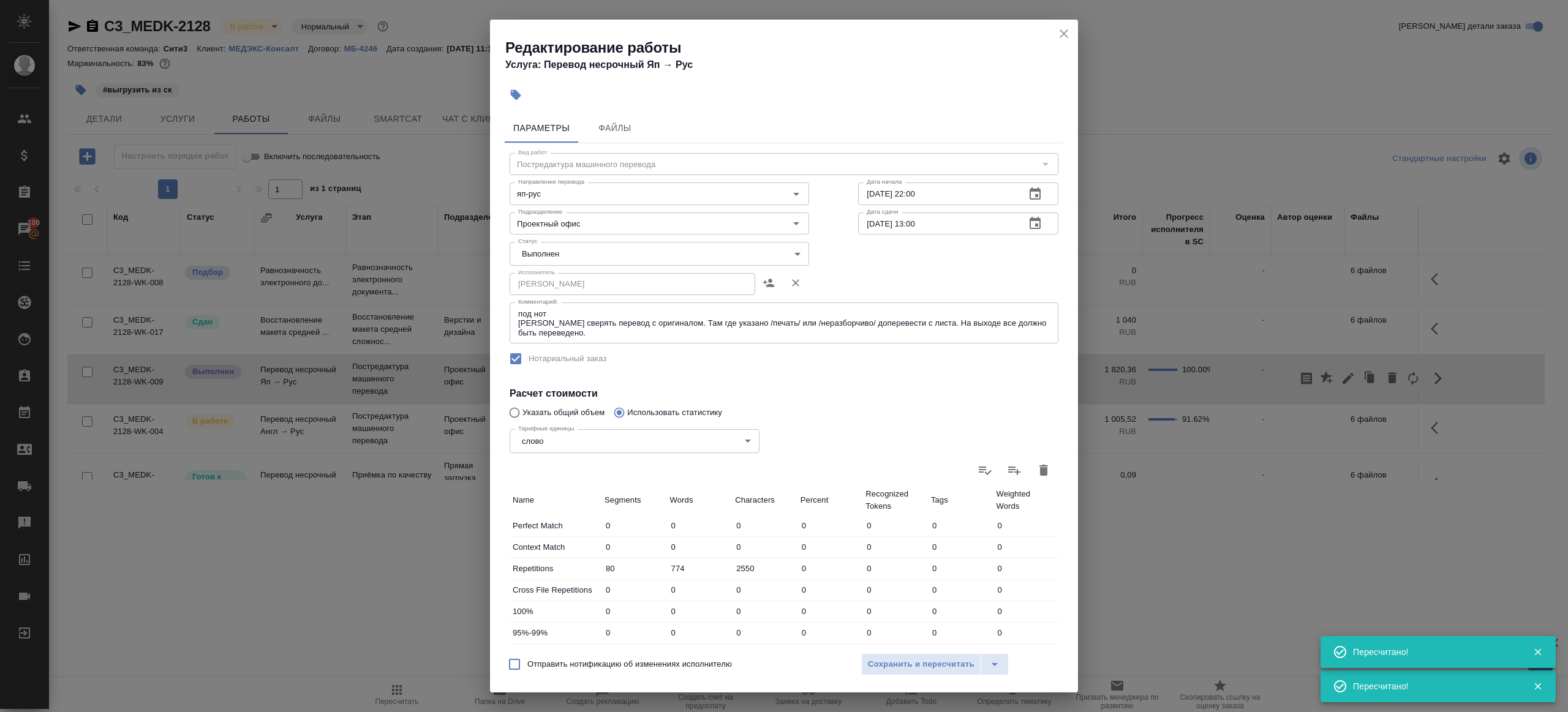
click at [563, 241] on div "Статус Выполнен completed Статус" at bounding box center [659, 252] width 348 height 80
click at [565, 259] on body "🙏 .cls-1 fill:#fff; AWATERA Gazizov Rinat Клиенты Спецификации Заказы 100 Чаты …" at bounding box center [784, 356] width 1568 height 712
click at [565, 279] on li "Сдан" at bounding box center [656, 275] width 293 height 21
type input "closed"
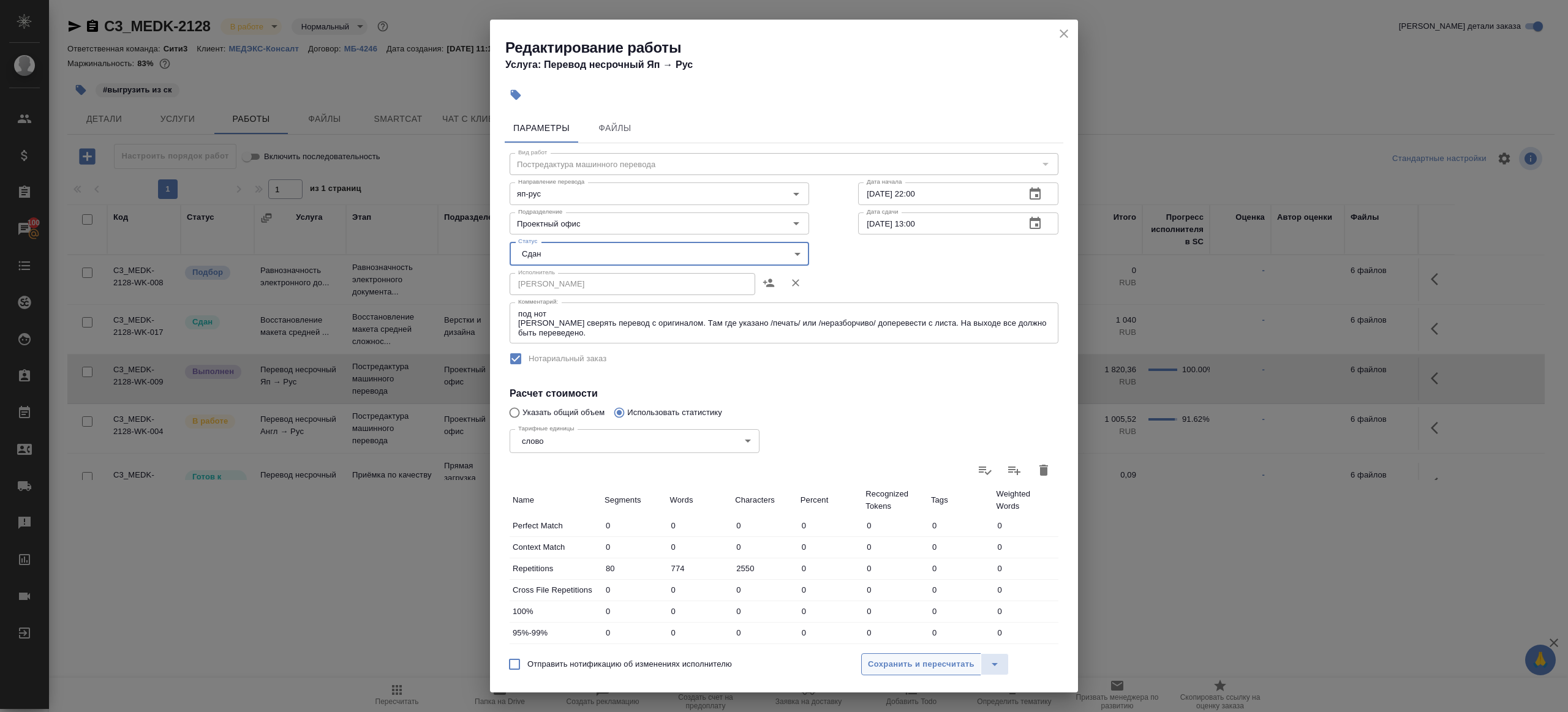
click at [922, 666] on span "Сохранить и пересчитать" at bounding box center [921, 663] width 106 height 14
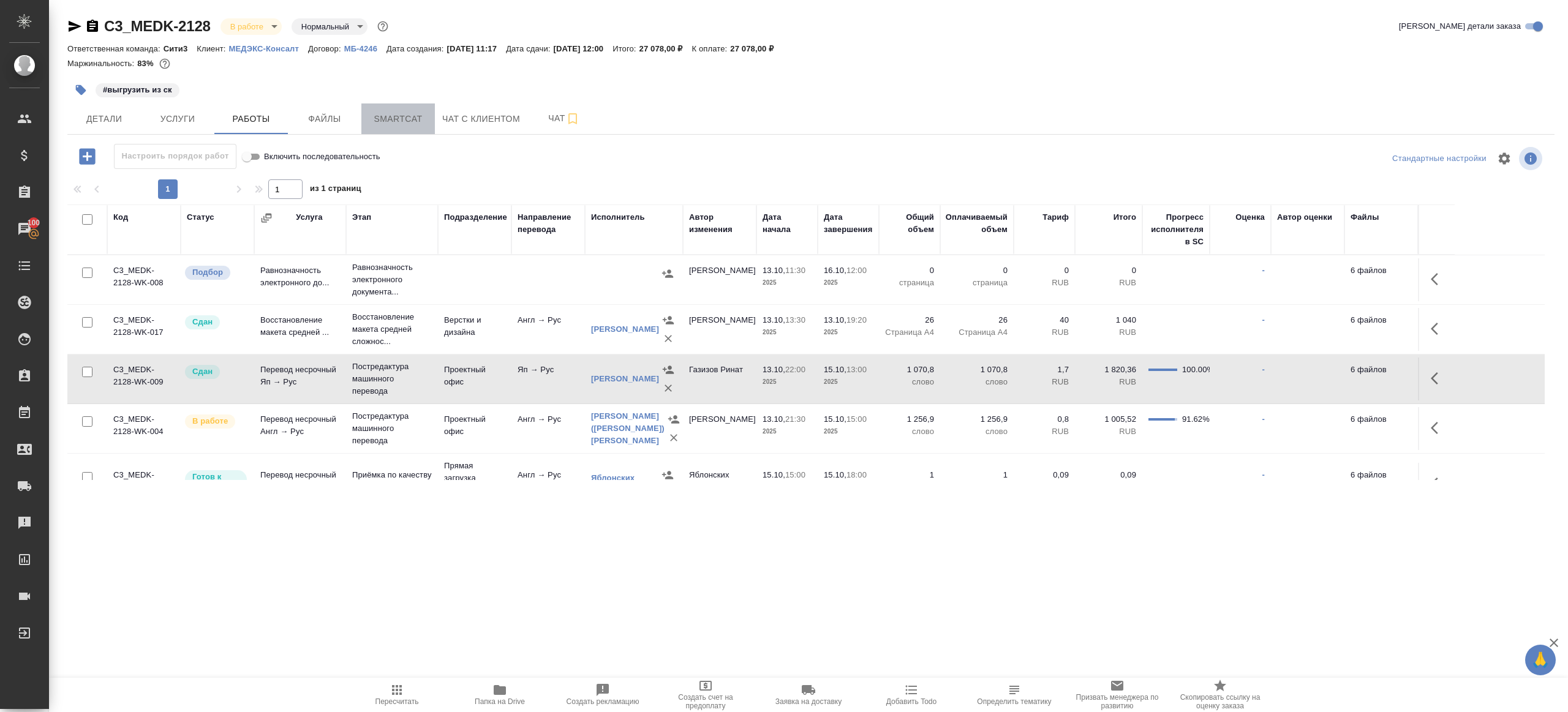
click at [379, 114] on span "Smartcat" at bounding box center [398, 119] width 59 height 16
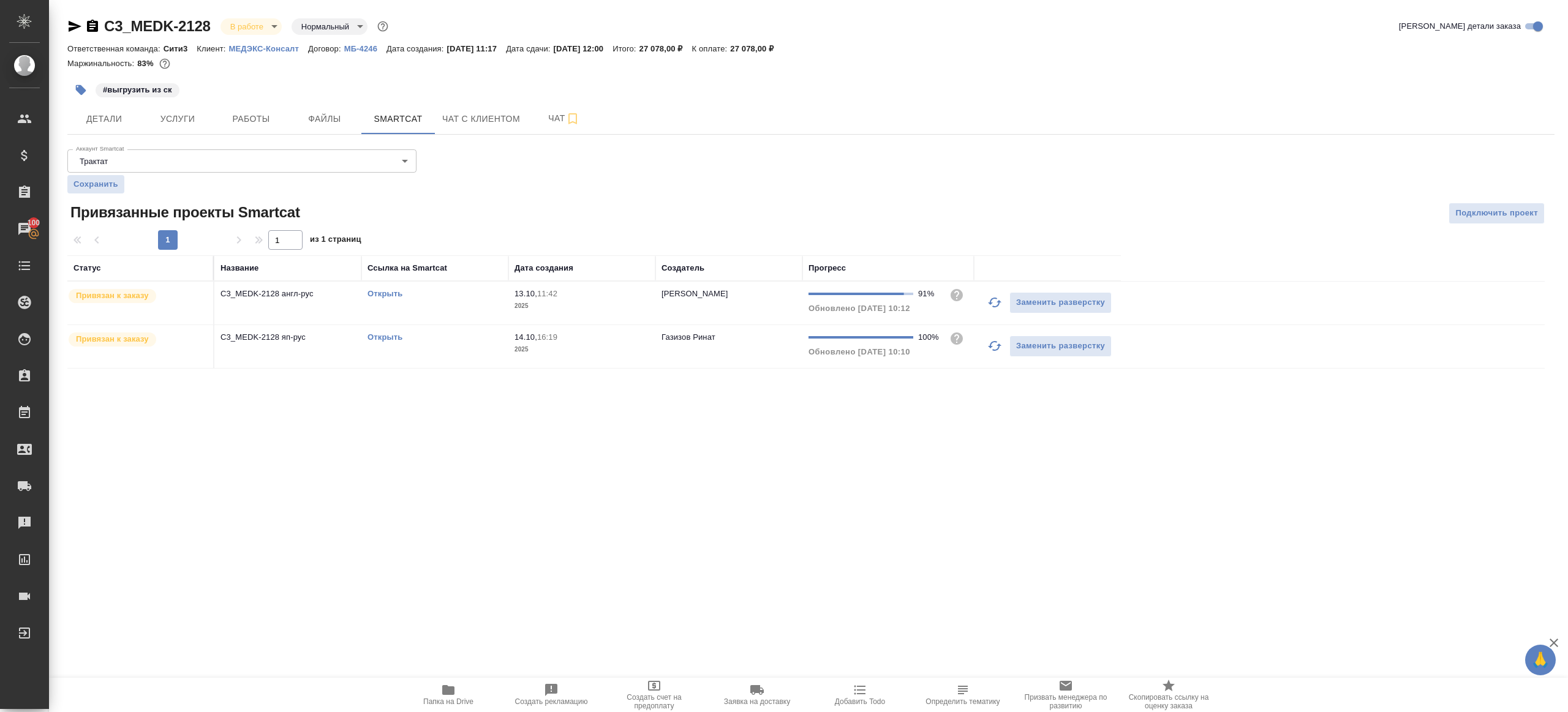
click at [993, 303] on icon "button" at bounding box center [995, 302] width 15 height 15
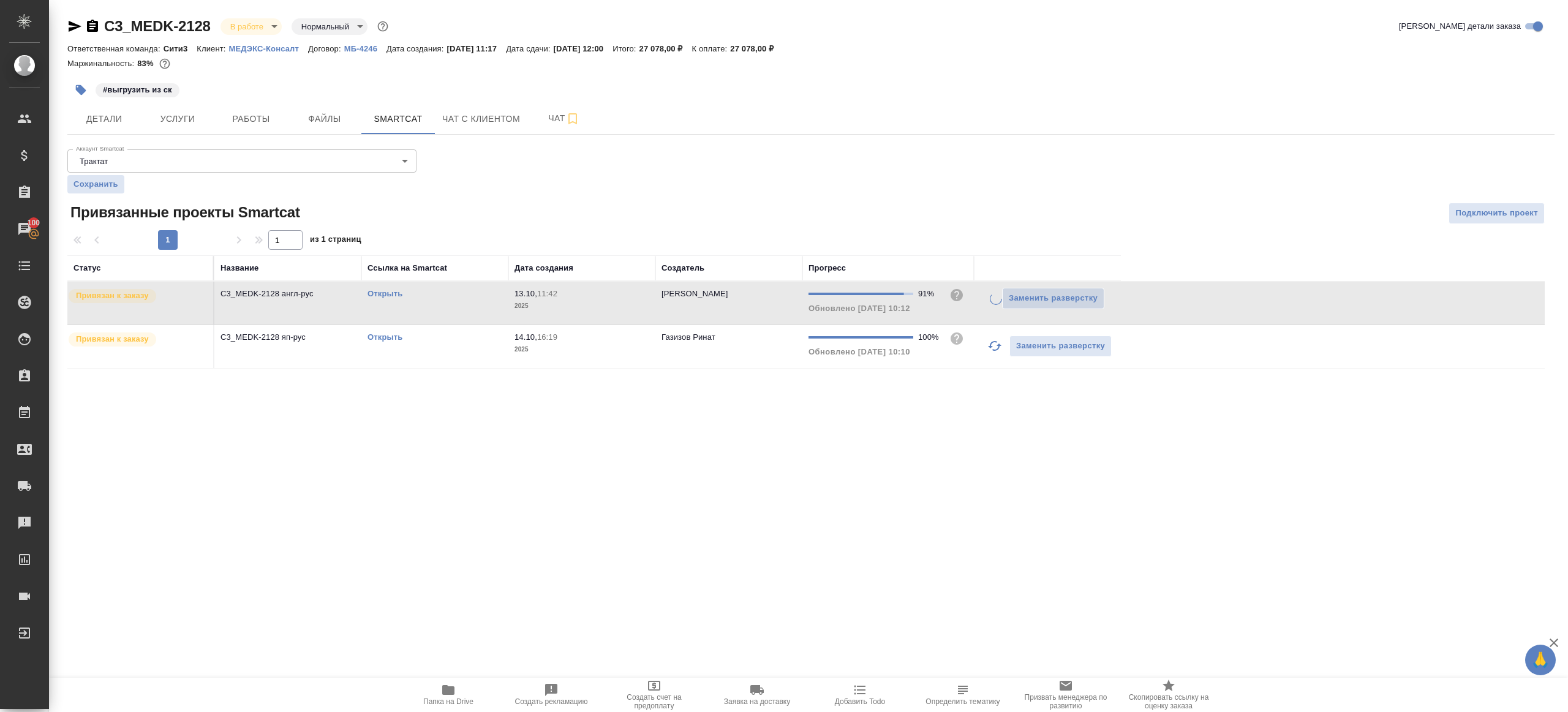
click at [884, 438] on div ".cls-1 fill:#fff; AWATERA Gazizov Rinat Клиенты Спецификации Заказы 100 Чаты To…" at bounding box center [784, 356] width 1568 height 712
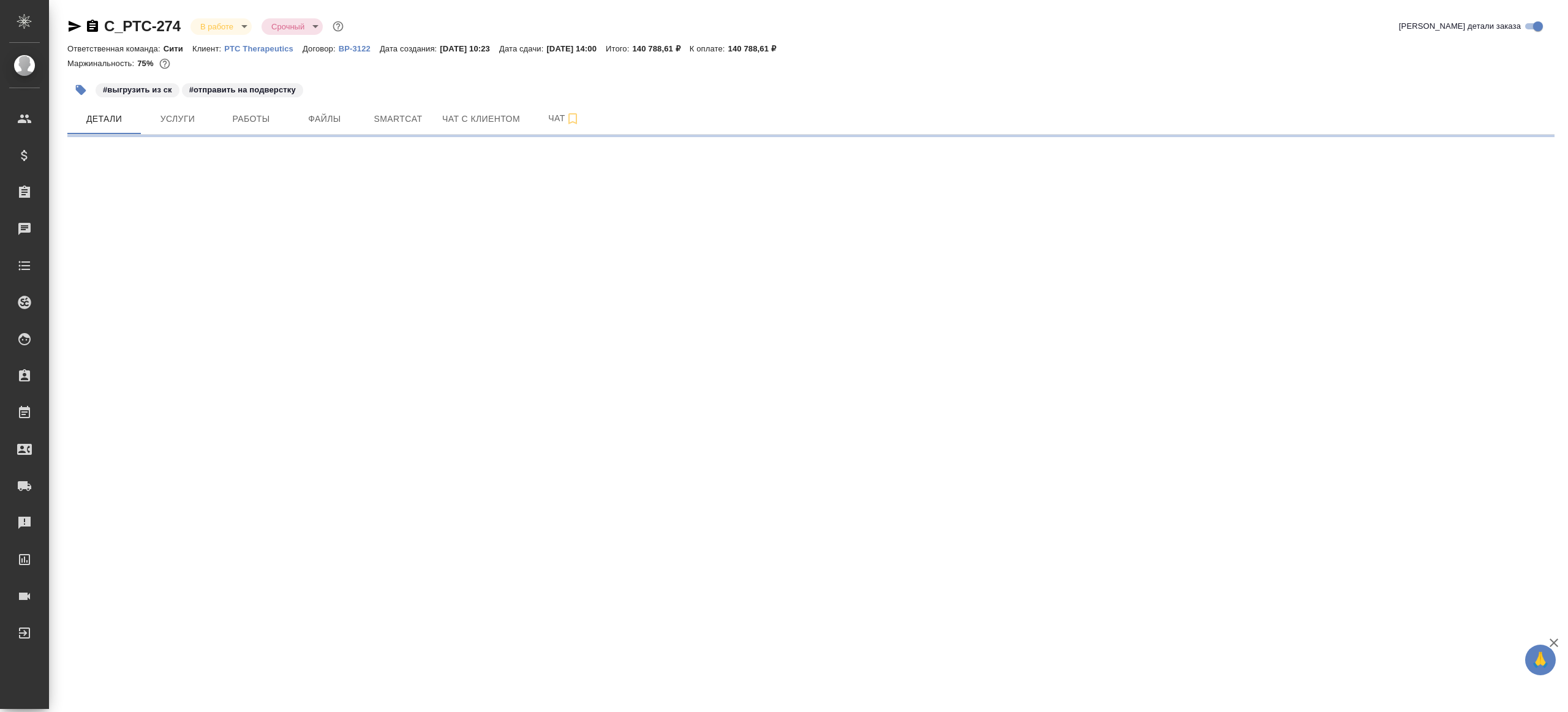
select select "RU"
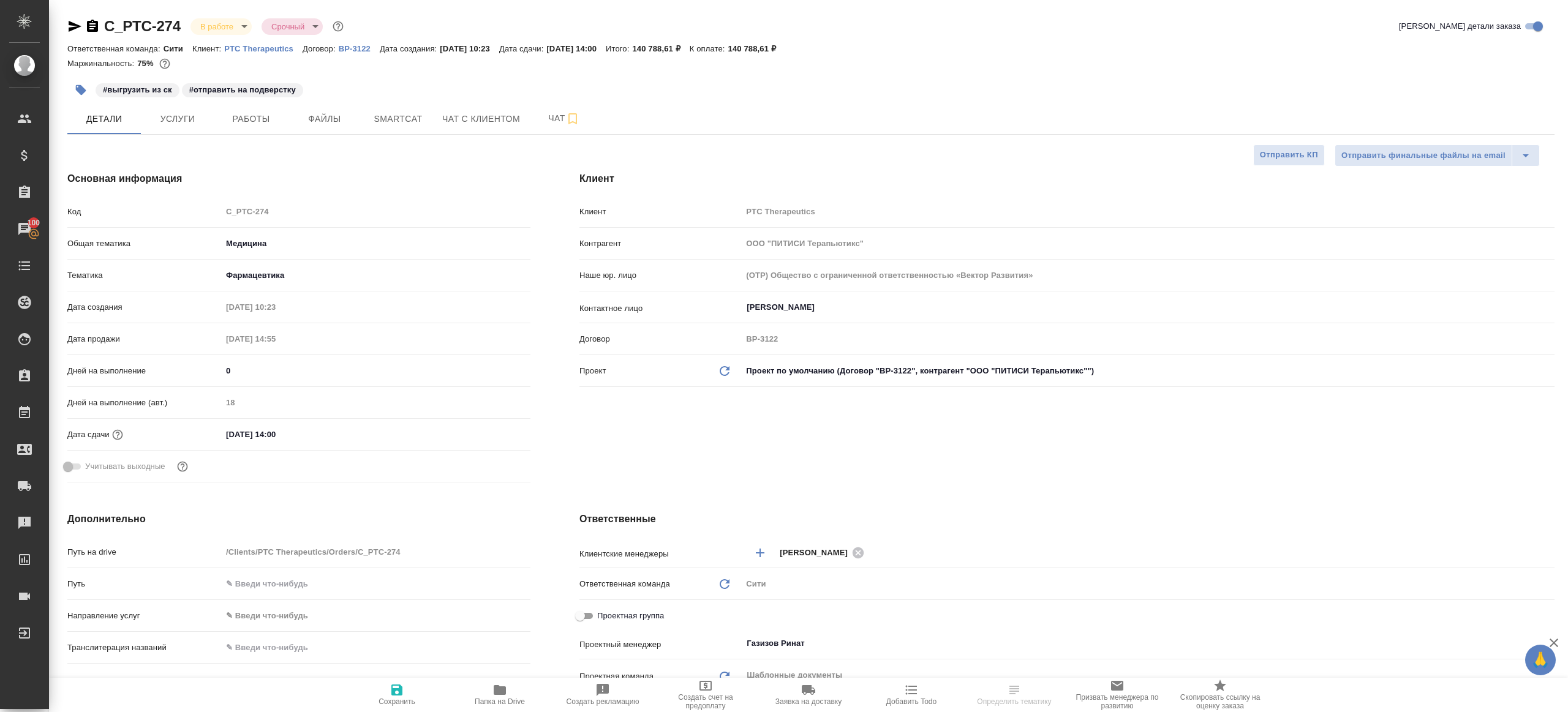
select select "RU"
type textarea "x"
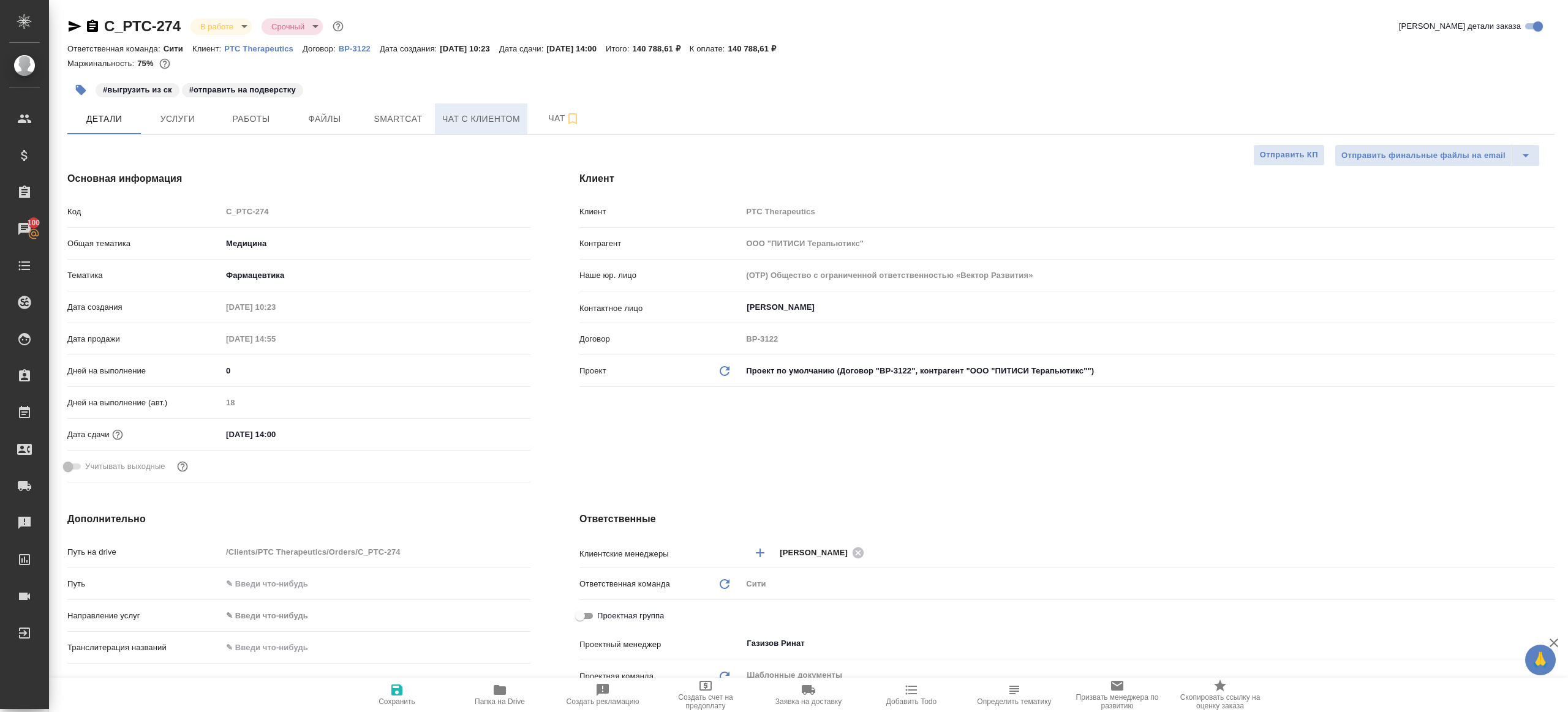
type textarea "x"
click at [270, 123] on span "Работы" at bounding box center [251, 119] width 59 height 16
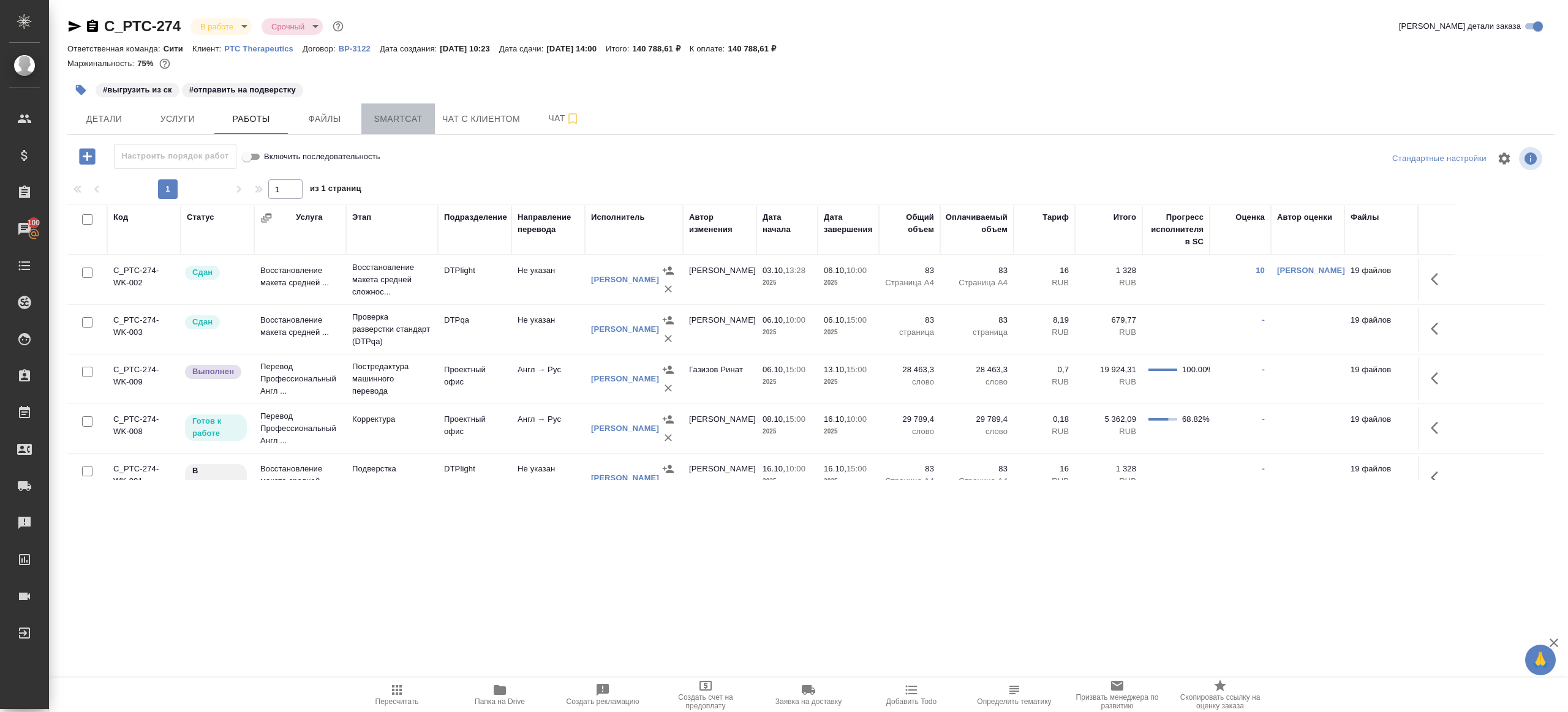
click at [388, 123] on span "Smartcat" at bounding box center [398, 119] width 59 height 16
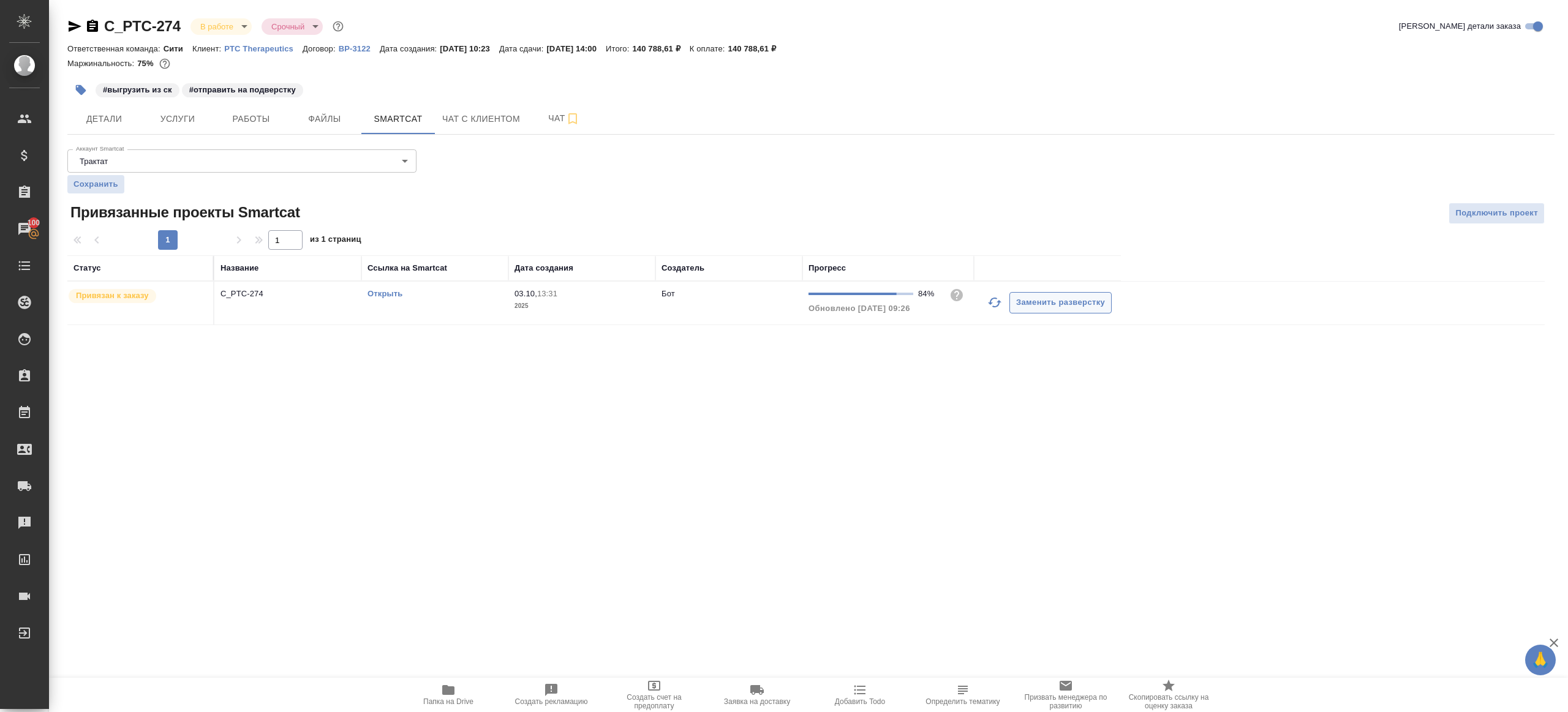
click at [993, 301] on icon "button" at bounding box center [995, 302] width 15 height 15
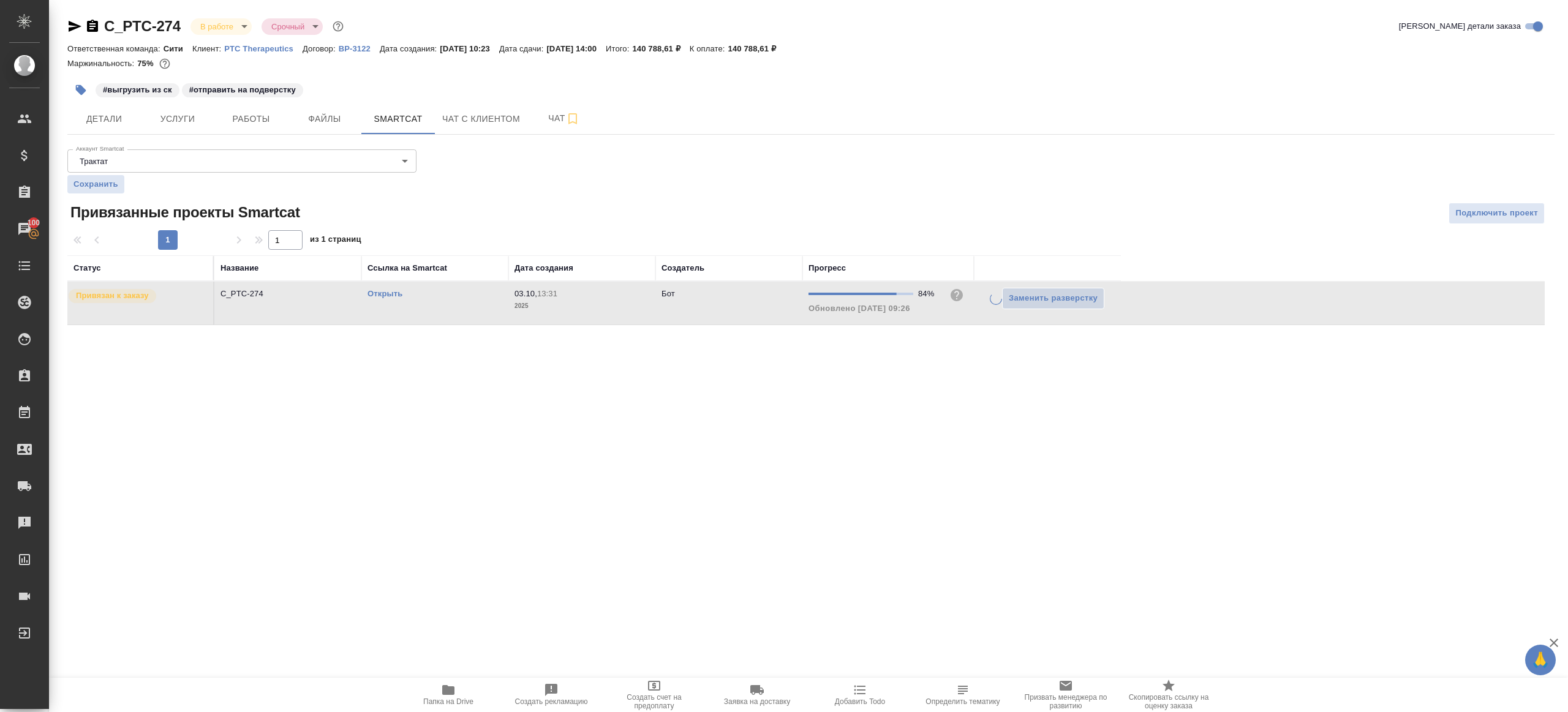
click at [883, 199] on div "Аккаунт Smartcat Трактат 5ee7379ee86966421fbf459a Аккаунт Smartcat Сохранить Пр…" at bounding box center [811, 235] width 1487 height 181
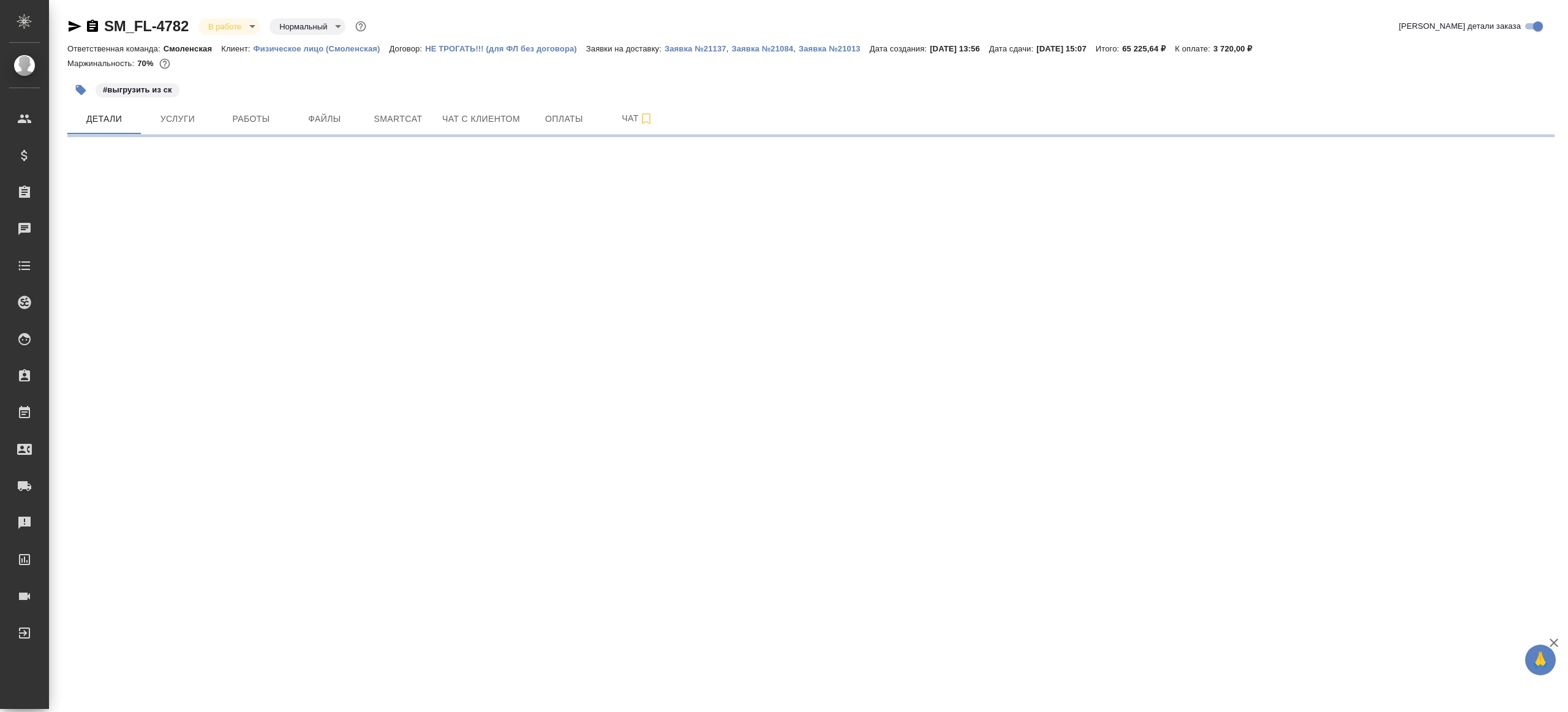
select select "RU"
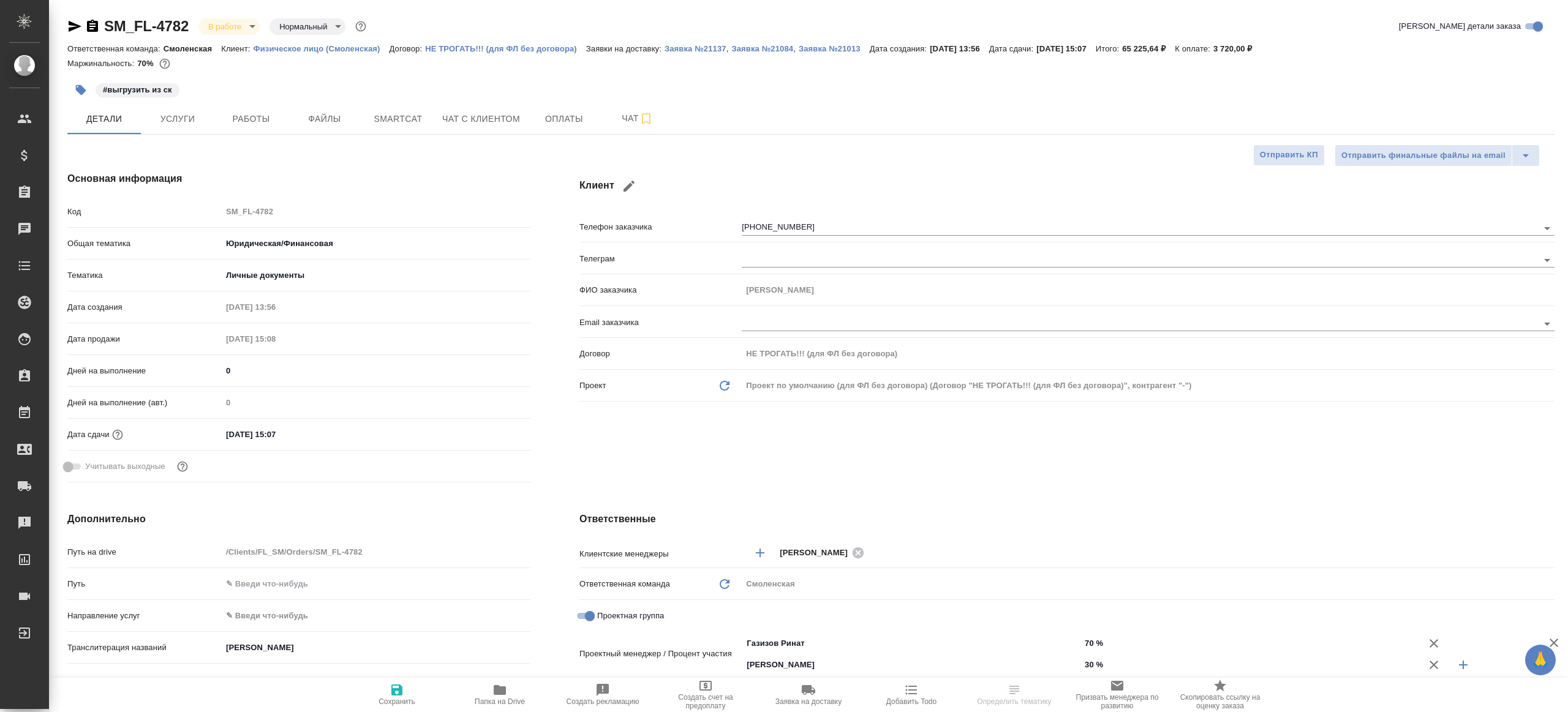
type textarea "x"
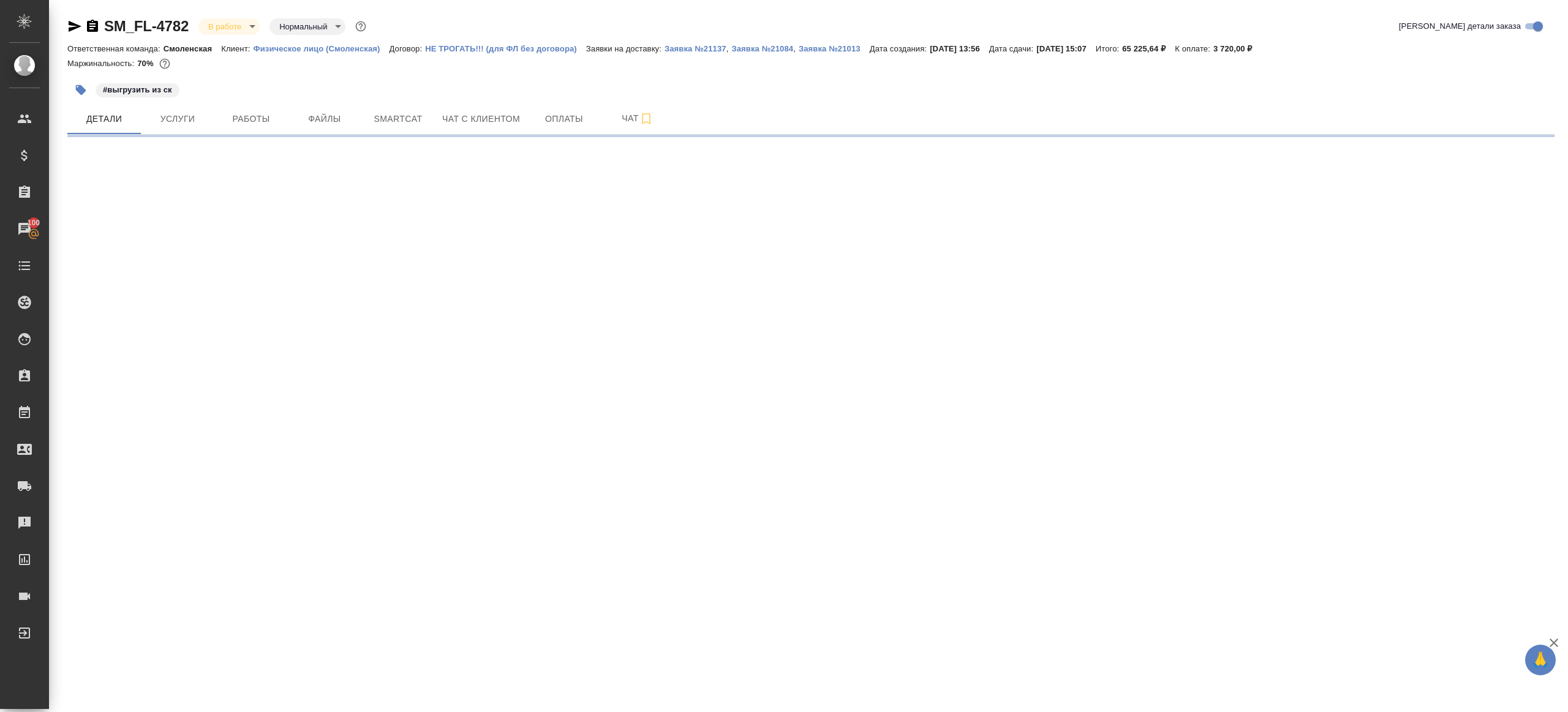
select select "RU"
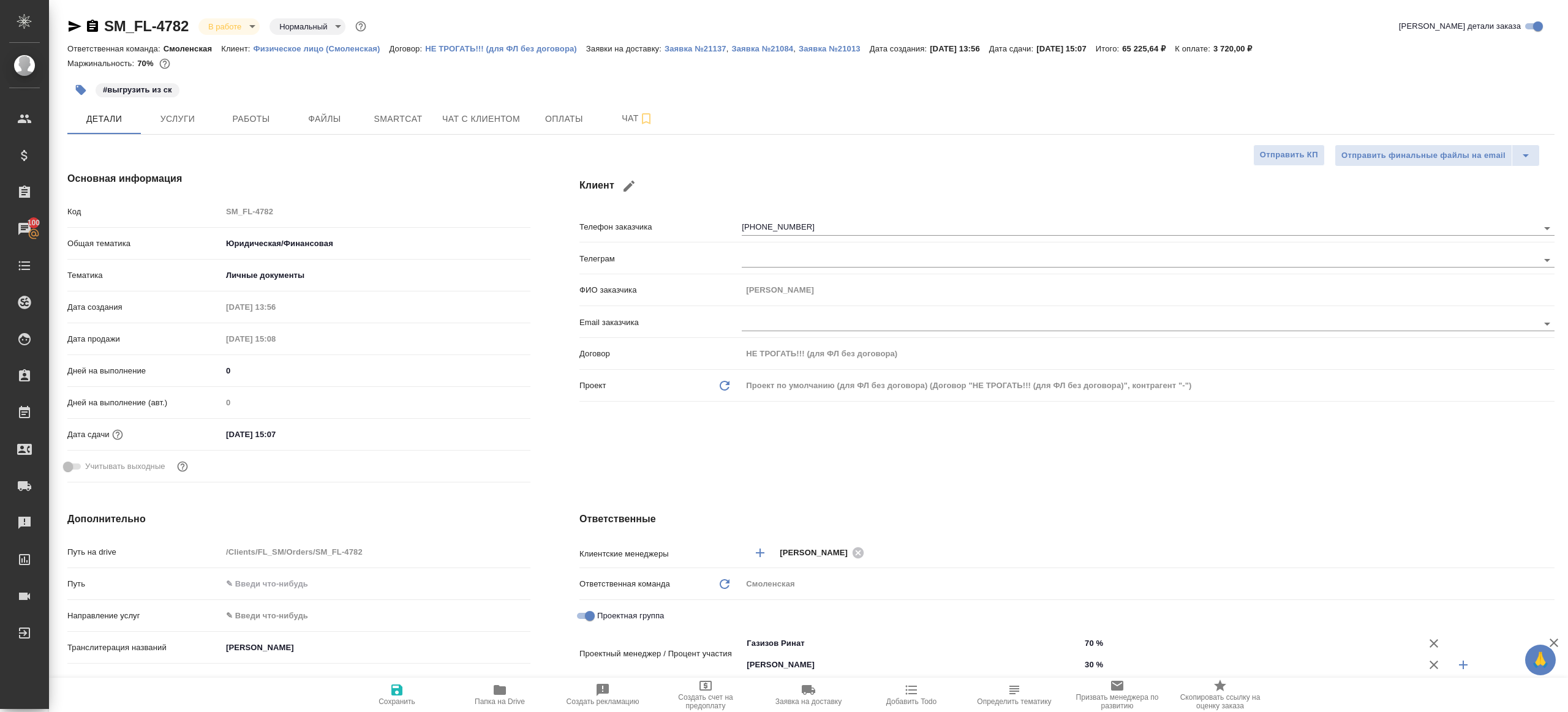
type textarea "x"
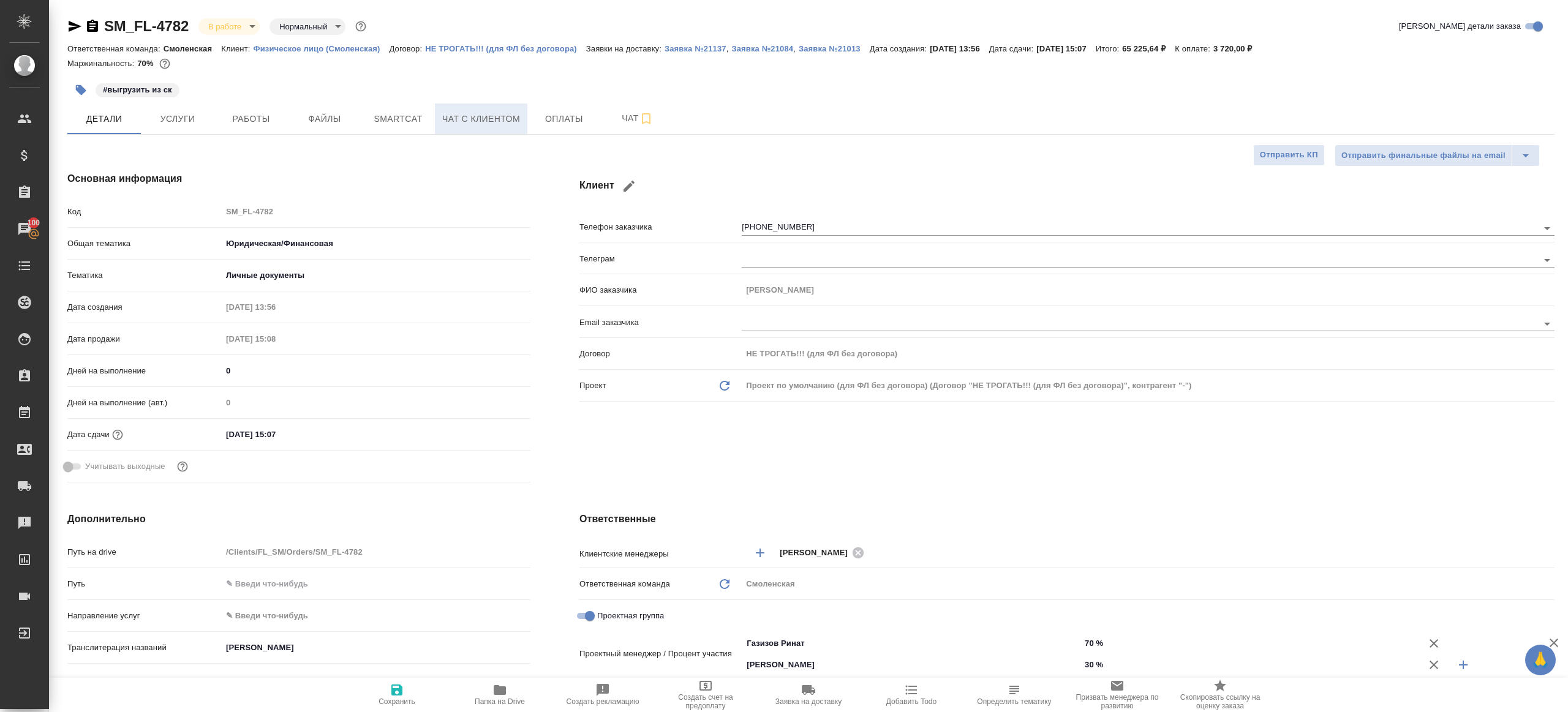
type textarea "x"
click at [271, 130] on button "Работы" at bounding box center [251, 118] width 73 height 30
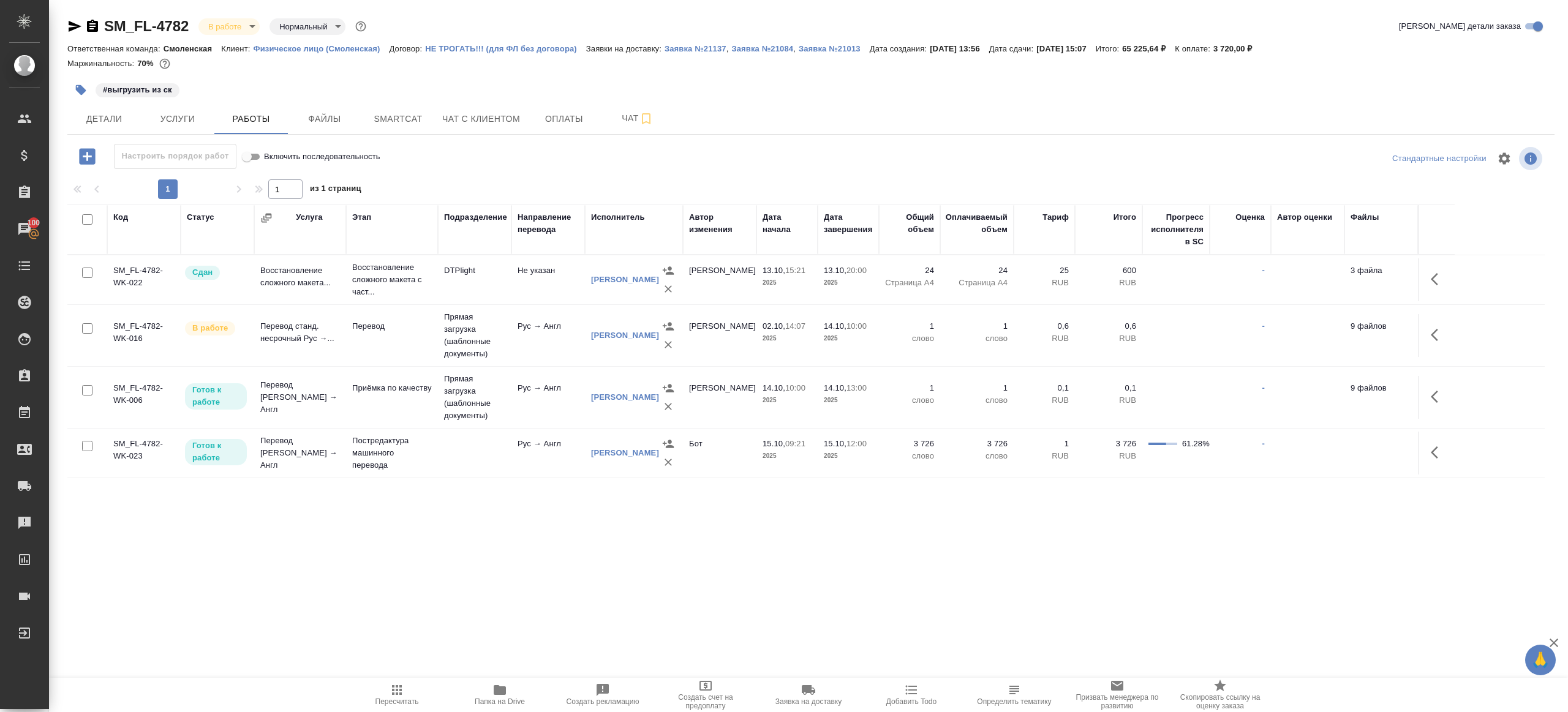
click at [548, 166] on div "Настроить порядок работ Включить последовательность" at bounding box center [315, 156] width 495 height 25
click at [404, 118] on span "Smartcat" at bounding box center [398, 119] width 59 height 16
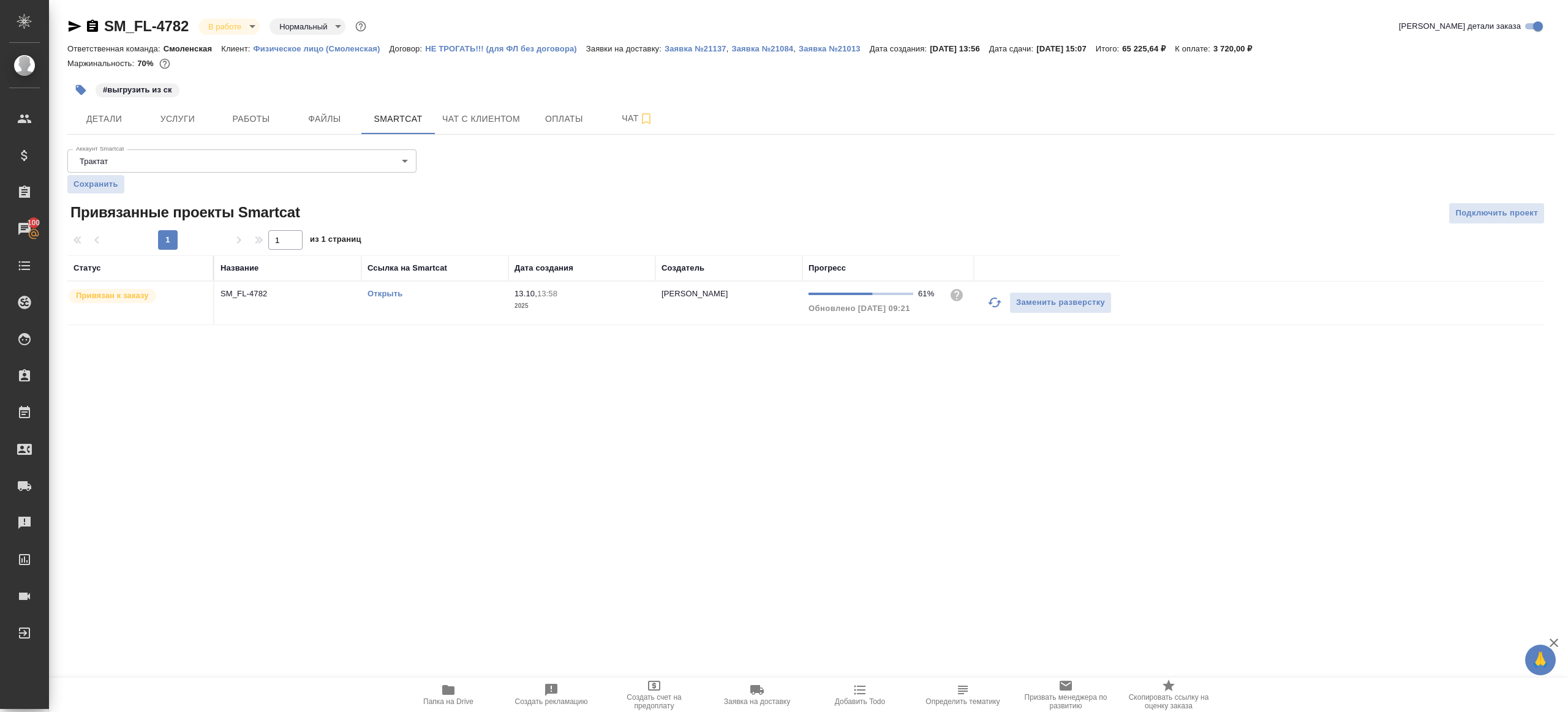
click at [999, 310] on button "button" at bounding box center [995, 302] width 29 height 29
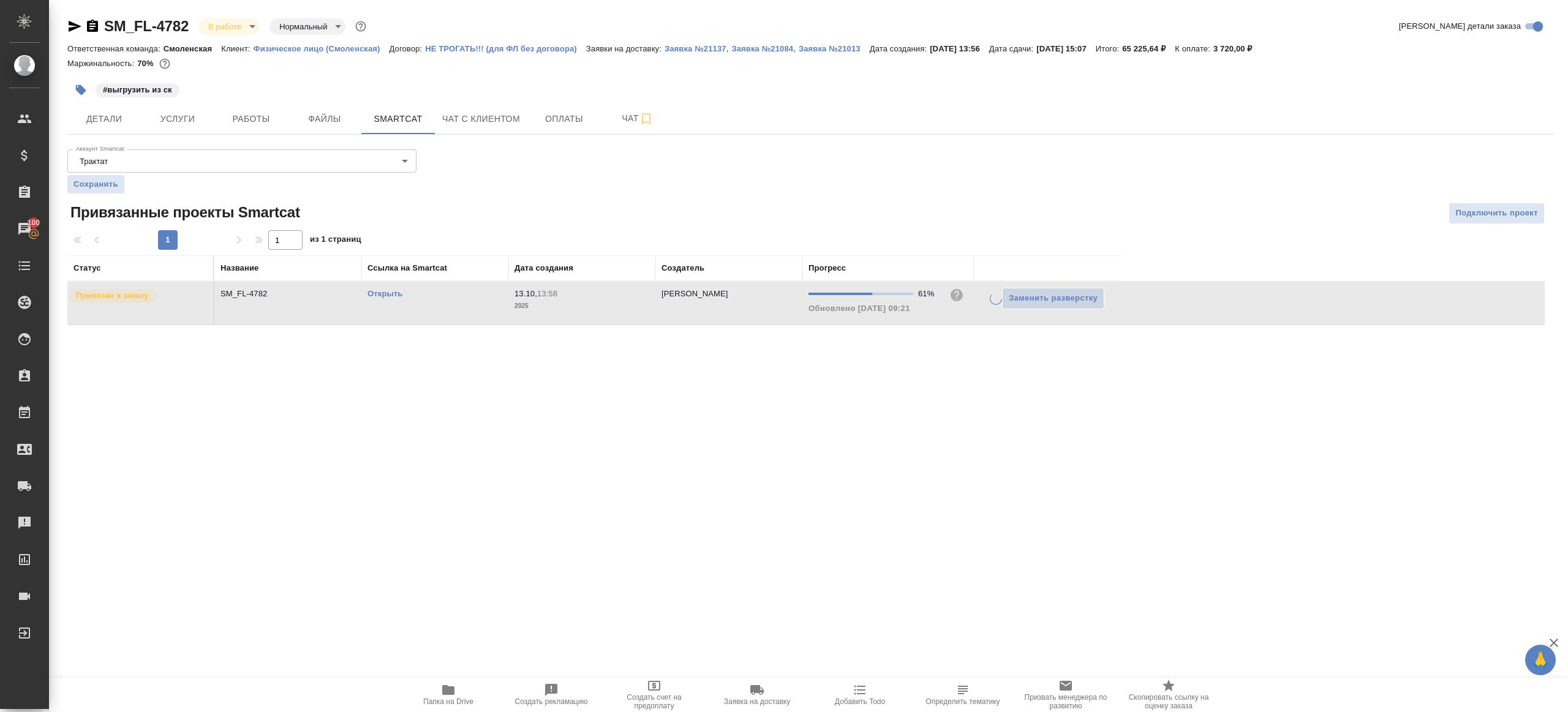
click at [922, 419] on div ".cls-1 fill:#fff; AWATERA [PERSON_NAME] Клиенты Спецификации Заказы 100 Чаты To…" at bounding box center [784, 356] width 1568 height 712
click at [998, 298] on icon "button" at bounding box center [995, 302] width 15 height 15
click at [895, 391] on div ".cls-1 fill:#fff; AWATERA [PERSON_NAME] Клиенты Спецификации Заказы 100 Чаты To…" at bounding box center [784, 356] width 1568 height 712
click at [392, 295] on link "Открыть" at bounding box center [385, 293] width 35 height 9
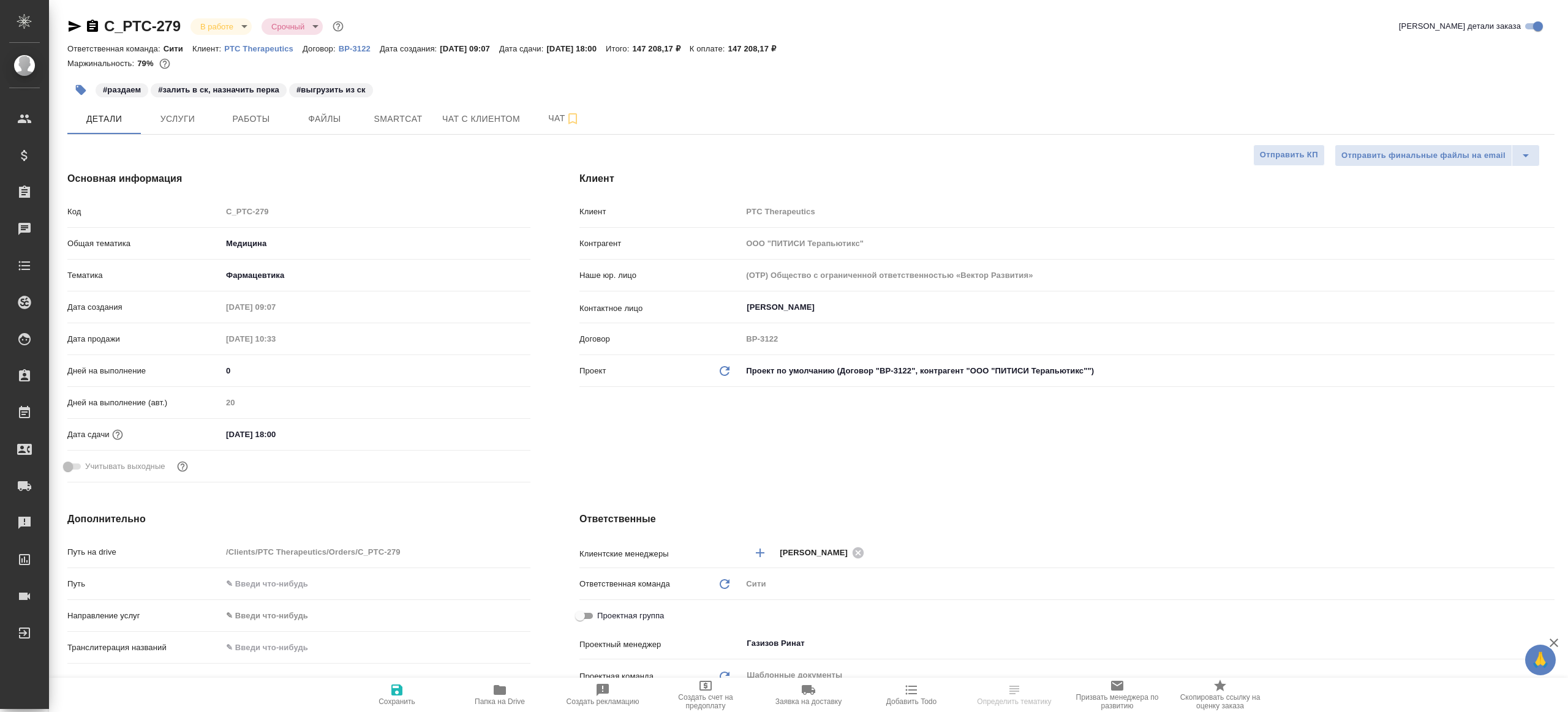
select select "RU"
type textarea "x"
select select "RU"
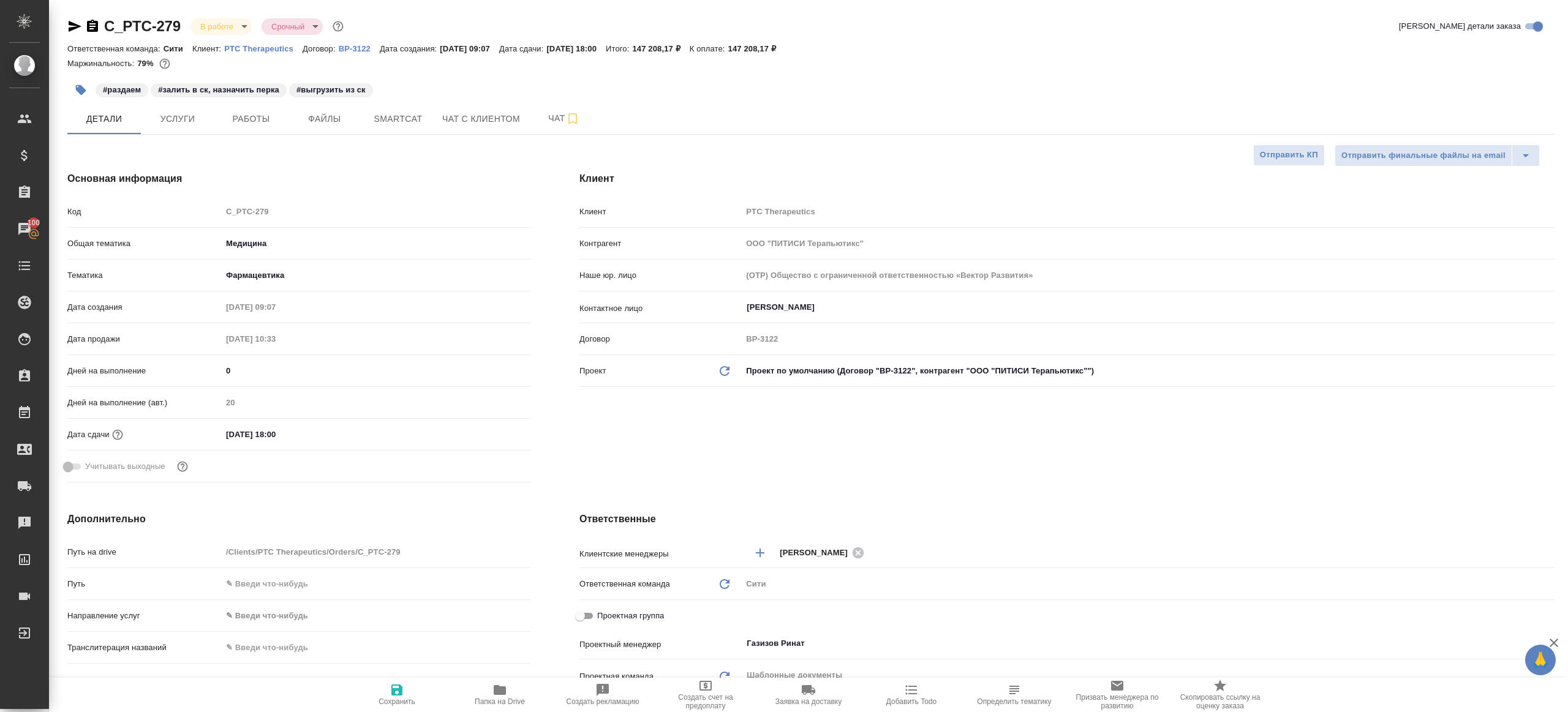
type textarea "x"
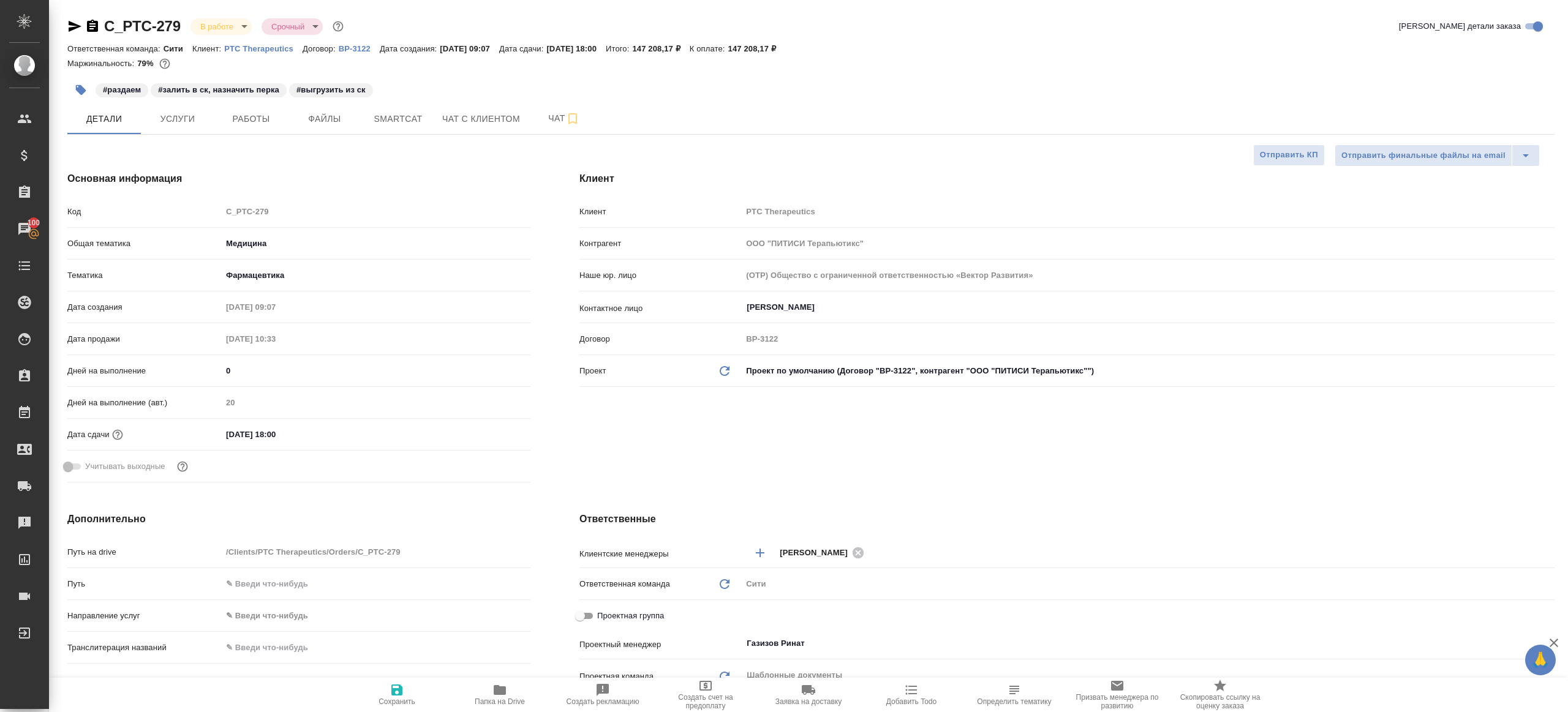
type textarea "x"
click at [272, 124] on span "Работы" at bounding box center [251, 119] width 59 height 16
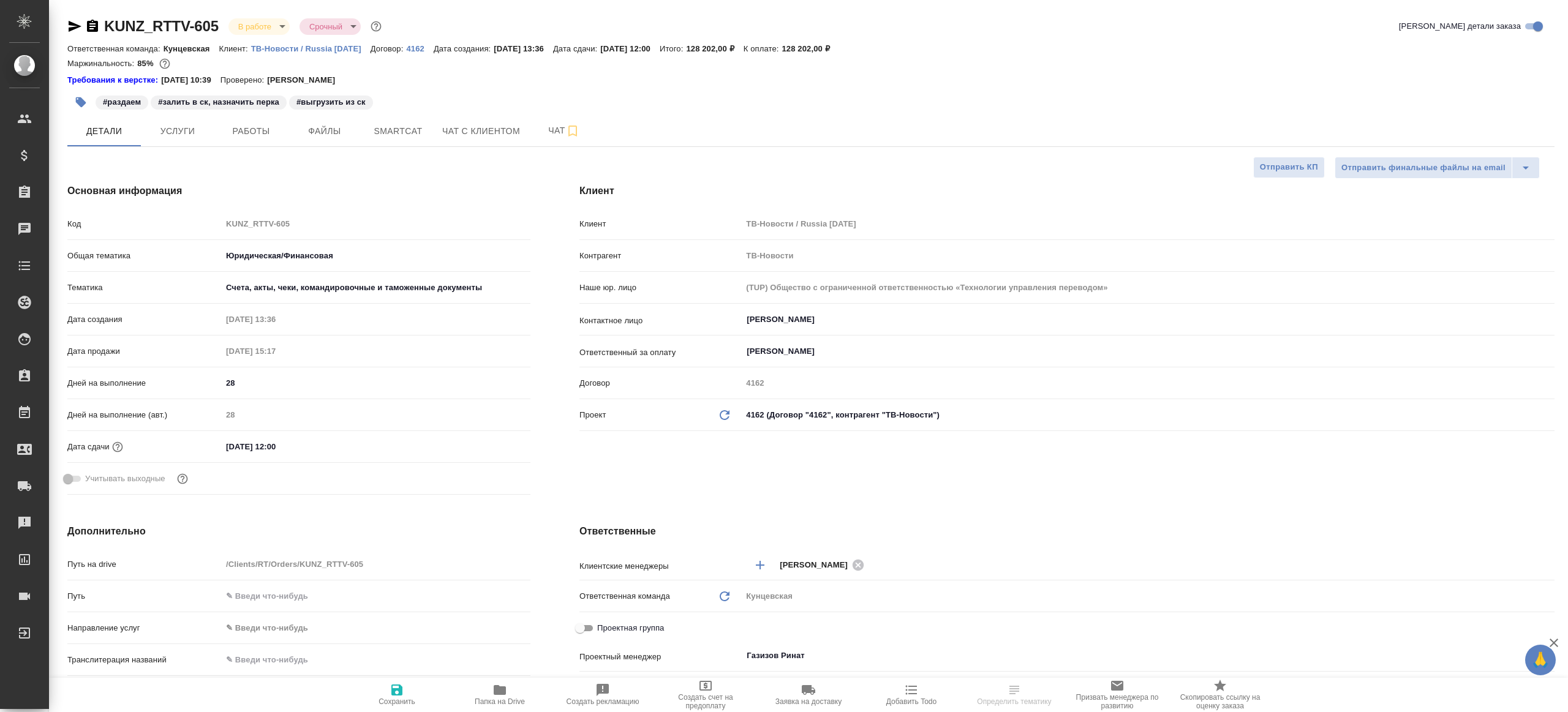
select select "RU"
type textarea "x"
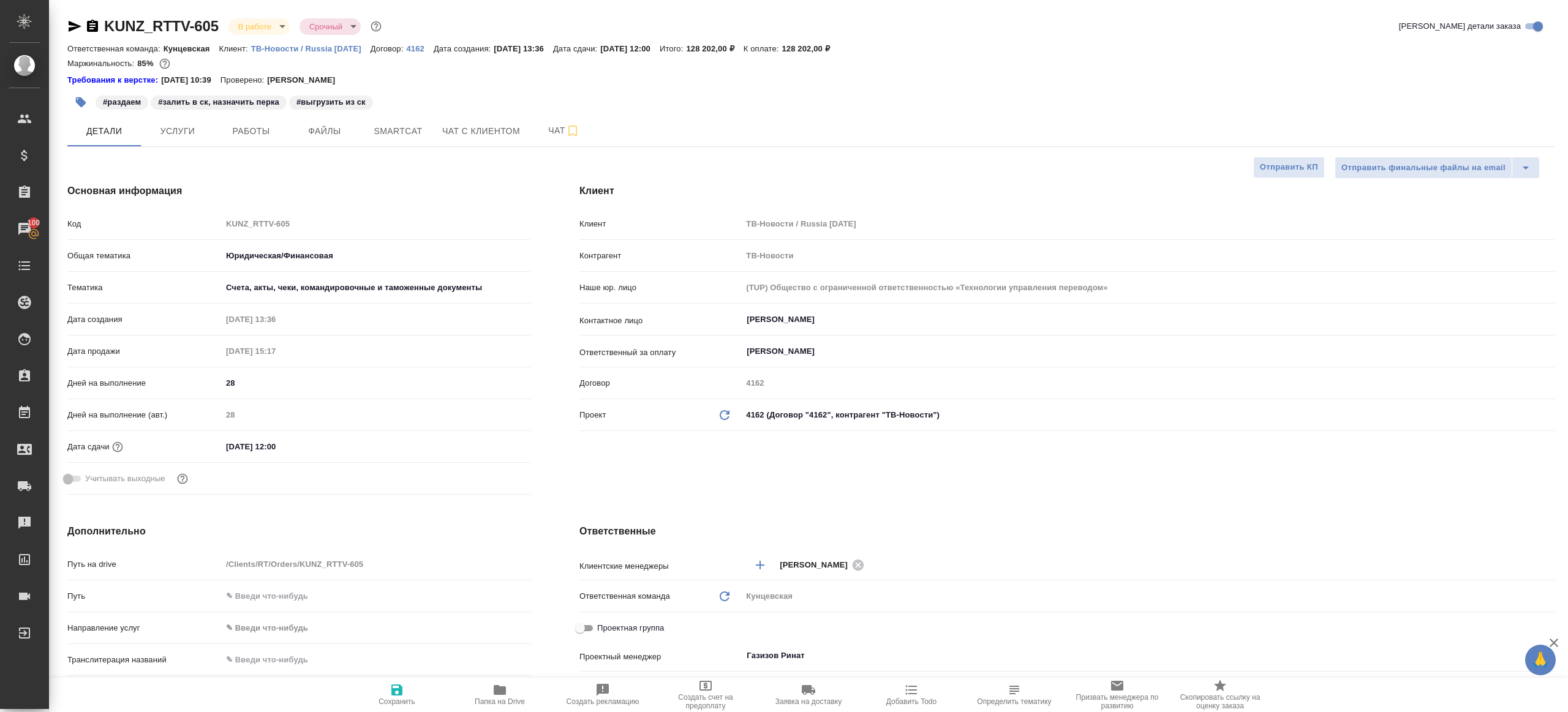
type textarea "x"
click at [258, 132] on span "Работы" at bounding box center [251, 131] width 59 height 16
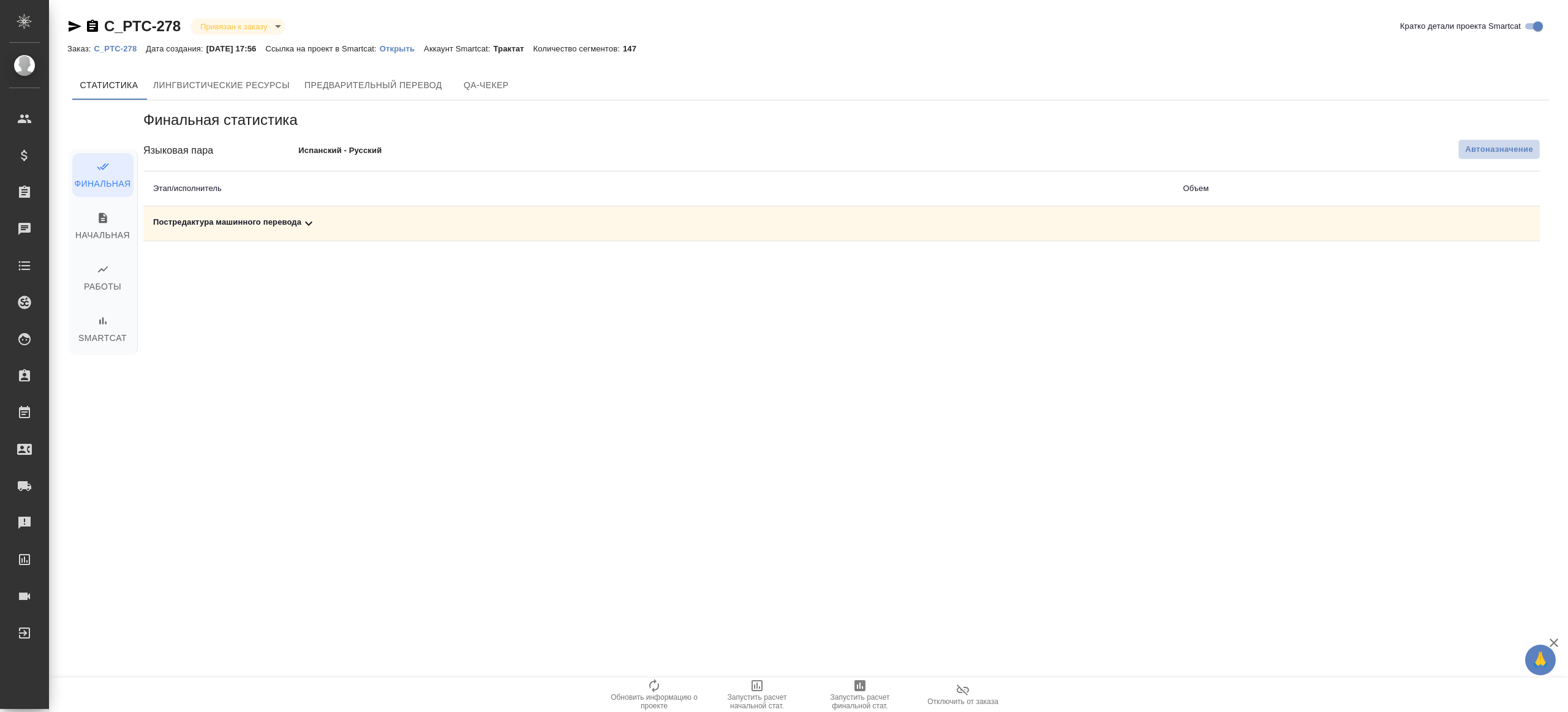
click at [1497, 153] on span "Автоназначение" at bounding box center [1499, 148] width 68 height 12
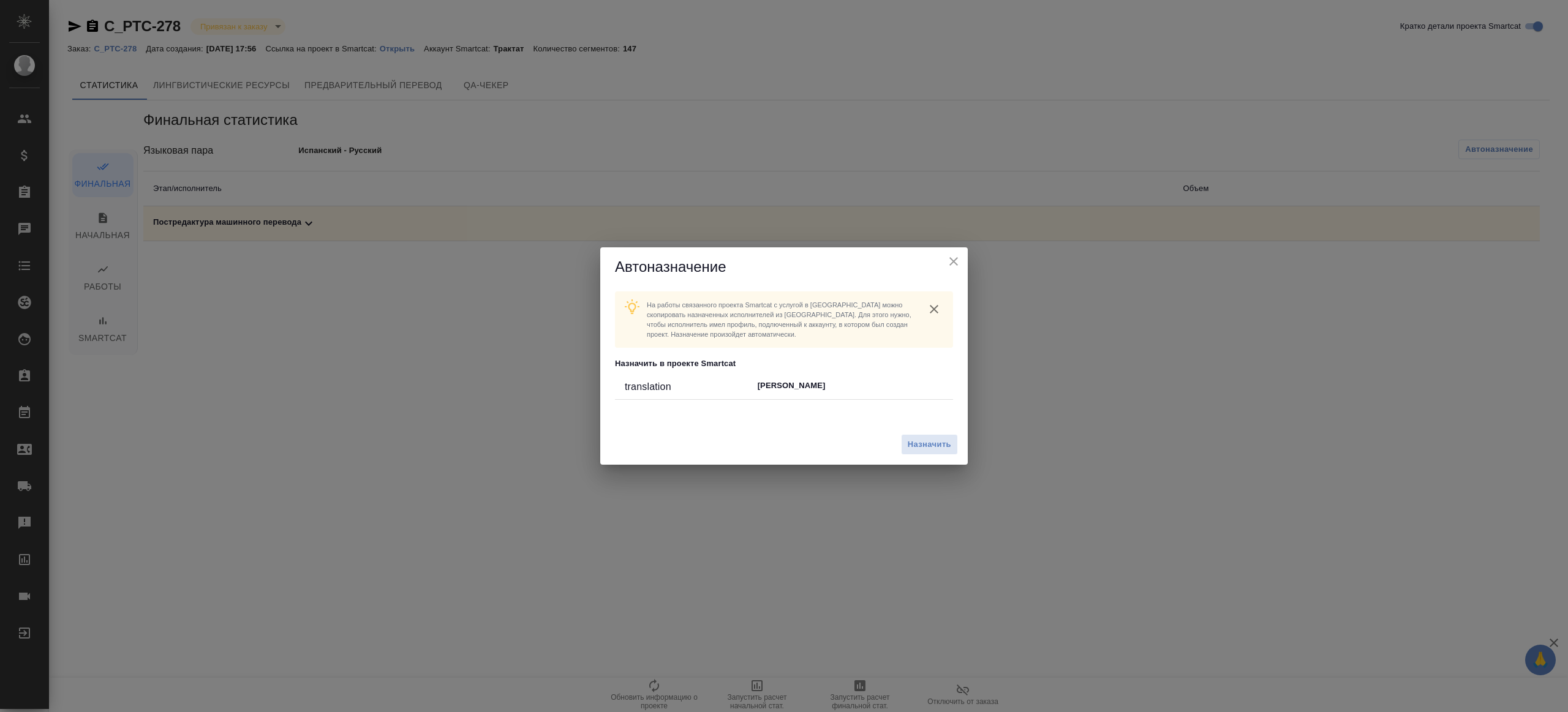
click at [960, 444] on div "Назначить" at bounding box center [784, 444] width 368 height 41
click at [954, 444] on button "Назначить" at bounding box center [929, 444] width 57 height 21
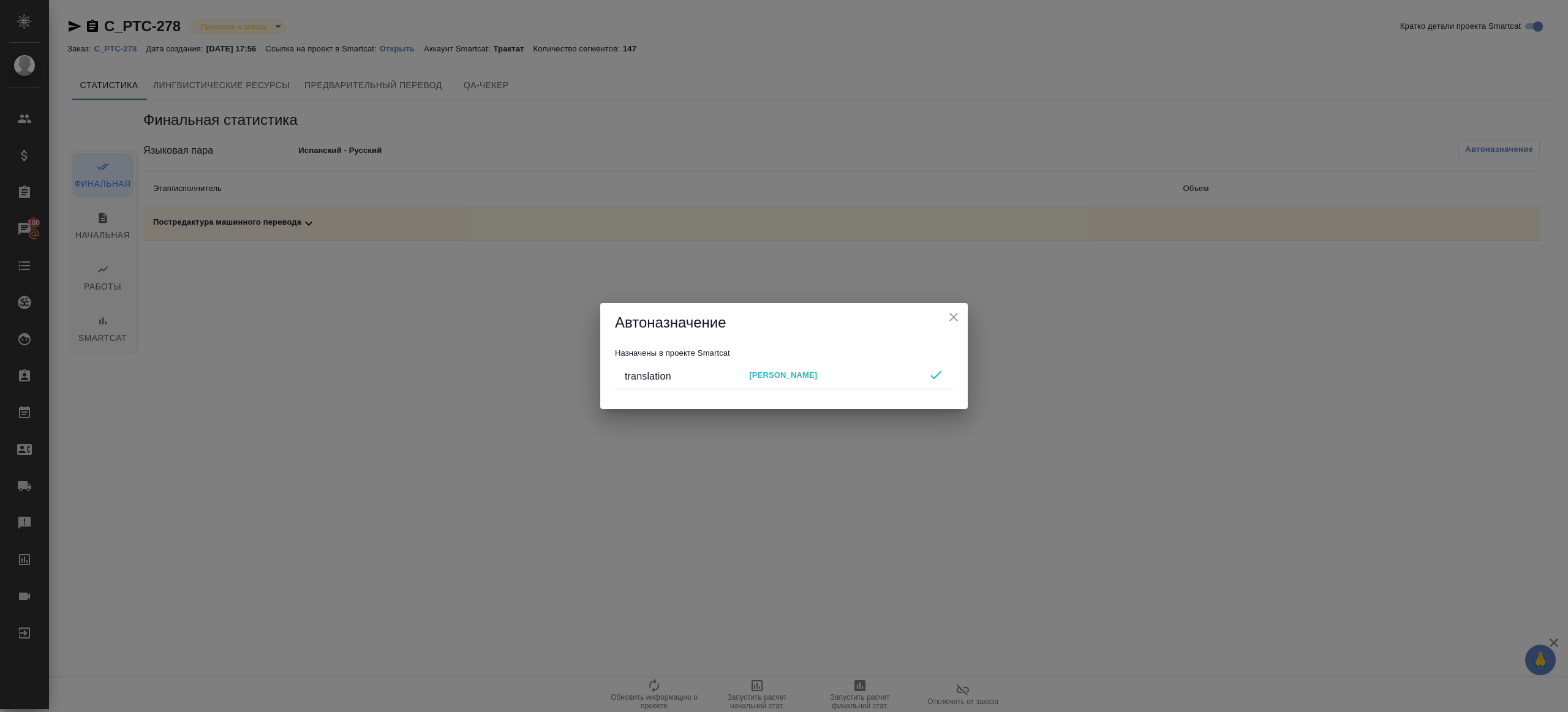
click at [946, 320] on h2 "Автоназначение" at bounding box center [784, 322] width 338 height 19
click at [957, 310] on icon "close" at bounding box center [954, 317] width 15 height 15
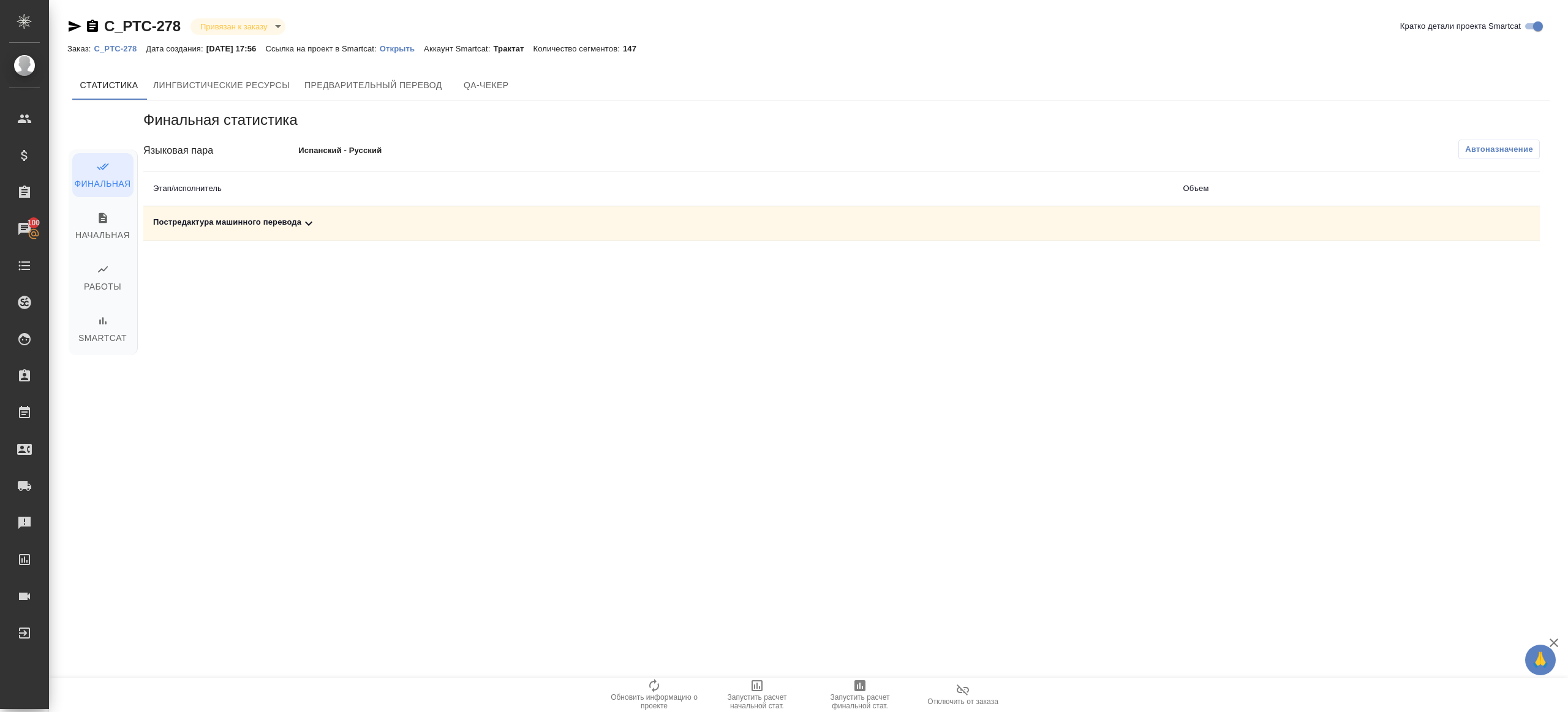
click at [863, 686] on icon "button" at bounding box center [860, 685] width 15 height 15
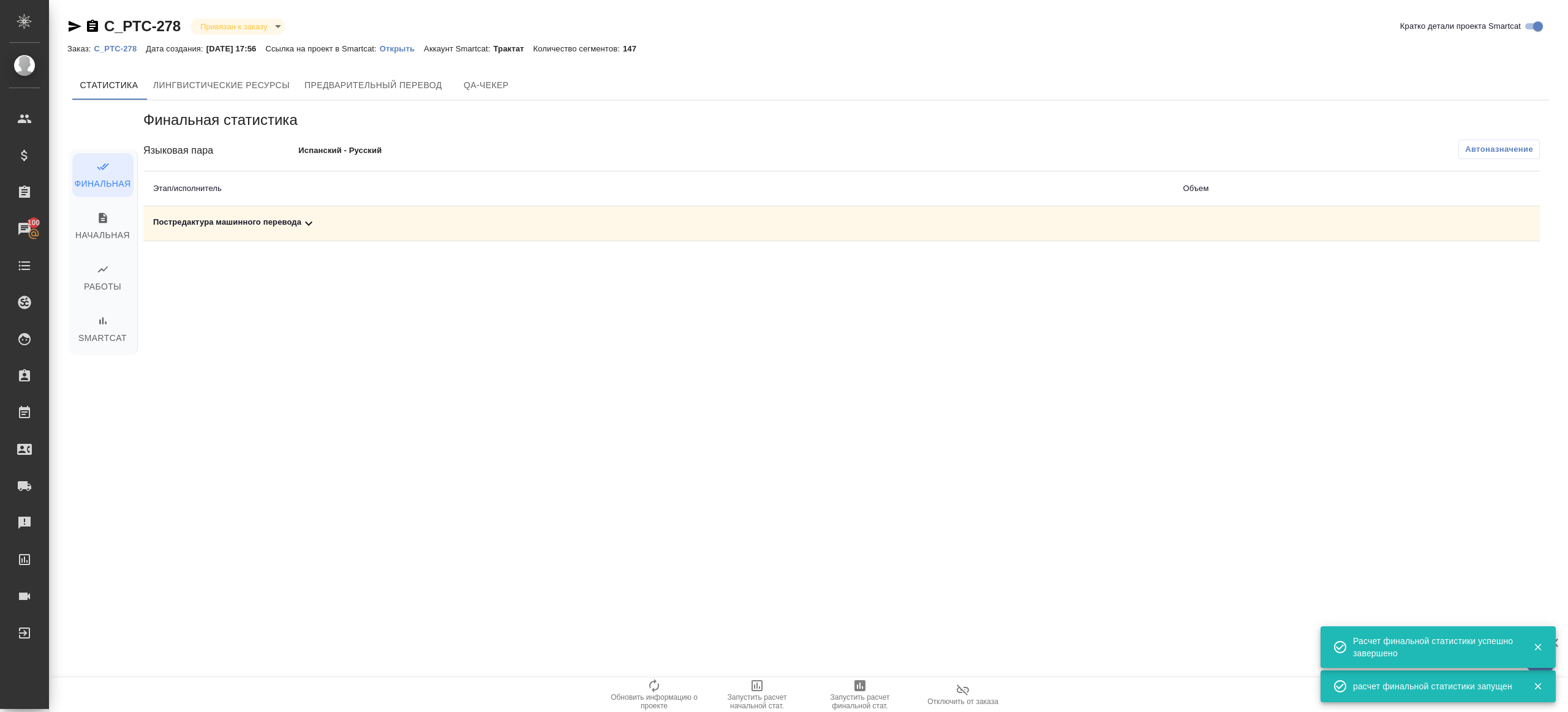
click at [304, 225] on icon at bounding box center [309, 224] width 15 height 15
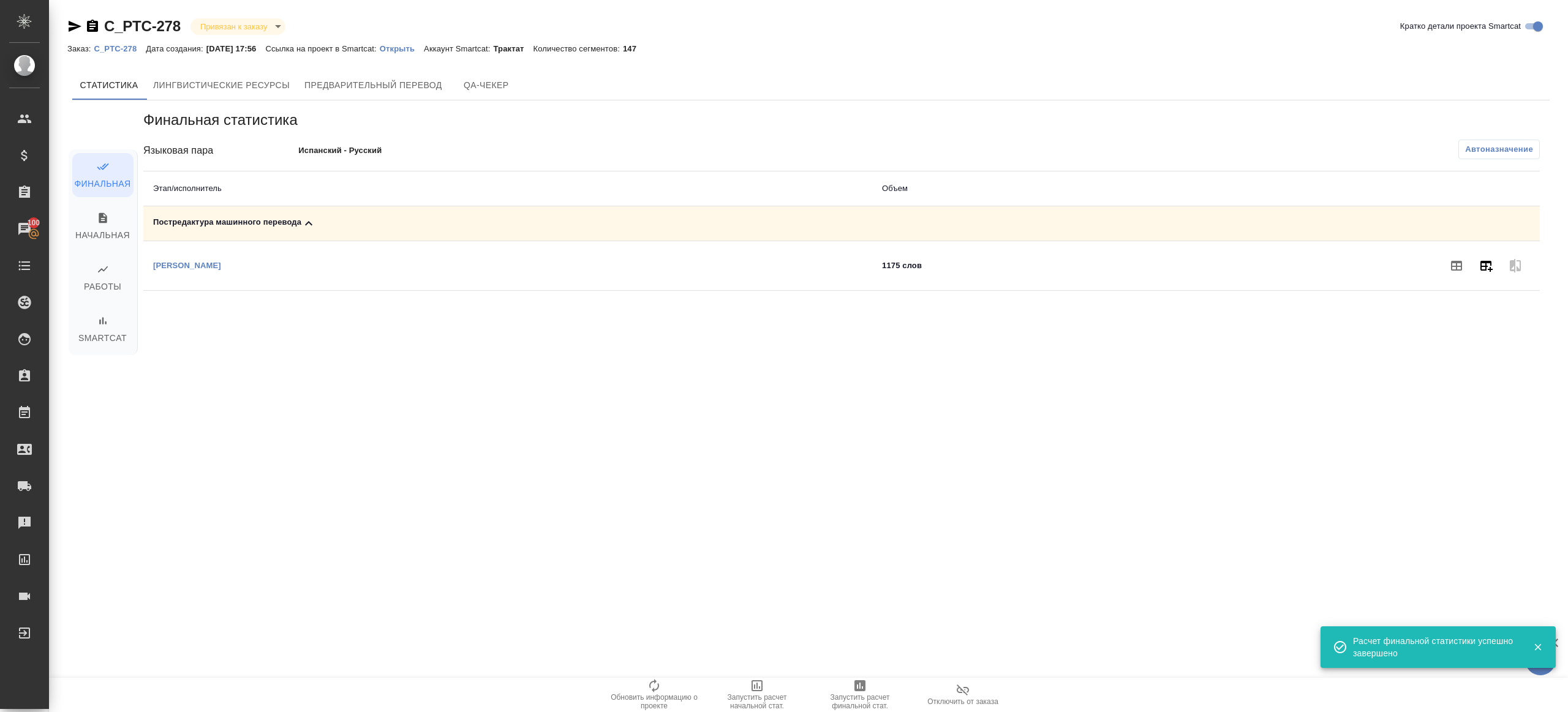
click at [1477, 265] on button "button" at bounding box center [1485, 266] width 29 height 29
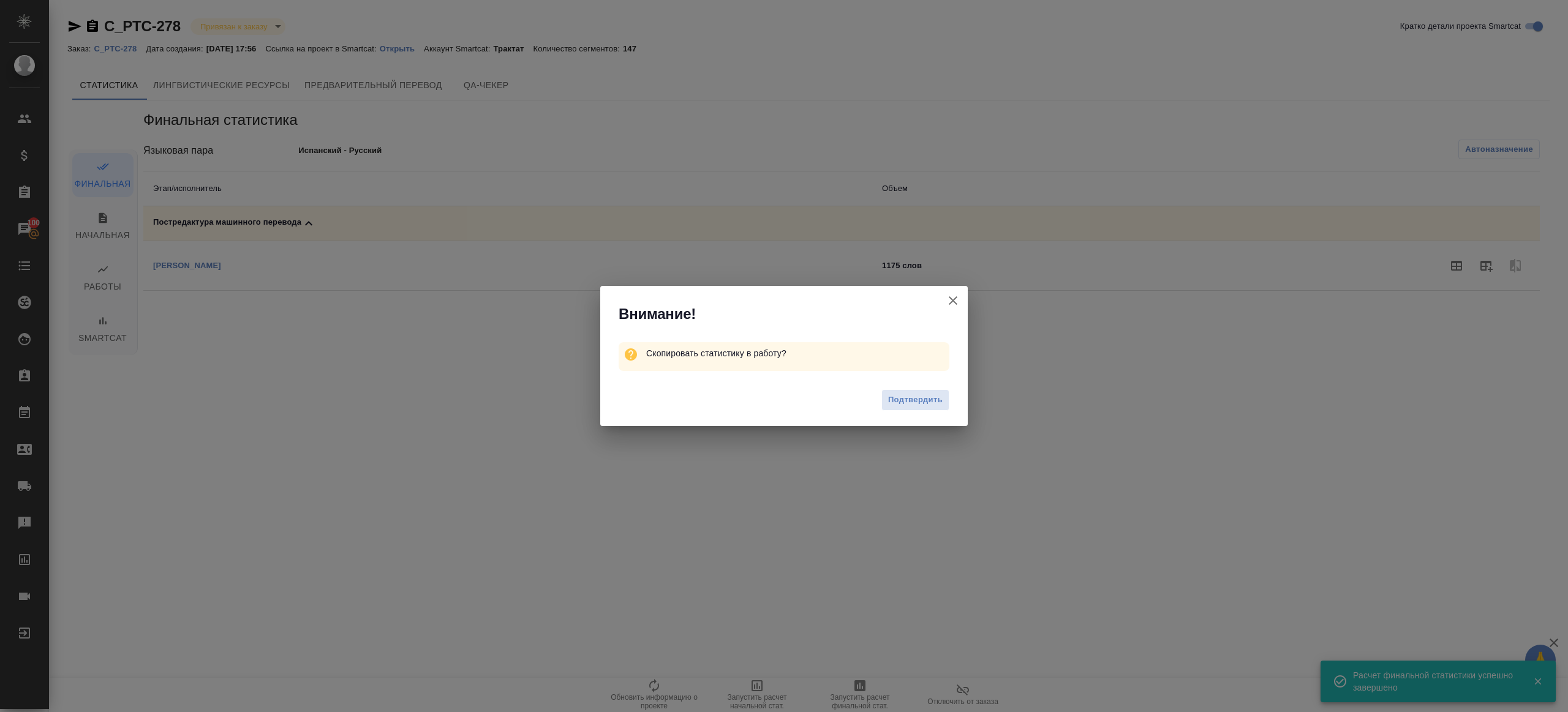
click at [933, 411] on div "Подтвердить" at bounding box center [784, 400] width 368 height 49
click at [928, 406] on span "Подтвердить" at bounding box center [914, 400] width 54 height 14
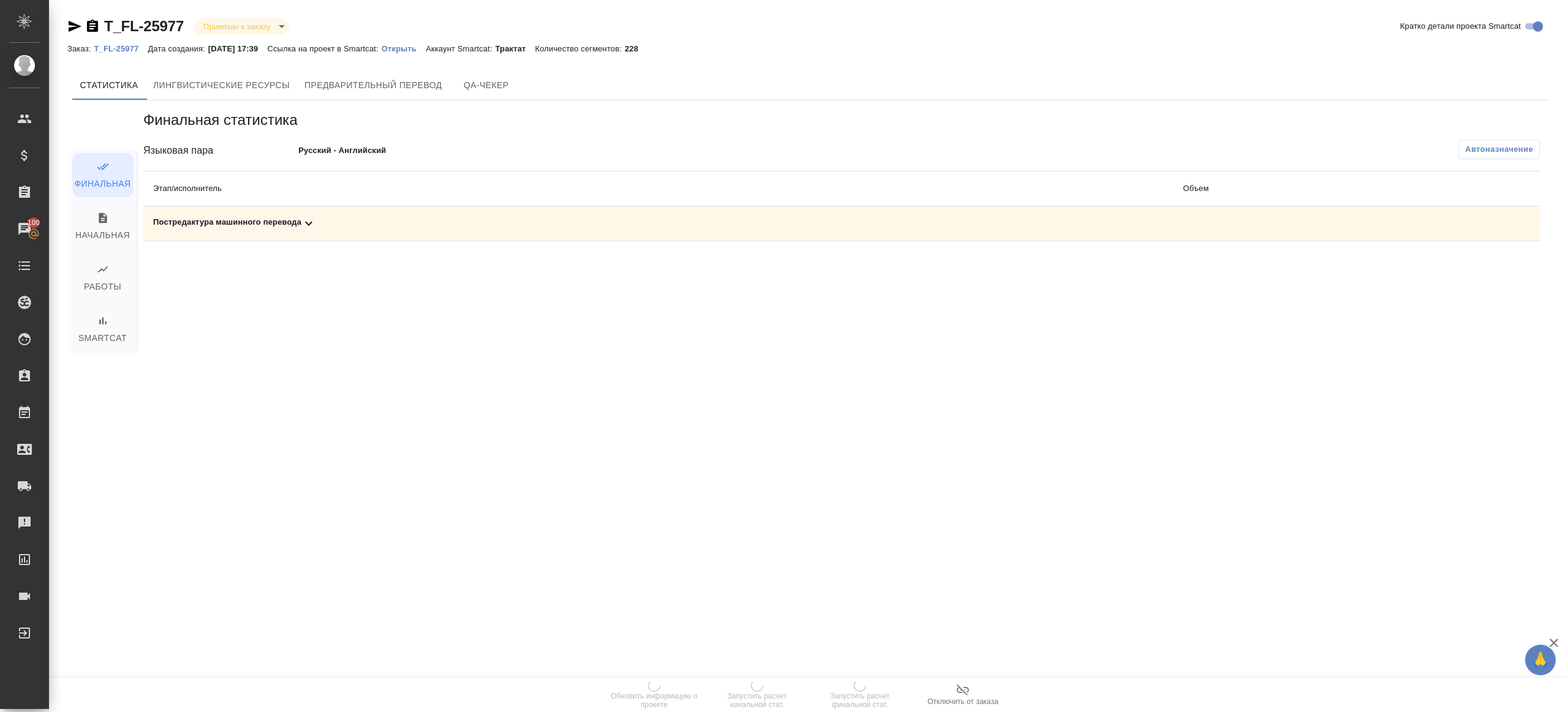
click at [1176, 139] on button "Автоназначение" at bounding box center [1498, 148] width 82 height 19
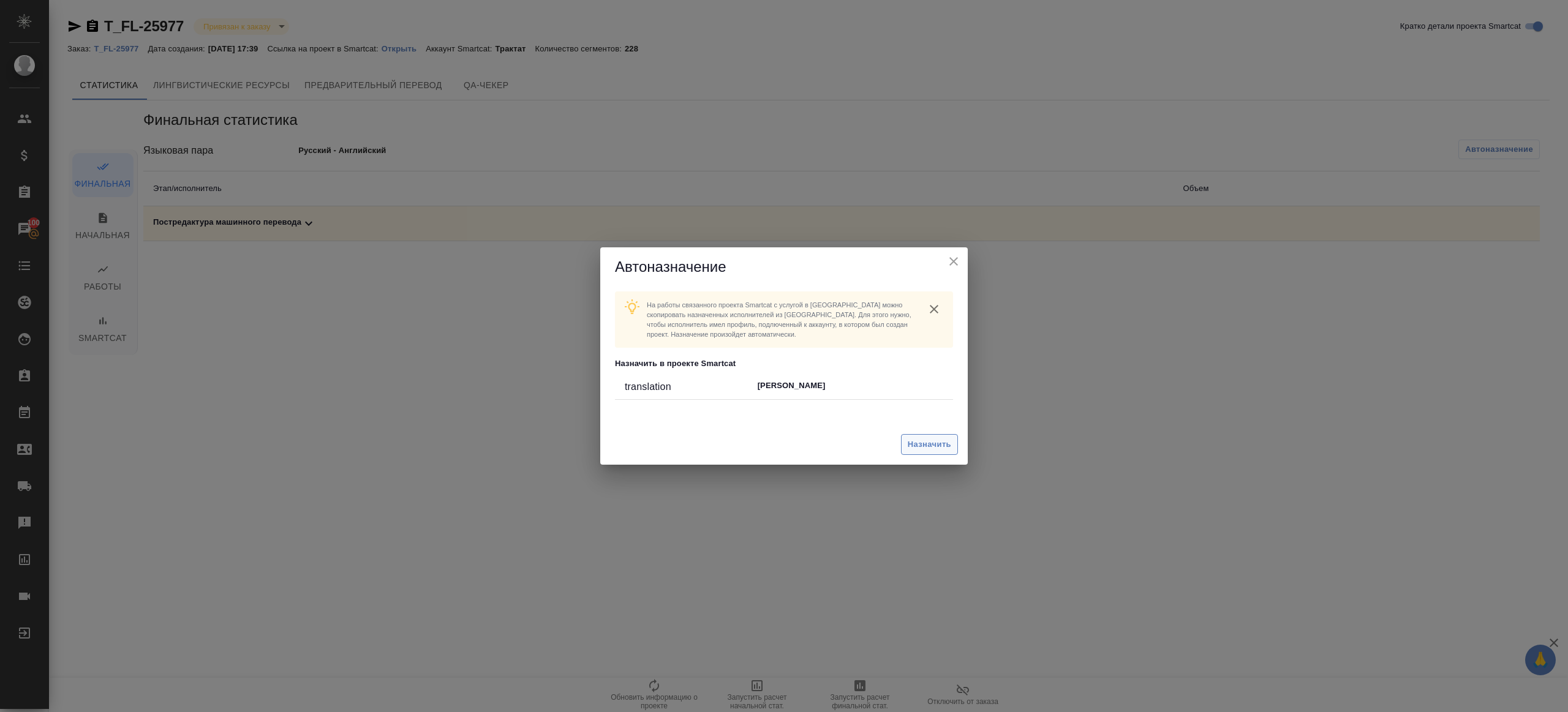
click at [919, 445] on span "Назначить" at bounding box center [929, 444] width 43 height 14
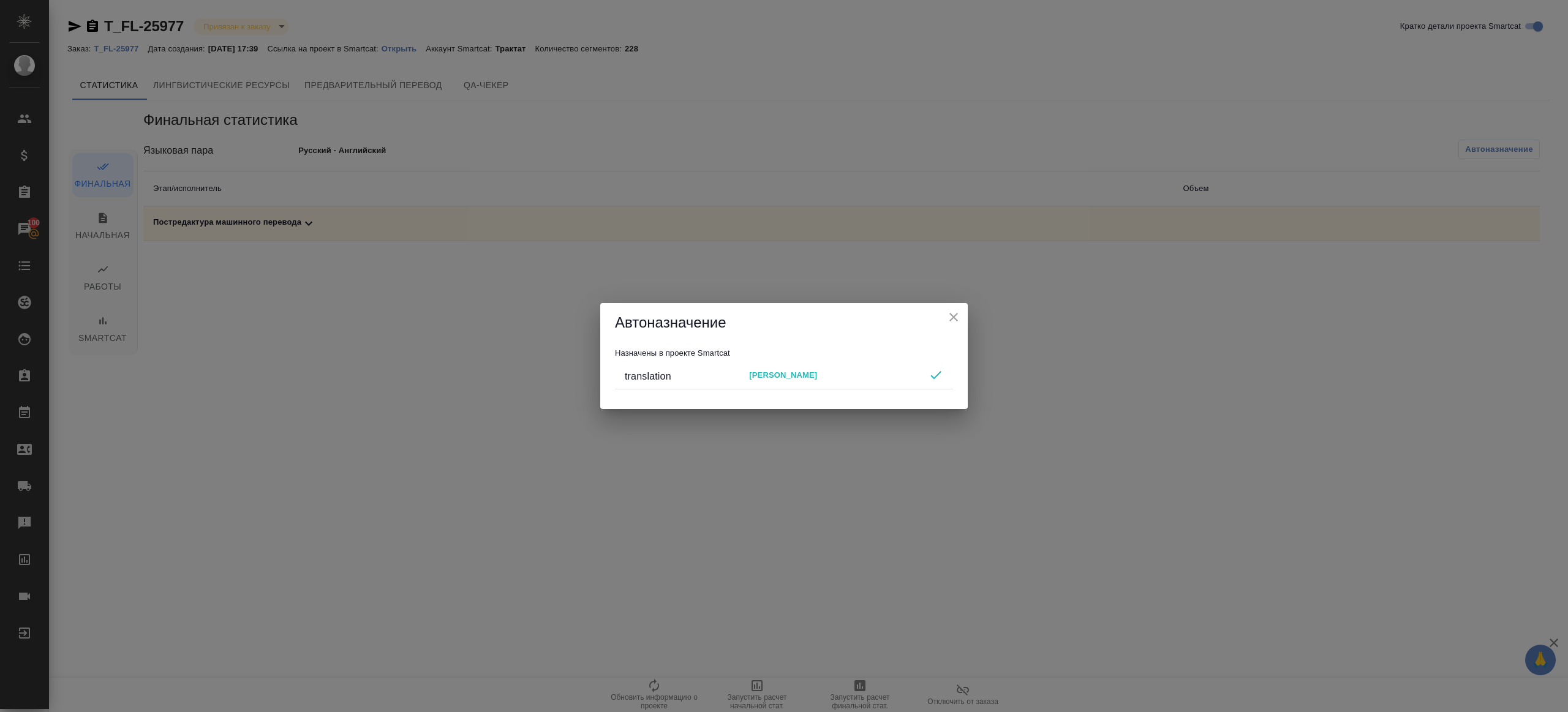
click at [955, 312] on icon "close" at bounding box center [954, 317] width 15 height 15
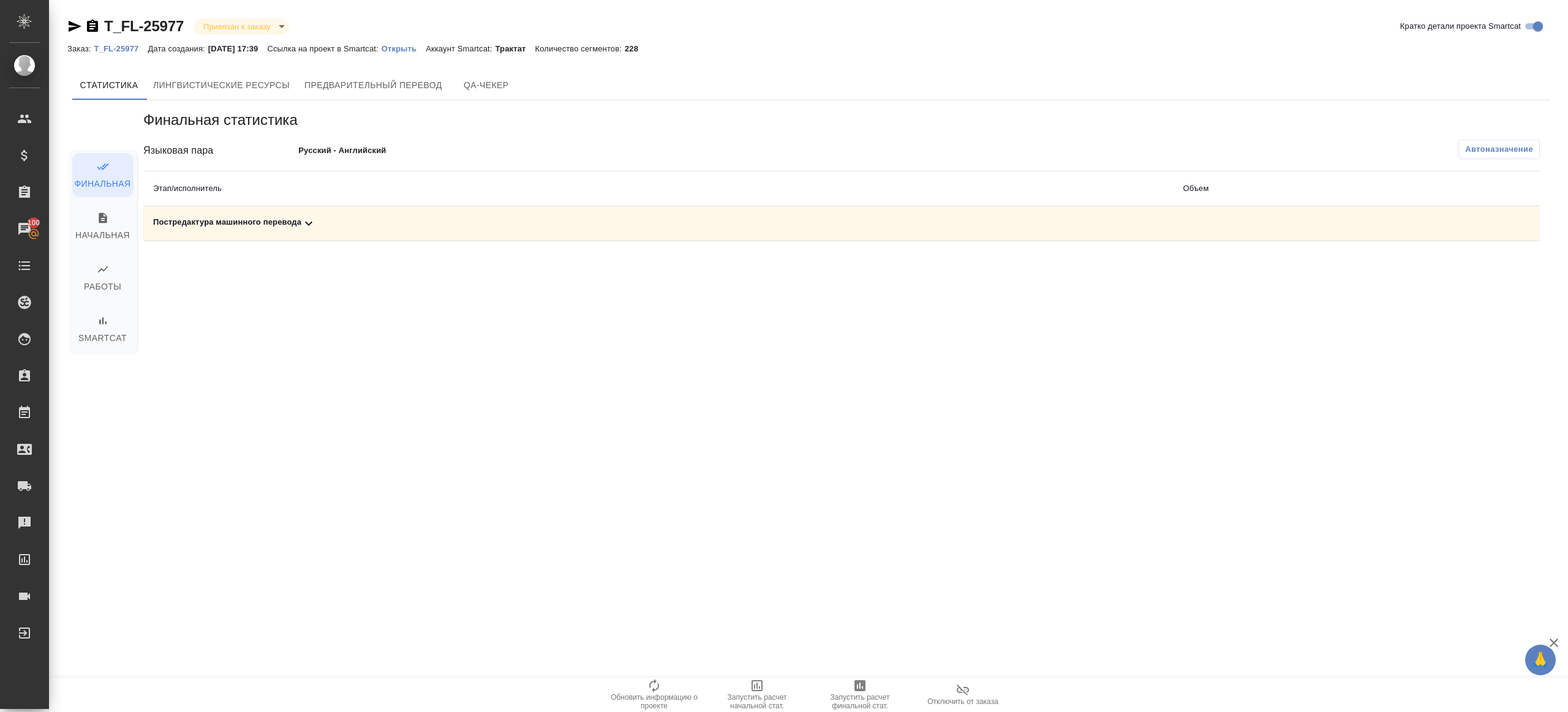
click at [869, 533] on span "Запустить расчет финальной стат." at bounding box center [860, 694] width 88 height 32
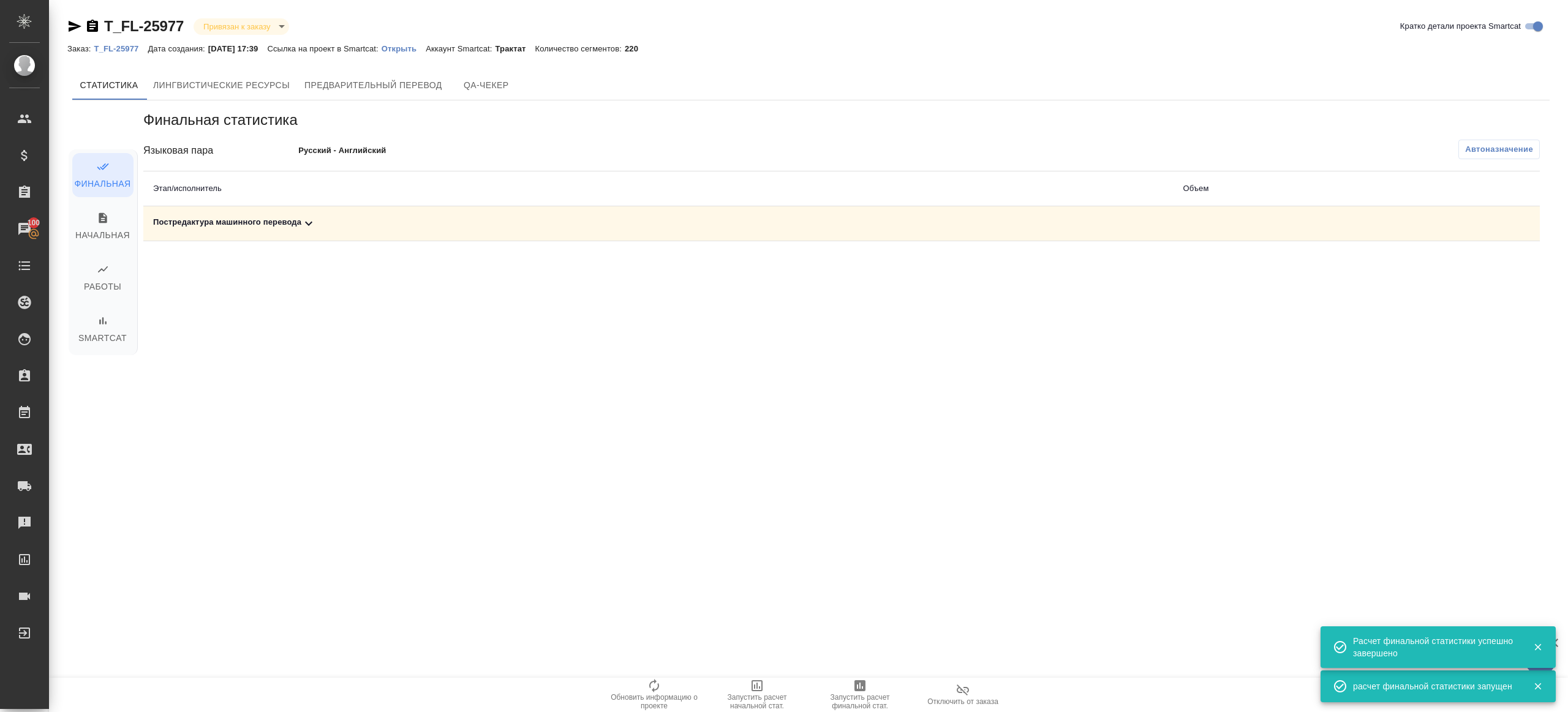
click at [318, 224] on div "Постредактура машинного перевода" at bounding box center [657, 224] width 1010 height 15
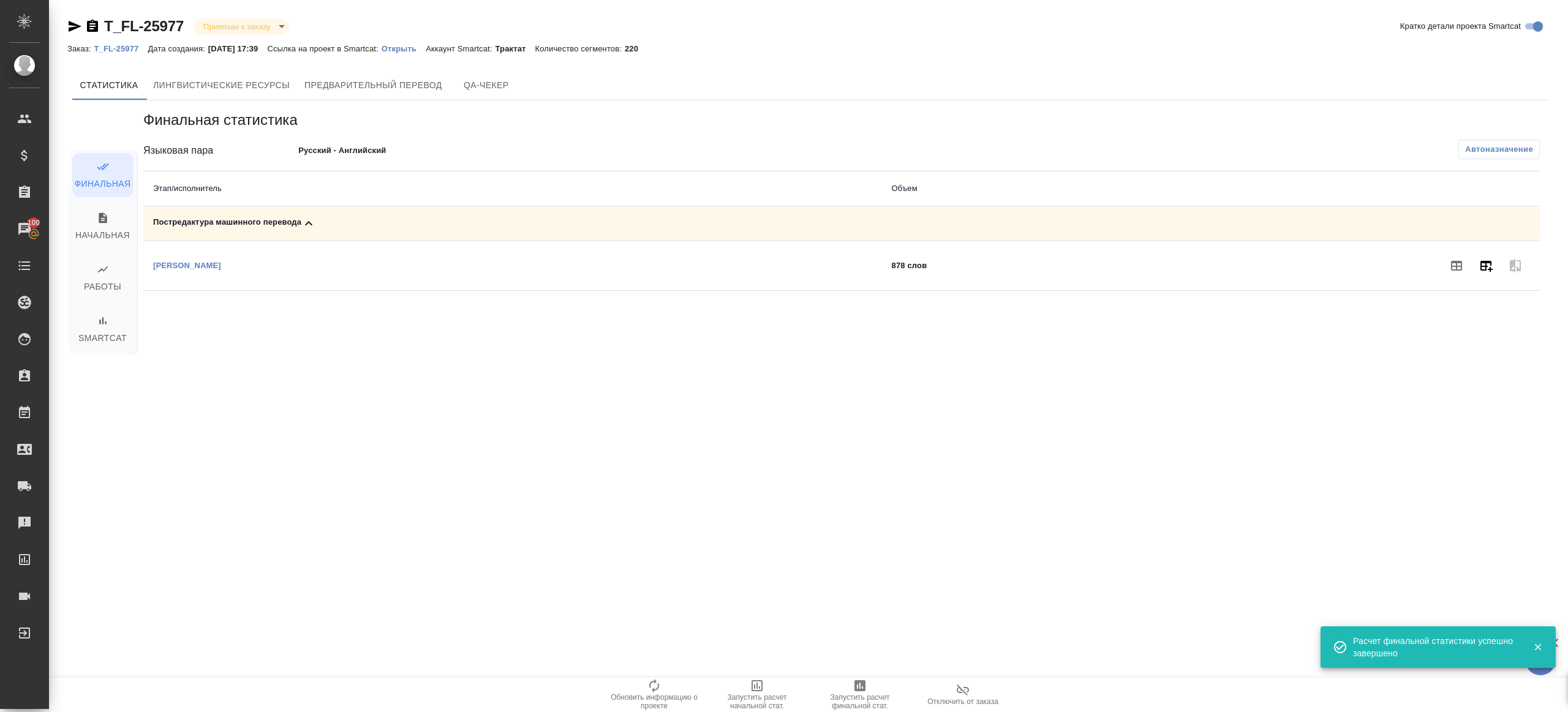
click at [1176, 266] on icon "button" at bounding box center [1485, 267] width 12 height 11
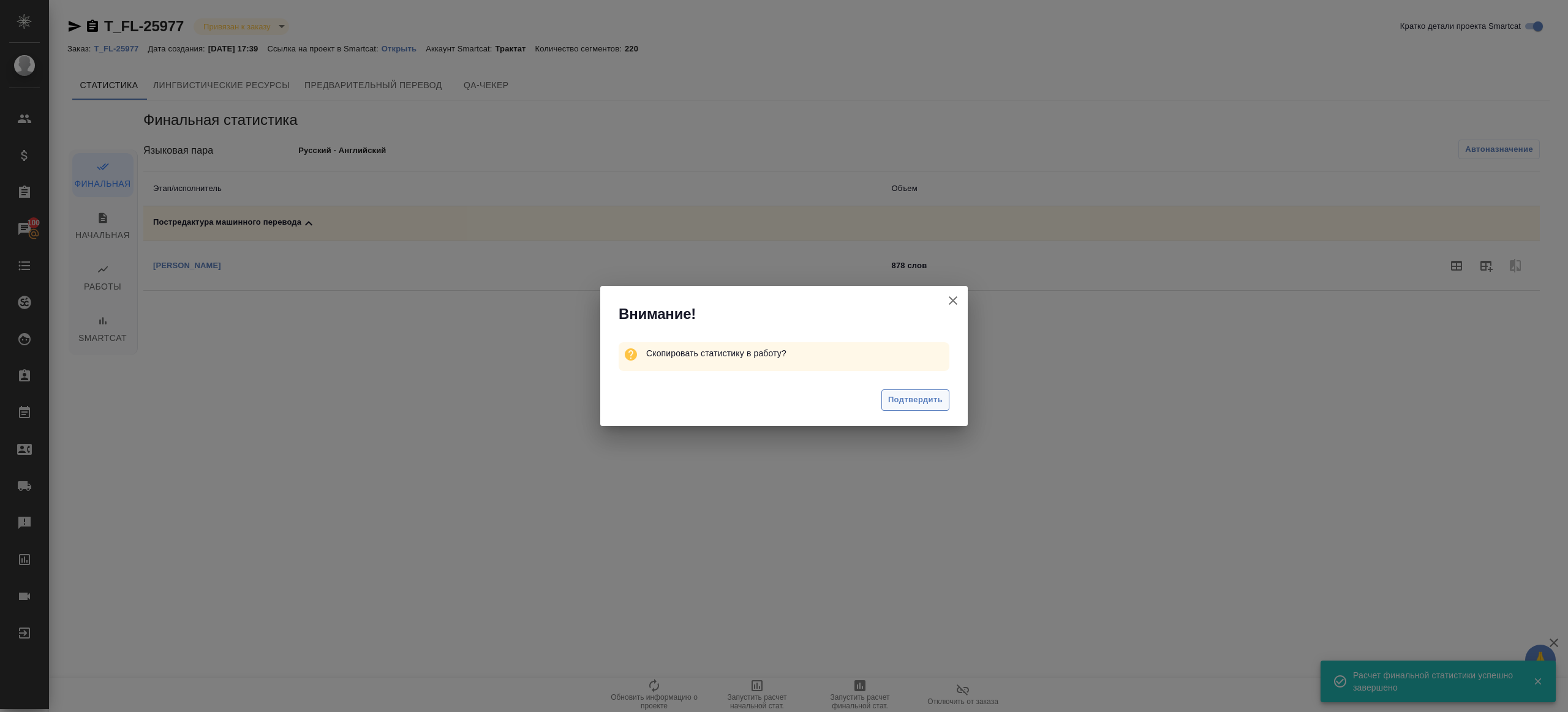
click at [929, 396] on span "Подтвердить" at bounding box center [914, 400] width 54 height 14
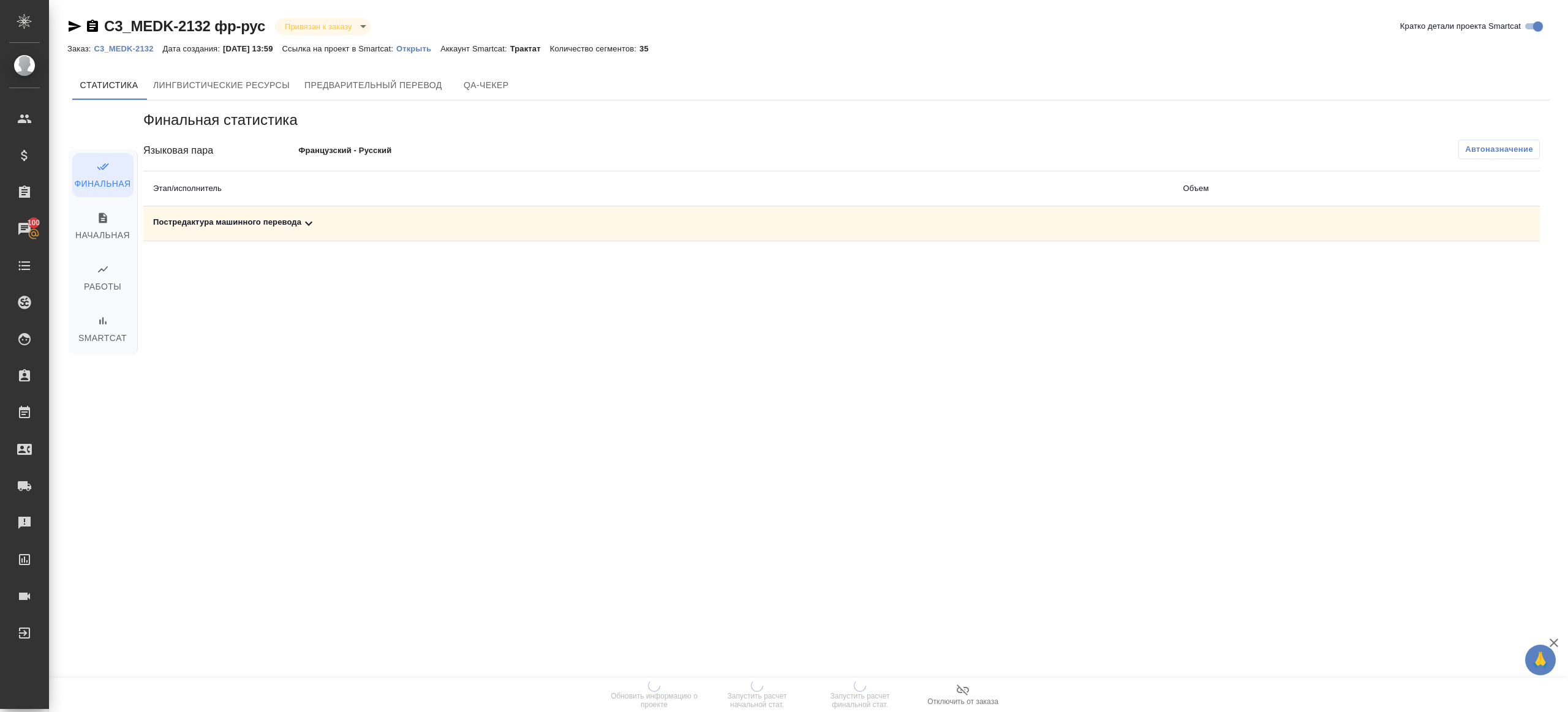
click at [1176, 141] on button "Автоназначение" at bounding box center [1498, 148] width 82 height 19
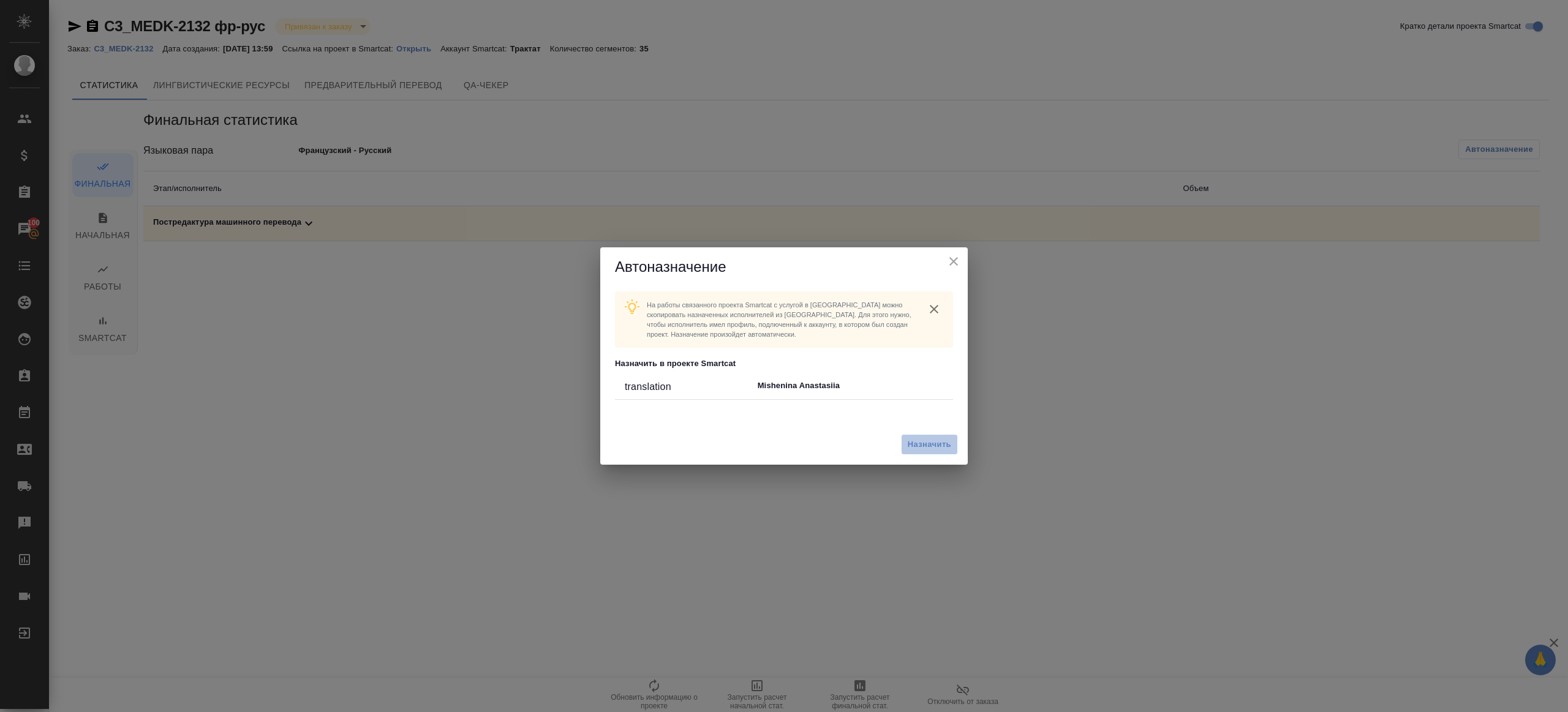
drag, startPoint x: 936, startPoint y: 448, endPoint x: 915, endPoint y: 467, distance: 28.3
click at [936, 448] on span "Назначить" at bounding box center [929, 444] width 43 height 14
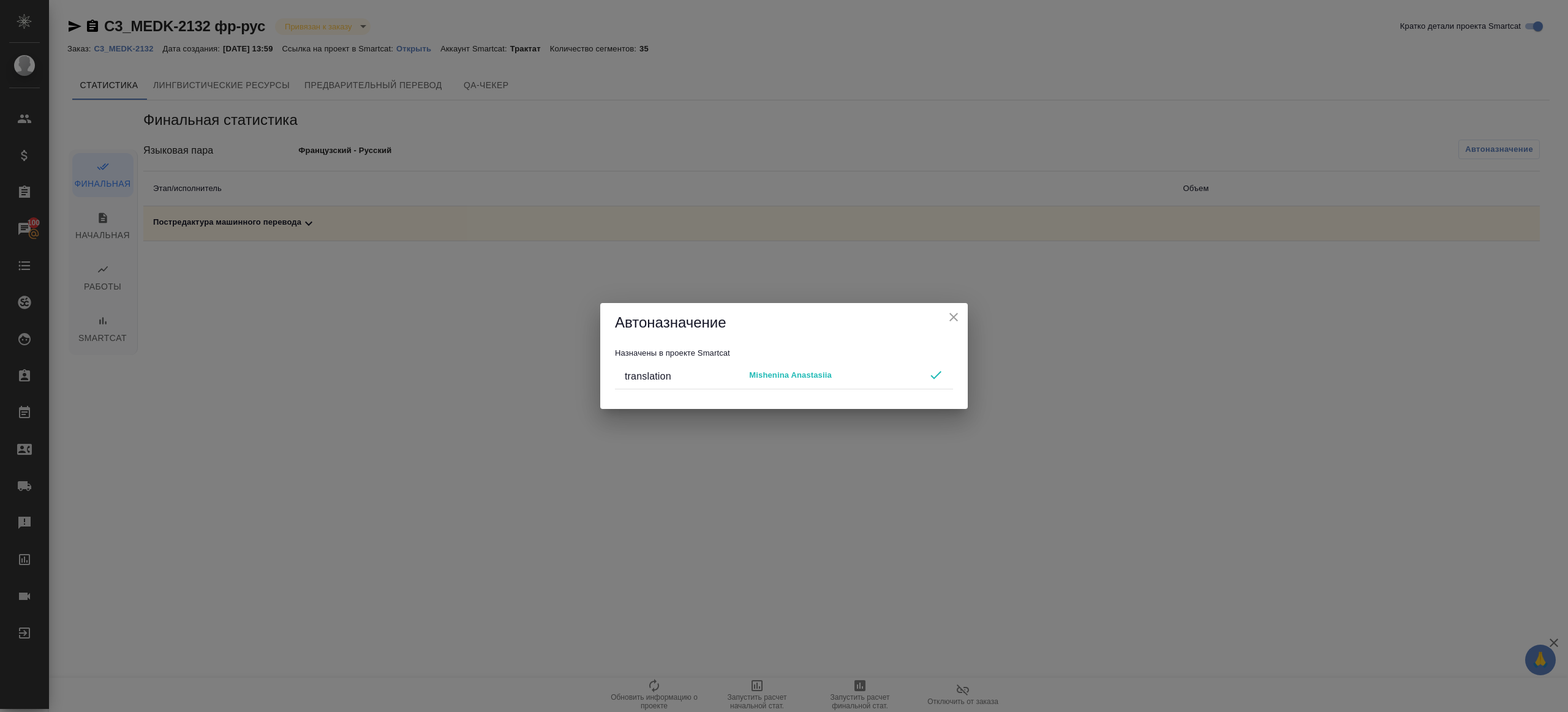
click at [955, 318] on icon "close" at bounding box center [953, 316] width 8 height 8
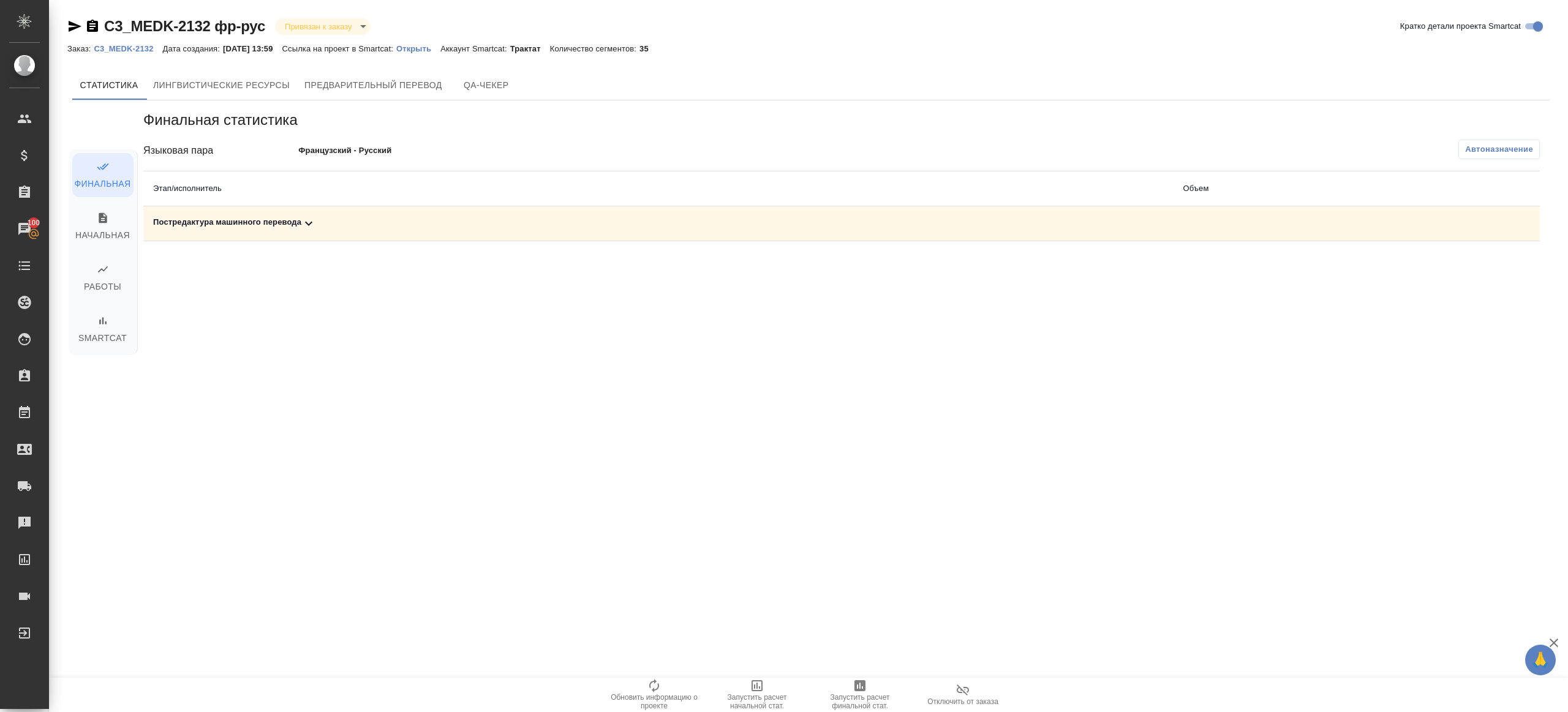
click at [860, 533] on icon "button" at bounding box center [860, 685] width 15 height 15
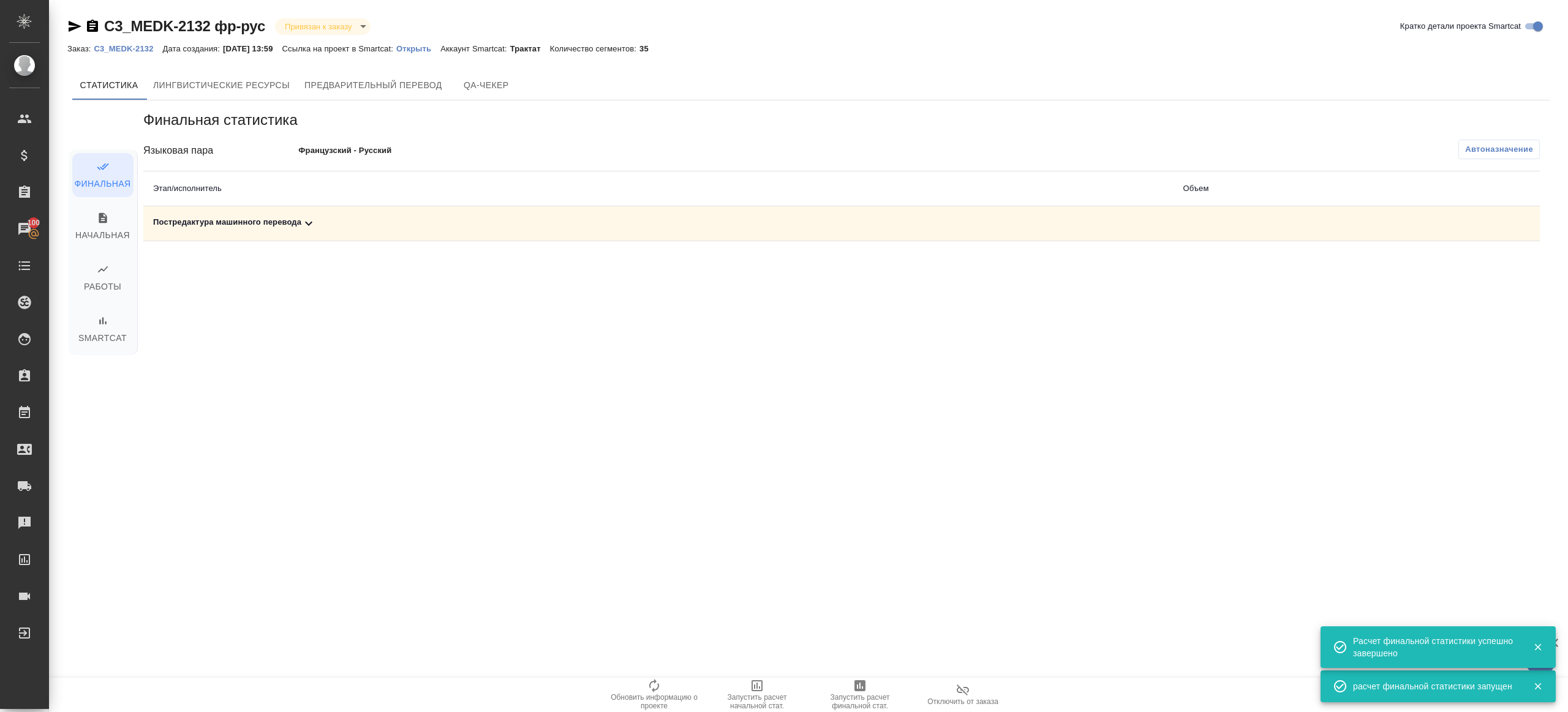
click at [302, 225] on div "Постредактура машинного перевода" at bounding box center [657, 224] width 1010 height 15
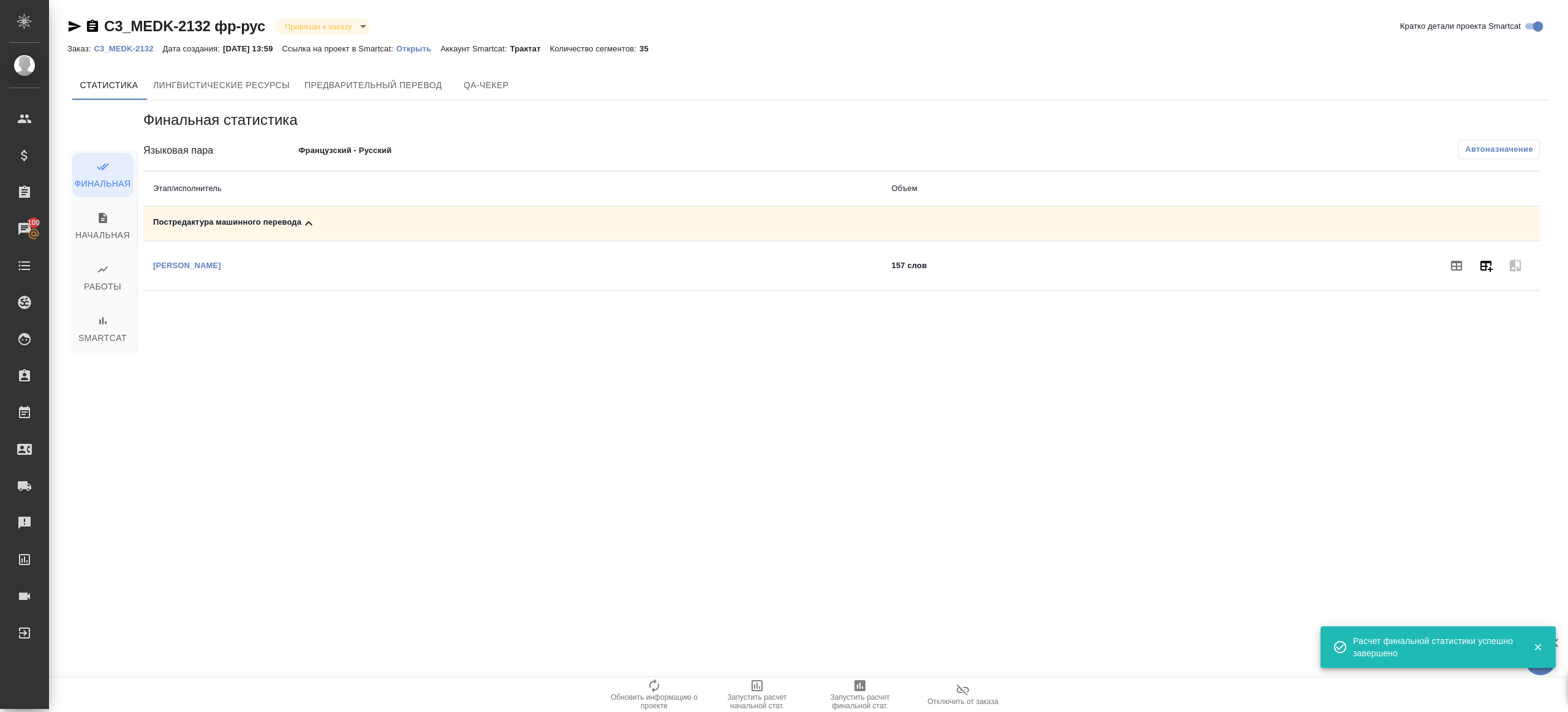
click at [1176, 268] on icon "button" at bounding box center [1485, 266] width 15 height 15
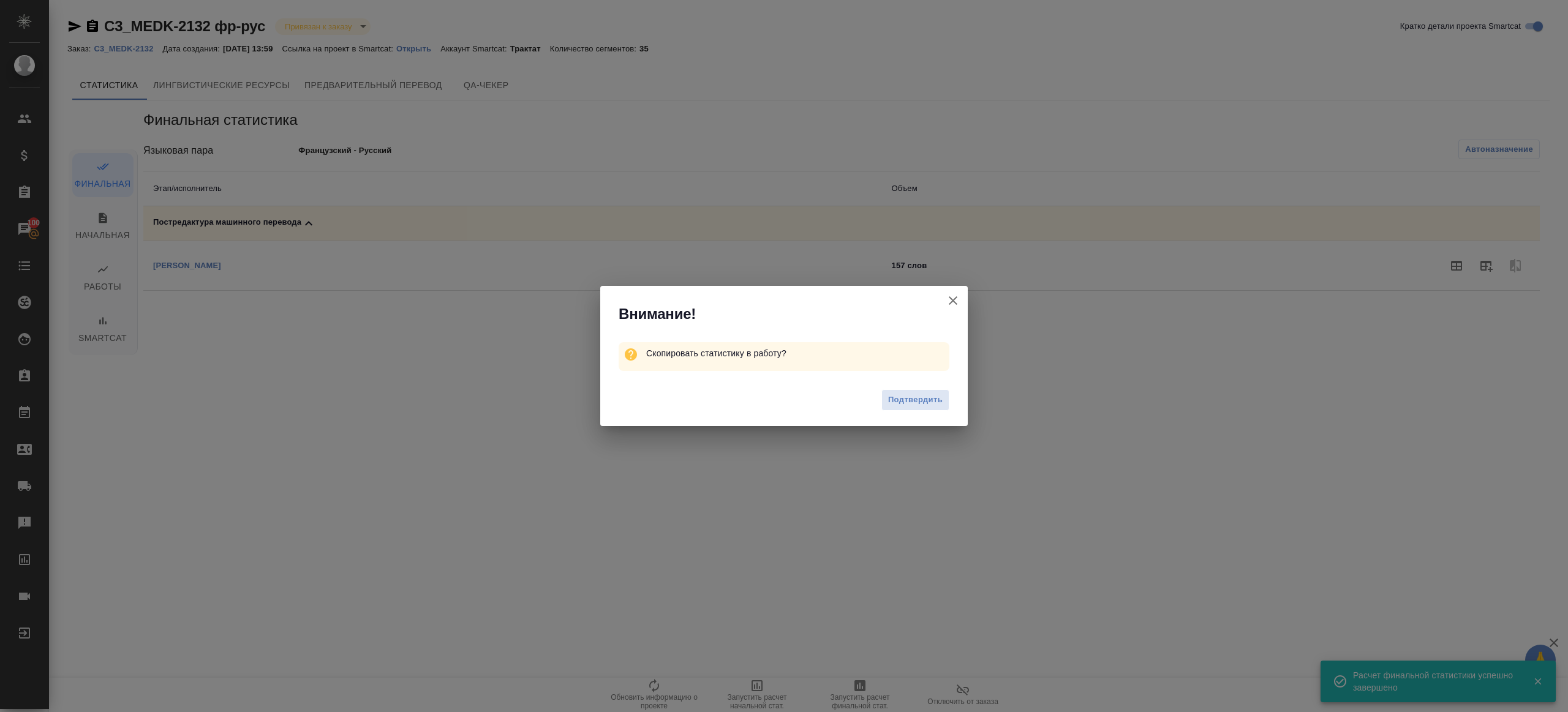
click at [909, 401] on span "Подтвердить" at bounding box center [914, 400] width 54 height 14
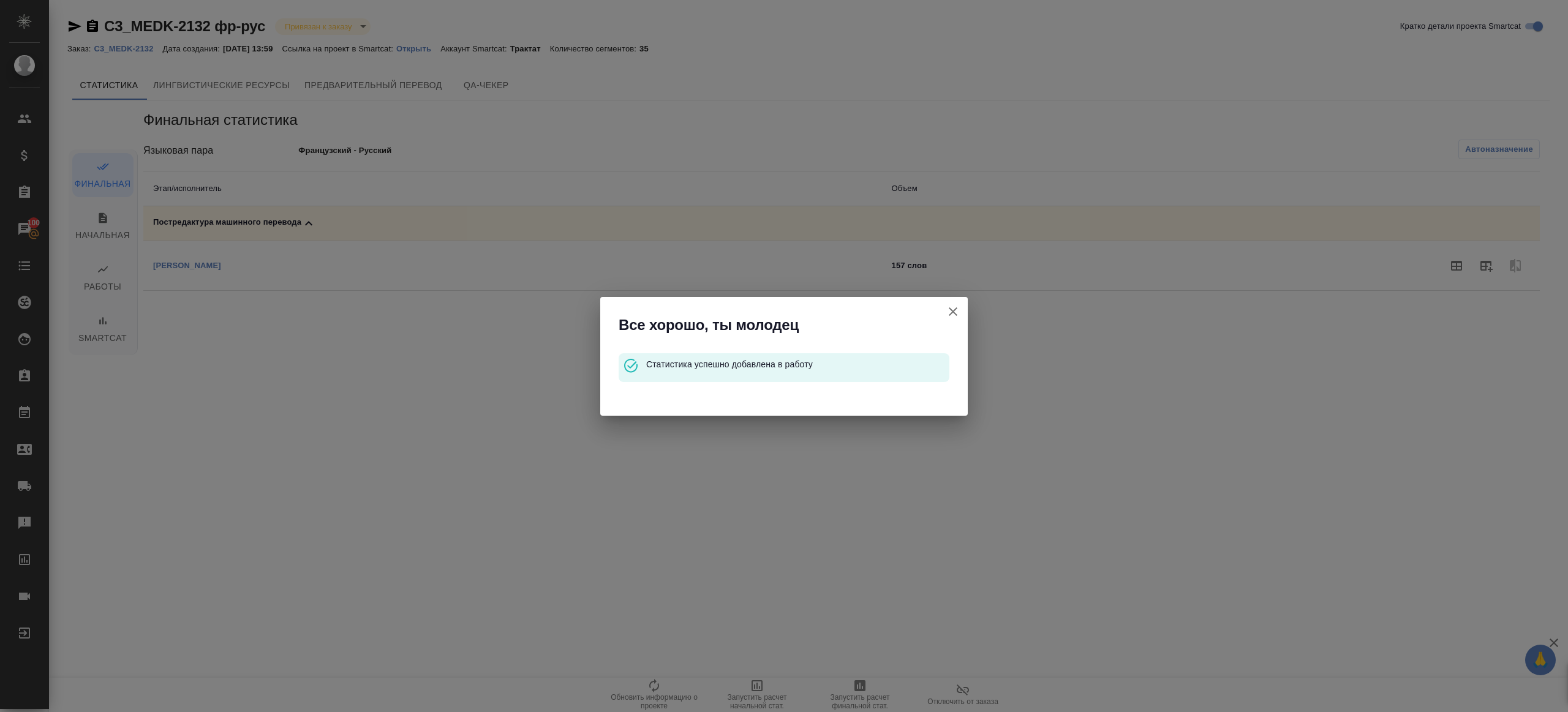
click at [947, 309] on icon "button" at bounding box center [953, 312] width 15 height 15
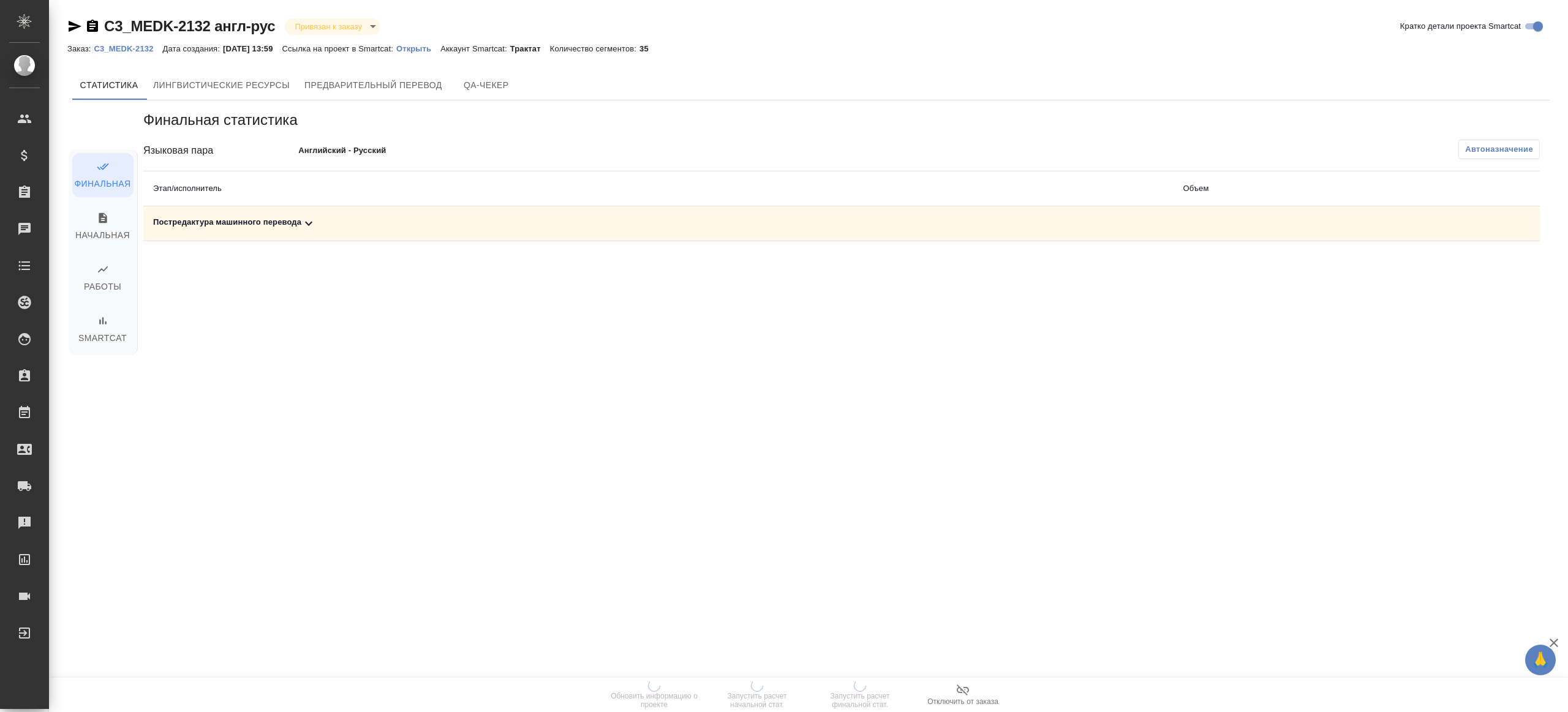
click at [1176, 140] on button "Автоназначение" at bounding box center [1498, 148] width 82 height 19
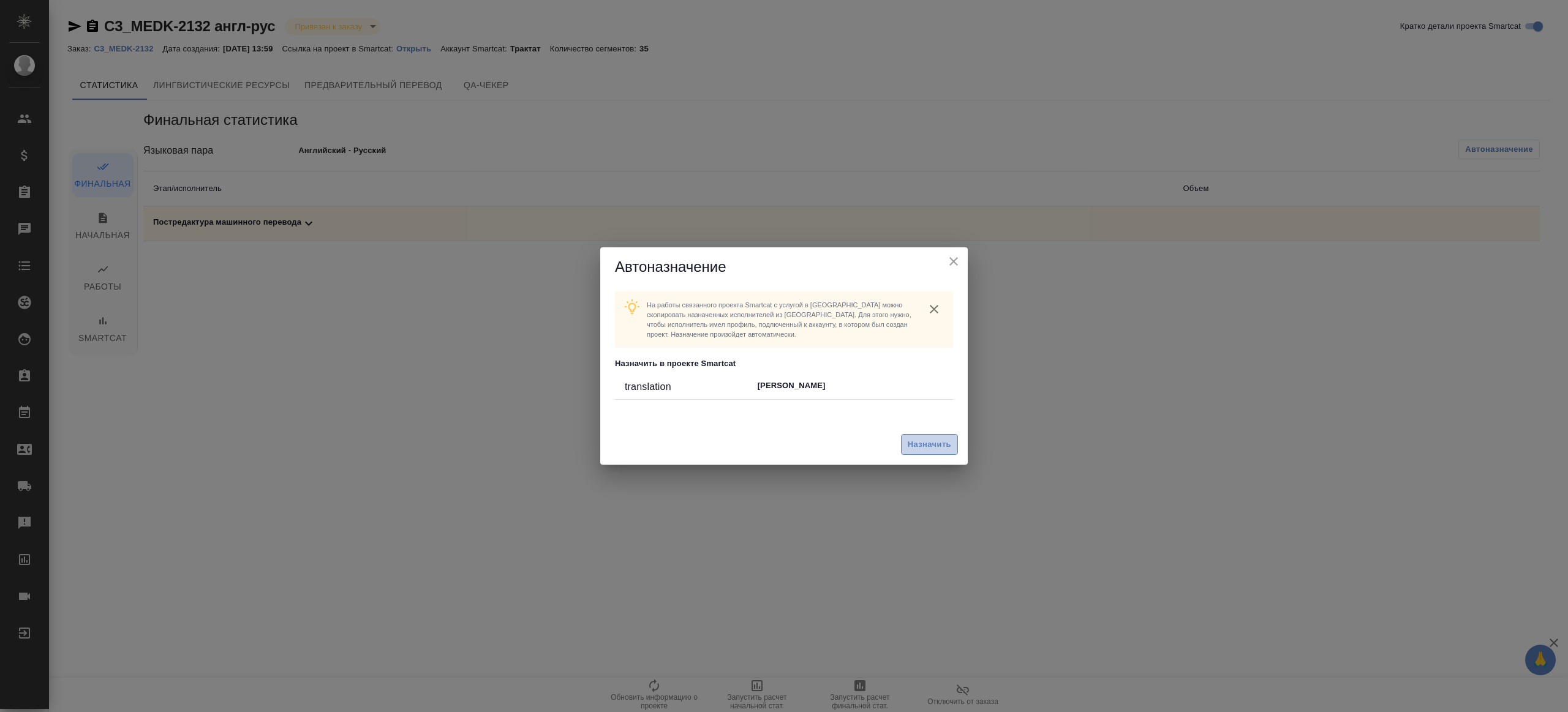
click at [953, 450] on button "Назначить" at bounding box center [929, 444] width 57 height 21
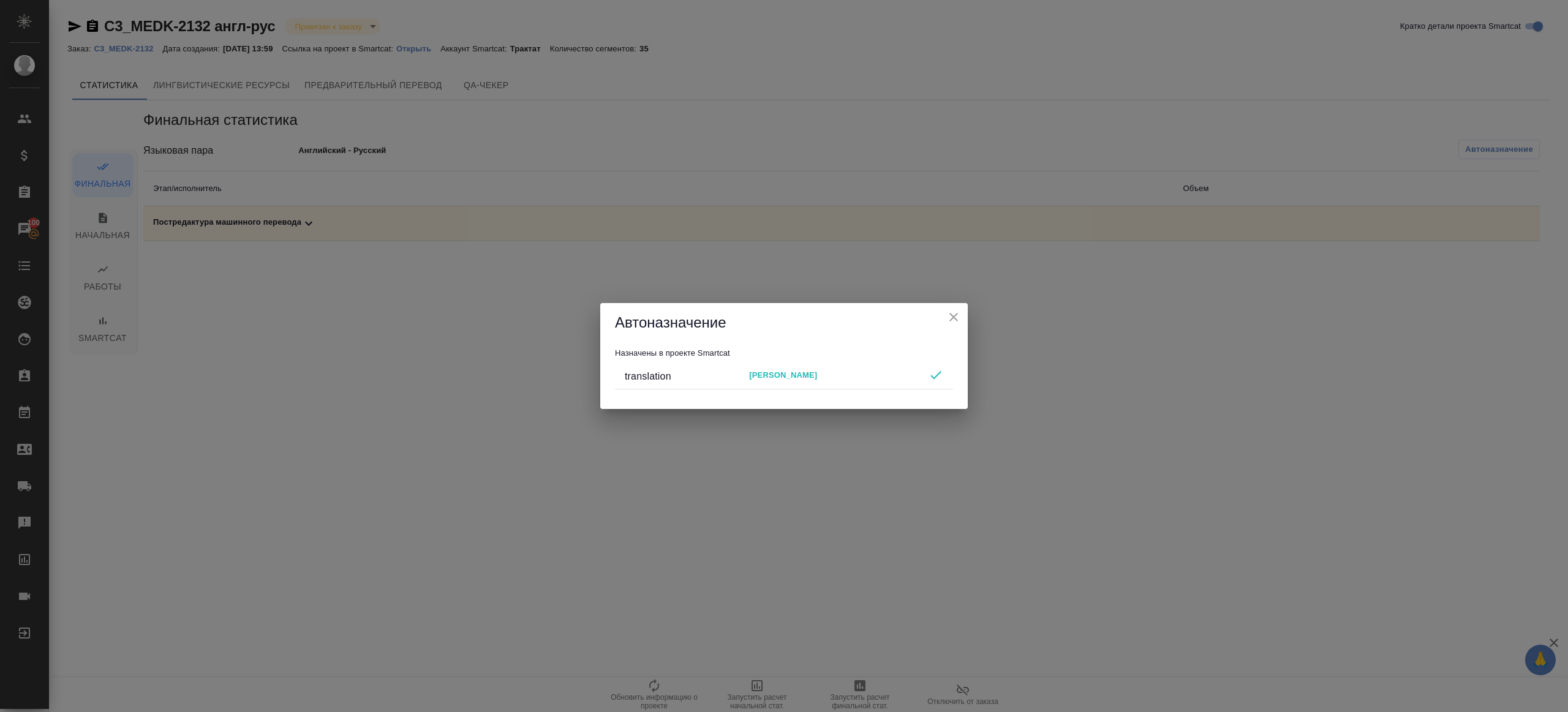
click at [960, 314] on icon "close" at bounding box center [954, 317] width 15 height 15
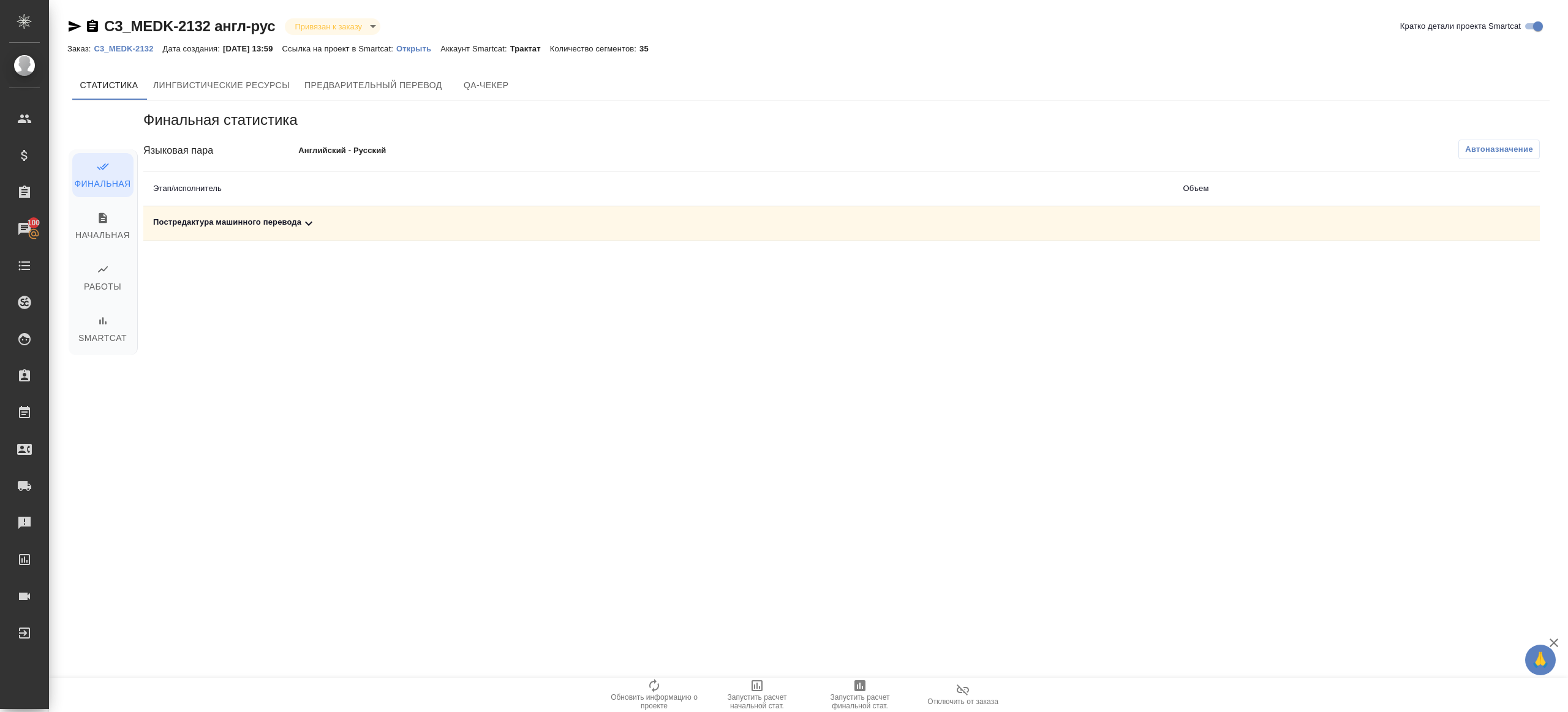
click at [870, 533] on span "Запустить расчет финальной стат." at bounding box center [860, 694] width 88 height 32
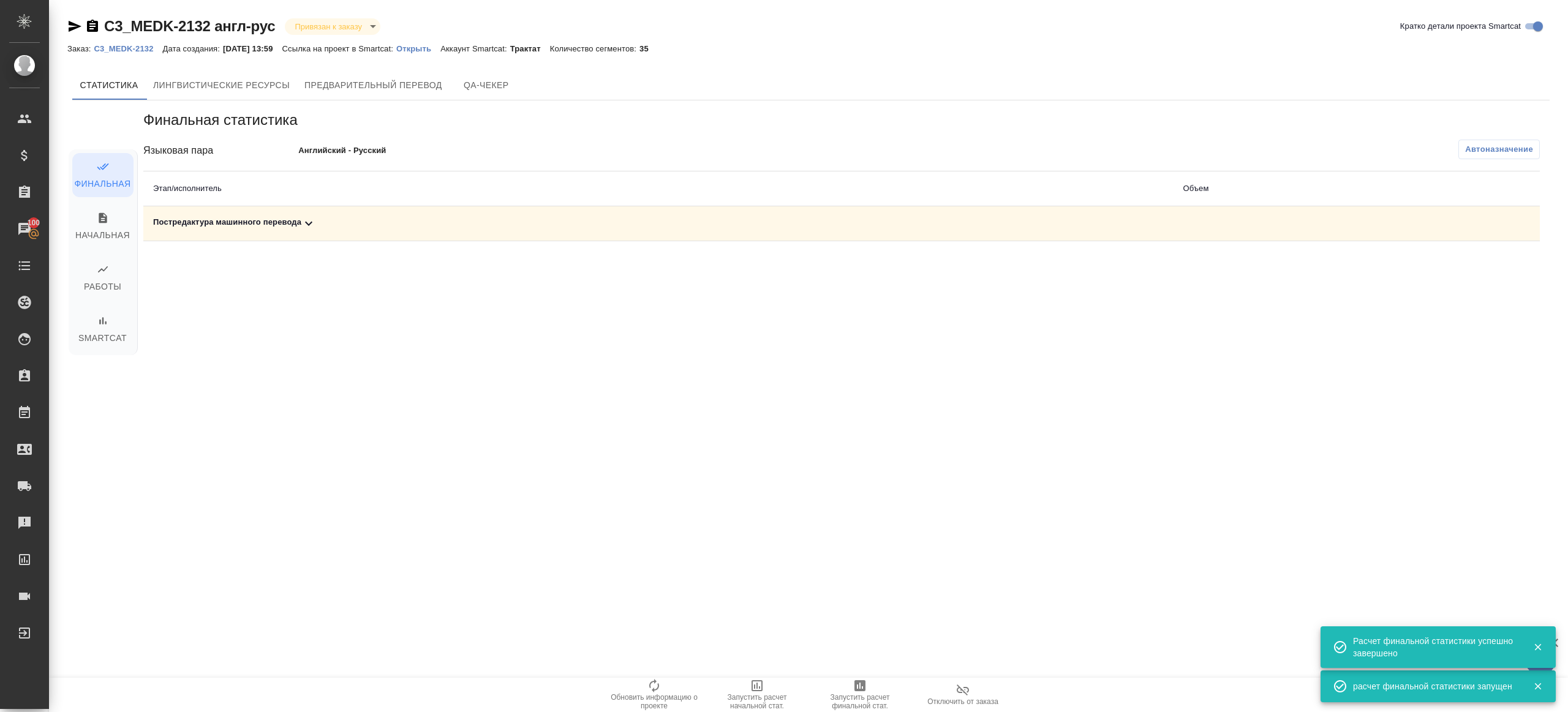
click at [320, 211] on td "Постредактура машинного перевода" at bounding box center [657, 224] width 1030 height 35
click at [315, 225] on icon at bounding box center [309, 224] width 15 height 15
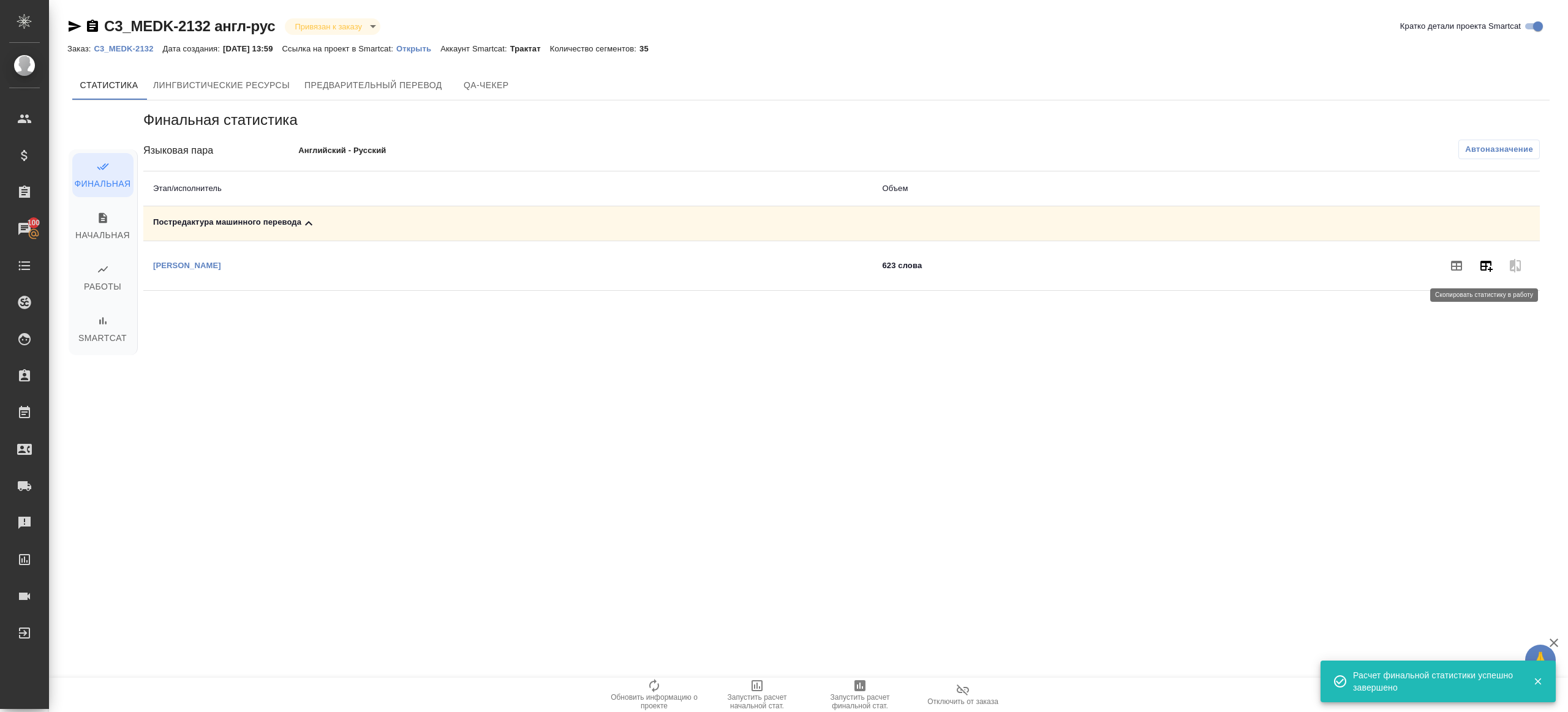
click at [1176, 268] on icon "button" at bounding box center [1485, 266] width 15 height 15
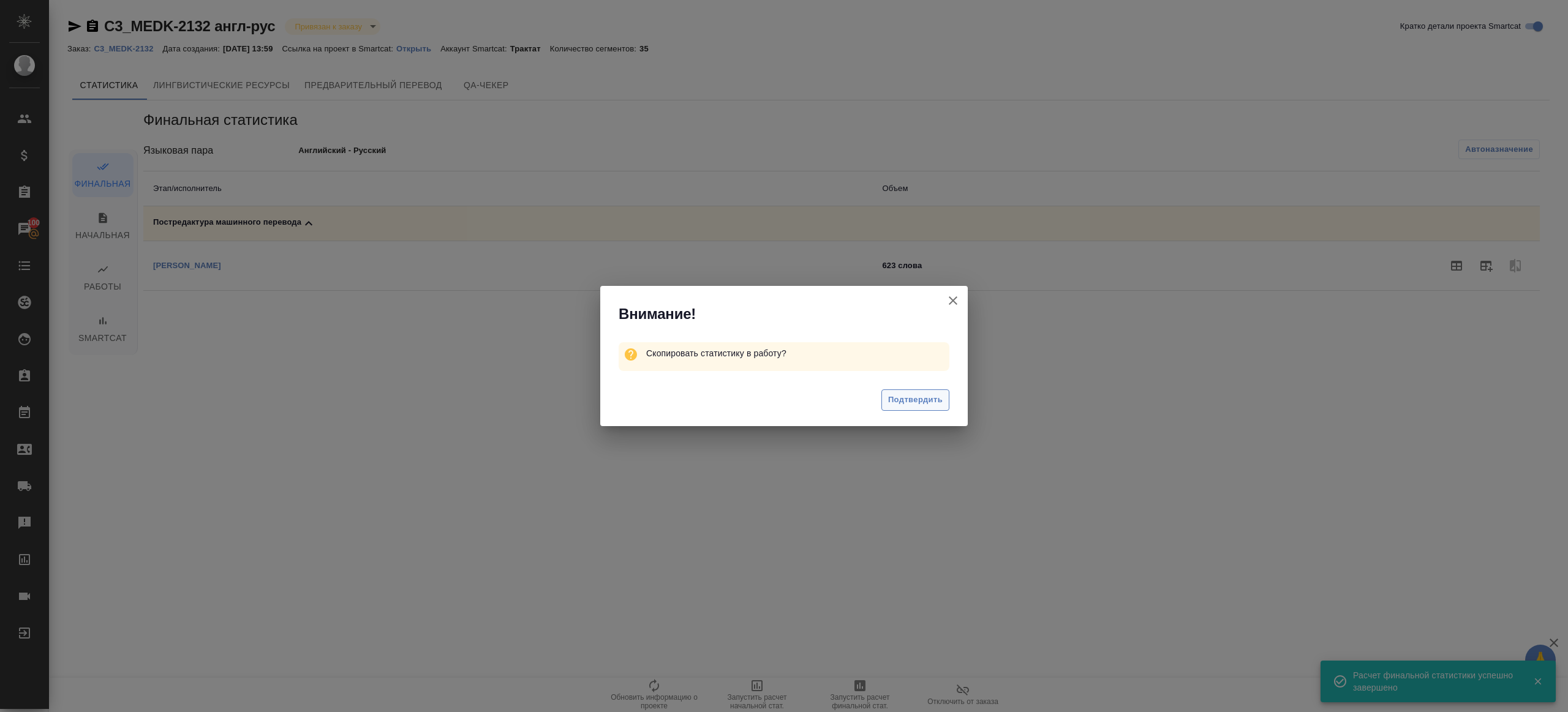
click at [895, 407] on button "Подтвердить" at bounding box center [915, 400] width 68 height 21
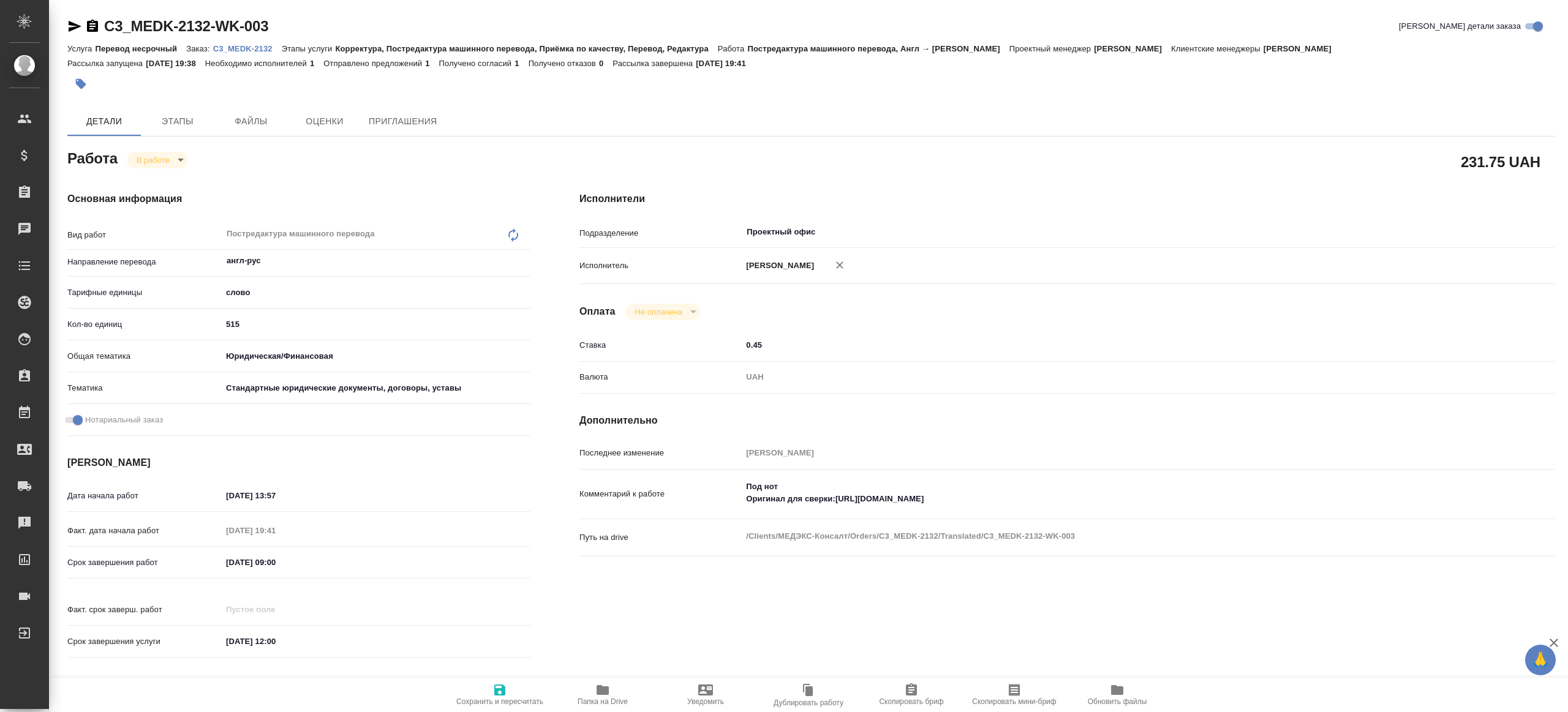
type textarea "x"
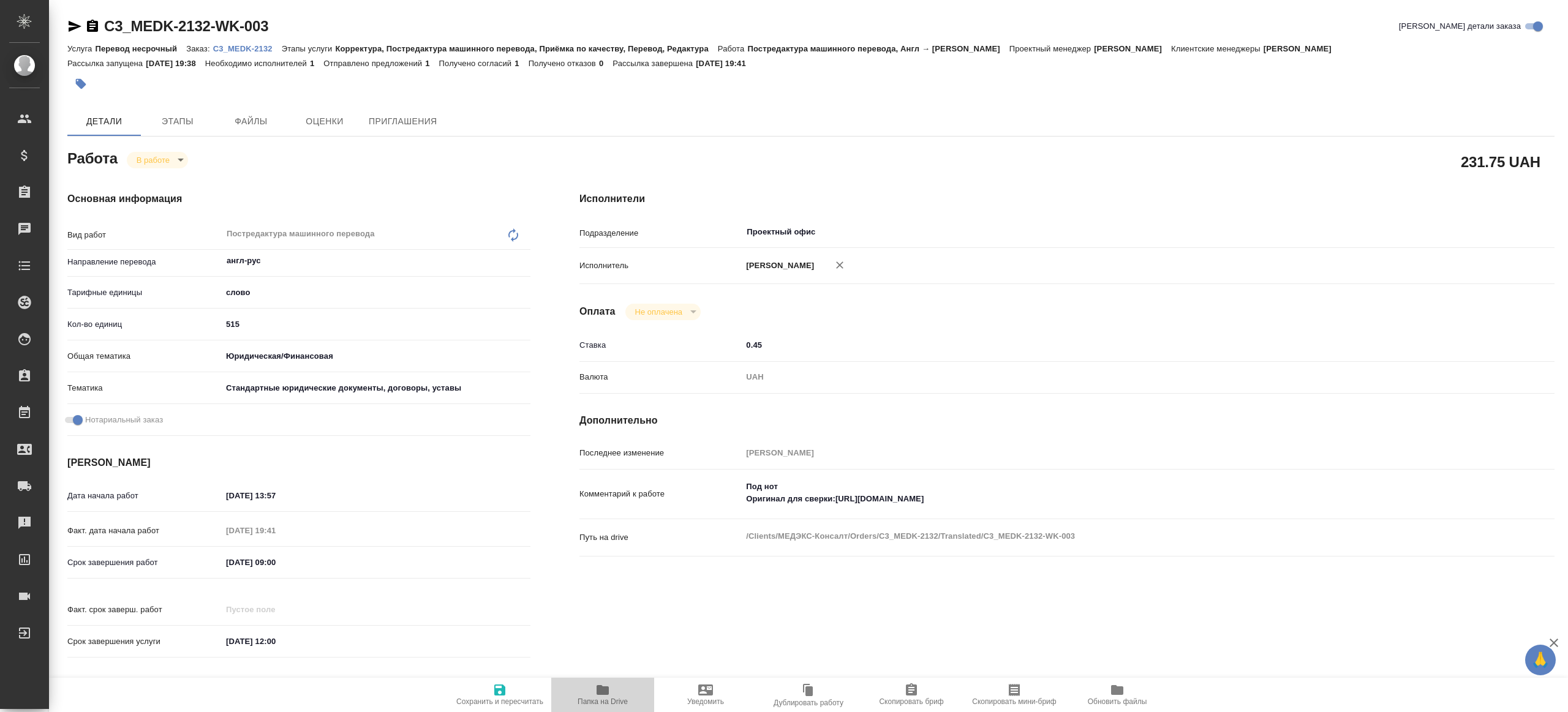
click at [613, 698] on span "Папка на Drive" at bounding box center [602, 701] width 50 height 8
type textarea "x"
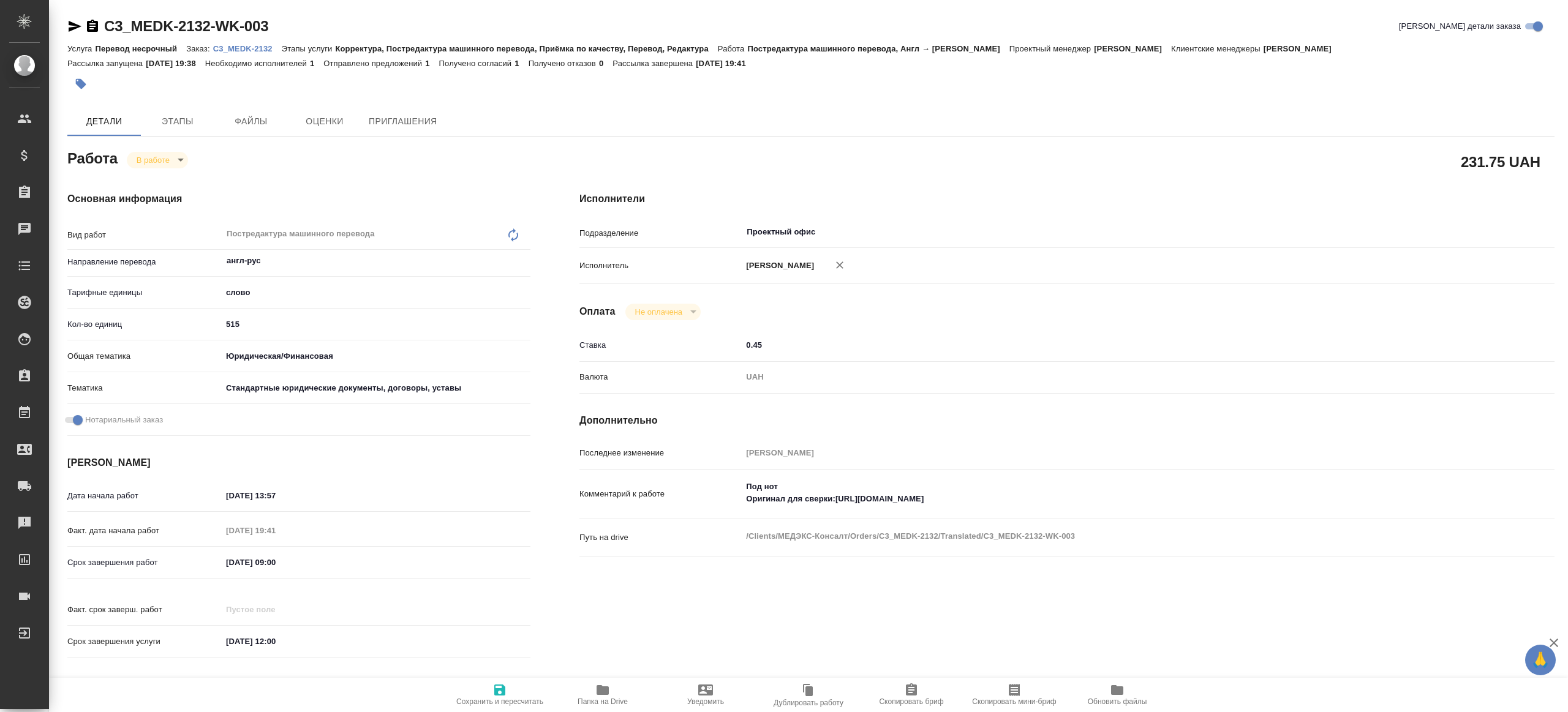
type textarea "x"
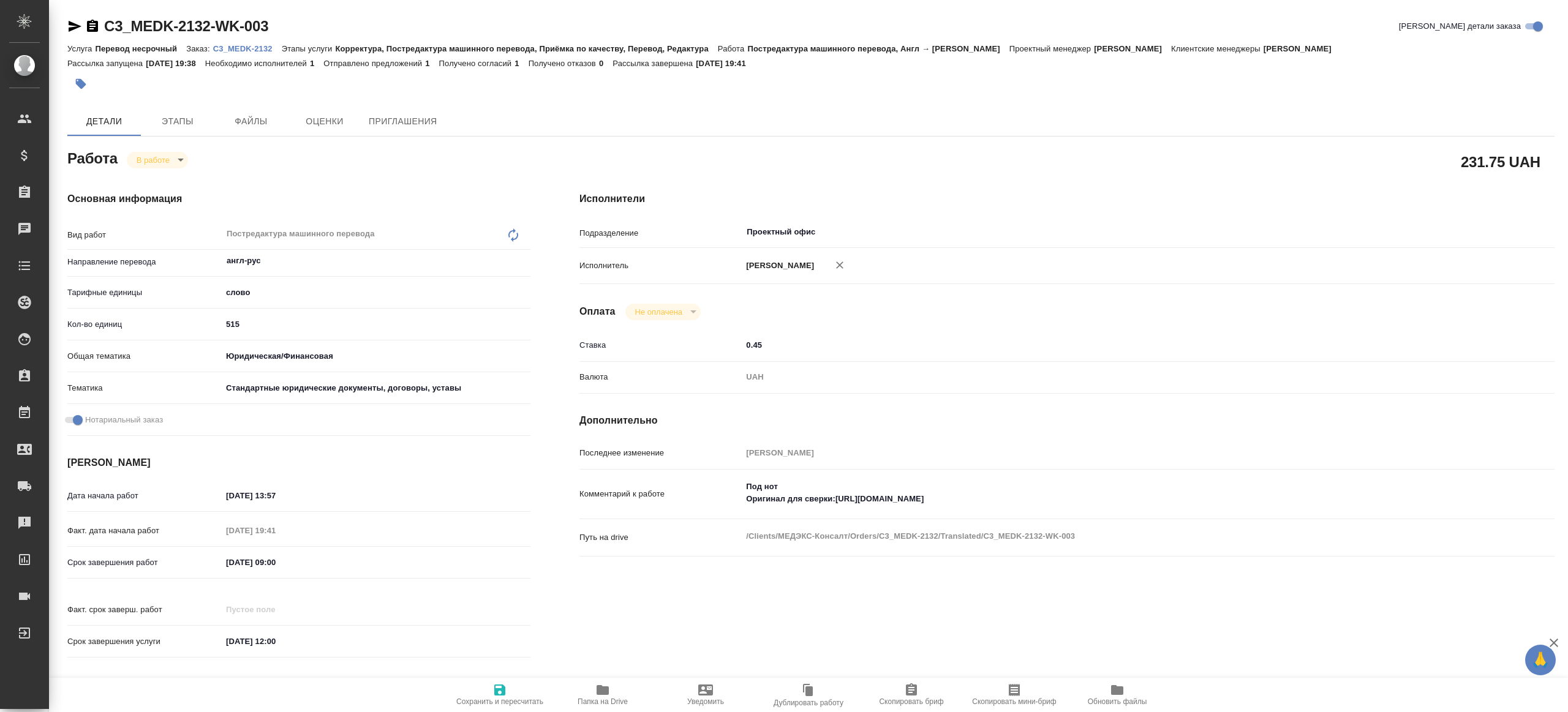
type textarea "x"
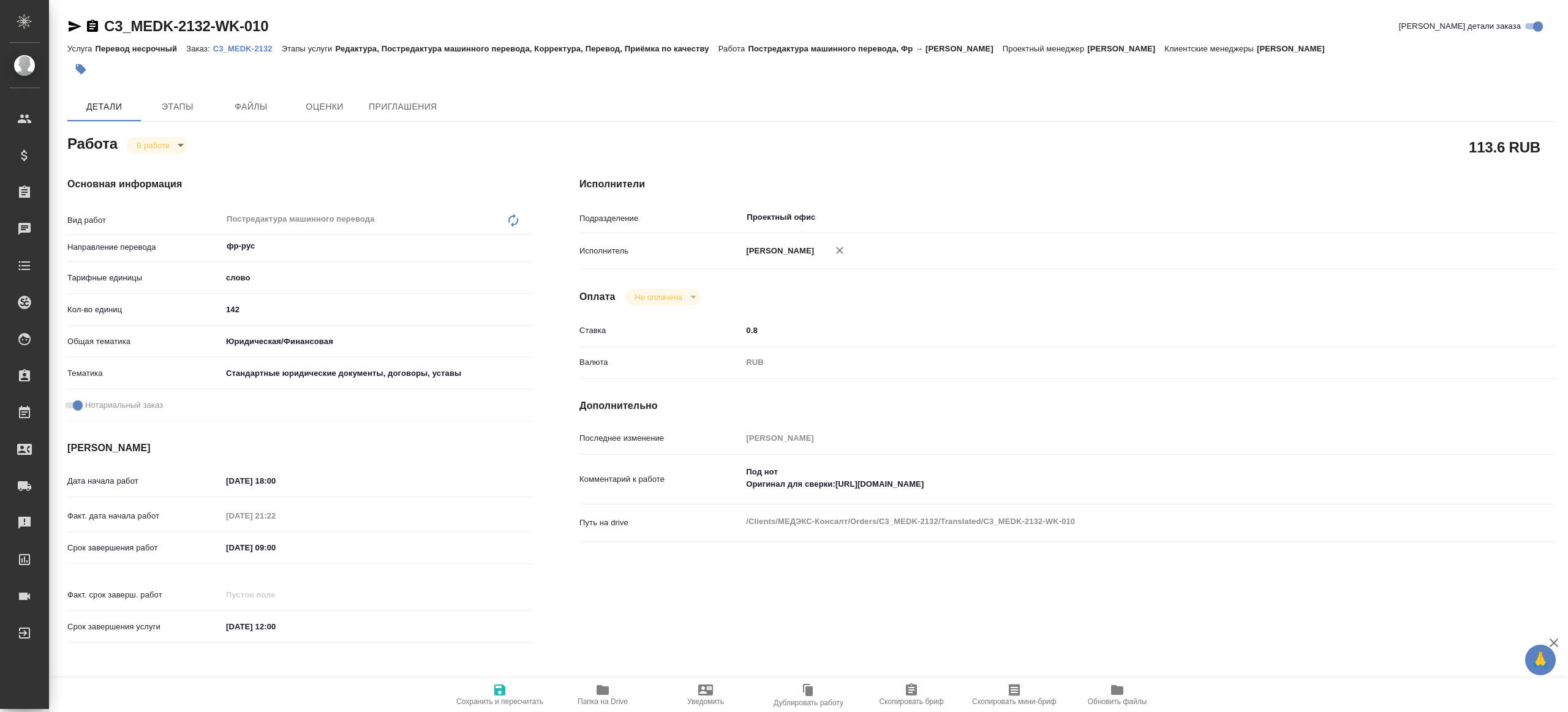
click at [609, 696] on icon "button" at bounding box center [602, 690] width 15 height 15
type textarea "x"
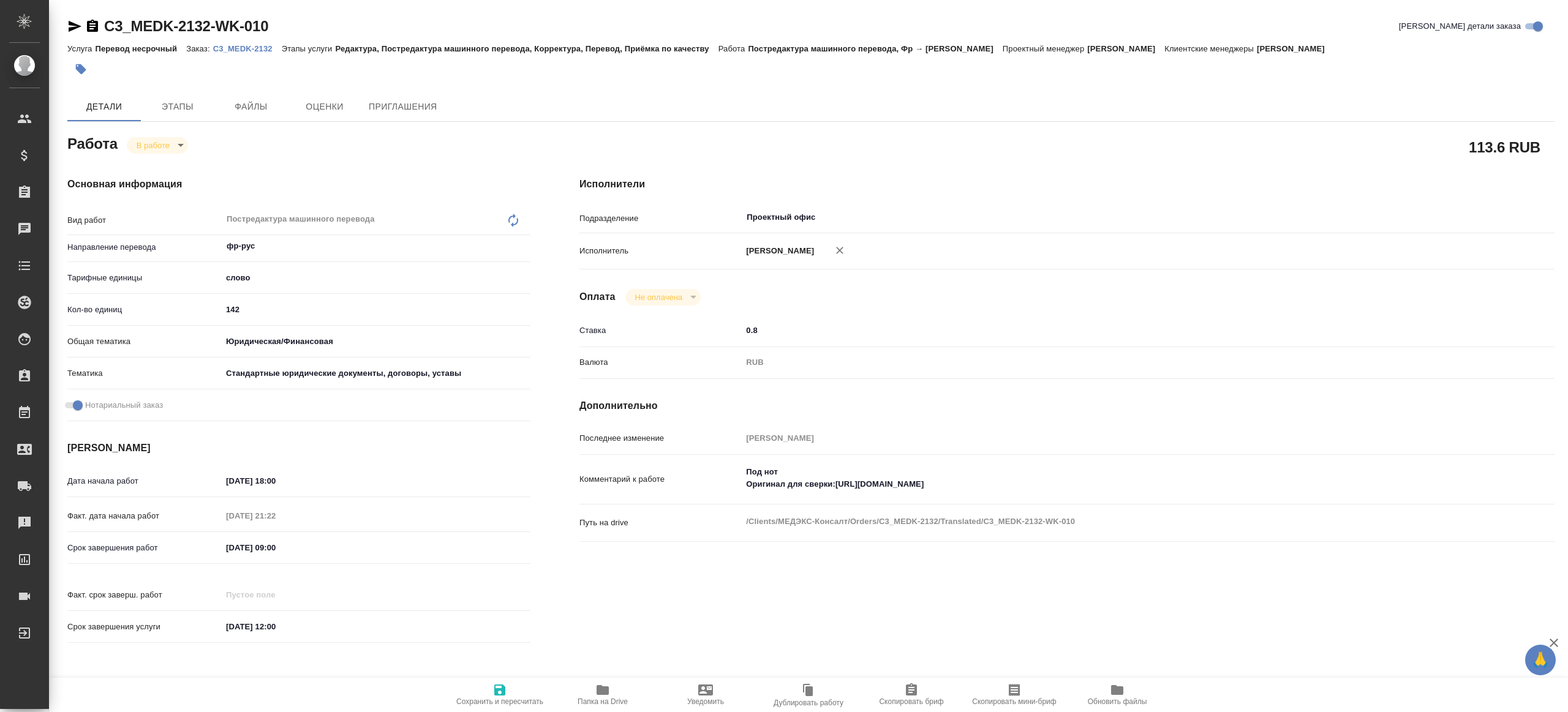
type textarea "x"
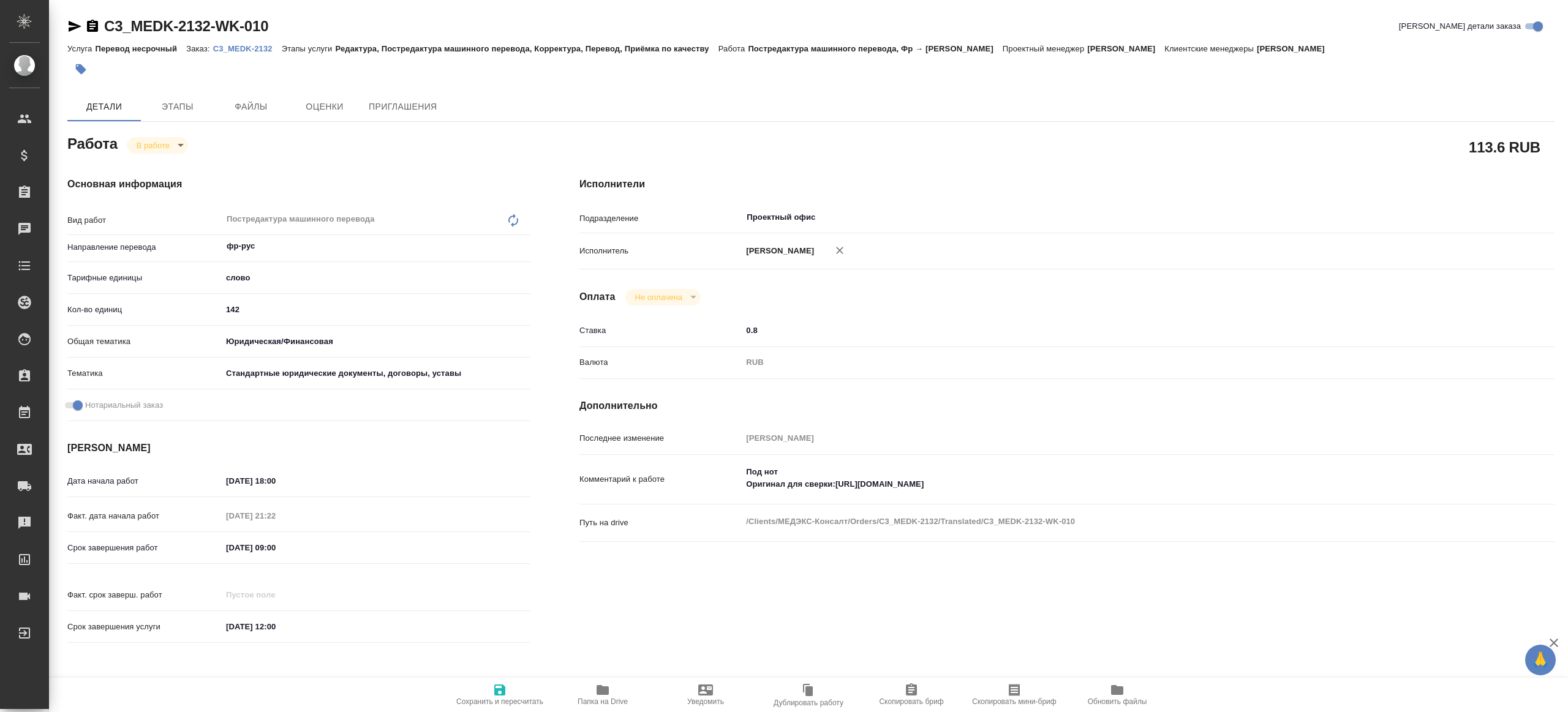
type textarea "x"
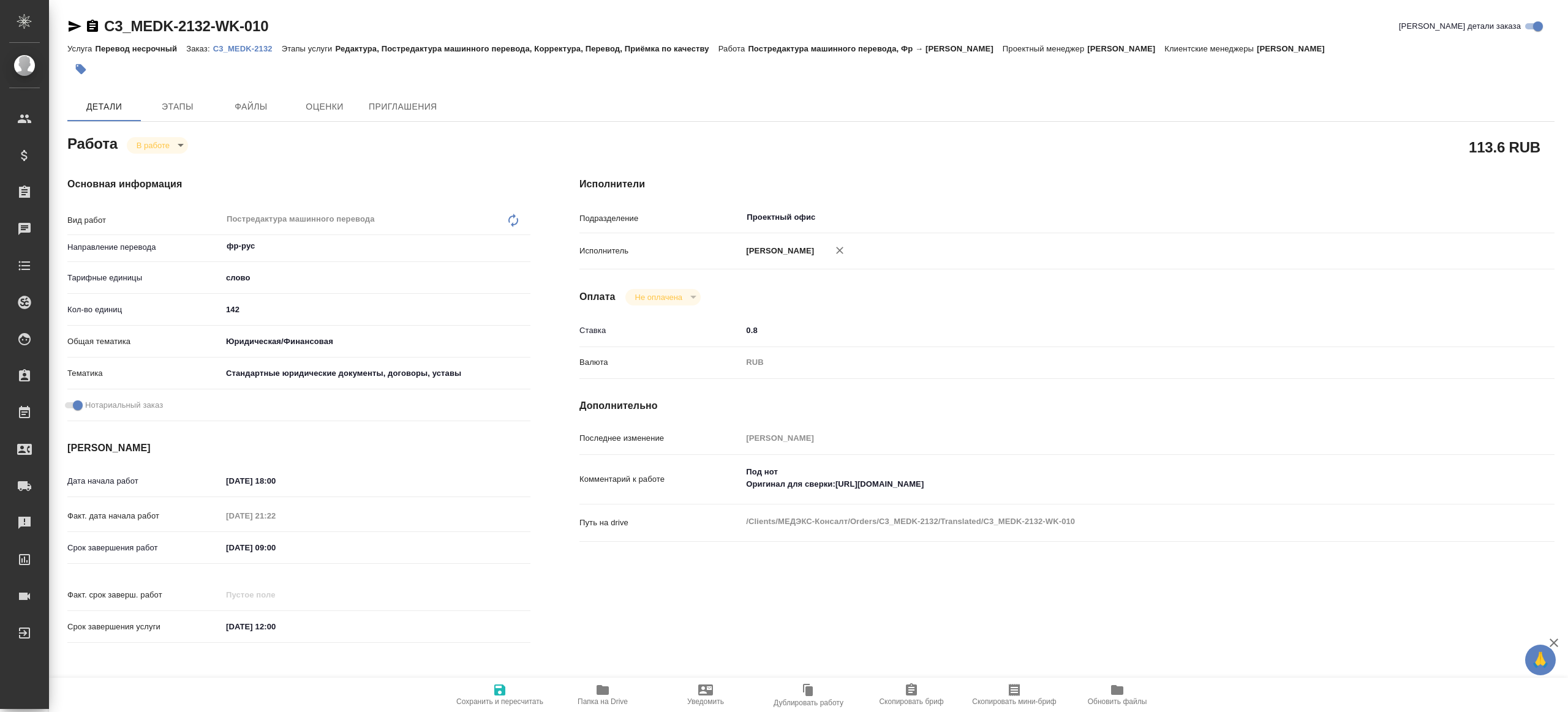
type textarea "x"
click at [160, 143] on body "🙏 .cls-1 fill:#fff; AWATERA Gazizov Rinat Клиенты Спецификации Заказы 100 Чаты …" at bounding box center [784, 356] width 1568 height 712
click at [177, 171] on button "Выполнен" at bounding box center [160, 166] width 45 height 14
type textarea "x"
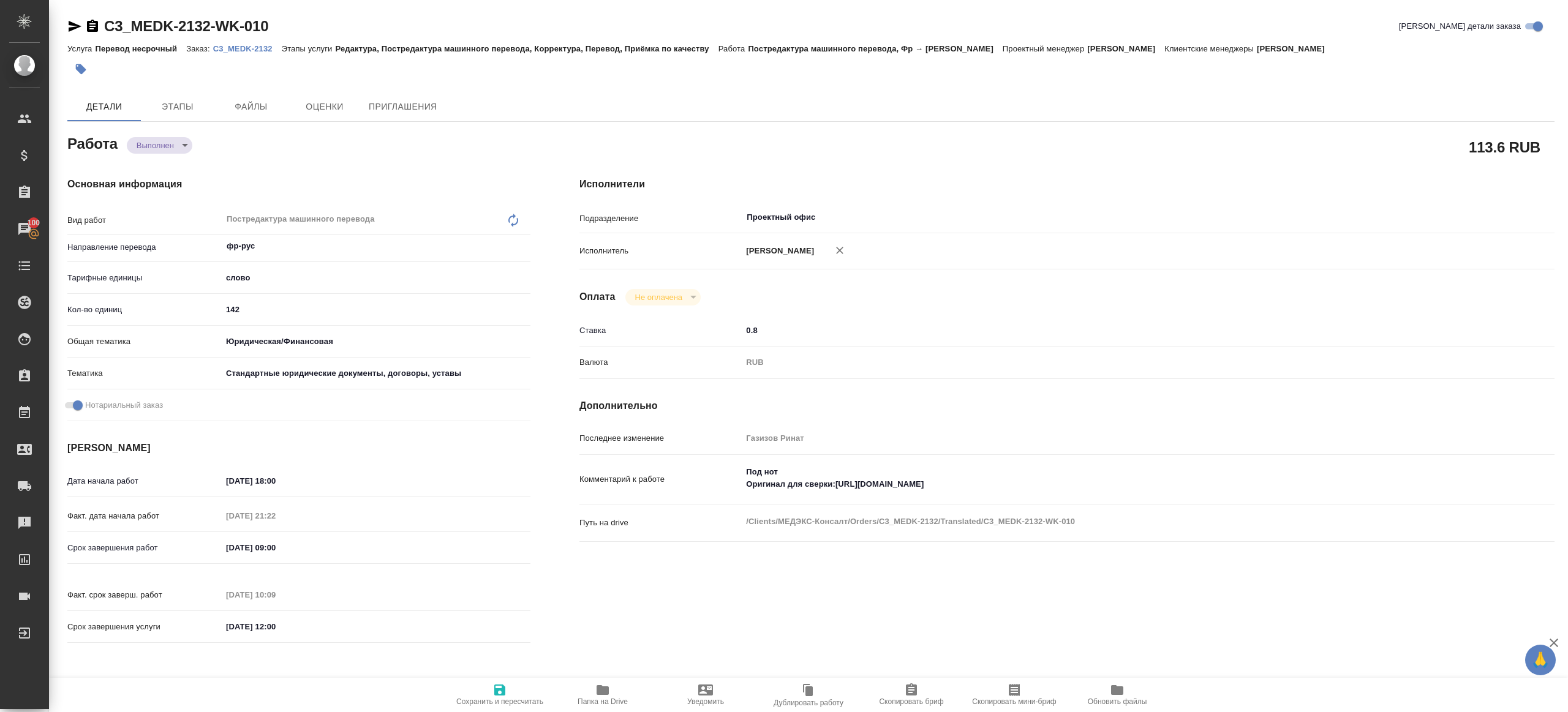
type textarea "x"
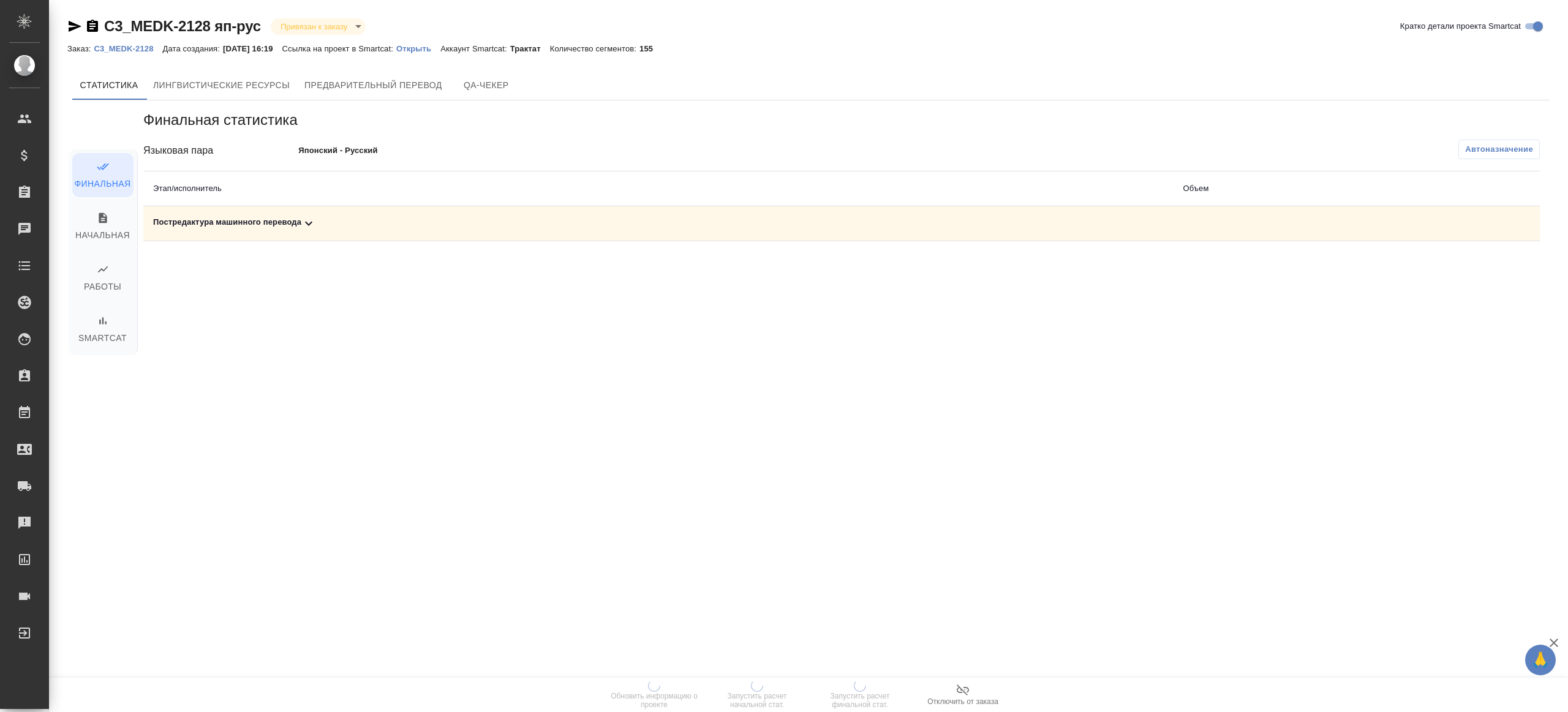
click at [1480, 141] on button "Автоназначение" at bounding box center [1498, 148] width 82 height 19
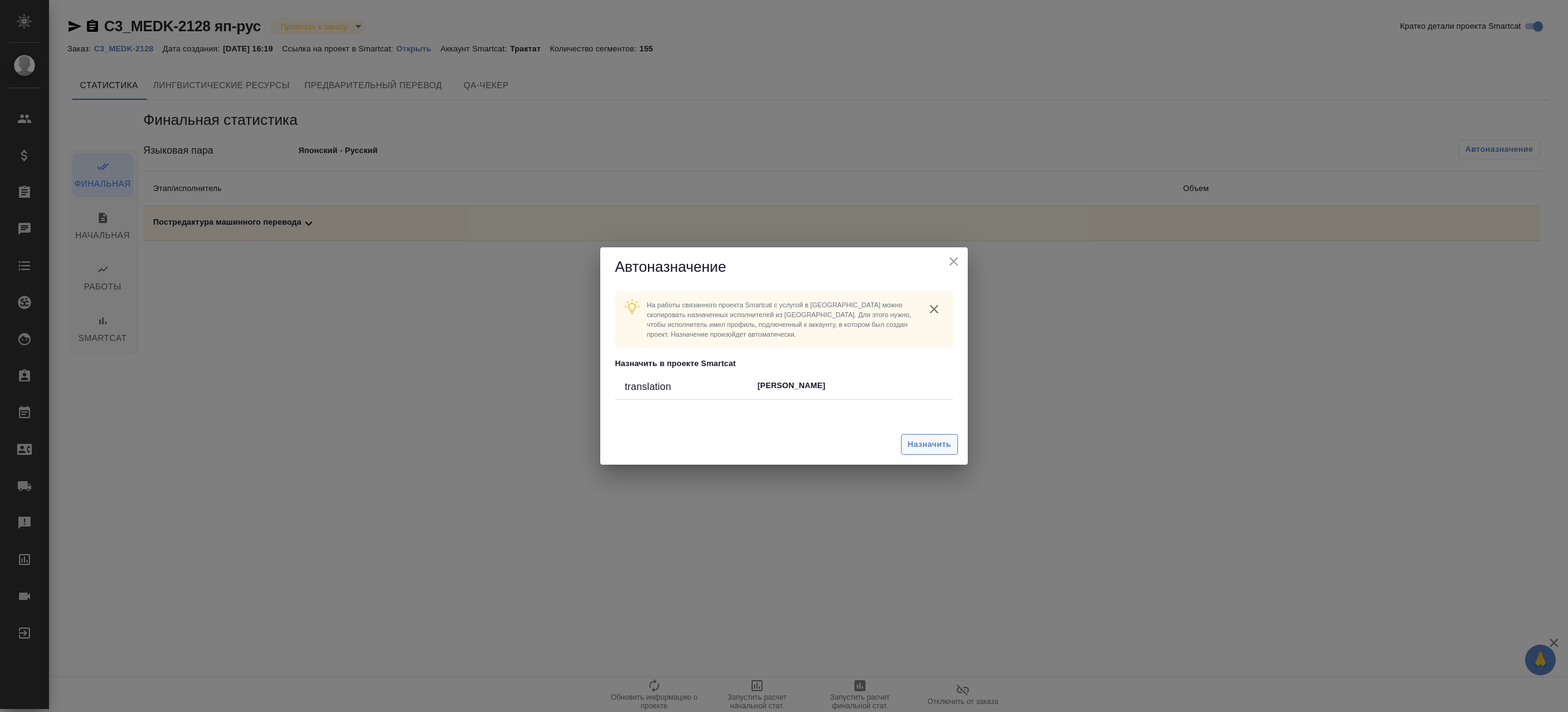
click at [911, 444] on span "Назначить" at bounding box center [929, 444] width 43 height 14
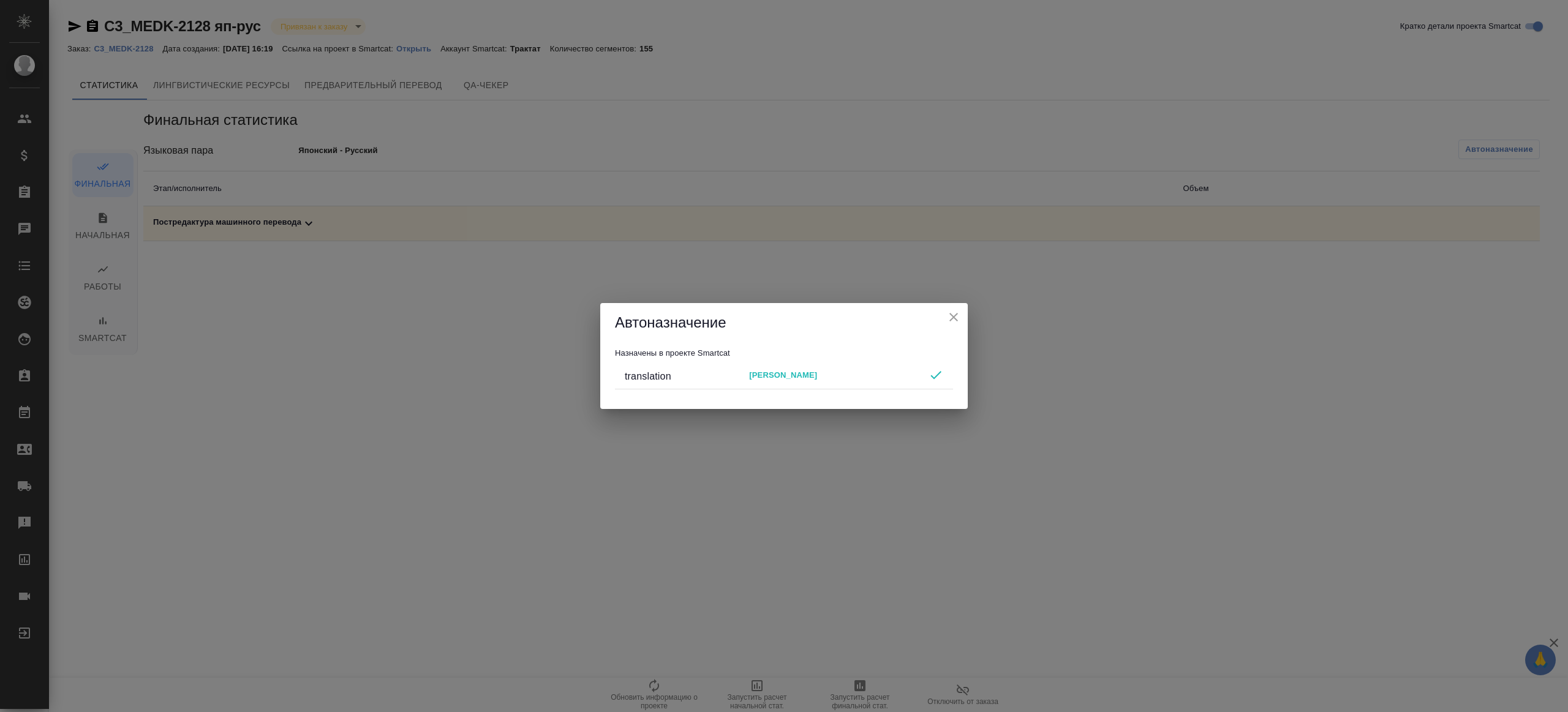
click at [959, 322] on icon "close" at bounding box center [954, 317] width 15 height 15
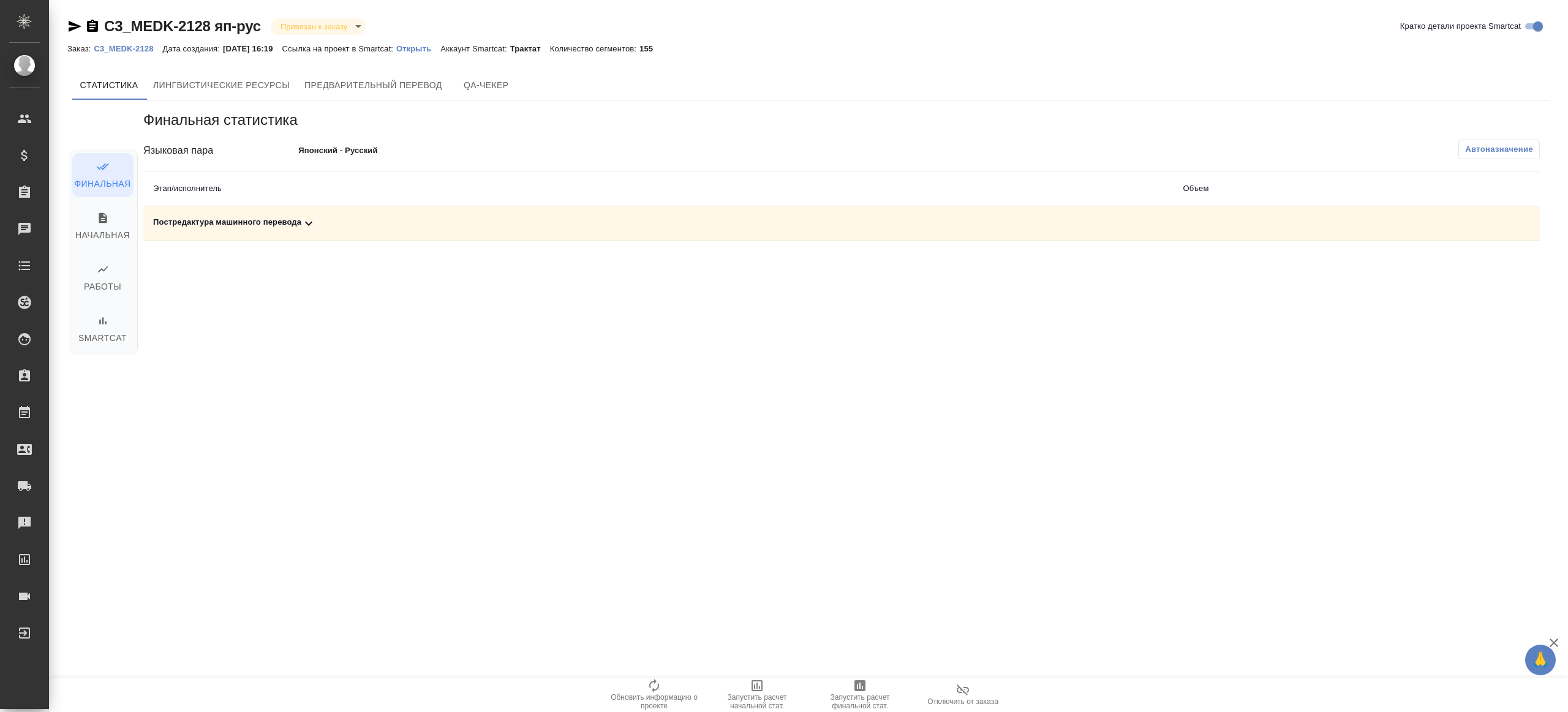
click at [856, 693] on span "Запустить расчет финальной стат." at bounding box center [860, 701] width 88 height 17
click at [878, 511] on div "Финальная статистика Языковая пара Японский - Русский Автоназначение Этап/испол…" at bounding box center [842, 314] width 1416 height 427
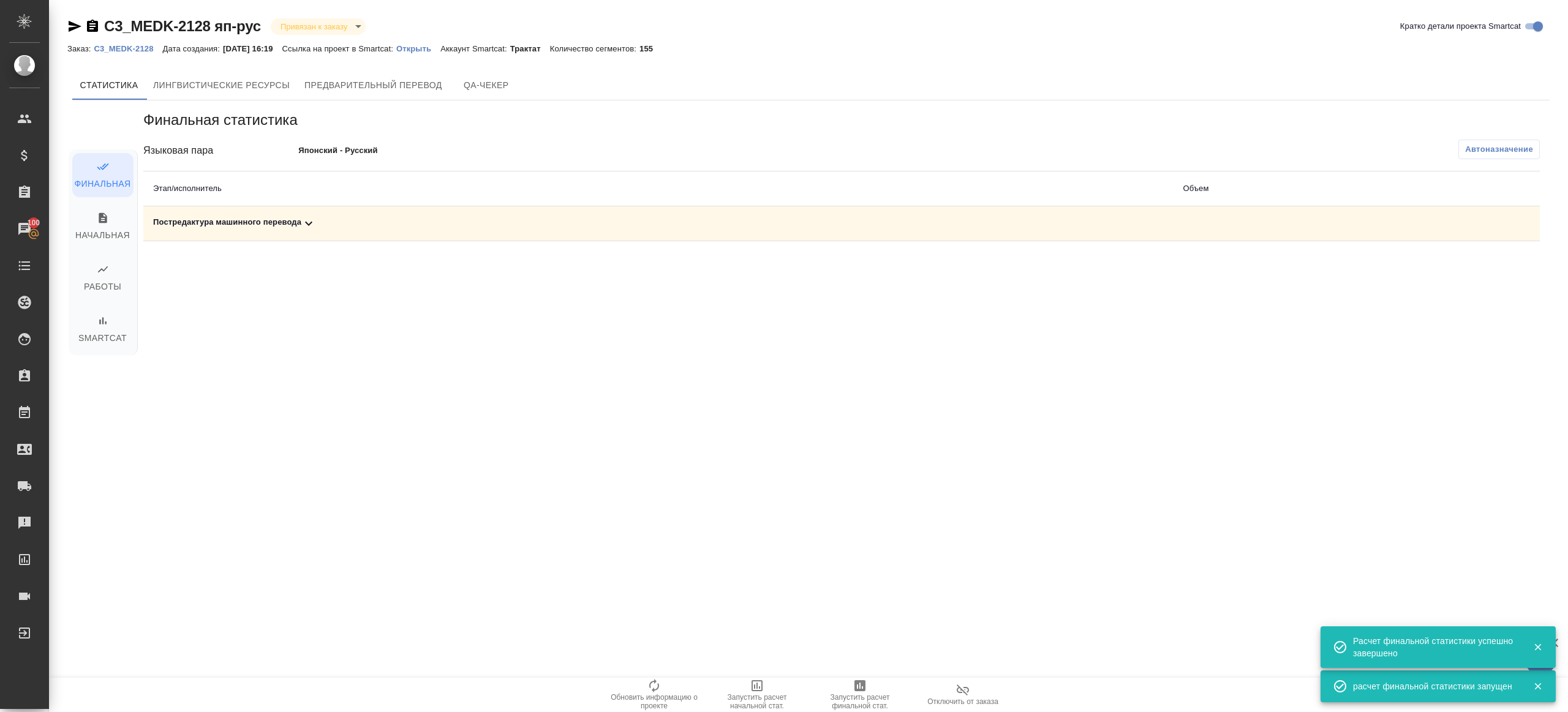
click at [302, 224] on div "Постредактура машинного перевода" at bounding box center [657, 224] width 1010 height 15
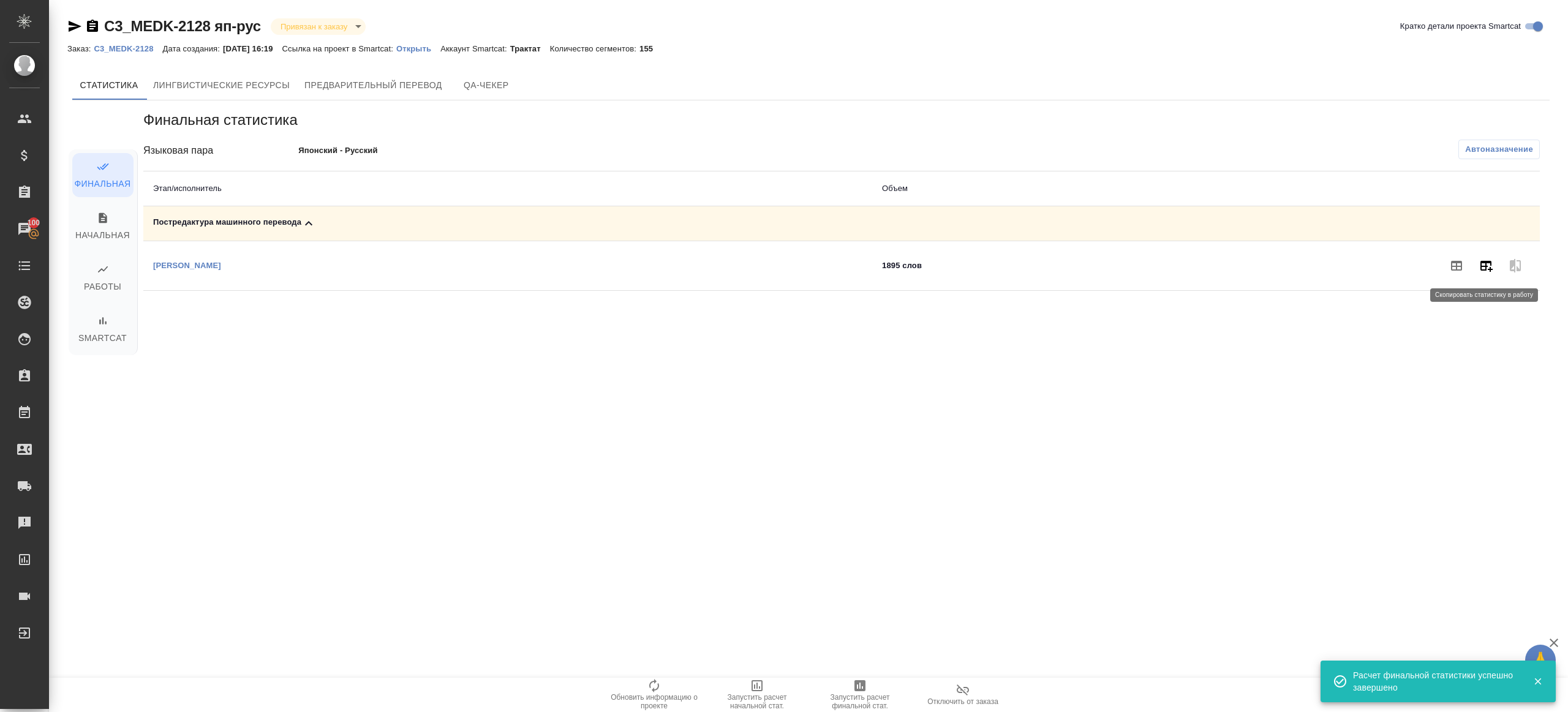
click at [1486, 265] on icon "button" at bounding box center [1485, 266] width 15 height 15
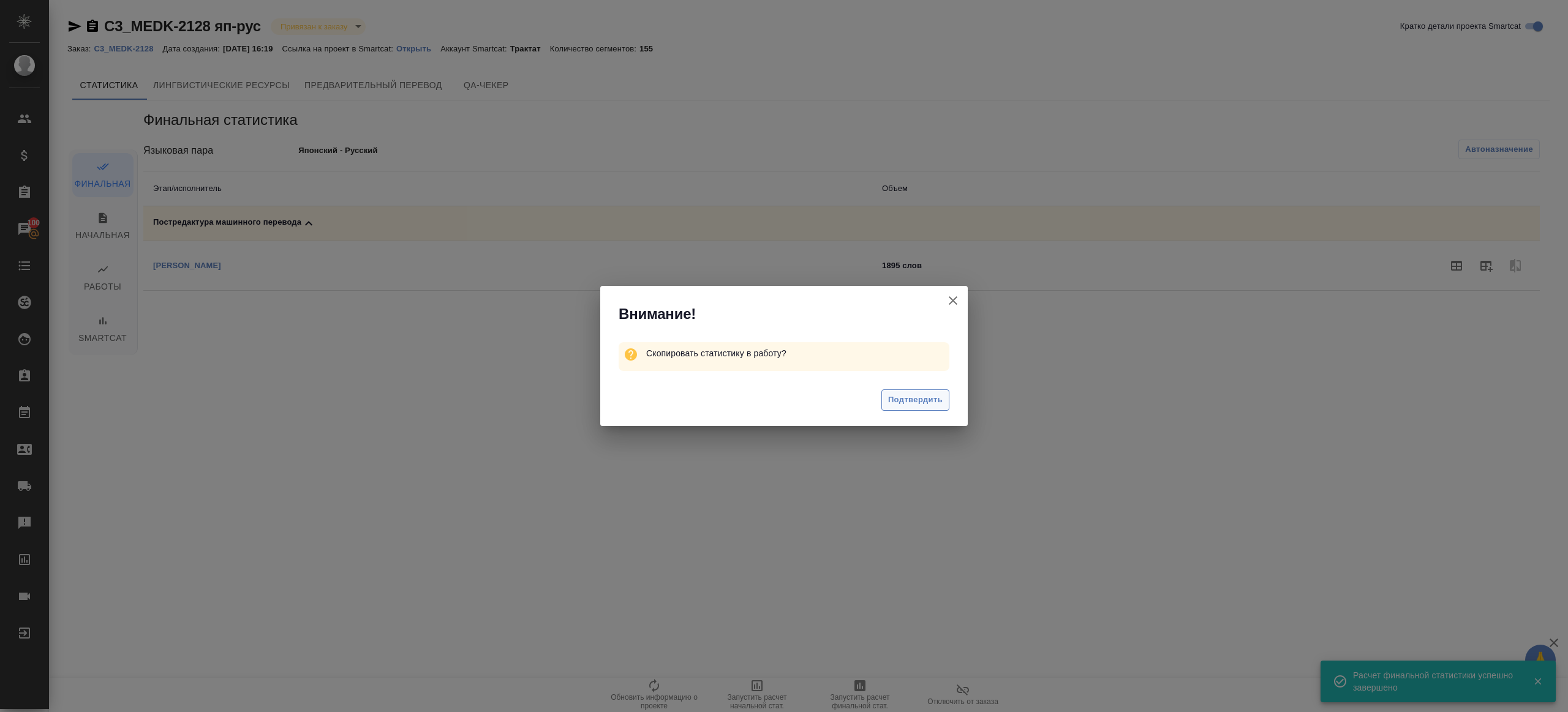
click at [891, 404] on span "Подтвердить" at bounding box center [914, 400] width 54 height 14
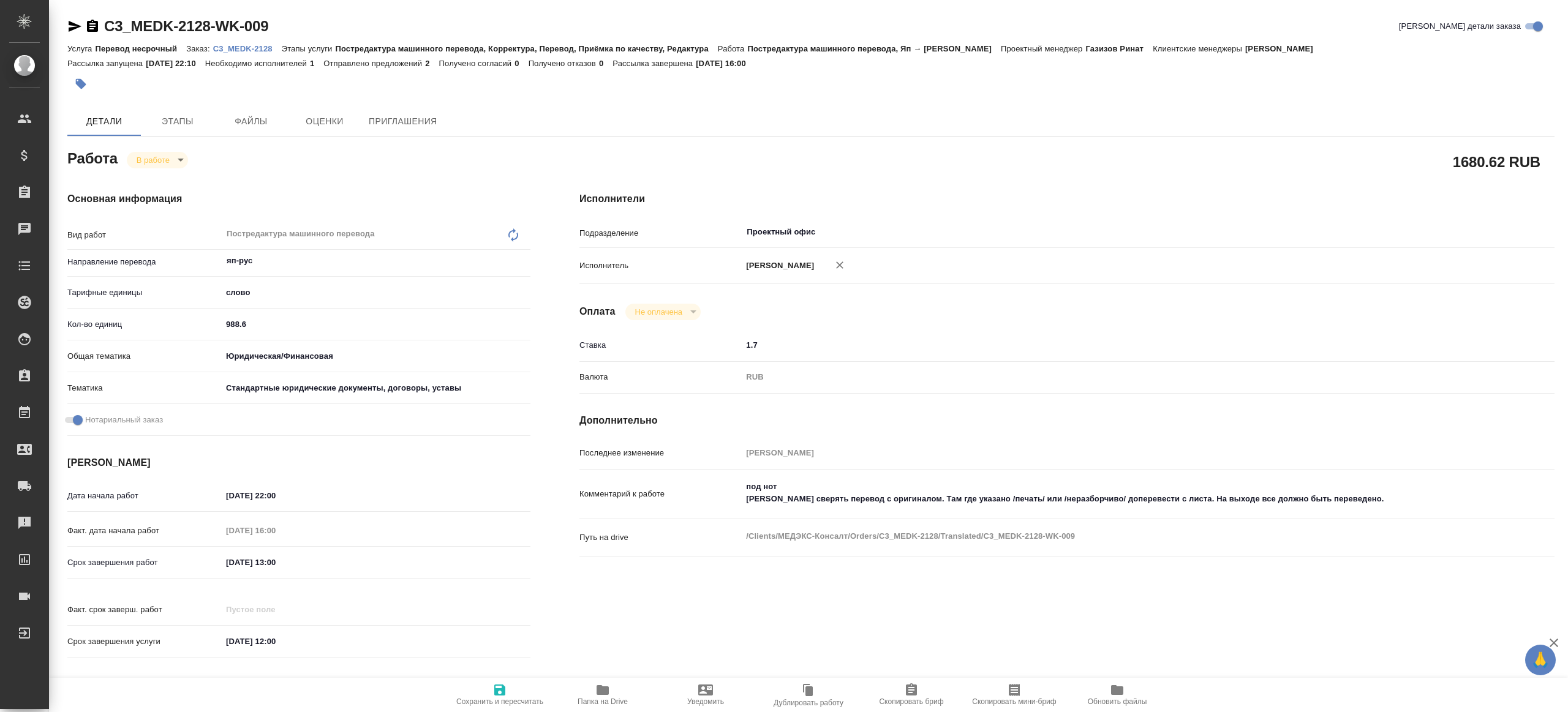
click at [611, 533] on span "Папка на Drive" at bounding box center [602, 694] width 88 height 23
